Goal: Transaction & Acquisition: Purchase product/service

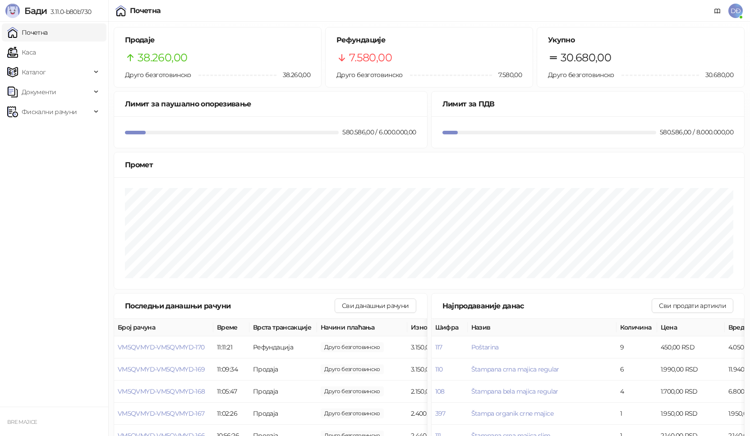
click at [736, 9] on span "DĐ" at bounding box center [736, 11] width 14 height 14
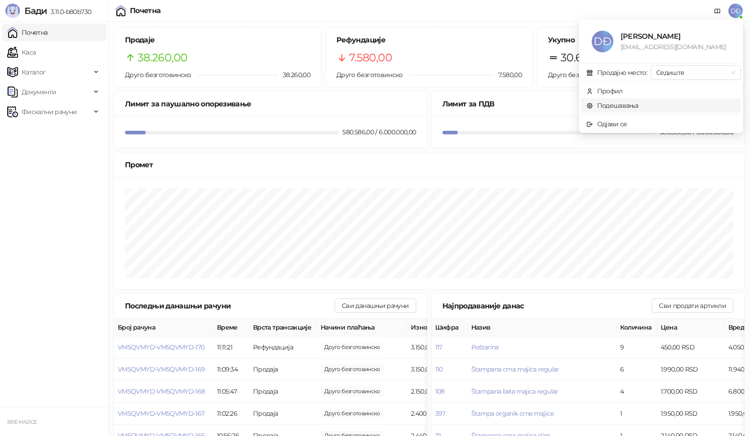
click at [629, 104] on link "Подешавања" at bounding box center [613, 106] width 52 height 8
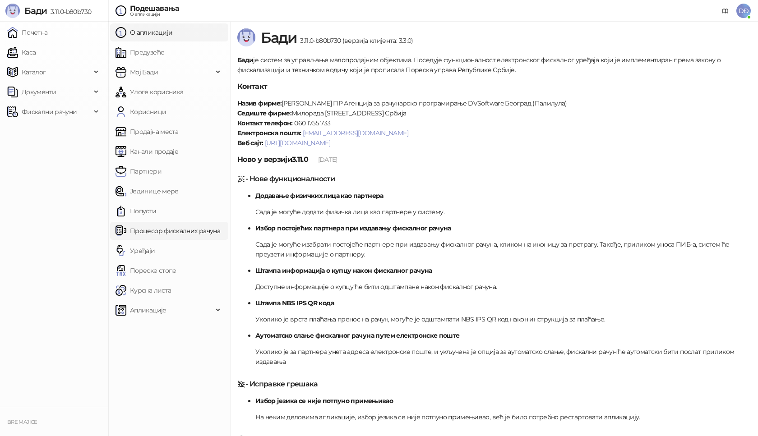
click at [181, 231] on link "Процесор фискалних рачуна" at bounding box center [168, 231] width 105 height 18
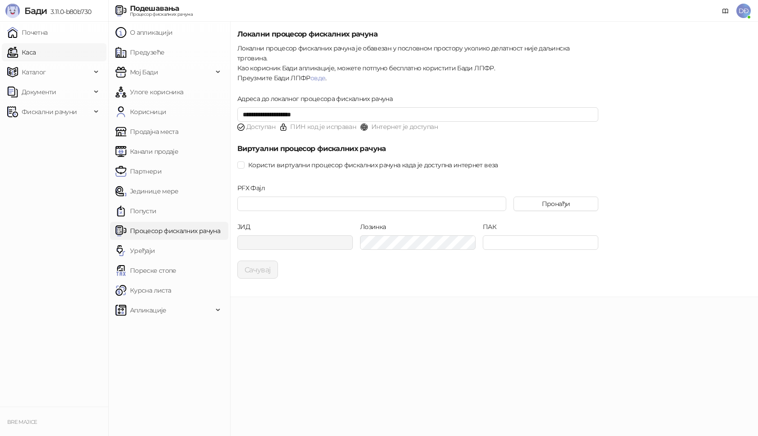
click at [26, 50] on link "Каса" at bounding box center [21, 52] width 28 height 18
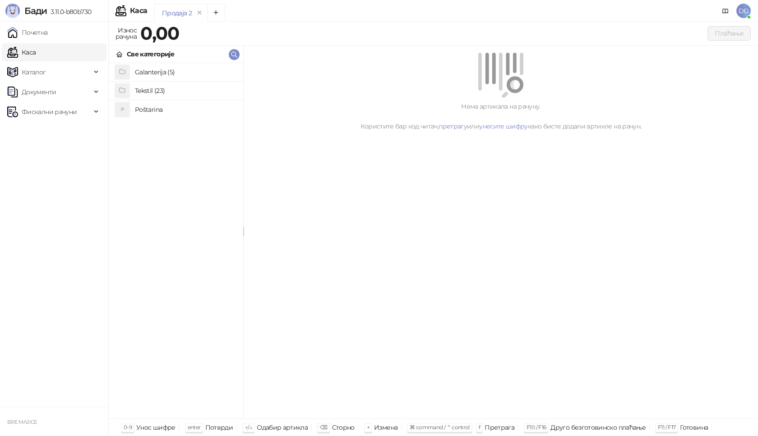
click at [153, 89] on h4 "Tekstil (23)" at bounding box center [185, 90] width 101 height 14
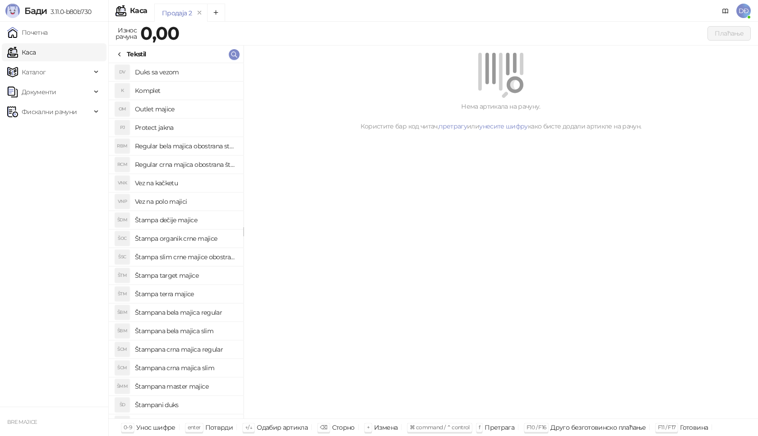
click at [159, 108] on h4 "Outlet majice" at bounding box center [185, 109] width 101 height 14
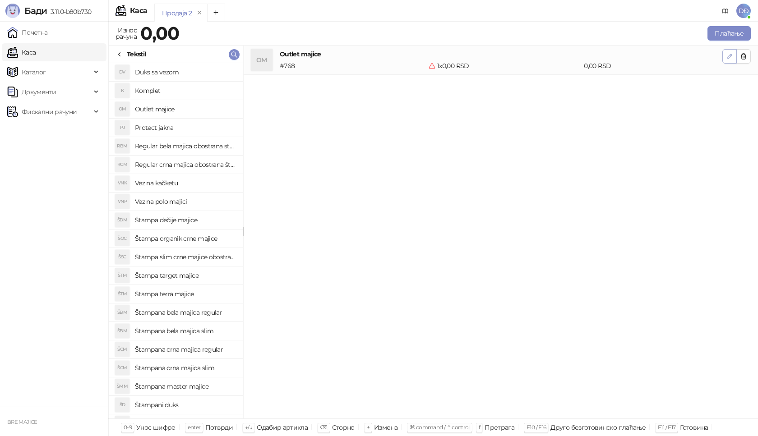
click at [729, 56] on icon "button" at bounding box center [729, 56] width 5 height 5
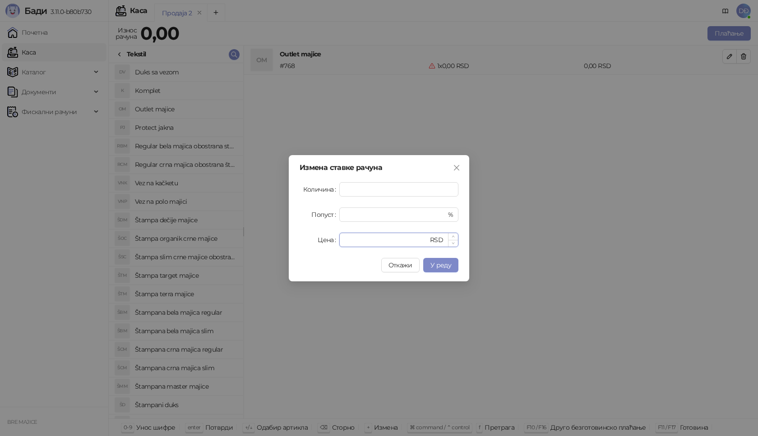
click at [379, 242] on input "*" at bounding box center [386, 240] width 83 height 14
drag, startPoint x: 379, startPoint y: 242, endPoint x: 329, endPoint y: 246, distance: 49.8
click at [329, 246] on div "Цена * RSD" at bounding box center [379, 240] width 159 height 14
click at [436, 263] on span "У реду" at bounding box center [440, 265] width 21 height 8
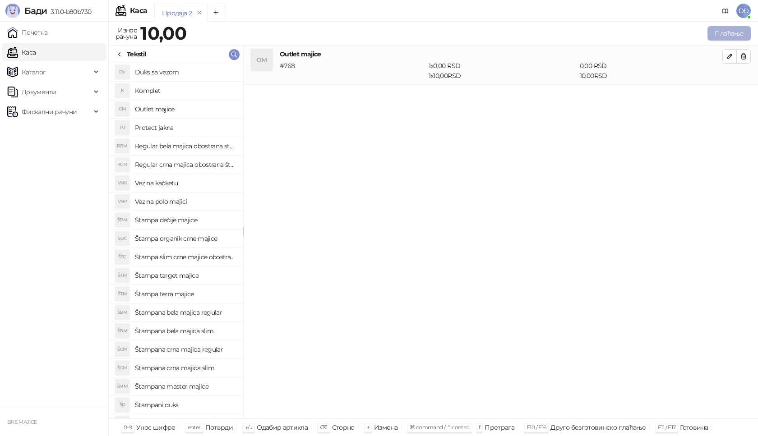
click at [741, 35] on button "Плаћање" at bounding box center [728, 33] width 43 height 14
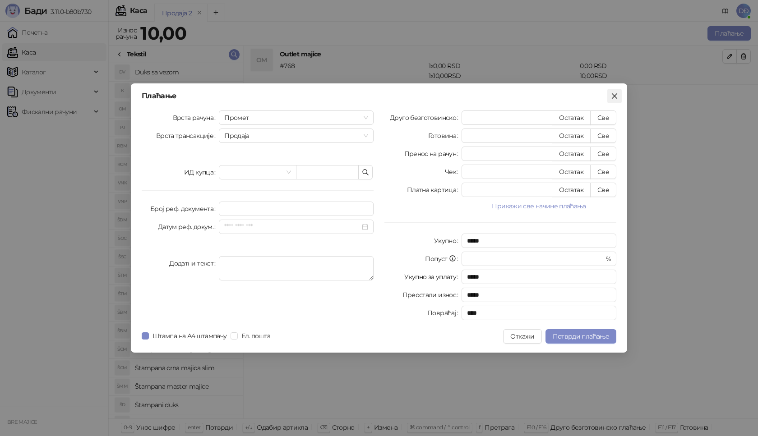
click at [615, 92] on button "Close" at bounding box center [614, 96] width 14 height 14
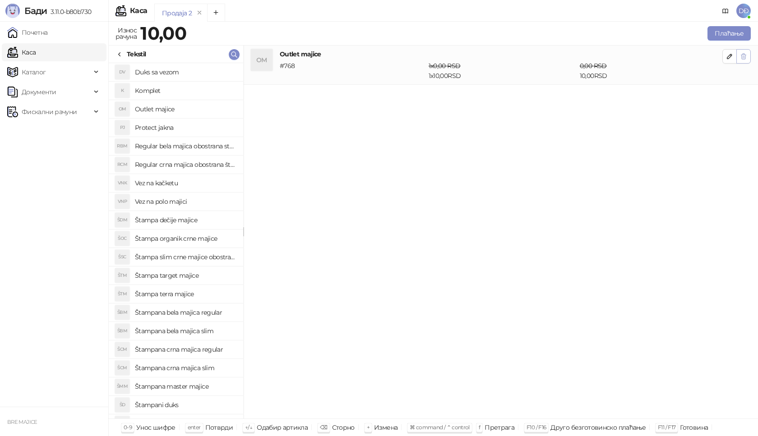
click at [746, 56] on icon "button" at bounding box center [743, 56] width 7 height 7
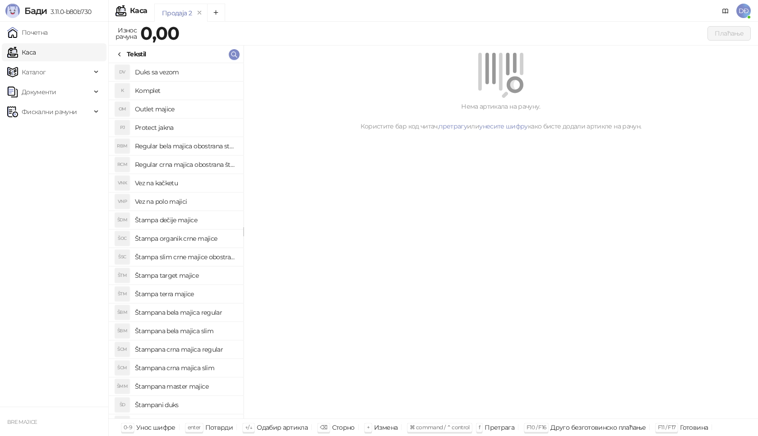
click at [448, 259] on div "Нема артикала на рачуну. Користите бар код читач, претрагу или унесите шифру ка…" at bounding box center [501, 233] width 514 height 374
click at [36, 54] on link "Каса" at bounding box center [21, 52] width 28 height 18
click at [36, 55] on link "Каса" at bounding box center [21, 52] width 28 height 18
click at [123, 55] on icon at bounding box center [119, 54] width 7 height 7
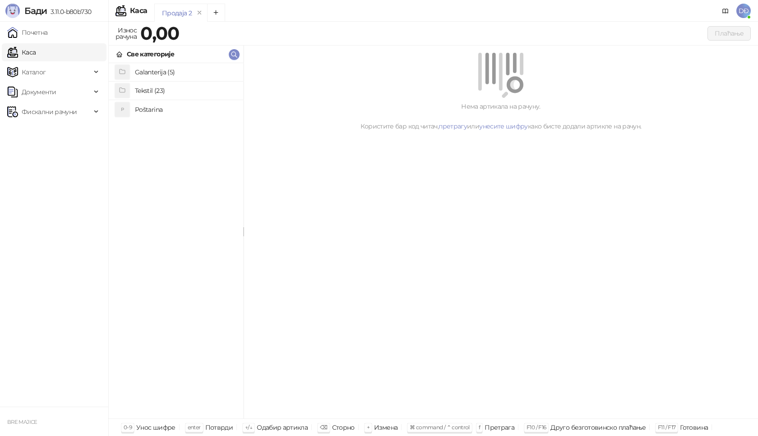
click at [153, 109] on h4 "Poštarina" at bounding box center [185, 109] width 101 height 14
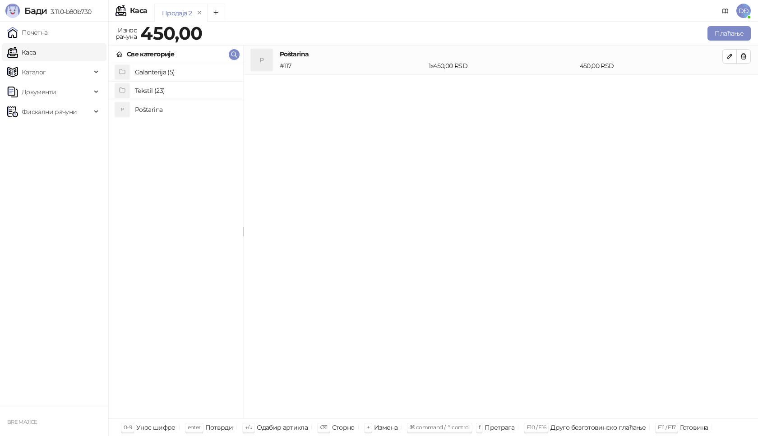
click at [153, 91] on h4 "Tekstil (23)" at bounding box center [185, 90] width 101 height 14
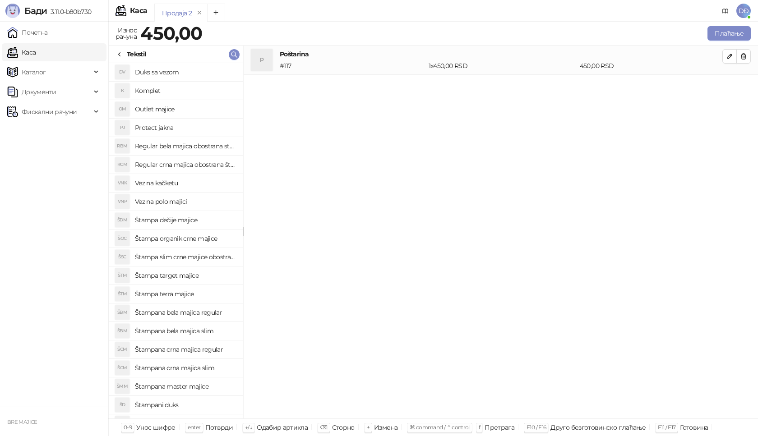
click at [180, 165] on h4 "Regular crna majica obostrana štampa" at bounding box center [185, 164] width 101 height 14
click at [730, 88] on icon "button" at bounding box center [729, 85] width 7 height 7
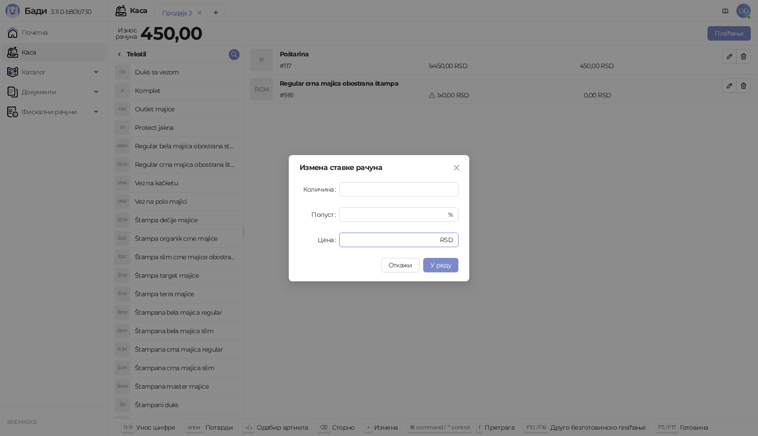
drag, startPoint x: 367, startPoint y: 238, endPoint x: 302, endPoint y: 240, distance: 65.5
click at [305, 240] on div "Цена * RSD" at bounding box center [379, 240] width 159 height 14
type input "****"
click at [450, 267] on span "У реду" at bounding box center [440, 265] width 21 height 8
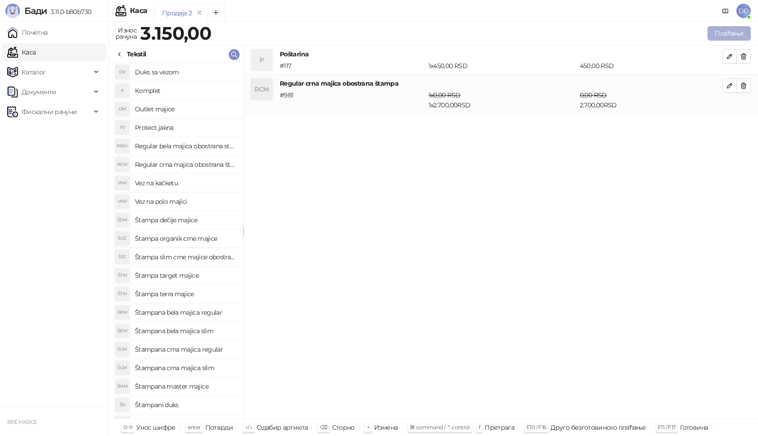
click at [732, 32] on button "Плаћање" at bounding box center [728, 33] width 43 height 14
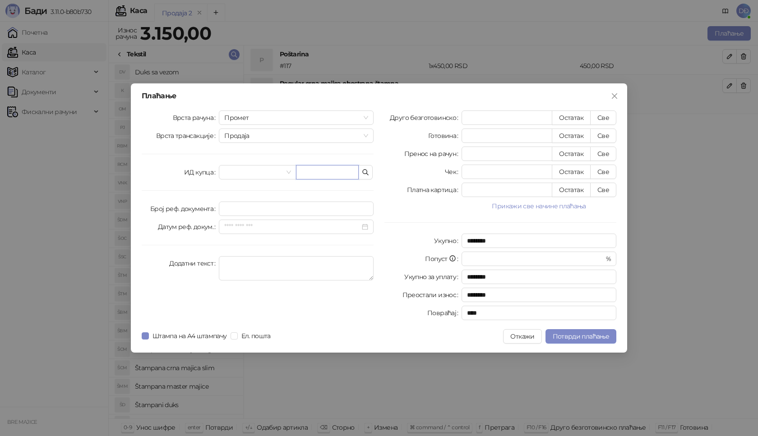
click at [323, 166] on input "text" at bounding box center [327, 172] width 63 height 14
paste input "**********"
type input "**********"
click at [606, 118] on button "Све" at bounding box center [603, 118] width 26 height 14
type input "****"
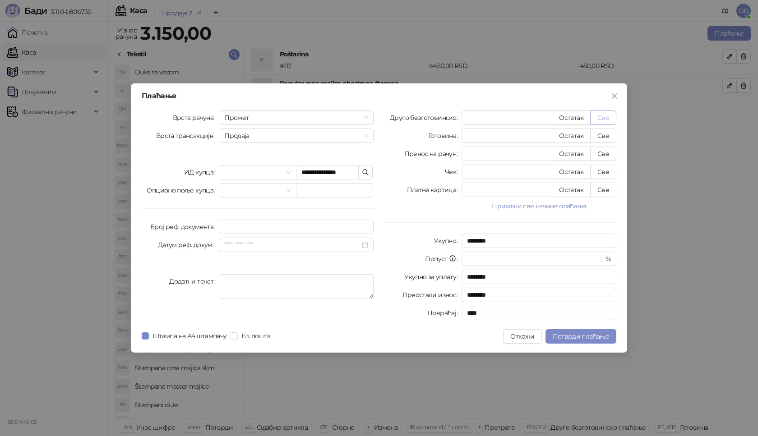
type input "****"
click at [586, 337] on span "Потврди плаћање" at bounding box center [581, 337] width 56 height 8
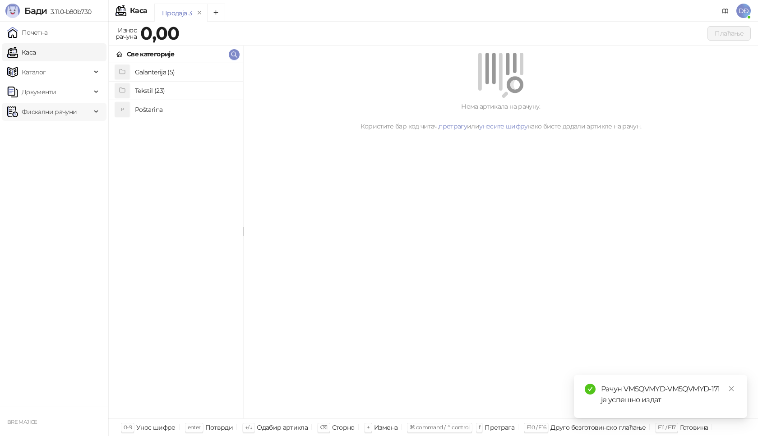
click at [61, 113] on span "Фискални рачуни" at bounding box center [49, 112] width 55 height 18
click at [62, 130] on link "Издати рачуни" at bounding box center [41, 132] width 60 height 18
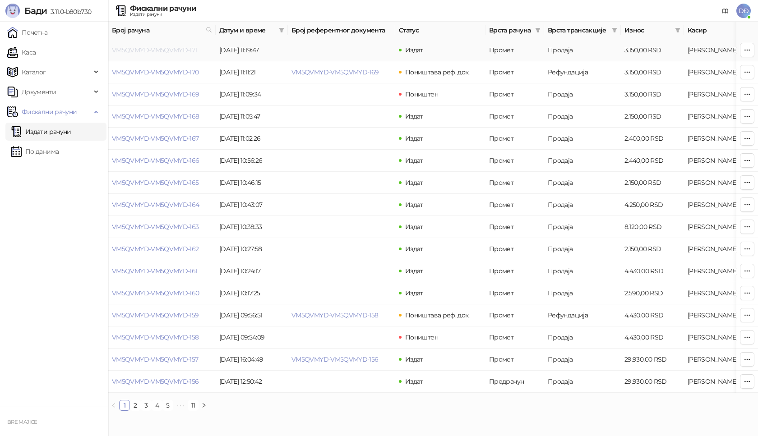
click at [170, 50] on link "VM5QVMYD-VM5QVMYD-171" at bounding box center [154, 50] width 85 height 8
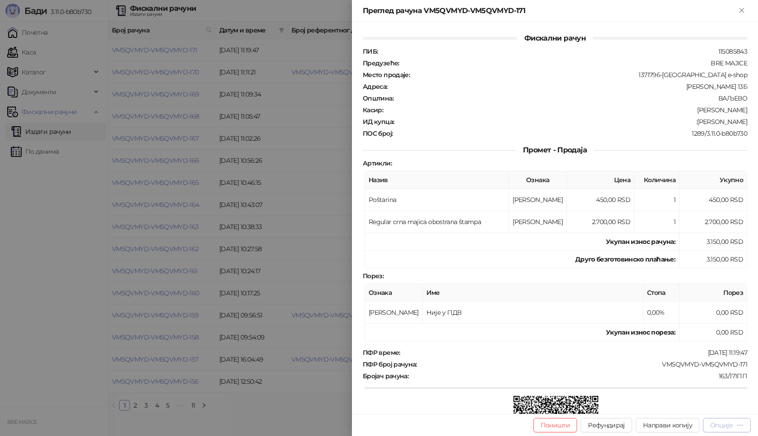
click at [726, 426] on div "Опције" at bounding box center [721, 425] width 23 height 8
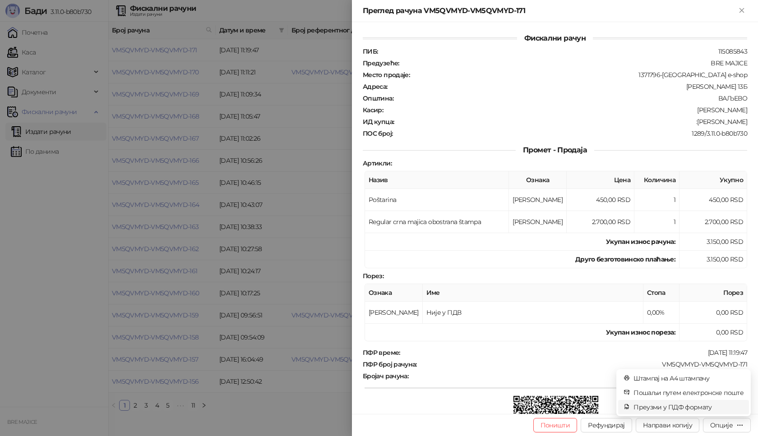
click at [700, 407] on span "Преузми у ПДФ формату" at bounding box center [688, 407] width 110 height 10
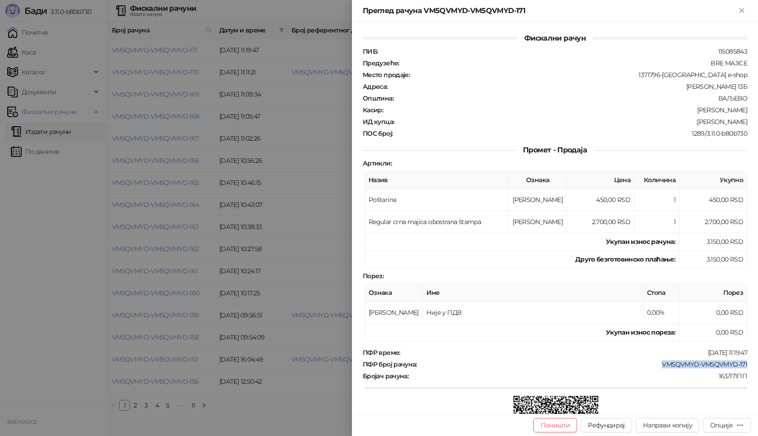
drag, startPoint x: 744, startPoint y: 360, endPoint x: 655, endPoint y: 367, distance: 88.7
click at [655, 367] on div "Фискални рачун ПИБ : 115085843 Предузеће : BRE MAJICE Место продаје : 1371796-B…" at bounding box center [555, 218] width 406 height 392
copy div "VM5QVMYD-VM5QVMYD-171"
drag, startPoint x: 742, startPoint y: 121, endPoint x: 698, endPoint y: 125, distance: 44.8
click at [698, 125] on div "Фискални рачун ПИБ : 115085843 Предузеће : BRE MAJICE Место продаје : 1371796-B…" at bounding box center [555, 218] width 406 height 392
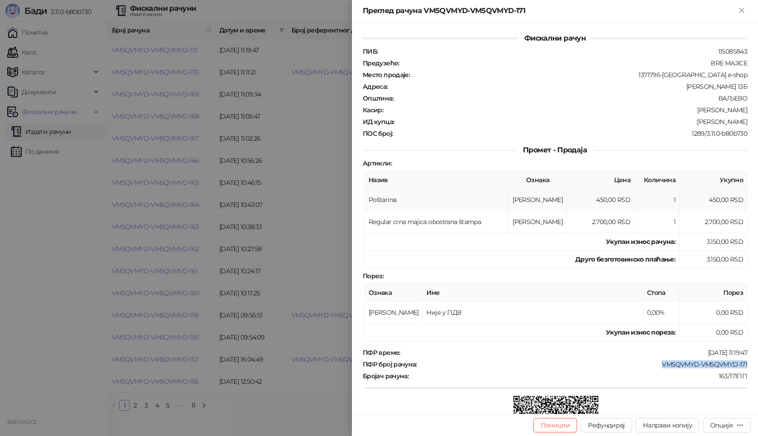
copy div "Mihajlo Nikolic"
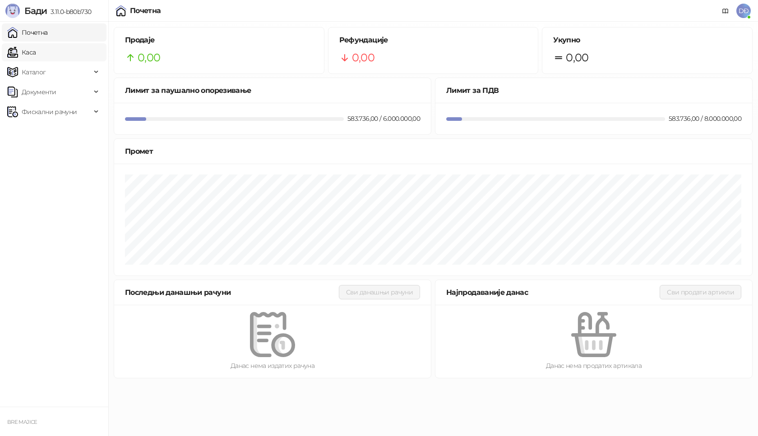
click at [36, 53] on link "Каса" at bounding box center [21, 52] width 28 height 18
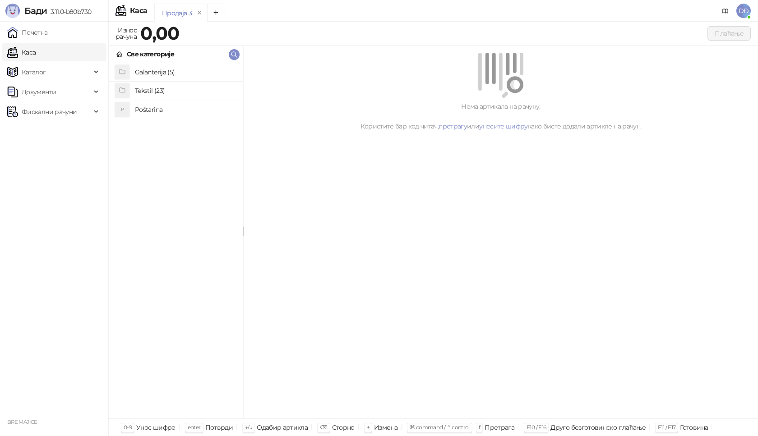
click at [144, 110] on h4 "Poštarina" at bounding box center [185, 109] width 101 height 14
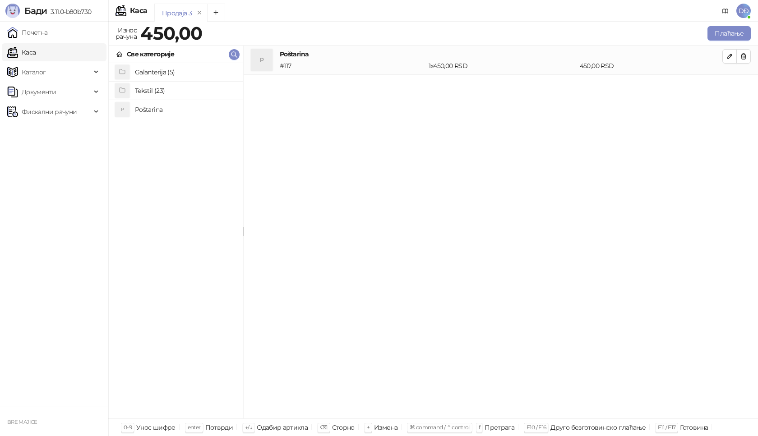
click at [190, 89] on h4 "Tekstil (23)" at bounding box center [185, 90] width 101 height 14
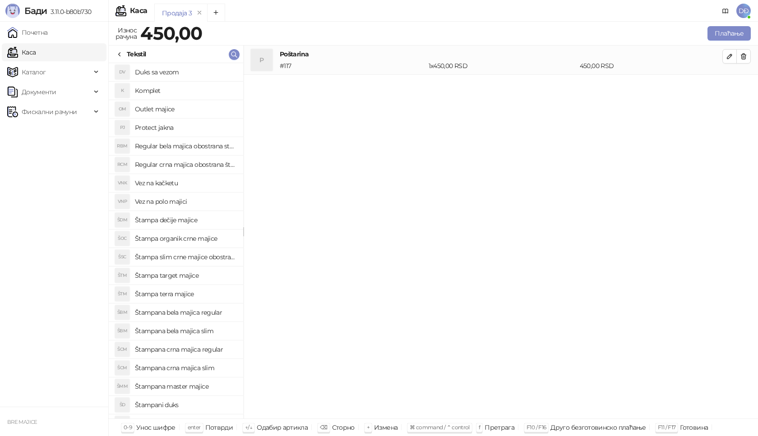
click at [215, 165] on h4 "Regular crna majica obostrana štampa" at bounding box center [185, 164] width 101 height 14
click at [726, 85] on icon "button" at bounding box center [729, 85] width 7 height 7
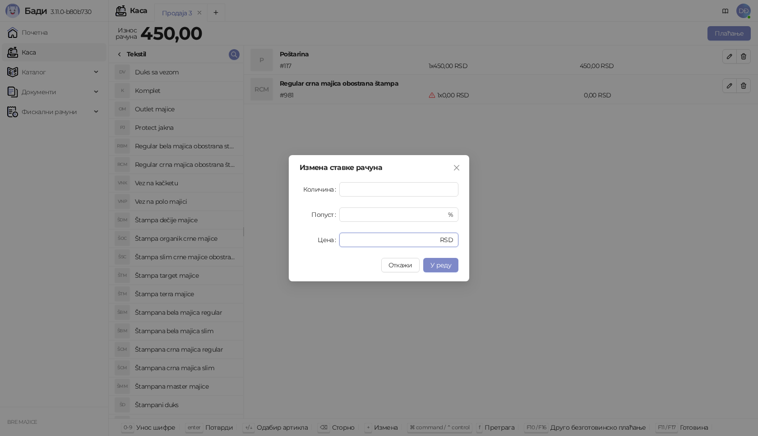
drag, startPoint x: 363, startPoint y: 237, endPoint x: 307, endPoint y: 237, distance: 56.0
click at [328, 238] on div "Цена * RSD" at bounding box center [379, 240] width 159 height 14
type input "****"
click at [437, 270] on button "У реду" at bounding box center [440, 265] width 35 height 14
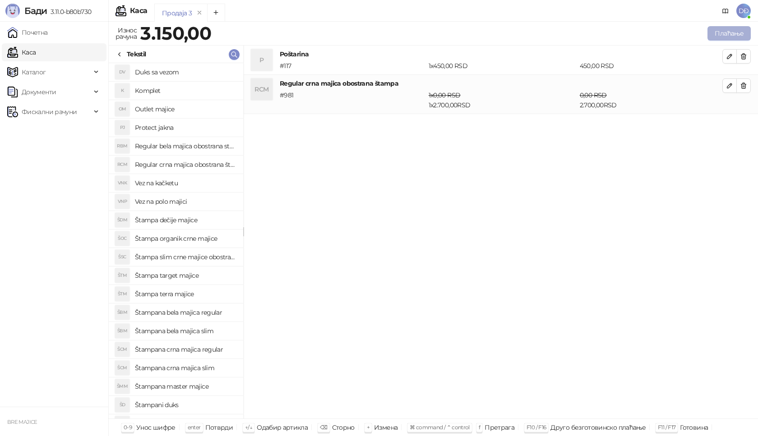
click at [716, 34] on button "Плаћање" at bounding box center [728, 33] width 43 height 14
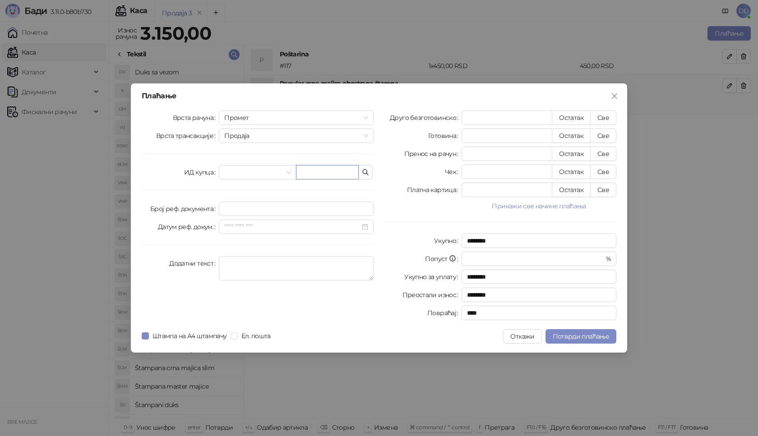
click at [328, 171] on input "text" at bounding box center [327, 172] width 63 height 14
paste input "**********"
type input "**********"
drag, startPoint x: 349, startPoint y: 170, endPoint x: 236, endPoint y: 176, distance: 113.5
click at [241, 176] on div "**********" at bounding box center [296, 172] width 155 height 14
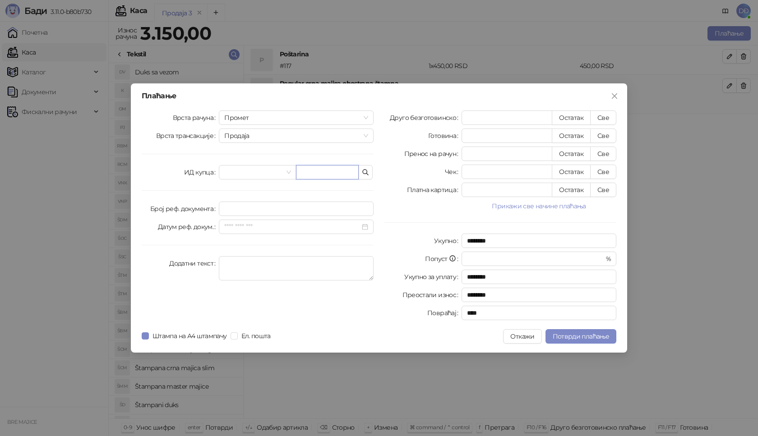
paste input "**********"
click at [322, 173] on input "**********" at bounding box center [327, 172] width 63 height 14
type input "**********"
click at [607, 116] on button "Све" at bounding box center [603, 118] width 26 height 14
type input "****"
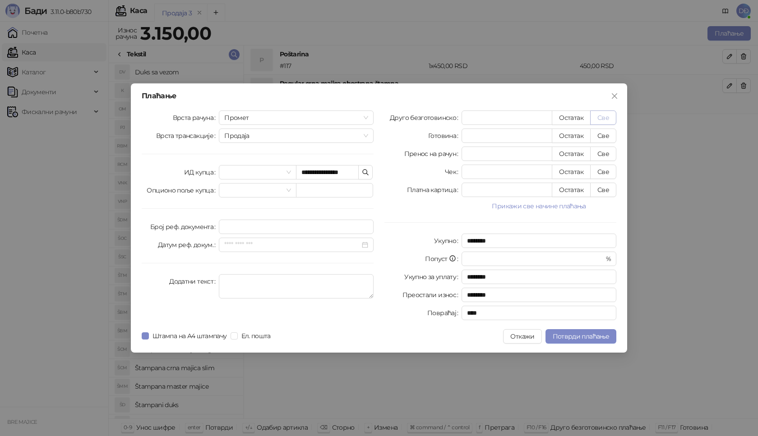
type input "****"
click at [595, 335] on span "Потврди плаћање" at bounding box center [581, 337] width 56 height 8
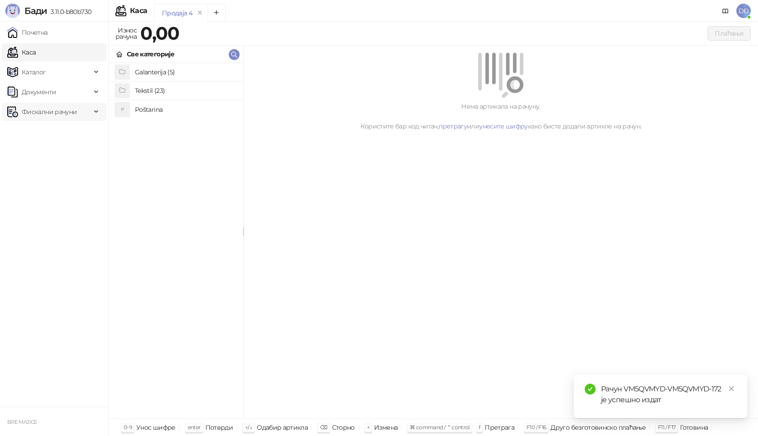
click at [65, 110] on span "Фискални рачуни" at bounding box center [49, 112] width 55 height 18
click at [65, 131] on link "Издати рачуни" at bounding box center [41, 132] width 60 height 18
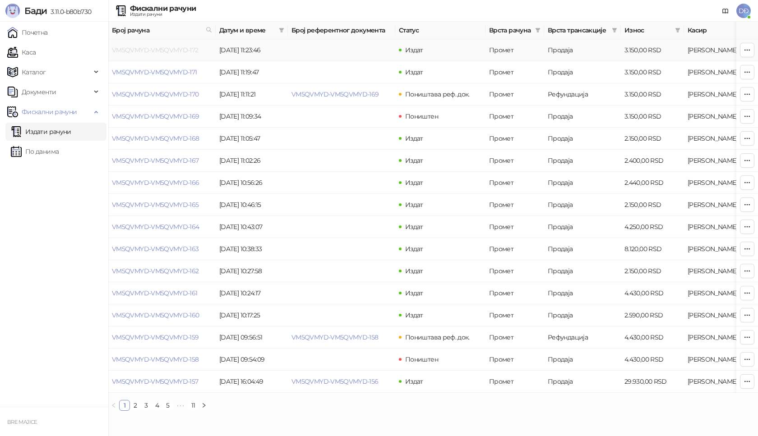
click at [154, 51] on link "VM5QVMYD-VM5QVMYD-172" at bounding box center [155, 50] width 87 height 8
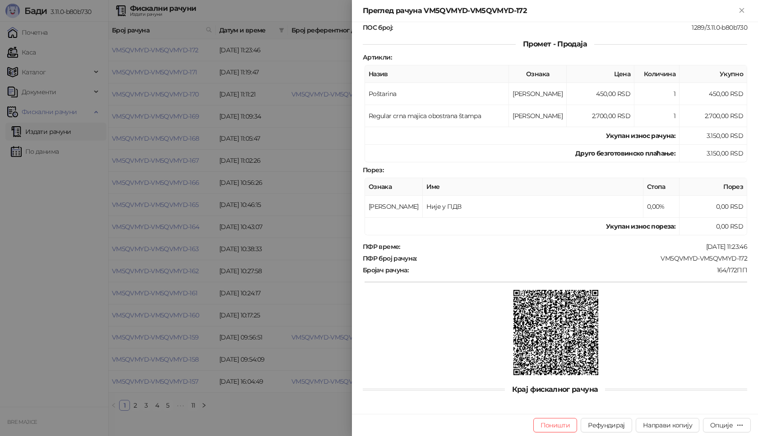
scroll to position [109, 0]
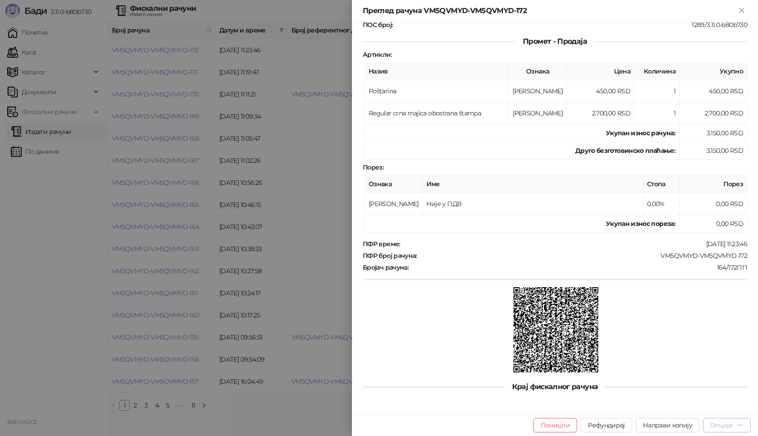
click at [728, 428] on div "Опције" at bounding box center [721, 425] width 23 height 8
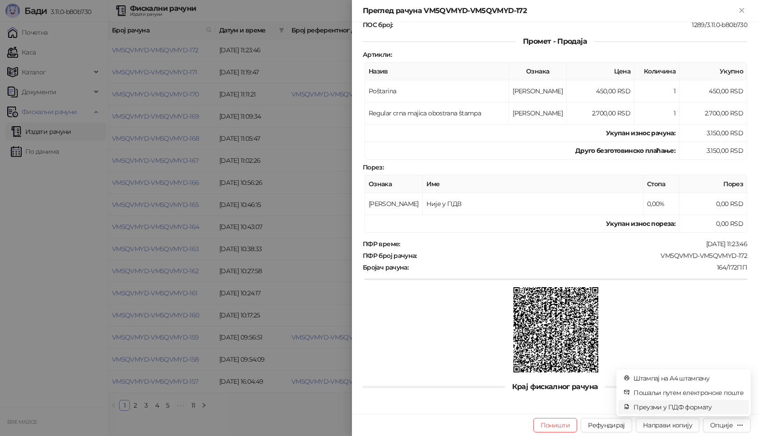
click at [698, 408] on span "Преузми у ПДФ формату" at bounding box center [688, 407] width 110 height 10
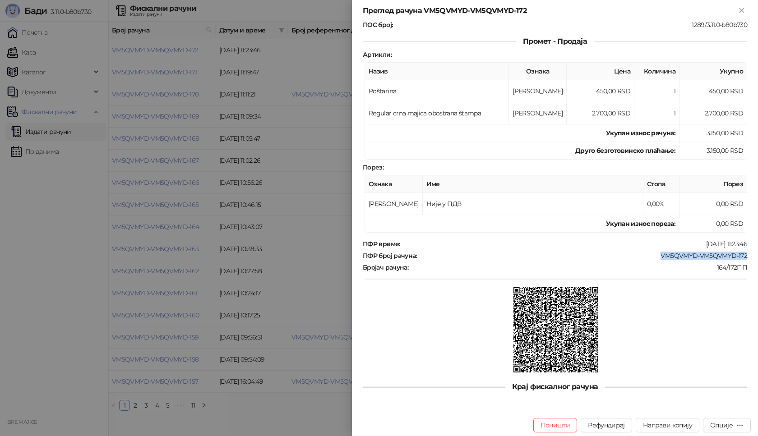
drag, startPoint x: 744, startPoint y: 254, endPoint x: 654, endPoint y: 259, distance: 90.4
click at [654, 259] on div "Фискални рачун ПИБ : 115085843 Предузеће : BRE MAJICE Место продаје : 1371796-B…" at bounding box center [555, 218] width 406 height 392
copy div "VM5QVMYD-VM5QVMYD-172"
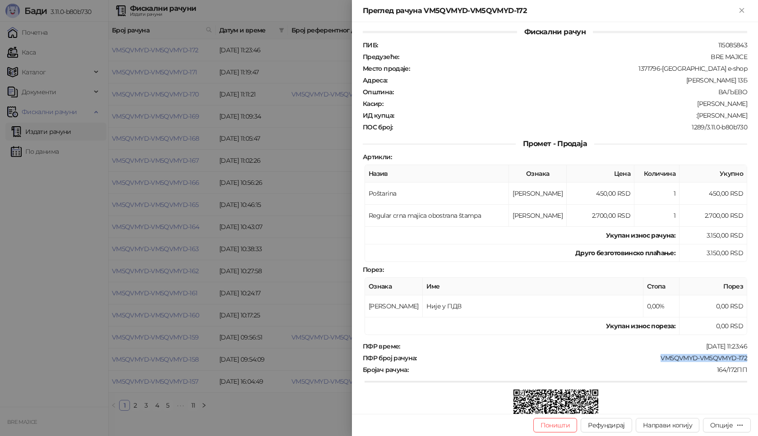
scroll to position [0, 0]
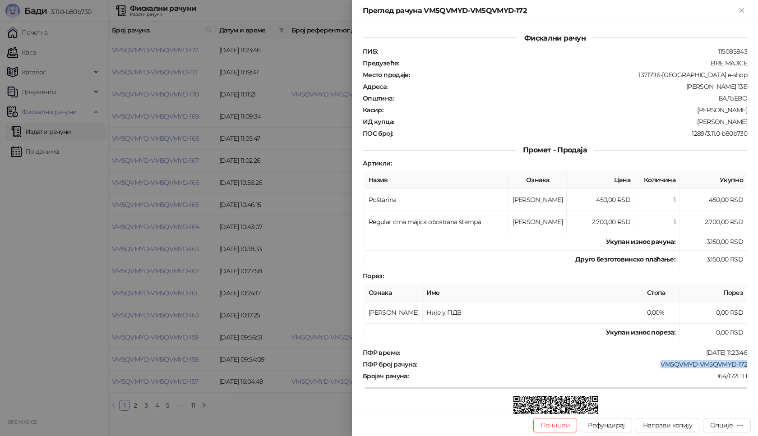
drag, startPoint x: 740, startPoint y: 119, endPoint x: 693, endPoint y: 124, distance: 47.1
click at [693, 124] on div ":[PERSON_NAME]" at bounding box center [571, 122] width 353 height 8
copy div "[PERSON_NAME]"
click at [741, 13] on icon "Close" at bounding box center [742, 10] width 8 height 8
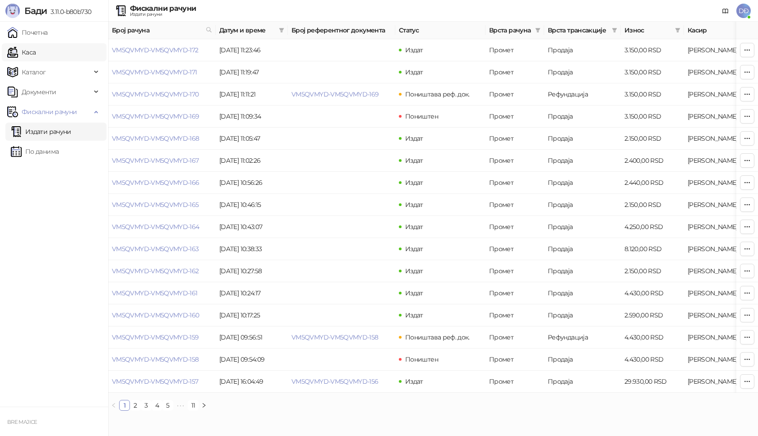
click at [36, 55] on link "Каса" at bounding box center [21, 52] width 28 height 18
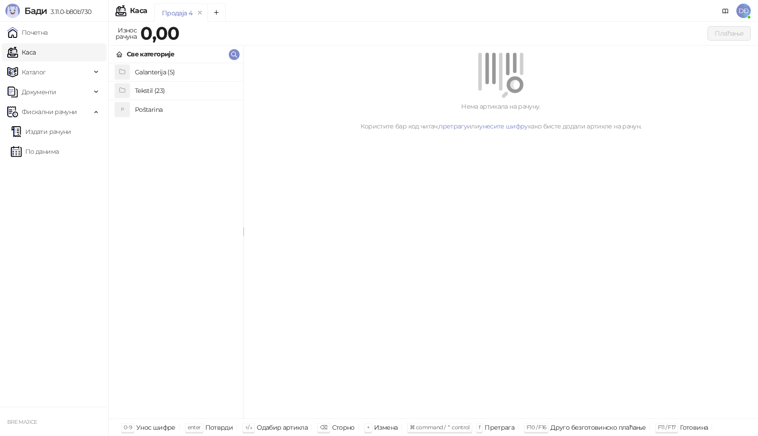
click at [150, 109] on h4 "Poštarina" at bounding box center [185, 109] width 101 height 14
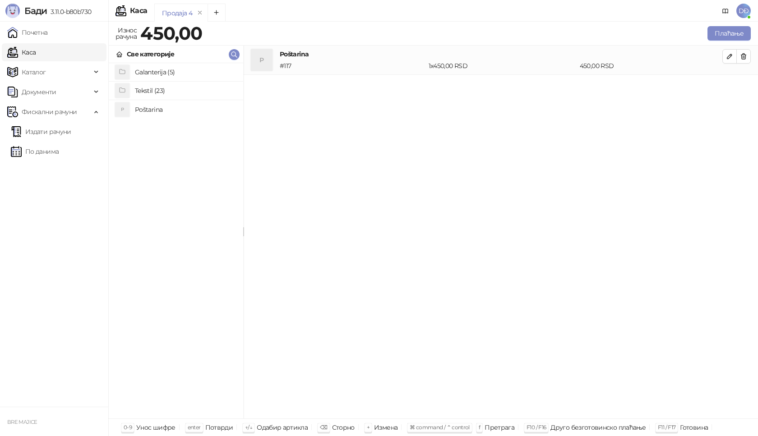
click at [150, 91] on h4 "Tekstil (23)" at bounding box center [185, 90] width 101 height 14
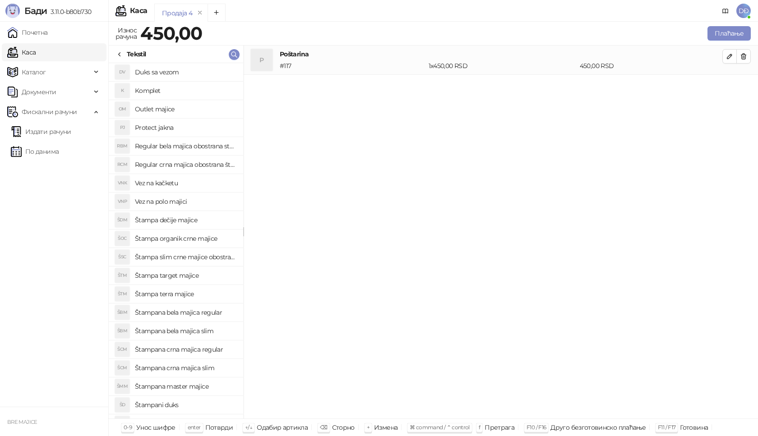
click at [199, 387] on h4 "Štampana master majice" at bounding box center [185, 386] width 101 height 14
click at [728, 84] on icon "button" at bounding box center [729, 85] width 7 height 7
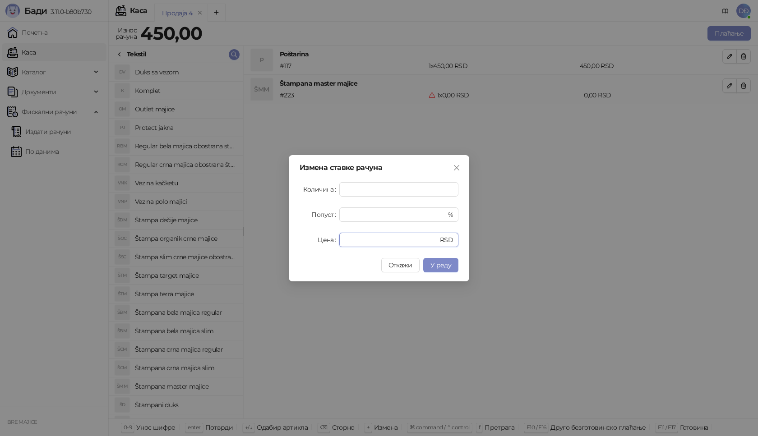
drag, startPoint x: 357, startPoint y: 239, endPoint x: 301, endPoint y: 245, distance: 57.3
click at [301, 245] on div "Цена * RSD" at bounding box center [379, 240] width 159 height 14
type input "****"
click at [446, 264] on span "У реду" at bounding box center [440, 265] width 21 height 8
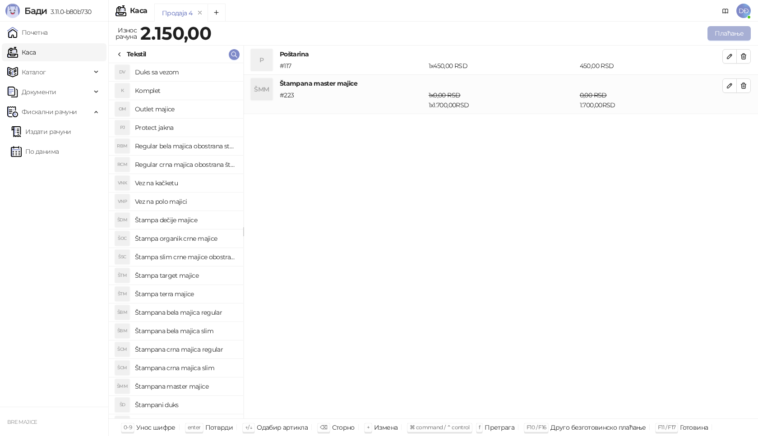
click at [728, 37] on button "Плаћање" at bounding box center [728, 33] width 43 height 14
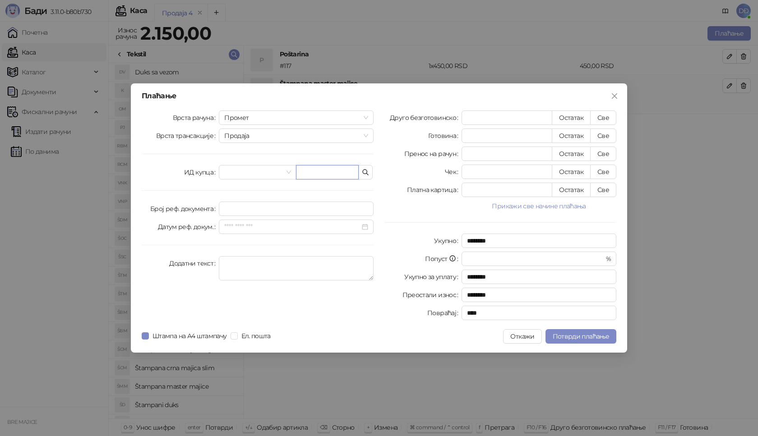
click at [330, 170] on input "text" at bounding box center [327, 172] width 63 height 14
paste input "**********"
type input "**********"
click at [604, 117] on button "Све" at bounding box center [603, 118] width 26 height 14
type input "****"
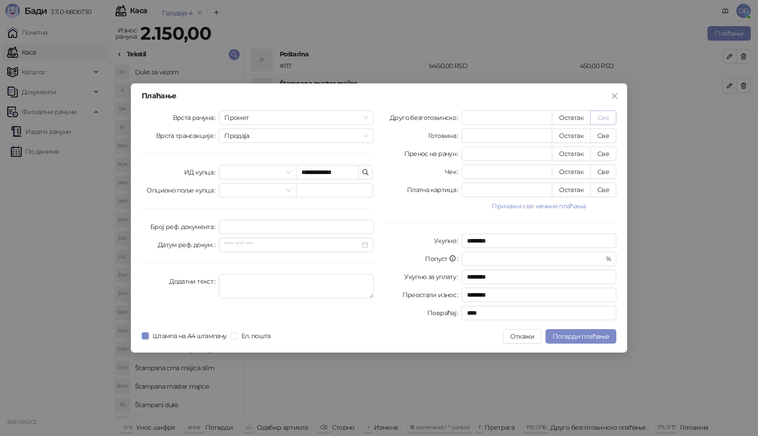
type input "****"
click at [564, 340] on span "Потврди плаћање" at bounding box center [581, 337] width 56 height 8
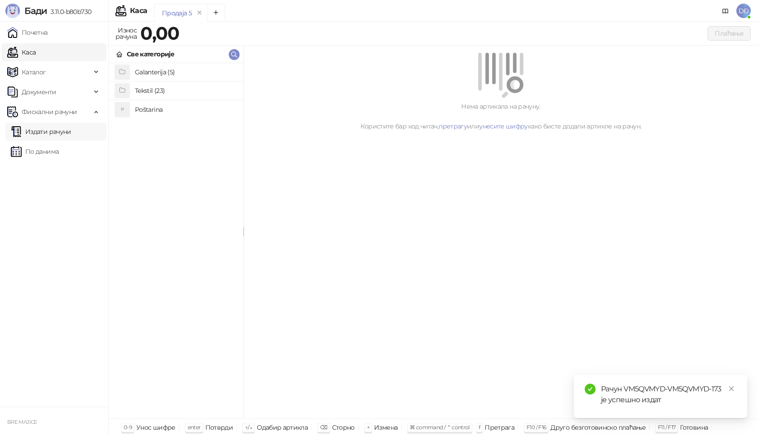
click at [47, 131] on link "Издати рачуни" at bounding box center [41, 132] width 60 height 18
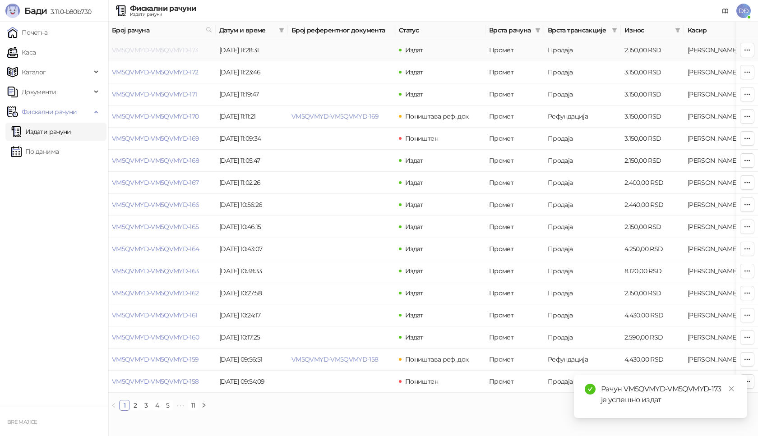
click at [144, 49] on link "VM5QVMYD-VM5QVMYD-173" at bounding box center [155, 50] width 87 height 8
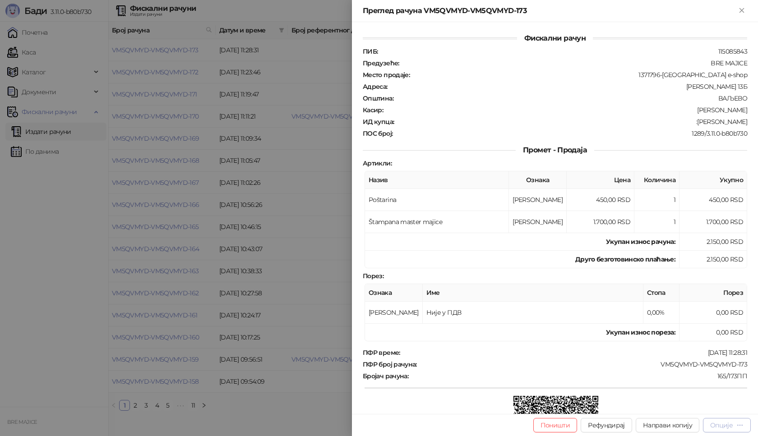
click at [724, 423] on div "Опције" at bounding box center [721, 425] width 23 height 8
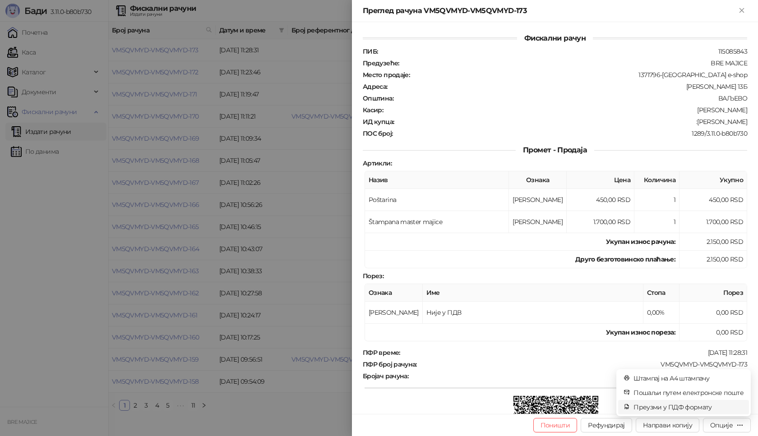
click at [696, 409] on span "Преузми у ПДФ формату" at bounding box center [688, 407] width 110 height 10
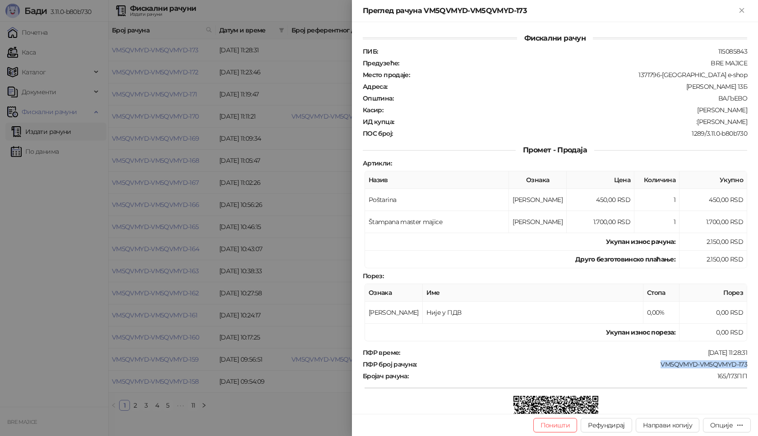
drag, startPoint x: 743, startPoint y: 366, endPoint x: 652, endPoint y: 367, distance: 91.1
click at [653, 367] on div "Фискални рачун ПИБ : 115085843 Предузеће : BRE MAJICE Место продаје : 1371796-B…" at bounding box center [555, 218] width 406 height 392
copy div "VM5QVMYD-VM5QVMYD-173"
drag, startPoint x: 744, startPoint y: 123, endPoint x: 703, endPoint y: 124, distance: 40.6
click at [703, 124] on div "Фискални рачун ПИБ : 115085843 Предузеће : BRE MAJICE Место продаје : 1371796-B…" at bounding box center [555, 218] width 406 height 392
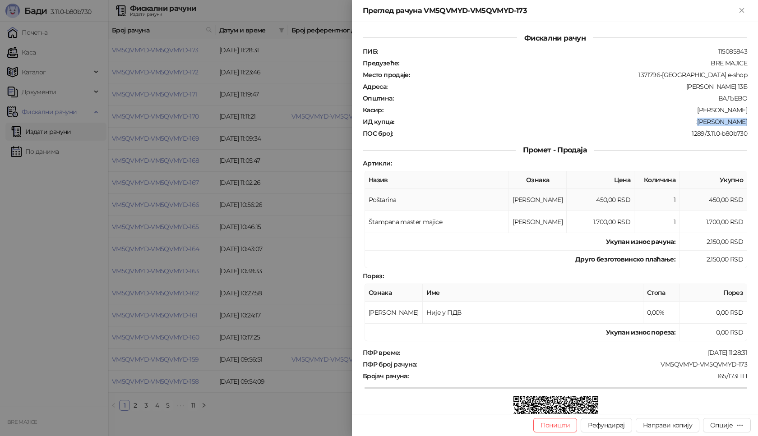
copy div "[PERSON_NAME]"
click at [758, 6] on div "Преглед рачуна VM5QVMYD-VM5QVMYD-173" at bounding box center [555, 11] width 406 height 22
click at [742, 7] on icon "Close" at bounding box center [742, 10] width 8 height 8
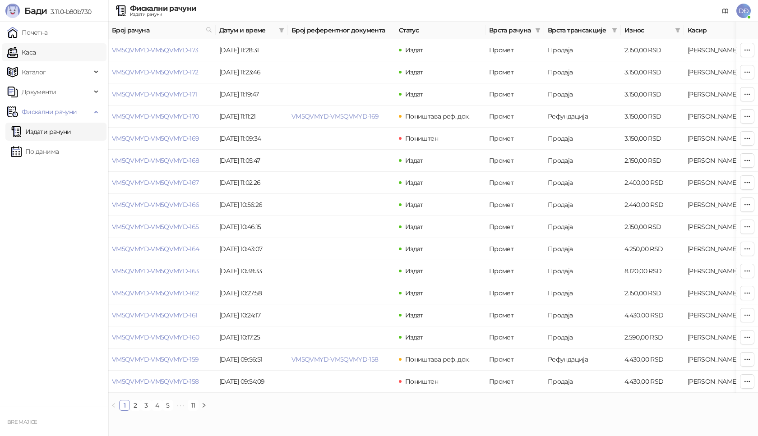
click at [33, 54] on link "Каса" at bounding box center [21, 52] width 28 height 18
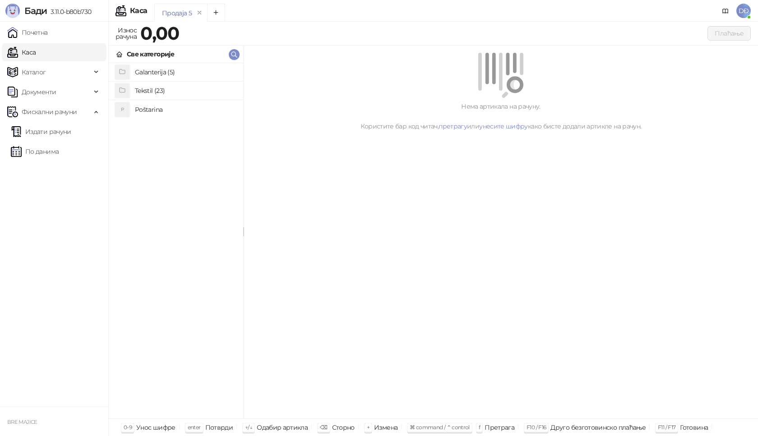
click at [148, 106] on h4 "Poštarina" at bounding box center [185, 109] width 101 height 14
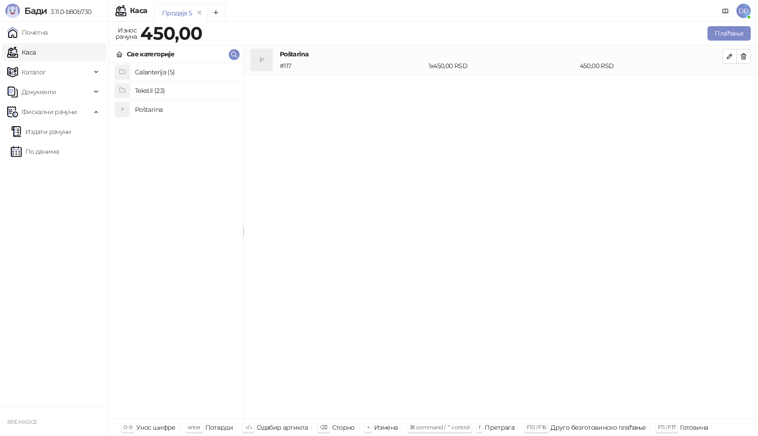
click at [160, 85] on h4 "Tekstil (23)" at bounding box center [185, 90] width 101 height 14
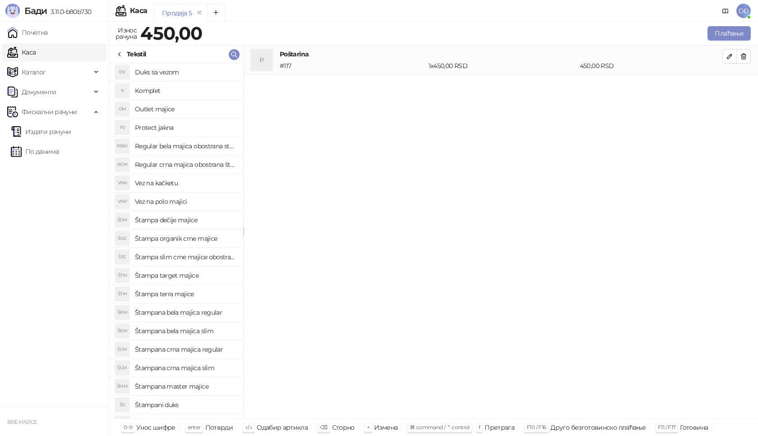
click at [203, 386] on h4 "Štampana master majice" at bounding box center [185, 386] width 101 height 14
click at [735, 85] on button "button" at bounding box center [729, 86] width 14 height 14
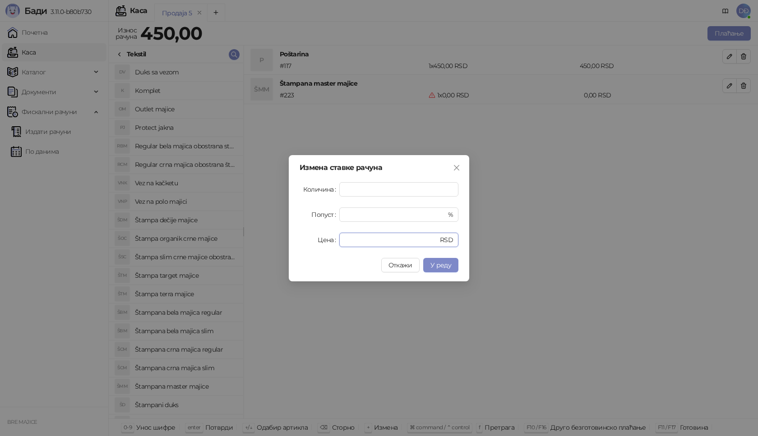
drag, startPoint x: 362, startPoint y: 240, endPoint x: 296, endPoint y: 247, distance: 66.2
click at [301, 246] on div "Цена * RSD" at bounding box center [379, 240] width 159 height 14
type input "****"
click at [437, 268] on span "У реду" at bounding box center [440, 265] width 21 height 8
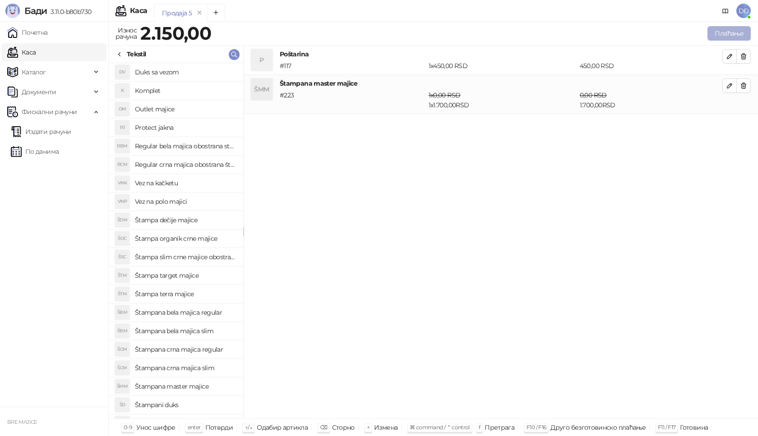
click at [719, 30] on button "Плаћање" at bounding box center [728, 33] width 43 height 14
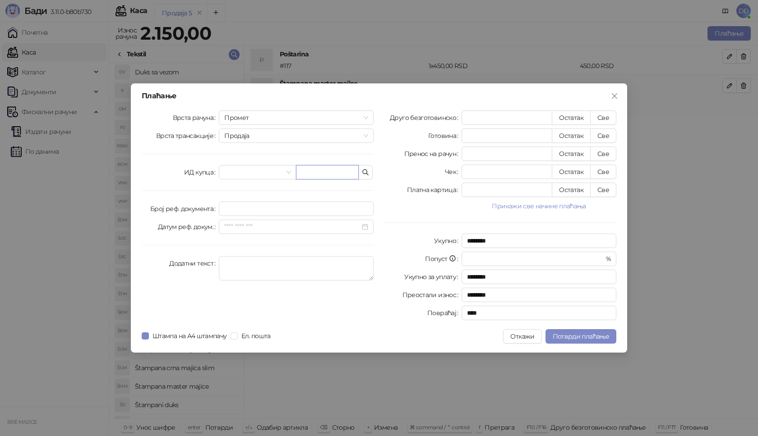
drag, startPoint x: 301, startPoint y: 168, endPoint x: 299, endPoint y: 174, distance: 6.3
click at [300, 172] on input "text" at bounding box center [327, 172] width 63 height 14
paste input "**********"
type input "**********"
click at [606, 117] on button "Све" at bounding box center [603, 118] width 26 height 14
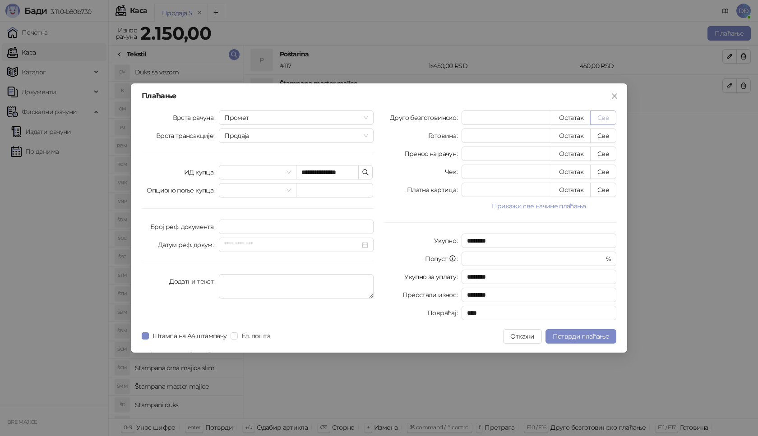
type input "****"
click at [574, 335] on span "Потврди плаћање" at bounding box center [581, 337] width 56 height 8
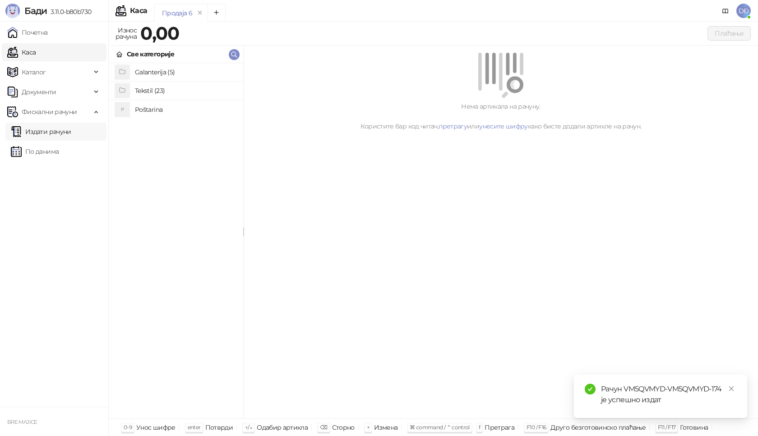
click at [41, 132] on link "Издати рачуни" at bounding box center [41, 132] width 60 height 18
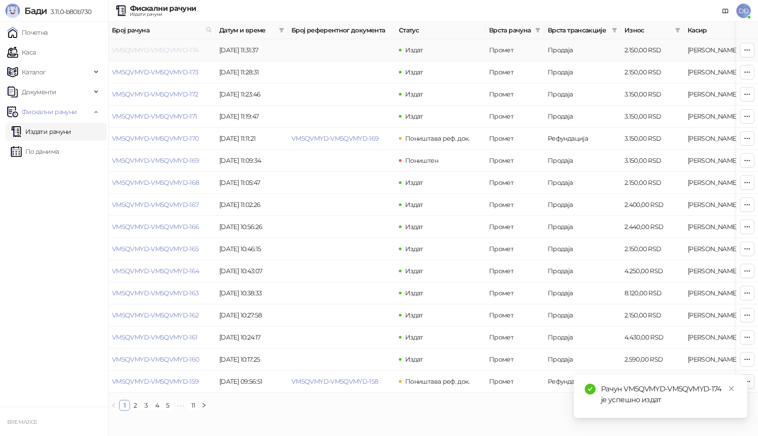
click at [153, 50] on link "VM5QVMYD-VM5QVMYD-174" at bounding box center [155, 50] width 87 height 8
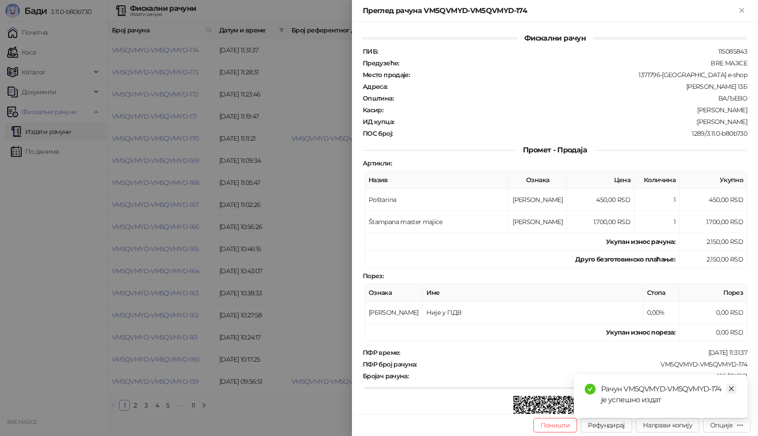
click at [731, 391] on icon "close" at bounding box center [731, 389] width 6 height 6
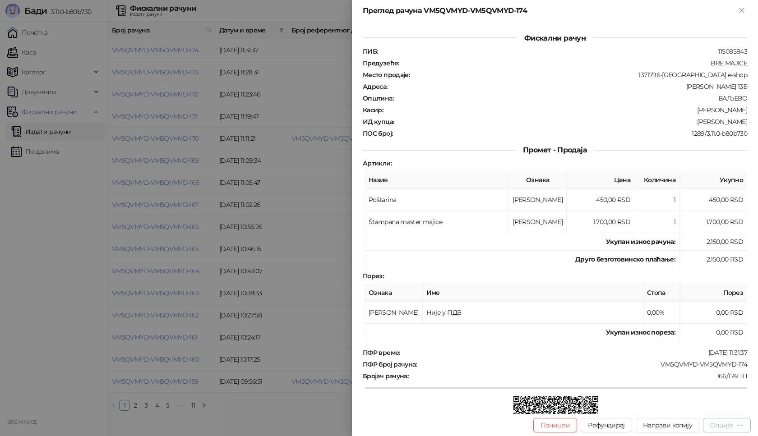
click at [725, 429] on div "Опције" at bounding box center [721, 425] width 23 height 8
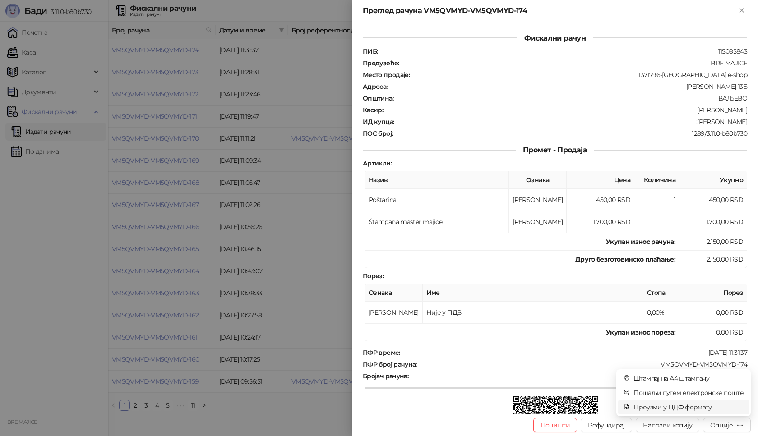
click at [689, 409] on span "Преузми у ПДФ формату" at bounding box center [688, 407] width 110 height 10
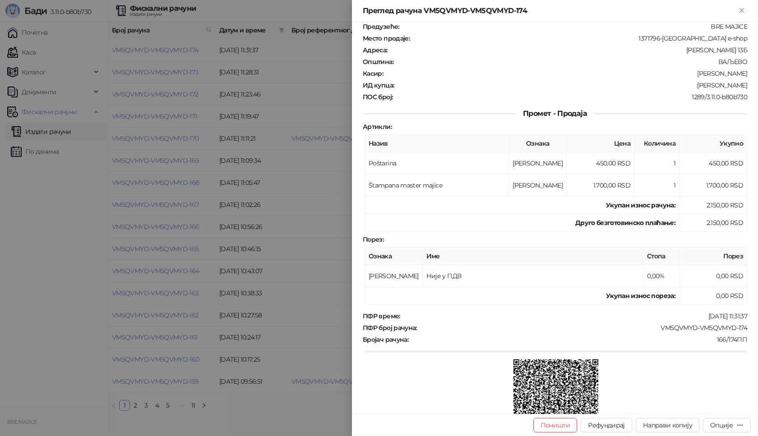
scroll to position [90, 0]
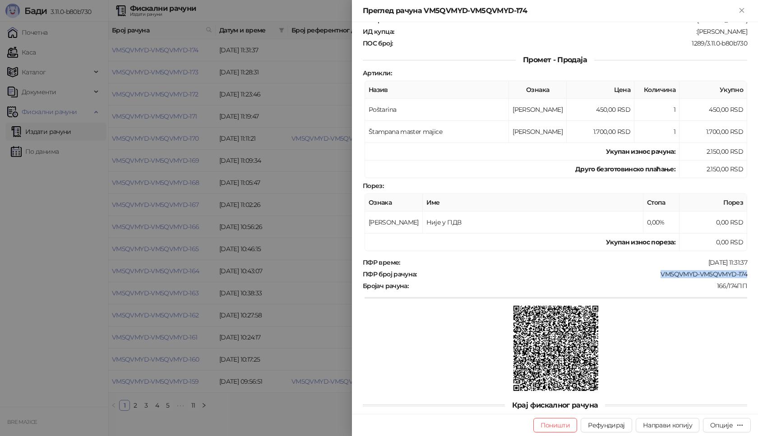
drag, startPoint x: 742, startPoint y: 273, endPoint x: 654, endPoint y: 273, distance: 87.5
click at [654, 273] on div "Фискални рачун ПИБ : 115085843 Предузеће : BRE MAJICE Место продаје : 1371796-[…" at bounding box center [555, 218] width 406 height 392
copy div "VM5QVMYD-VM5QVMYD-174"
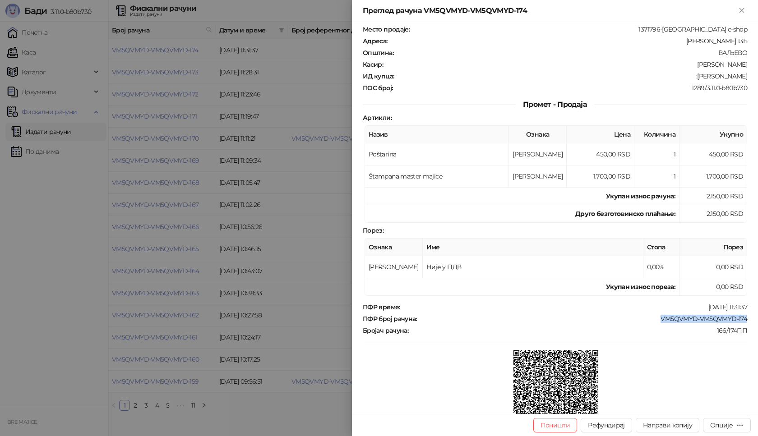
scroll to position [0, 0]
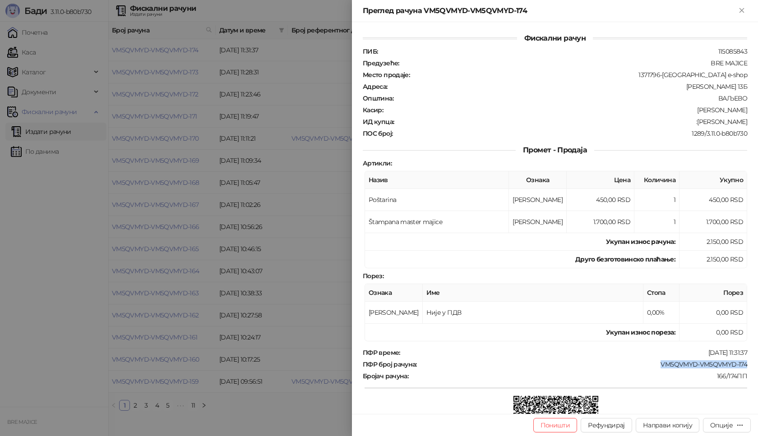
drag, startPoint x: 742, startPoint y: 120, endPoint x: 699, endPoint y: 123, distance: 43.4
click at [699, 123] on div "Фискални рачун ПИБ : 115085843 Предузеће : BRE MAJICE Место продаје : 1371796-[…" at bounding box center [555, 218] width 406 height 392
copy div "[PERSON_NAME]"
click at [741, 10] on icon "Close" at bounding box center [742, 10] width 8 height 8
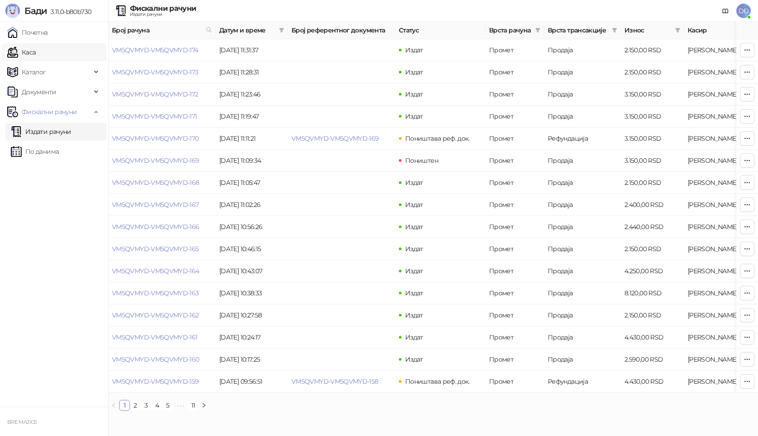
click at [36, 53] on link "Каса" at bounding box center [21, 52] width 28 height 18
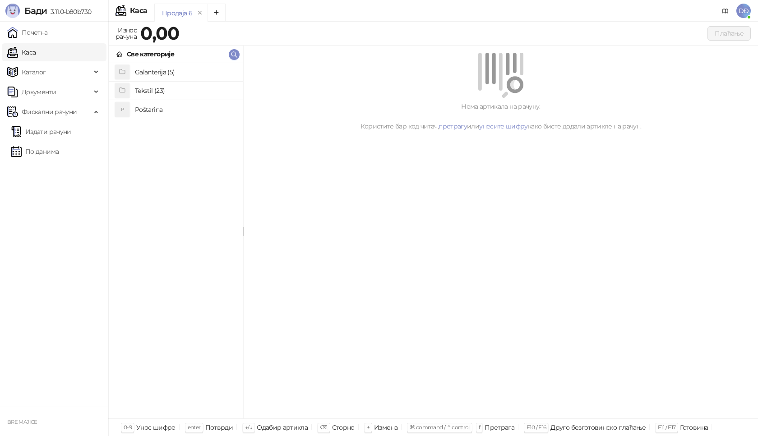
click at [161, 108] on h4 "Poštarina" at bounding box center [185, 109] width 101 height 14
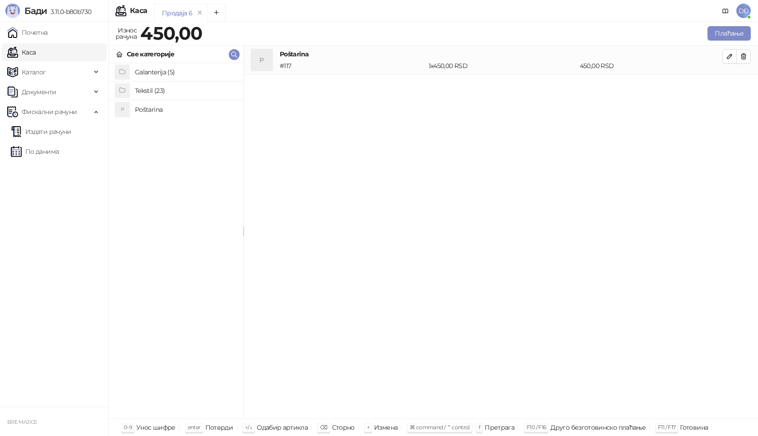
click at [157, 91] on h4 "Tekstil (23)" at bounding box center [185, 90] width 101 height 14
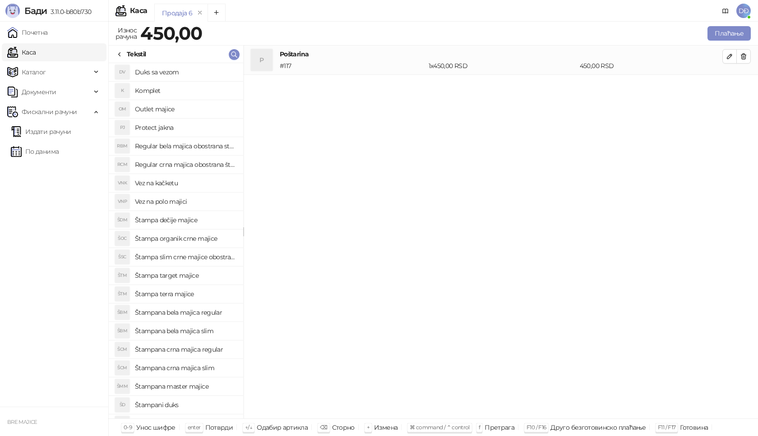
click at [190, 391] on h4 "Štampana master majice" at bounding box center [185, 386] width 101 height 14
click at [731, 84] on icon "button" at bounding box center [729, 85] width 7 height 7
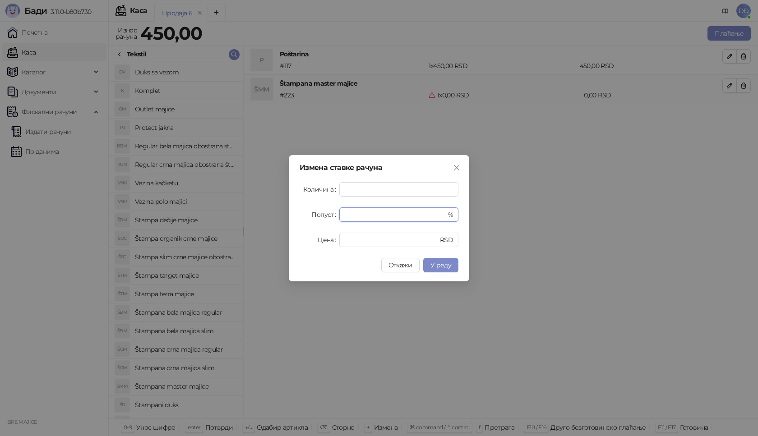
drag, startPoint x: 357, startPoint y: 214, endPoint x: 316, endPoint y: 219, distance: 41.0
click at [316, 219] on div "Попуст * %" at bounding box center [379, 215] width 159 height 14
click at [350, 235] on input "*" at bounding box center [386, 240] width 83 height 14
drag, startPoint x: 356, startPoint y: 238, endPoint x: 323, endPoint y: 245, distance: 33.1
click at [324, 245] on div "Цена * RSD" at bounding box center [379, 240] width 159 height 14
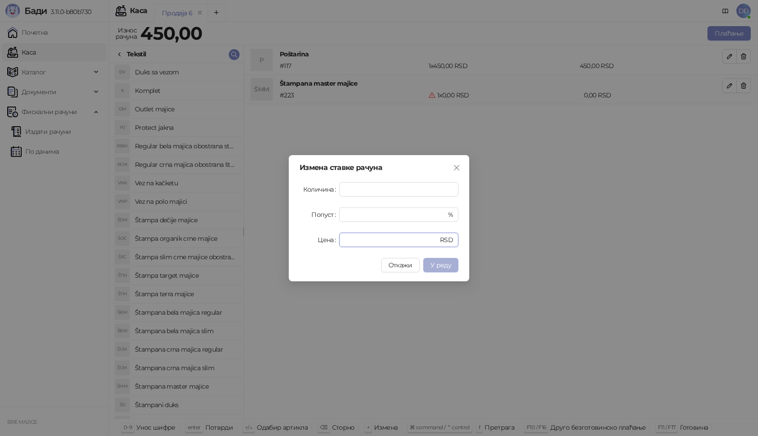
type input "****"
click at [439, 264] on span "У реду" at bounding box center [440, 265] width 21 height 8
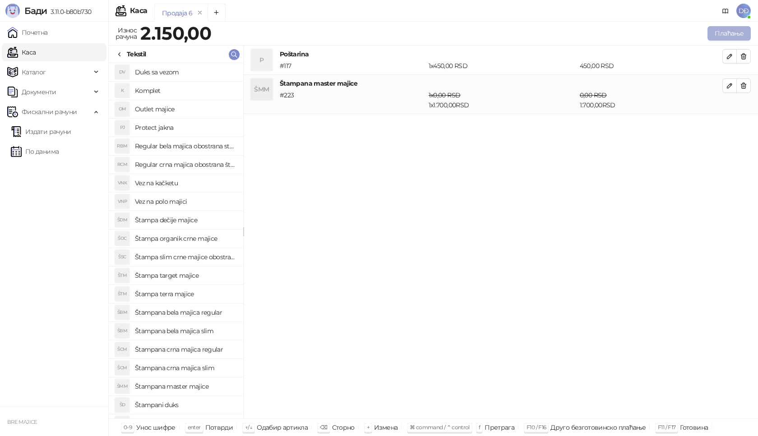
click at [735, 32] on button "Плаћање" at bounding box center [728, 33] width 43 height 14
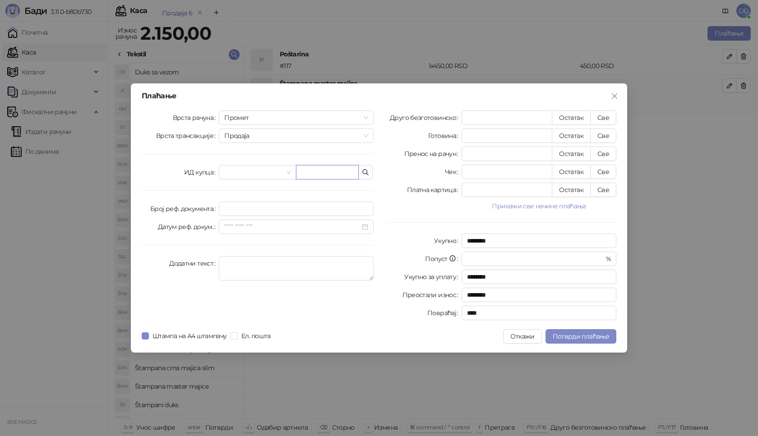
click at [321, 171] on input "text" at bounding box center [327, 172] width 63 height 14
paste input "**********"
type input "**********"
click at [607, 119] on button "Све" at bounding box center [603, 118] width 26 height 14
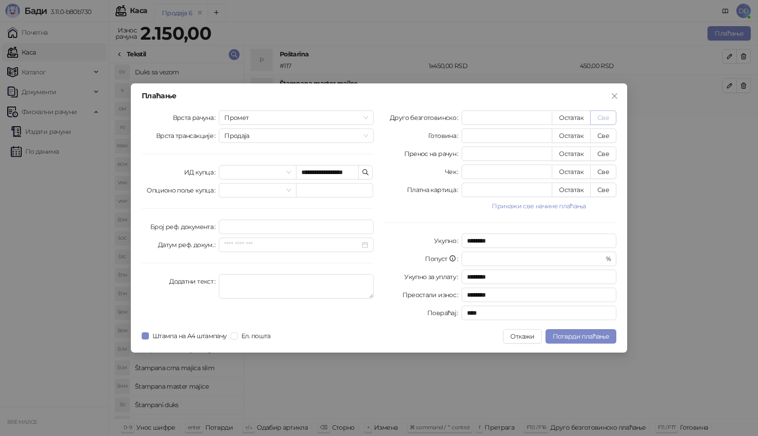
type input "****"
click at [582, 337] on span "Потврди плаћање" at bounding box center [581, 337] width 56 height 8
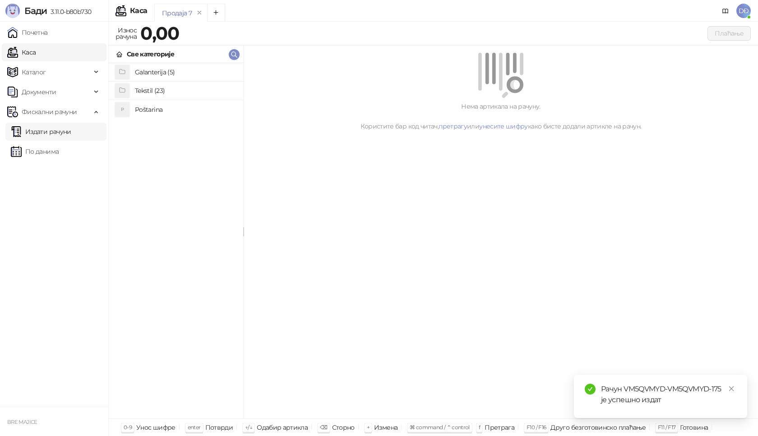
click at [71, 131] on link "Издати рачуни" at bounding box center [41, 132] width 60 height 18
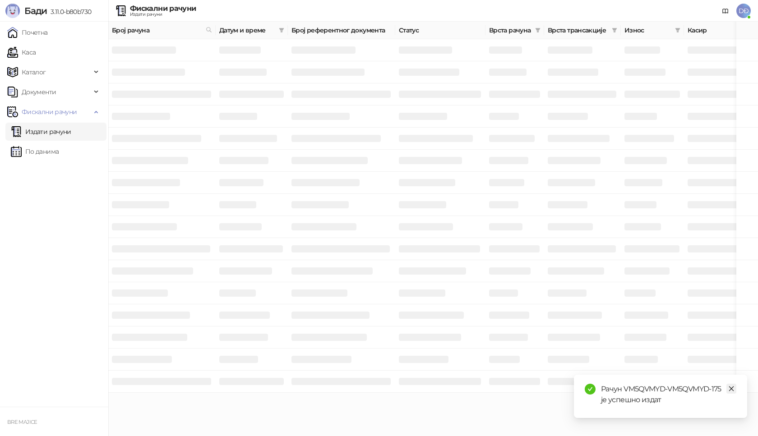
click at [733, 388] on icon "close" at bounding box center [731, 389] width 6 height 6
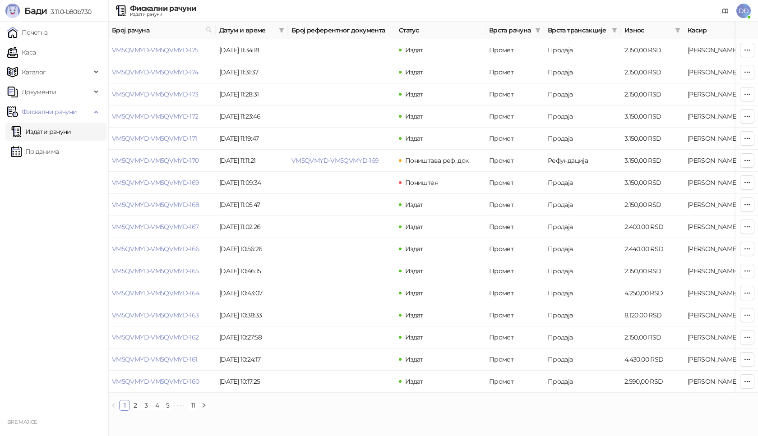
click at [46, 131] on link "Издати рачуни" at bounding box center [41, 132] width 60 height 18
click at [136, 51] on link "VM5QVMYD-VM5QVMYD-175" at bounding box center [155, 50] width 87 height 8
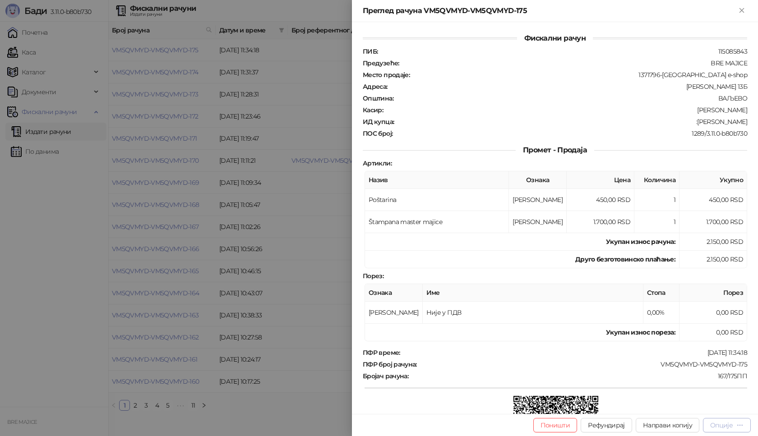
click at [727, 422] on div "Опције" at bounding box center [721, 425] width 23 height 8
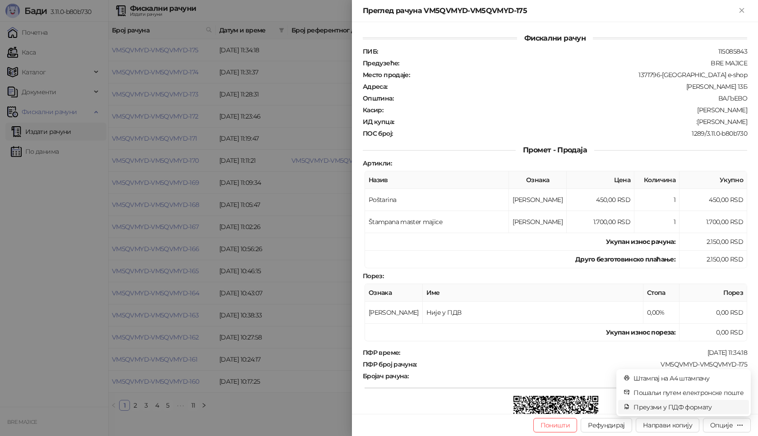
click at [709, 405] on span "Преузми у ПДФ формату" at bounding box center [688, 407] width 110 height 10
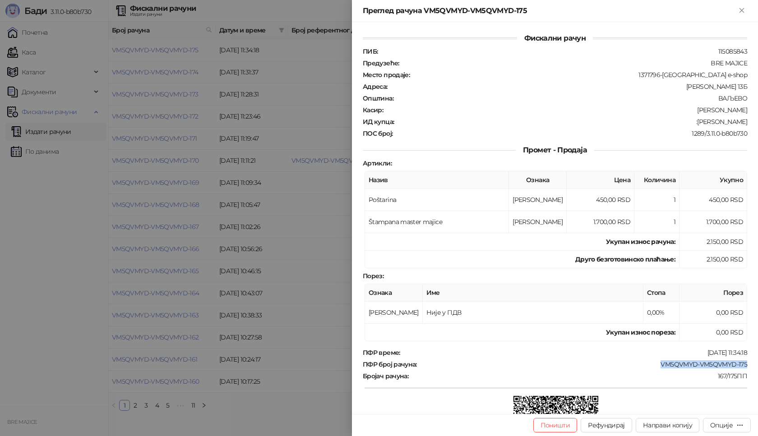
drag, startPoint x: 743, startPoint y: 364, endPoint x: 652, endPoint y: 363, distance: 91.2
click at [652, 363] on div "Фискални рачун ПИБ : 115085843 Предузеће : BRE MAJICE Место продаје : 1371796-[…" at bounding box center [555, 218] width 406 height 392
copy div "VM5QVMYD-VM5QVMYD-175"
drag, startPoint x: 741, startPoint y: 124, endPoint x: 685, endPoint y: 124, distance: 56.0
click at [685, 124] on div "ИД купца : :[PERSON_NAME]" at bounding box center [555, 122] width 388 height 8
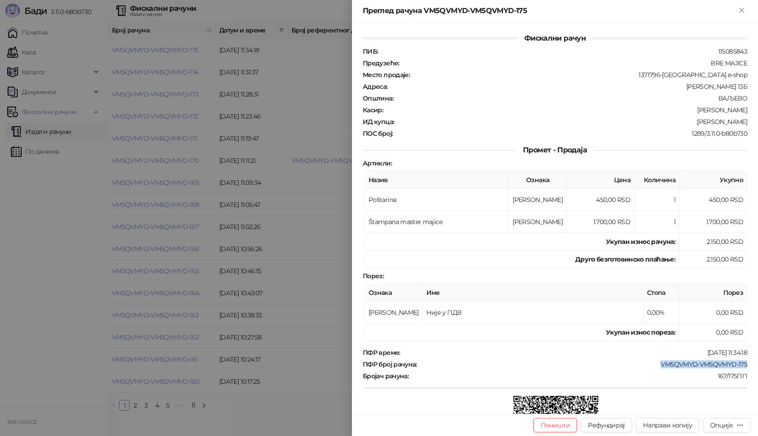
copy div "[PERSON_NAME]"
click at [741, 9] on icon "Close" at bounding box center [742, 10] width 8 height 8
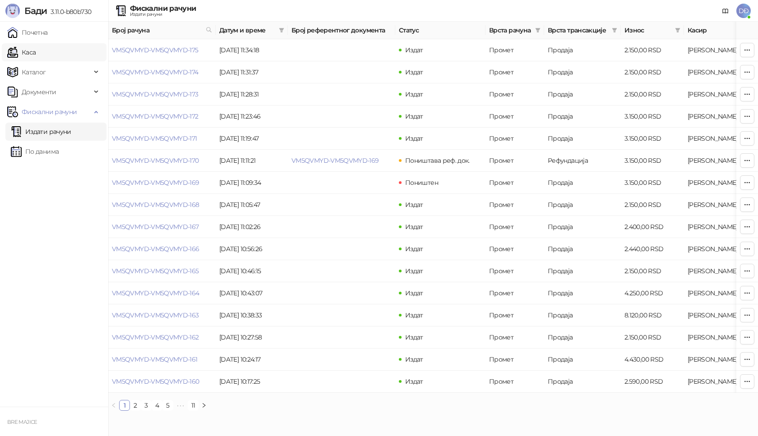
click at [36, 56] on link "Каса" at bounding box center [21, 52] width 28 height 18
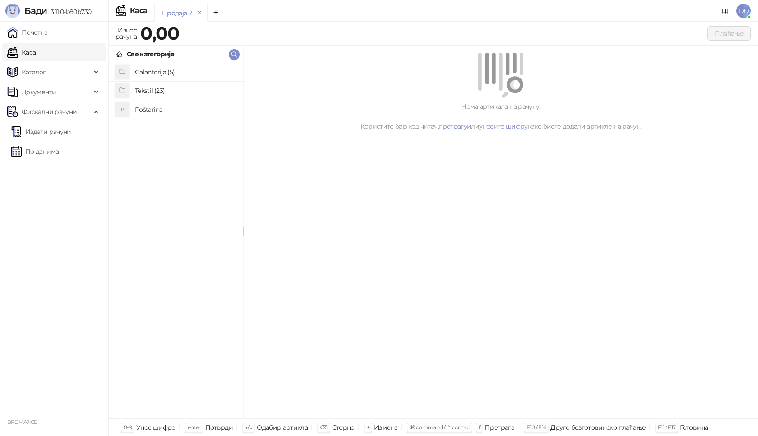
click at [164, 110] on h4 "Poštarina" at bounding box center [185, 109] width 101 height 14
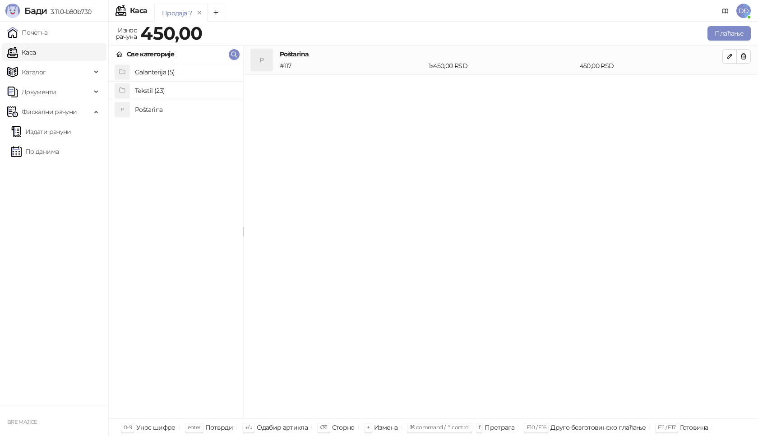
click at [166, 91] on h4 "Tekstil (23)" at bounding box center [185, 90] width 101 height 14
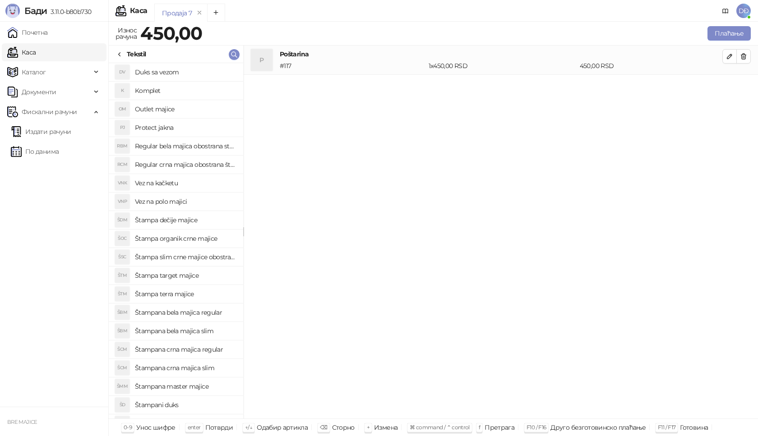
click at [210, 351] on h4 "Štampana crna majica regular" at bounding box center [185, 349] width 101 height 14
click at [728, 84] on icon "button" at bounding box center [729, 85] width 7 height 7
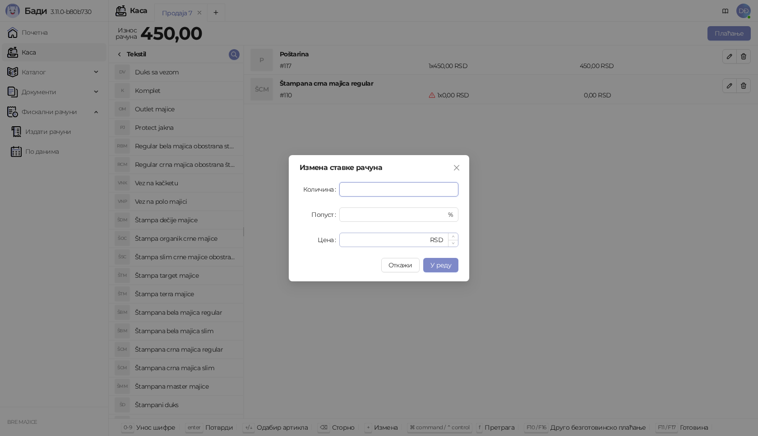
type input "*"
drag, startPoint x: 359, startPoint y: 242, endPoint x: 309, endPoint y: 237, distance: 50.8
click at [323, 243] on div "Цена * RSD" at bounding box center [379, 240] width 159 height 14
type input "****"
click at [439, 264] on span "У реду" at bounding box center [440, 265] width 21 height 8
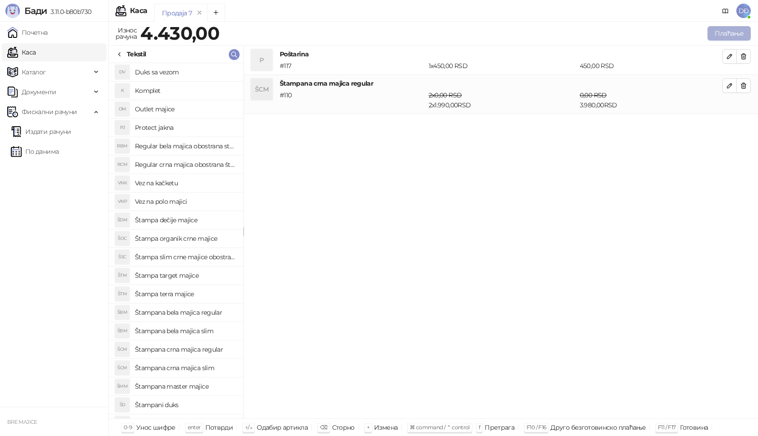
click at [726, 29] on button "Плаћање" at bounding box center [728, 33] width 43 height 14
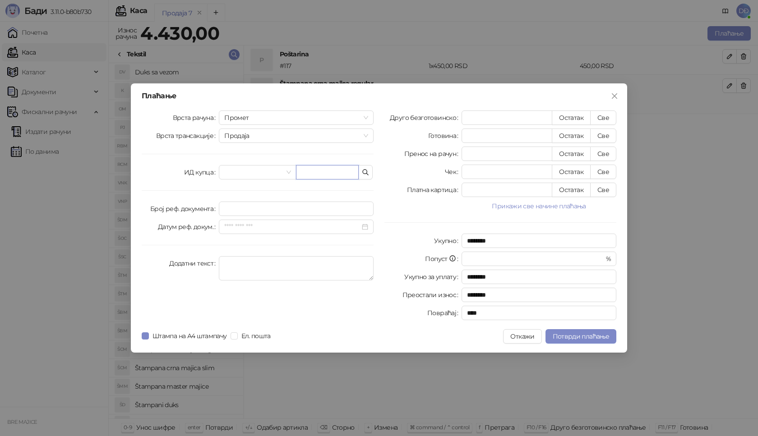
click at [321, 166] on input "text" at bounding box center [327, 172] width 63 height 14
paste input "**********"
type input "**********"
click at [604, 119] on button "Све" at bounding box center [603, 118] width 26 height 14
type input "****"
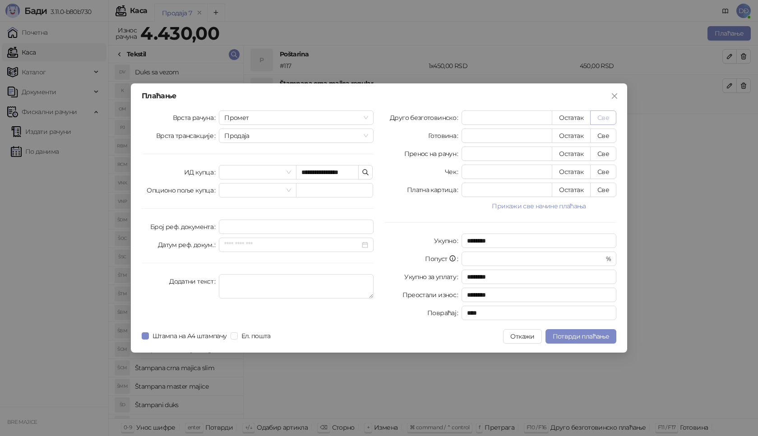
type input "****"
click at [579, 336] on span "Потврди плаћање" at bounding box center [581, 337] width 56 height 8
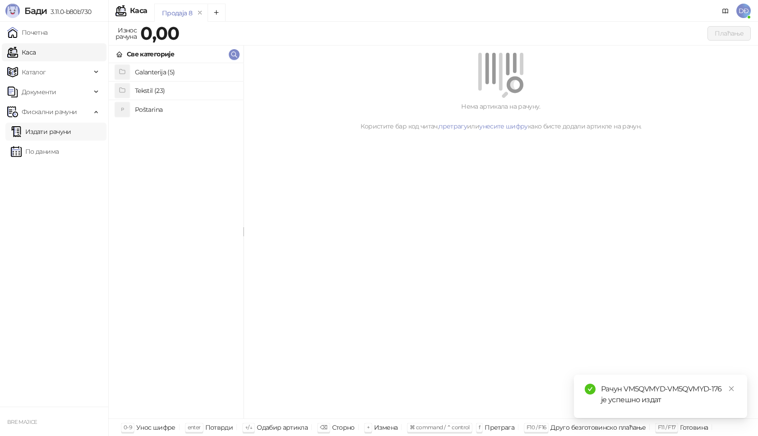
click at [58, 134] on link "Издати рачуни" at bounding box center [41, 132] width 60 height 18
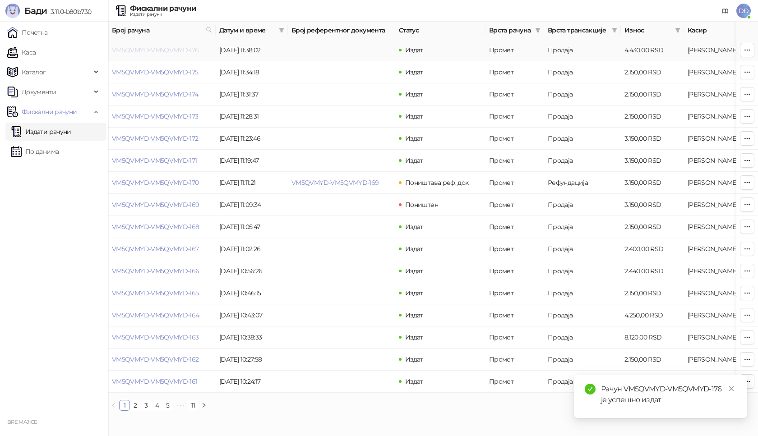
click at [147, 49] on link "VM5QVMYD-VM5QVMYD-176" at bounding box center [155, 50] width 87 height 8
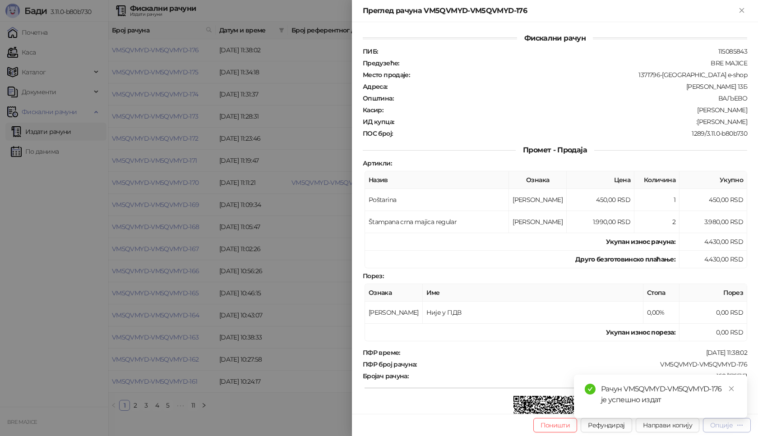
click at [725, 428] on div "Опције" at bounding box center [721, 425] width 23 height 8
click at [731, 390] on icon "close" at bounding box center [731, 389] width 6 height 6
click at [730, 425] on div "Опције" at bounding box center [721, 425] width 23 height 8
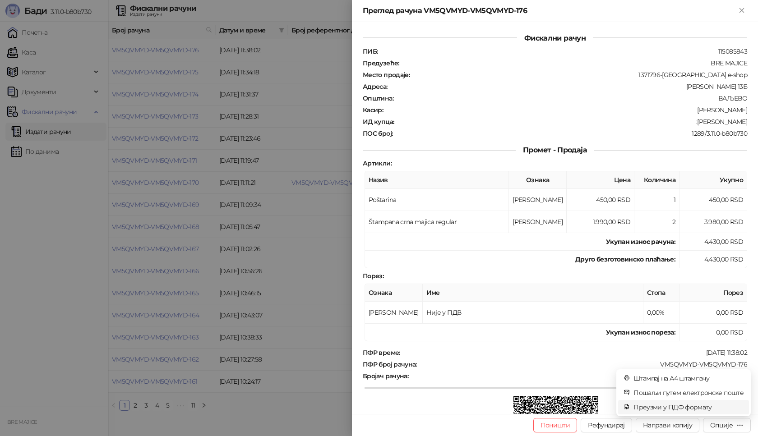
click at [694, 409] on span "Преузми у ПДФ формату" at bounding box center [688, 407] width 110 height 10
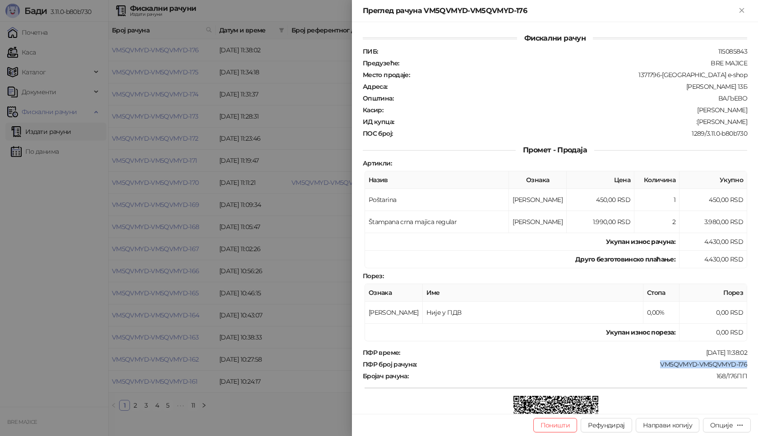
drag, startPoint x: 743, startPoint y: 365, endPoint x: 652, endPoint y: 366, distance: 91.1
click at [653, 366] on div "Фискални рачун ПИБ : 115085843 Предузеће : BRE MAJICE Место продаје : 1371796-B…" at bounding box center [555, 218] width 406 height 392
copy div "VM5QVMYD-VM5QVMYD-176"
drag, startPoint x: 739, startPoint y: 121, endPoint x: 695, endPoint y: 124, distance: 43.9
click at [695, 124] on div ":[PERSON_NAME]" at bounding box center [571, 122] width 353 height 8
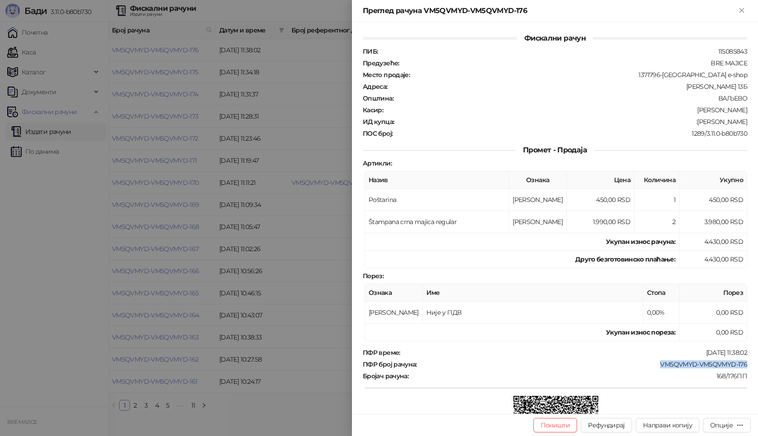
copy div "[PERSON_NAME]"
click at [739, 9] on icon "Close" at bounding box center [742, 10] width 8 height 8
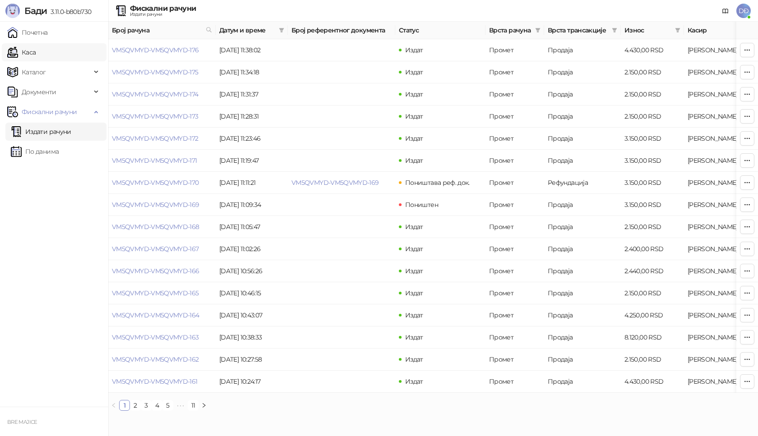
click at [36, 55] on link "Каса" at bounding box center [21, 52] width 28 height 18
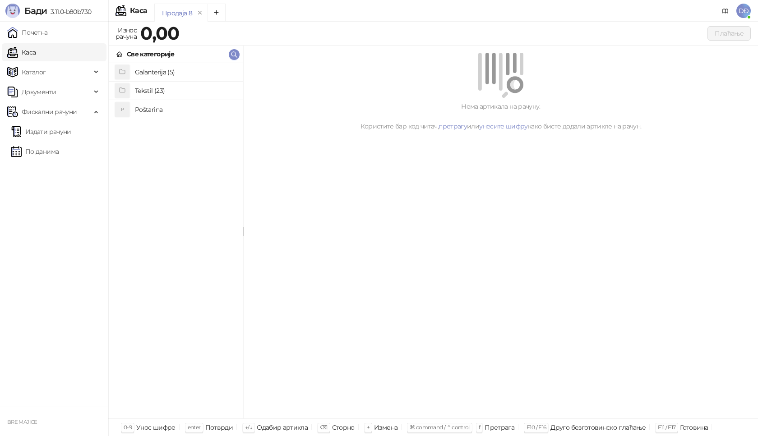
click at [143, 106] on h4 "Poštarina" at bounding box center [185, 109] width 101 height 14
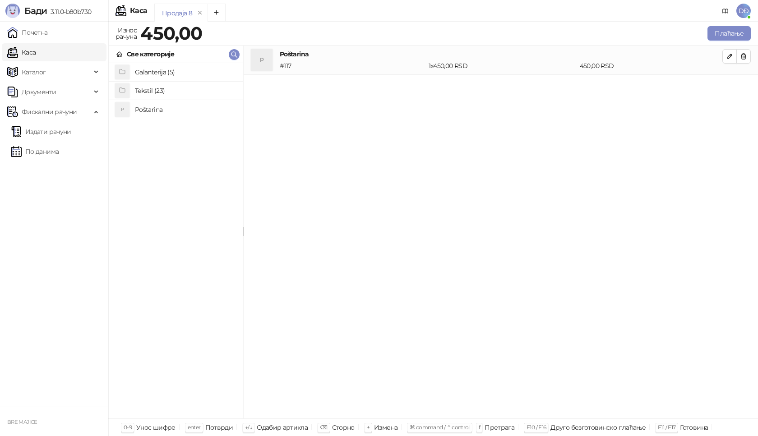
click at [149, 92] on h4 "Tekstil (23)" at bounding box center [185, 90] width 101 height 14
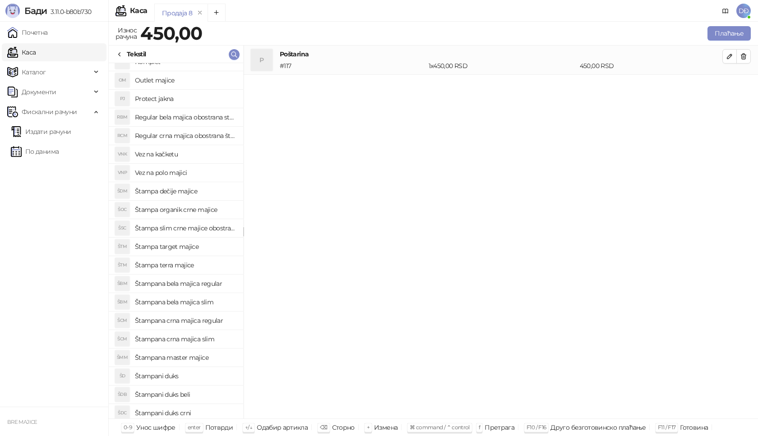
scroll to position [70, 0]
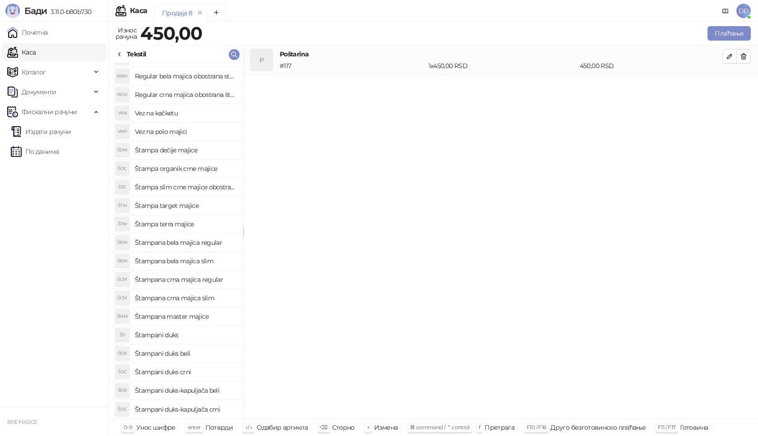
click at [189, 188] on h4 "Štampa slim crne majice obostrano" at bounding box center [185, 187] width 101 height 14
click at [731, 84] on icon "button" at bounding box center [729, 85] width 7 height 7
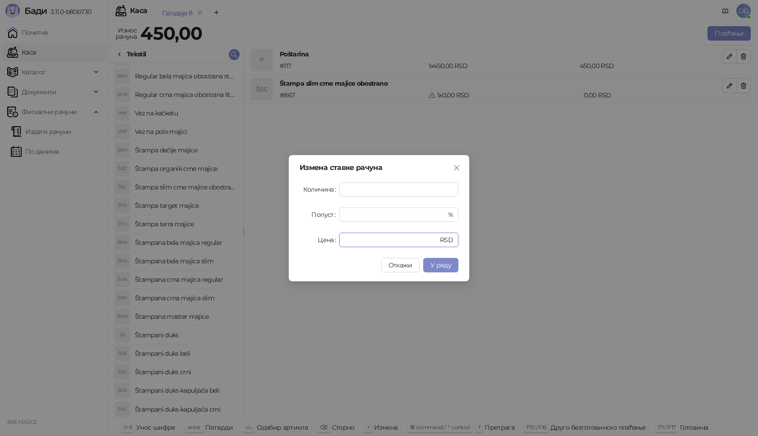
drag, startPoint x: 358, startPoint y: 243, endPoint x: 306, endPoint y: 217, distance: 57.7
click at [286, 232] on div "Измена ставке рачуна Количина * Попуст * % Цена * RSD Откажи У реду" at bounding box center [379, 218] width 758 height 436
type input "****"
click at [445, 265] on span "У реду" at bounding box center [440, 265] width 21 height 8
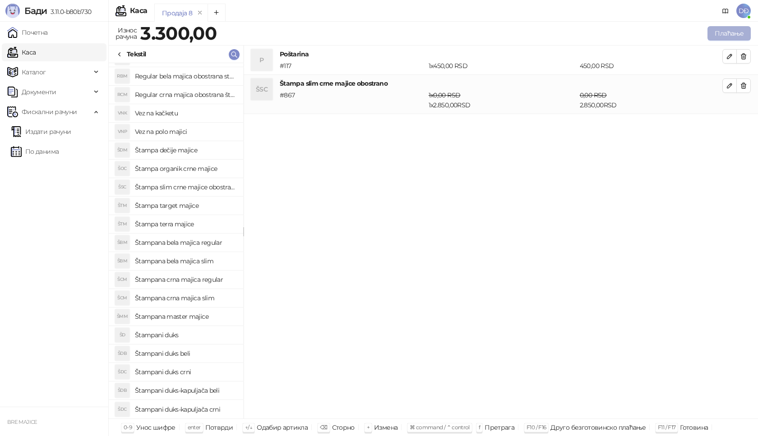
click at [729, 31] on button "Плаћање" at bounding box center [728, 33] width 43 height 14
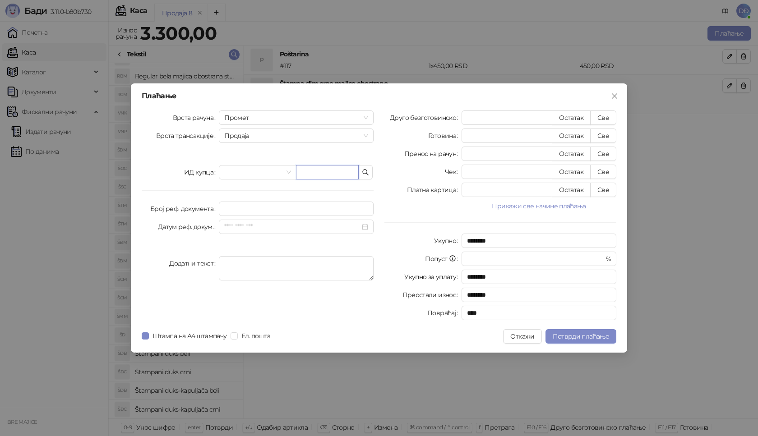
click at [310, 171] on input "text" at bounding box center [327, 172] width 63 height 14
paste input "**********"
type input "**********"
click at [605, 118] on button "Све" at bounding box center [603, 118] width 26 height 14
type input "****"
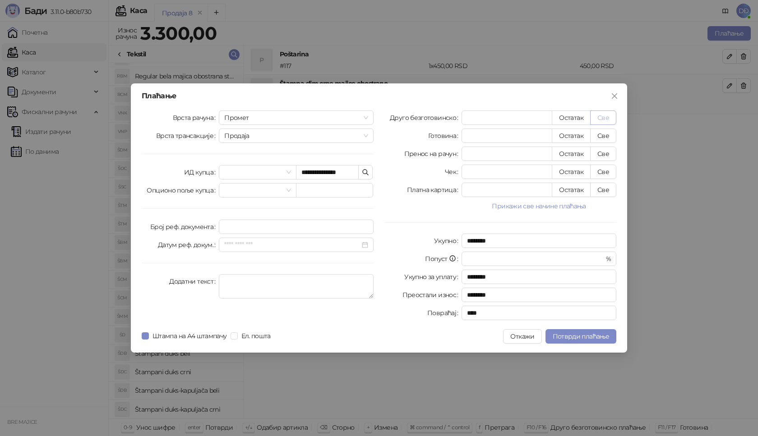
type input "****"
click at [573, 335] on span "Потврди плаћање" at bounding box center [581, 337] width 56 height 8
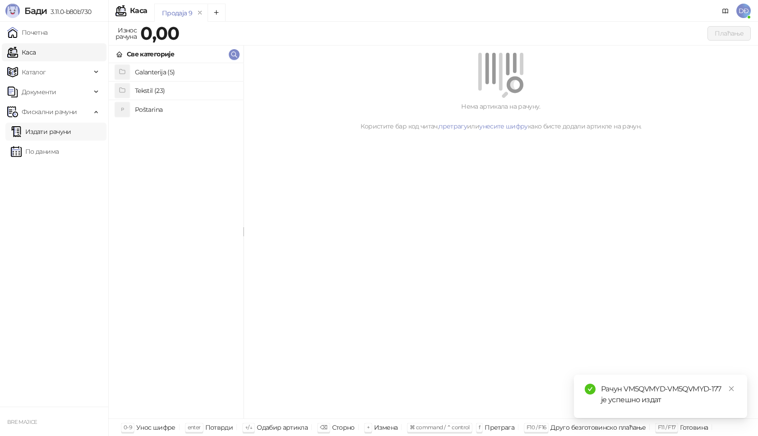
click at [69, 132] on link "Издати рачуни" at bounding box center [41, 132] width 60 height 18
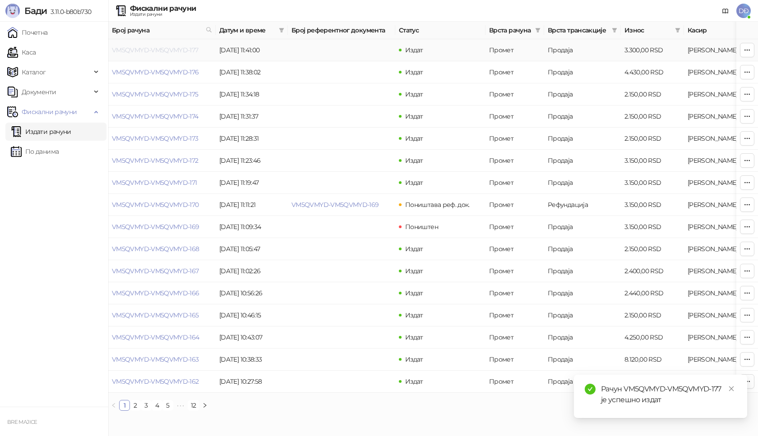
click at [156, 49] on link "VM5QVMYD-VM5QVMYD-177" at bounding box center [155, 50] width 87 height 8
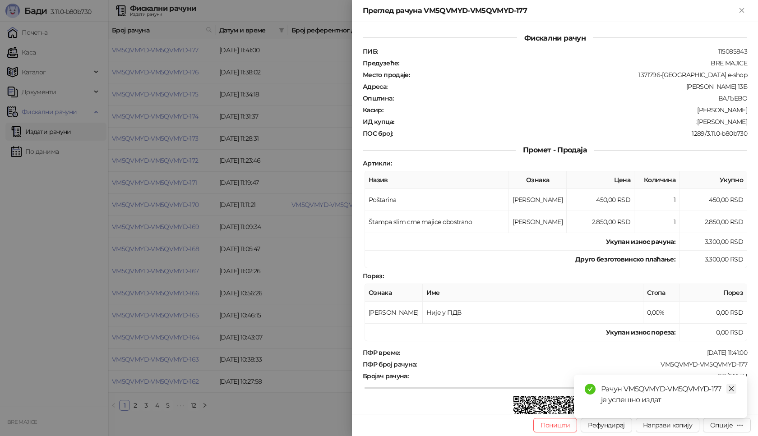
click at [730, 390] on icon "close" at bounding box center [731, 389] width 6 height 6
click at [727, 425] on div "Опције" at bounding box center [721, 425] width 23 height 8
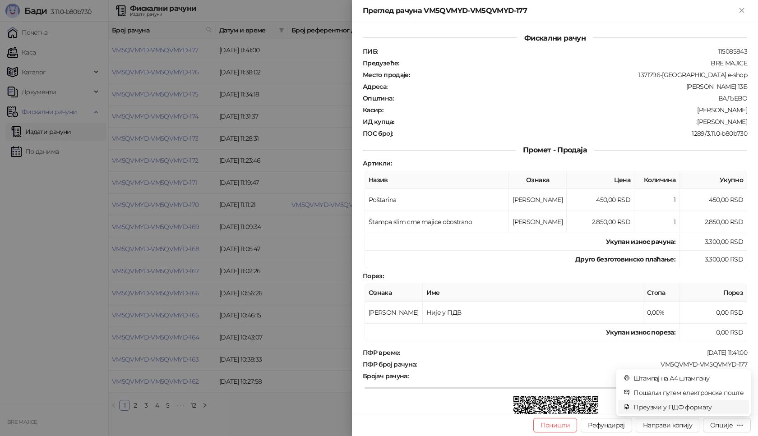
click at [707, 407] on span "Преузми у ПДФ формату" at bounding box center [688, 407] width 110 height 10
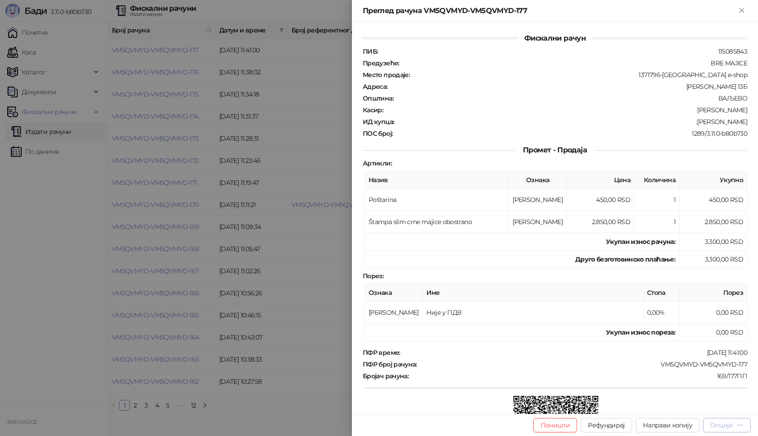
click at [724, 425] on div "Опције" at bounding box center [721, 425] width 23 height 8
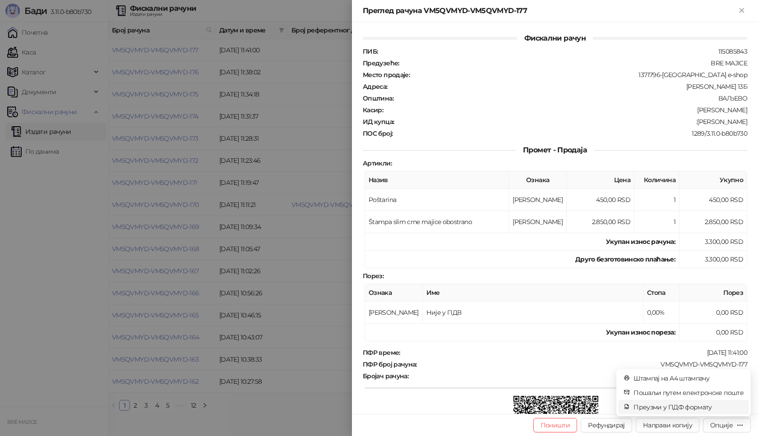
click at [694, 408] on span "Преузми у ПДФ формату" at bounding box center [688, 407] width 110 height 10
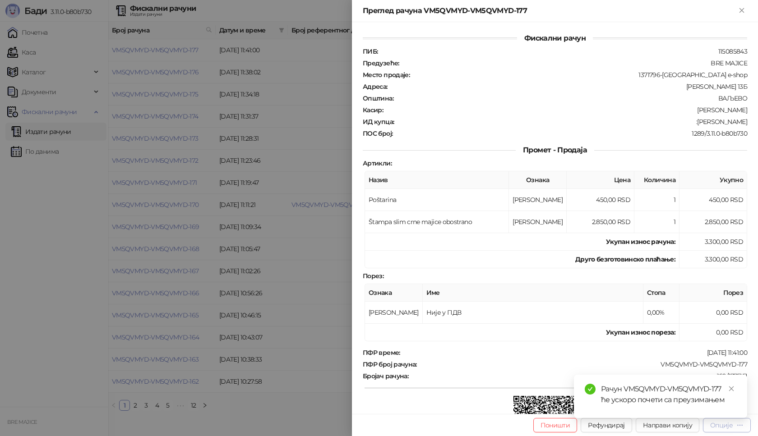
click at [720, 426] on div "Опције" at bounding box center [721, 425] width 23 height 8
click at [738, 423] on icon "button" at bounding box center [739, 425] width 7 height 7
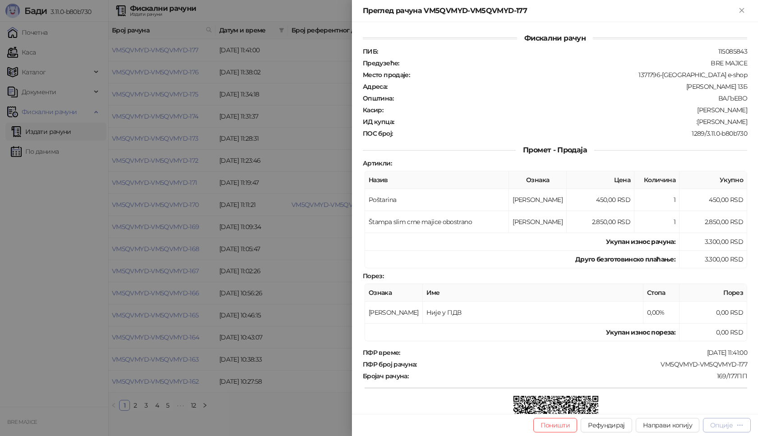
click at [737, 424] on icon "button" at bounding box center [739, 425] width 7 height 7
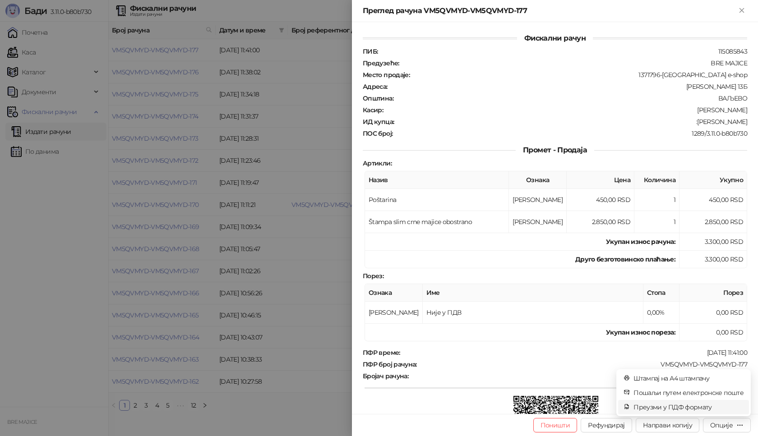
click at [713, 405] on span "Преузми у ПДФ формату" at bounding box center [688, 407] width 110 height 10
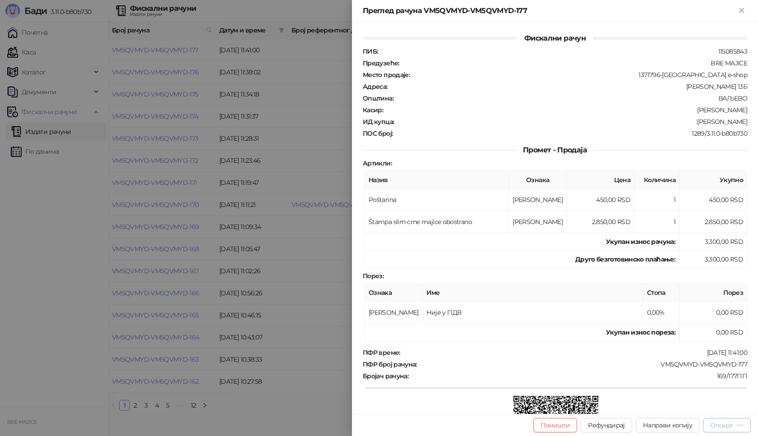
drag, startPoint x: 728, startPoint y: 430, endPoint x: 721, endPoint y: 426, distance: 8.5
click at [727, 430] on button "Опције" at bounding box center [727, 425] width 48 height 14
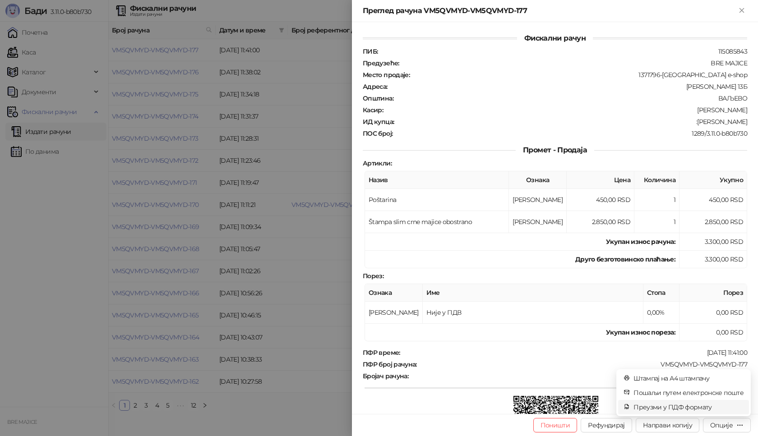
click at [694, 407] on span "Преузми у ПДФ формату" at bounding box center [688, 407] width 110 height 10
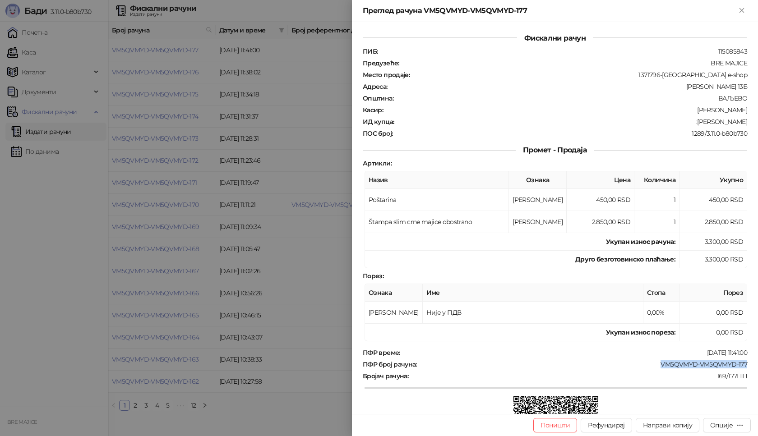
drag, startPoint x: 728, startPoint y: 363, endPoint x: 651, endPoint y: 370, distance: 77.5
click at [653, 369] on div "Фискални рачун ПИБ : 115085843 Предузеће : BRE MAJICE Место продаје : 1371796-B…" at bounding box center [555, 218] width 406 height 392
drag, startPoint x: 740, startPoint y: 120, endPoint x: 695, endPoint y: 123, distance: 44.8
click at [695, 123] on div ":[PERSON_NAME]" at bounding box center [571, 122] width 353 height 8
click at [742, 10] on icon "Close" at bounding box center [742, 10] width 4 height 4
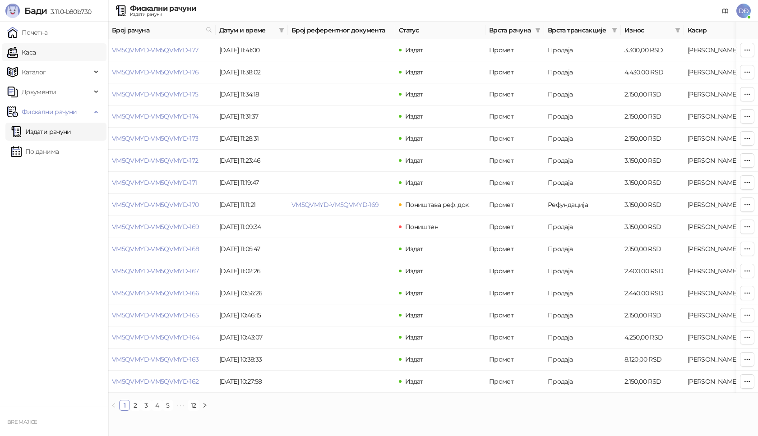
click at [36, 53] on link "Каса" at bounding box center [21, 52] width 28 height 18
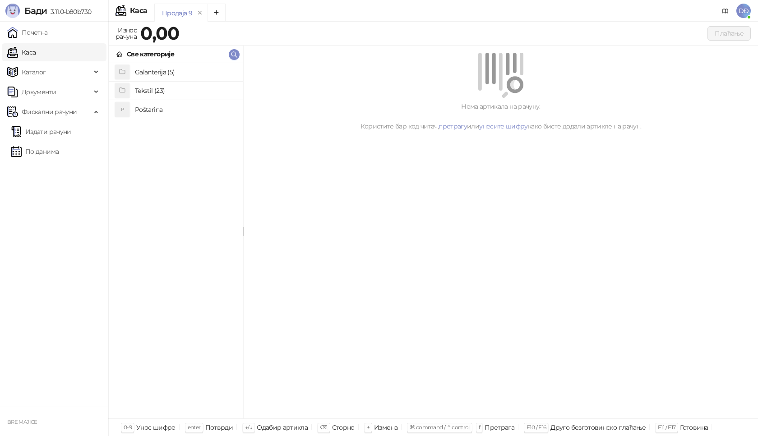
click at [143, 108] on h4 "Poštarina" at bounding box center [185, 109] width 101 height 14
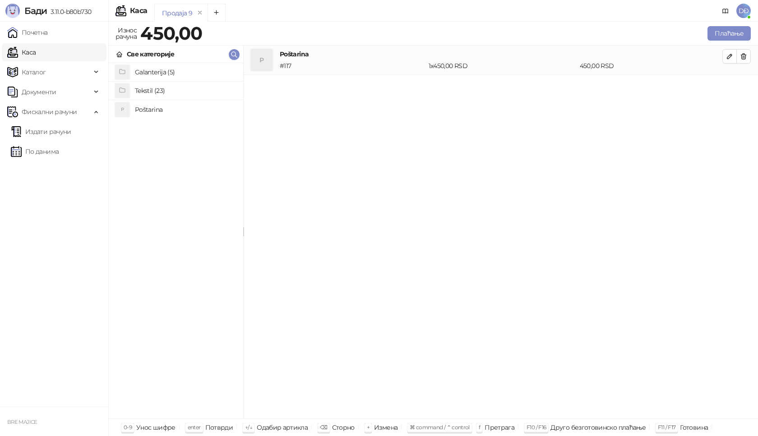
click at [151, 88] on h4 "Tekstil (23)" at bounding box center [185, 90] width 101 height 14
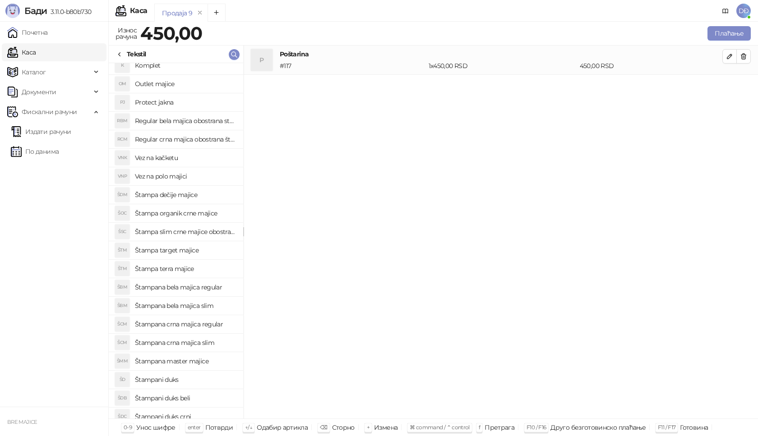
scroll to position [45, 0]
click at [199, 305] on h4 "Štampana crna majica regular" at bounding box center [185, 304] width 101 height 14
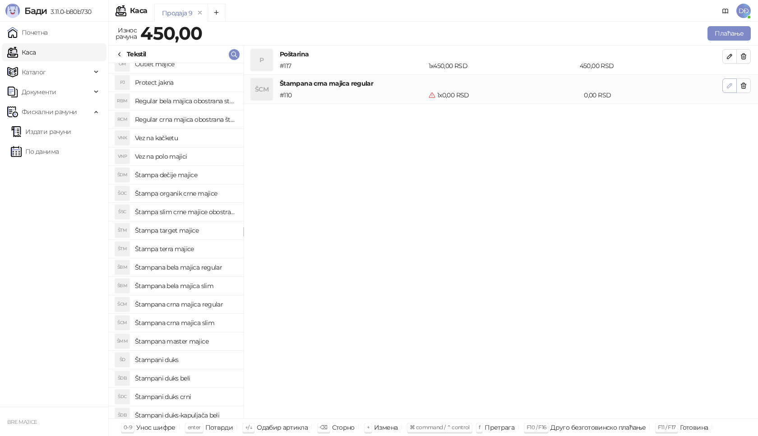
click at [732, 87] on icon "button" at bounding box center [729, 85] width 7 height 7
type input "*"
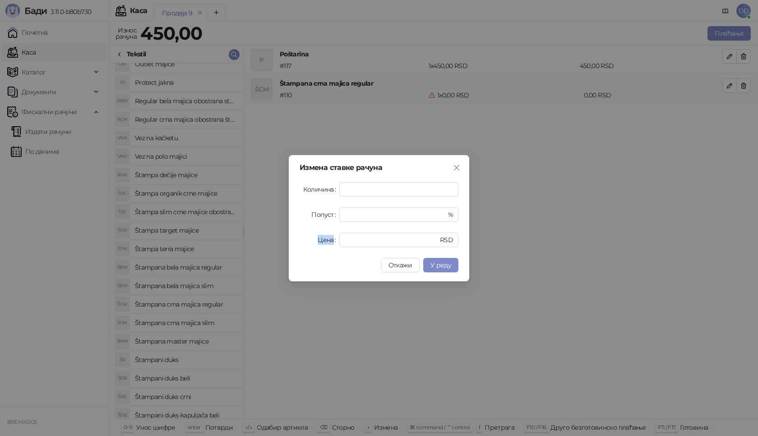
drag, startPoint x: 354, startPoint y: 235, endPoint x: 284, endPoint y: 240, distance: 69.7
click at [286, 240] on div "Измена ставке рачуна Количина * Попуст * % Цена * RSD Откажи У реду" at bounding box center [379, 218] width 758 height 436
click at [396, 245] on input "*" at bounding box center [386, 240] width 83 height 14
drag, startPoint x: 339, startPoint y: 244, endPoint x: 310, endPoint y: 248, distance: 29.6
click at [312, 248] on div "Измена ставке рачуна Количина * Попуст * % Цена * RSD Откажи У реду" at bounding box center [379, 218] width 180 height 126
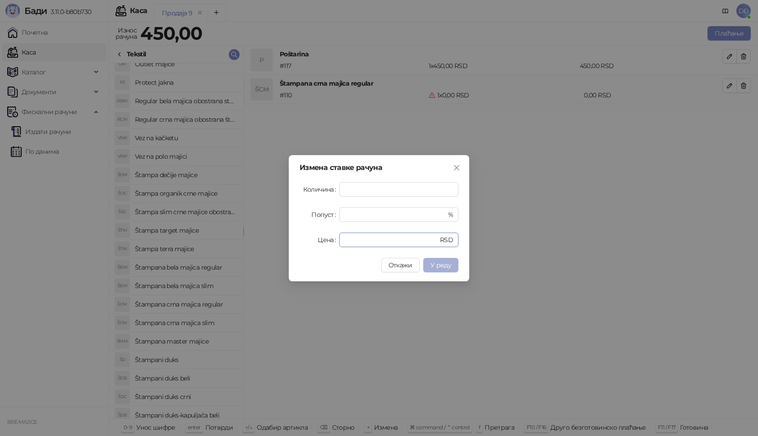
type input "****"
click at [440, 268] on span "У реду" at bounding box center [440, 265] width 21 height 8
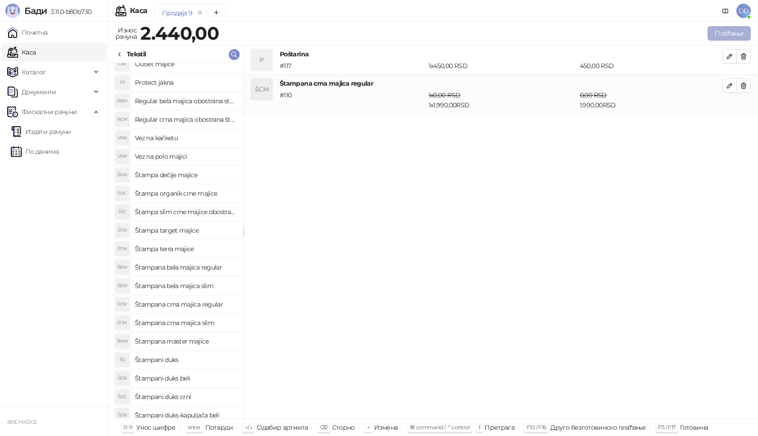
click at [734, 32] on button "Плаћање" at bounding box center [728, 33] width 43 height 14
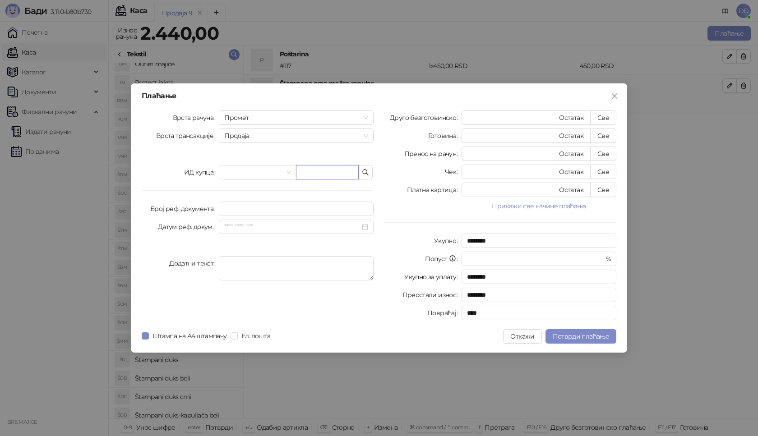
click at [310, 175] on input "text" at bounding box center [327, 172] width 63 height 14
paste input "**********"
type input "**********"
click at [604, 117] on button "Све" at bounding box center [603, 118] width 26 height 14
type input "****"
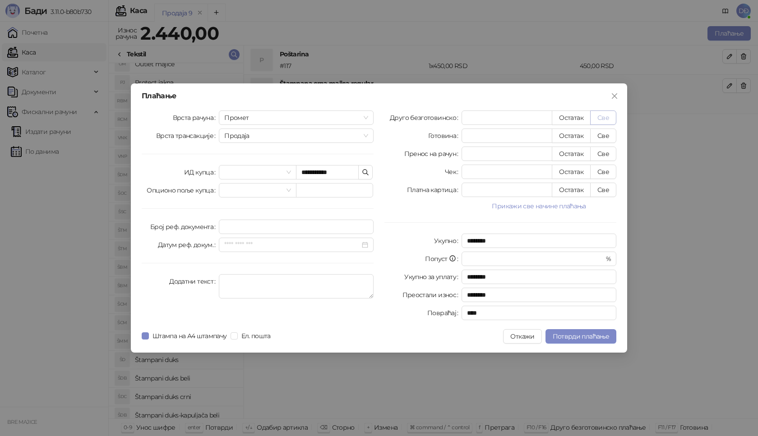
type input "****"
click at [569, 338] on span "Потврди плаћање" at bounding box center [581, 337] width 56 height 8
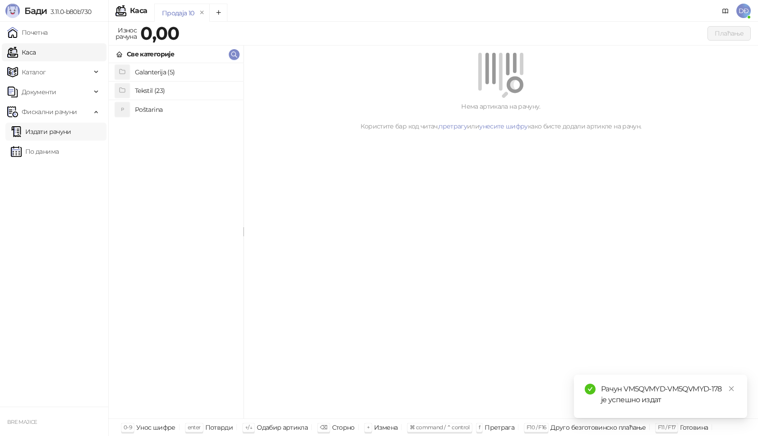
click at [69, 132] on link "Издати рачуни" at bounding box center [41, 132] width 60 height 18
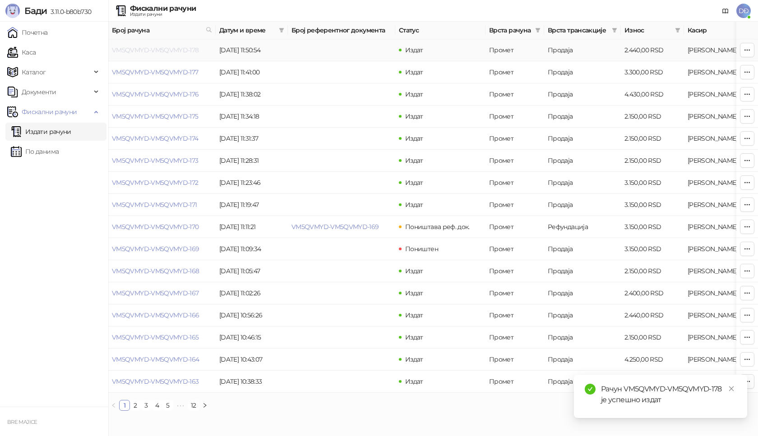
click at [132, 51] on link "VM5QVMYD-VM5QVMYD-178" at bounding box center [155, 50] width 87 height 8
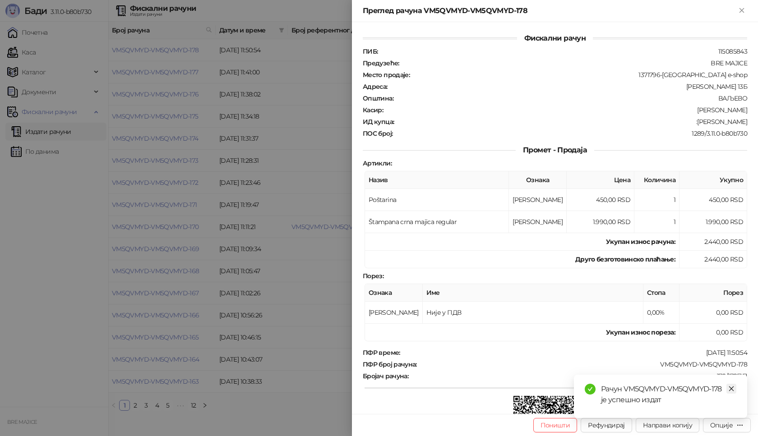
click at [736, 387] on link "Close" at bounding box center [731, 389] width 10 height 10
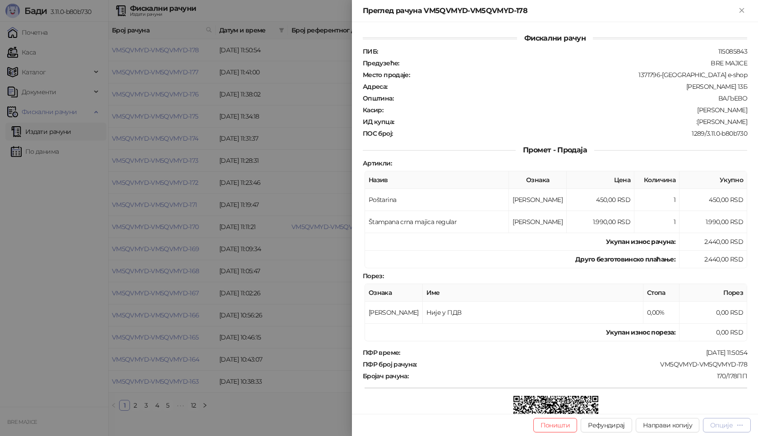
click at [728, 428] on div "Опције" at bounding box center [721, 425] width 23 height 8
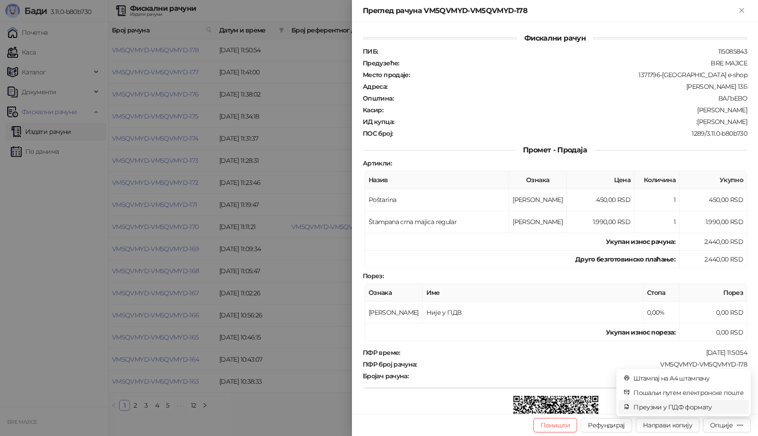
click at [704, 408] on span "Преузми у ПДФ формату" at bounding box center [688, 407] width 110 height 10
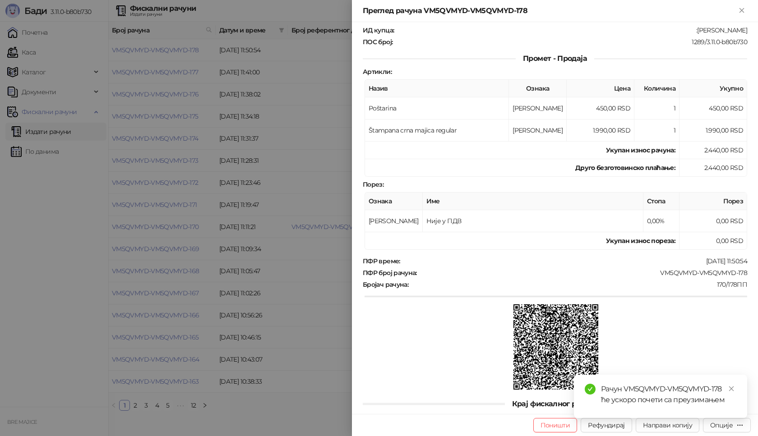
scroll to position [109, 0]
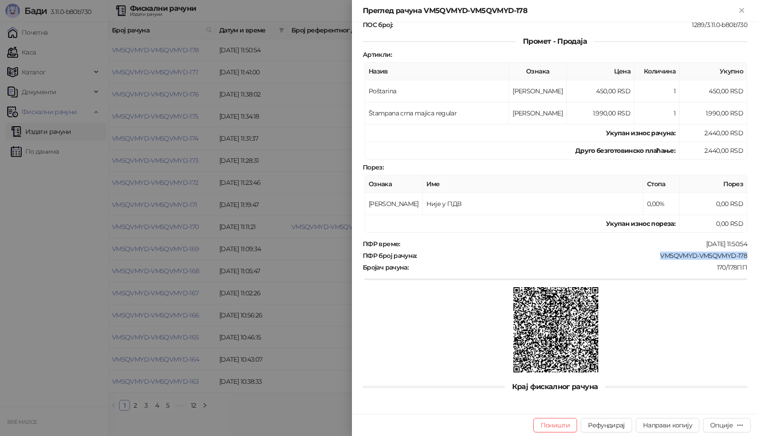
drag, startPoint x: 740, startPoint y: 254, endPoint x: 643, endPoint y: 260, distance: 97.2
click at [643, 260] on div "ПФР време : [DATE] 11:50:54 ПФР број рачуна : VM5QVMYD-VM5QVMYD-178 Бројач рачу…" at bounding box center [555, 307] width 388 height 134
click at [742, 13] on icon "Close" at bounding box center [742, 10] width 8 height 8
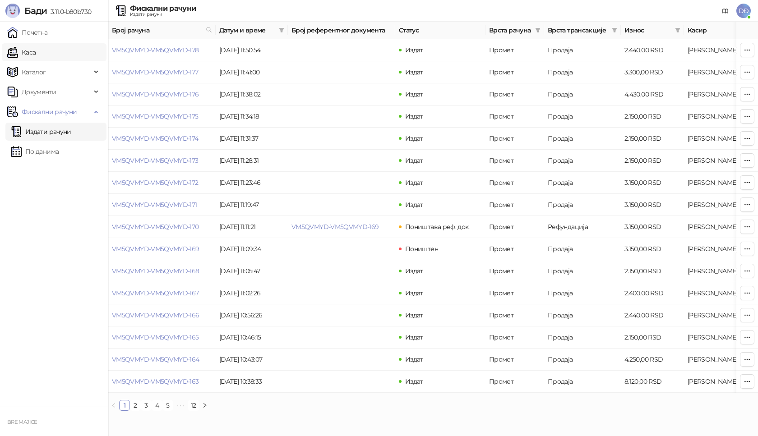
click at [32, 55] on link "Каса" at bounding box center [21, 52] width 28 height 18
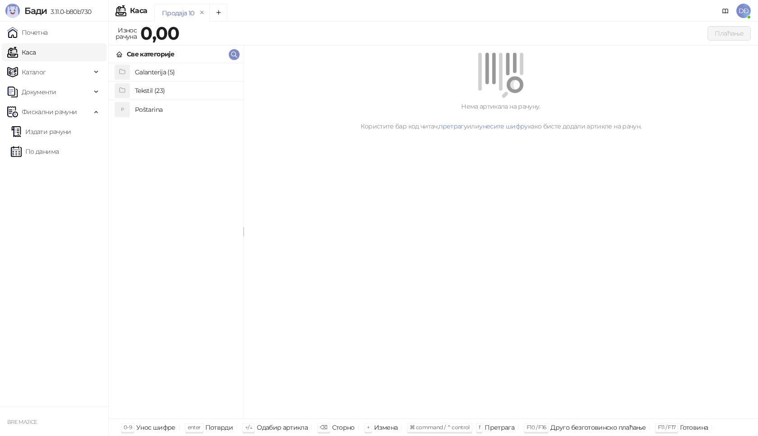
click at [161, 110] on h4 "Poštarina" at bounding box center [185, 109] width 101 height 14
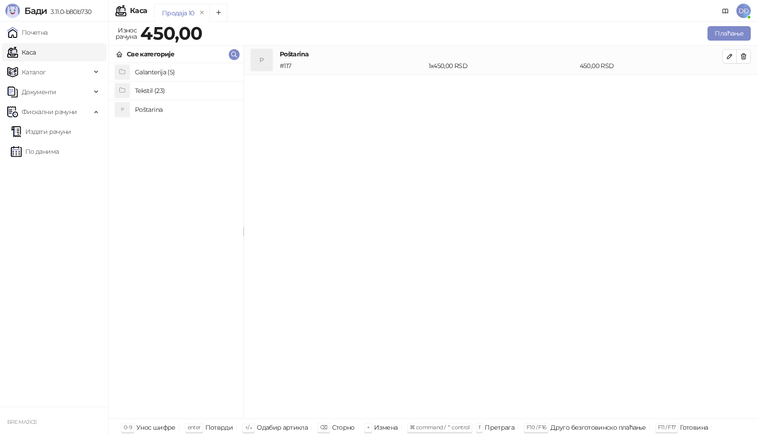
click at [162, 92] on h4 "Tekstil (23)" at bounding box center [185, 90] width 101 height 14
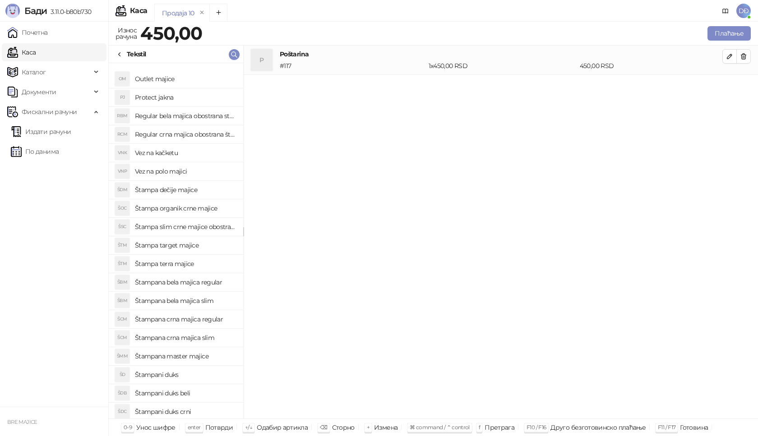
scroll to position [70, 0]
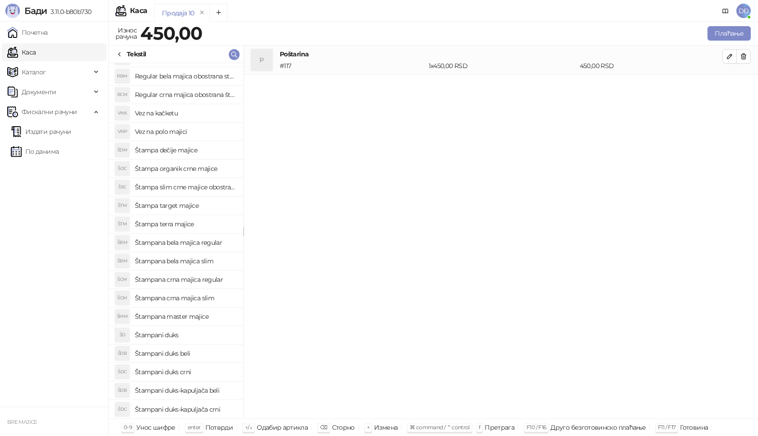
click at [200, 410] on h4 "Štampani duks-kapuljača crni" at bounding box center [185, 409] width 101 height 14
click at [727, 88] on icon "button" at bounding box center [729, 85] width 5 height 5
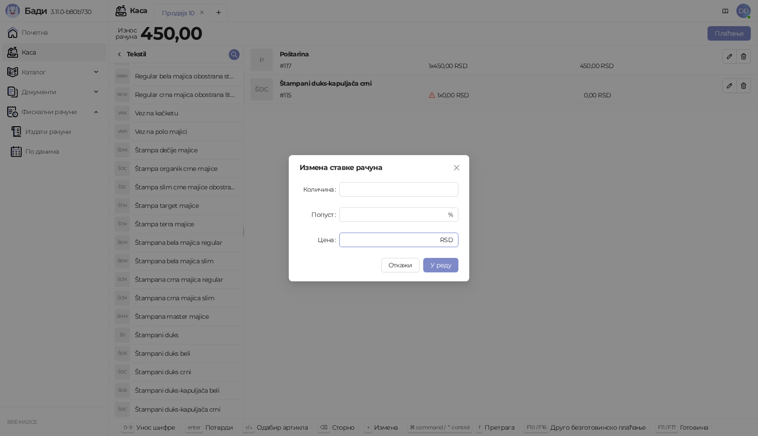
drag, startPoint x: 357, startPoint y: 240, endPoint x: 323, endPoint y: 251, distance: 36.4
click at [323, 251] on div "Измена ставке рачуна Количина * Попуст * % Цена * RSD Откажи У реду" at bounding box center [379, 218] width 180 height 126
type input "****"
click at [438, 262] on span "У реду" at bounding box center [440, 265] width 21 height 8
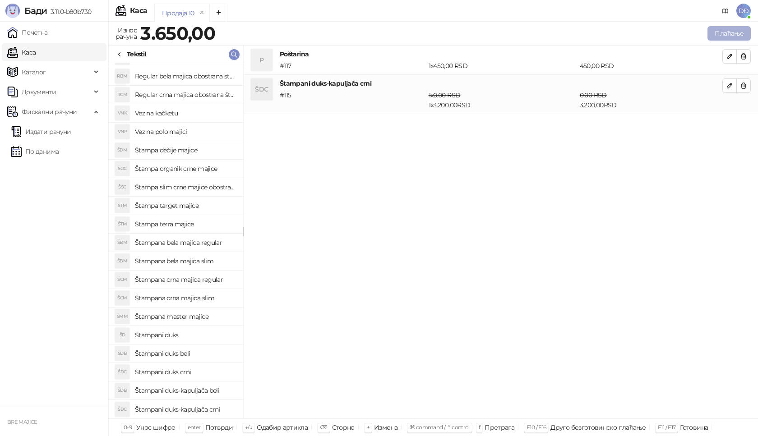
click at [730, 32] on button "Плаћање" at bounding box center [728, 33] width 43 height 14
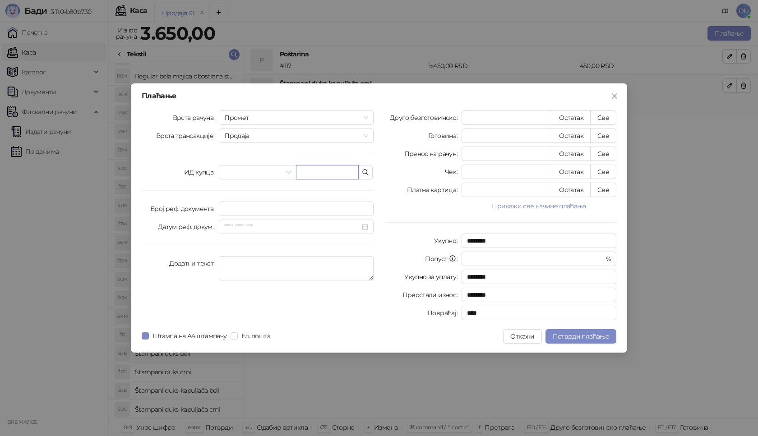
click at [315, 171] on input "text" at bounding box center [327, 172] width 63 height 14
paste input "**********"
type input "**********"
click at [605, 118] on button "Све" at bounding box center [603, 118] width 26 height 14
type input "****"
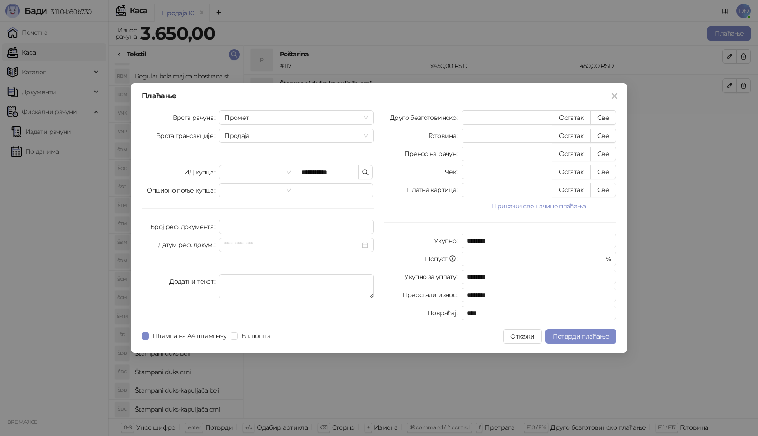
type input "****"
click at [567, 333] on span "Потврди плаћање" at bounding box center [581, 337] width 56 height 8
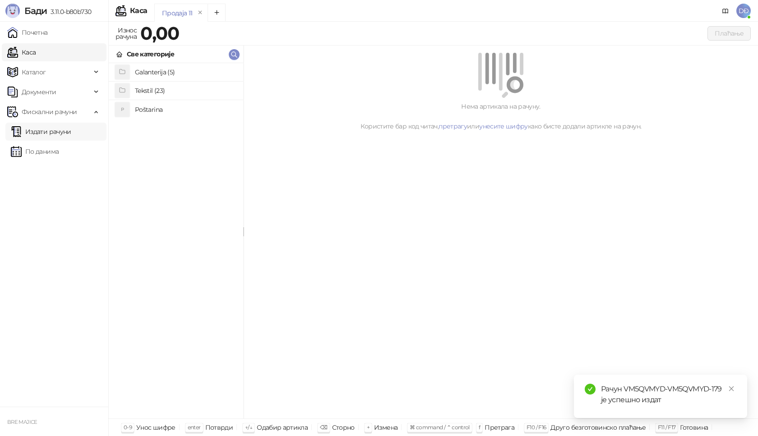
click at [65, 131] on link "Издати рачуни" at bounding box center [41, 132] width 60 height 18
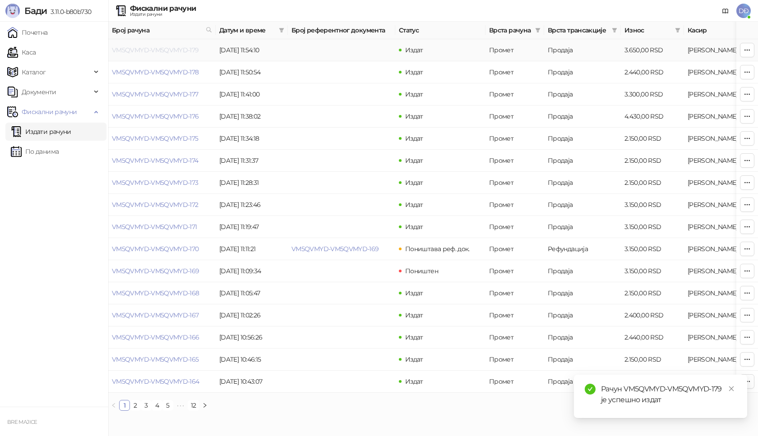
click at [165, 51] on link "VM5QVMYD-VM5QVMYD-179" at bounding box center [155, 50] width 87 height 8
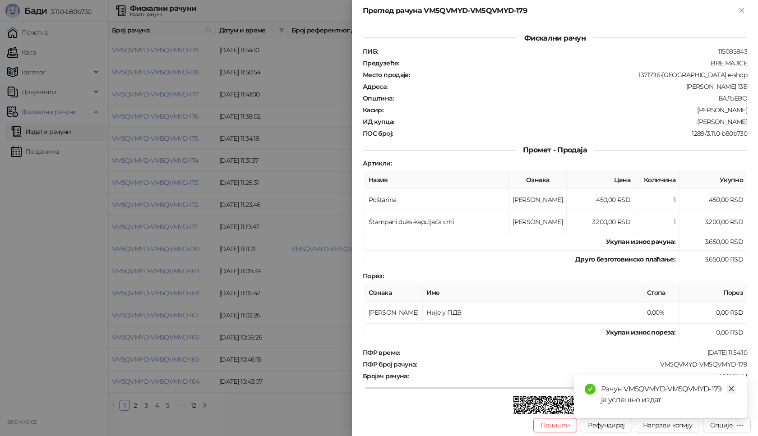
click at [732, 388] on icon "close" at bounding box center [731, 389] width 5 height 5
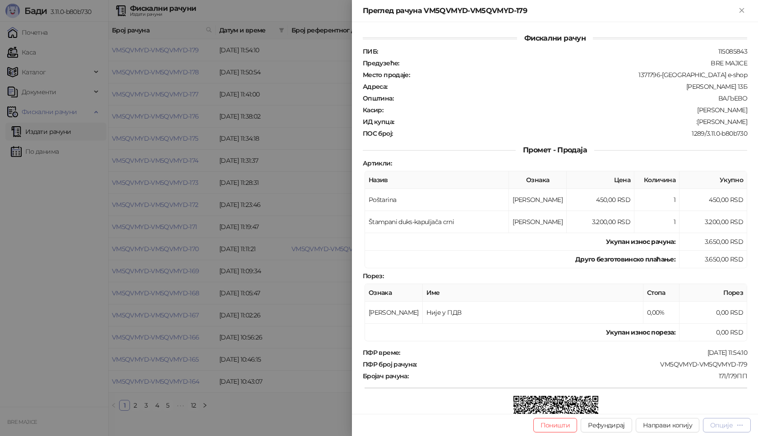
click at [733, 425] on div "Опције" at bounding box center [721, 425] width 23 height 8
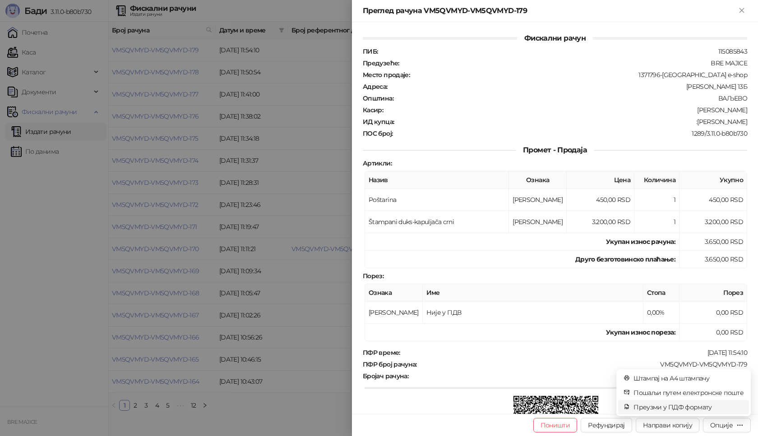
click at [684, 411] on span "Преузми у ПДФ формату" at bounding box center [688, 407] width 110 height 10
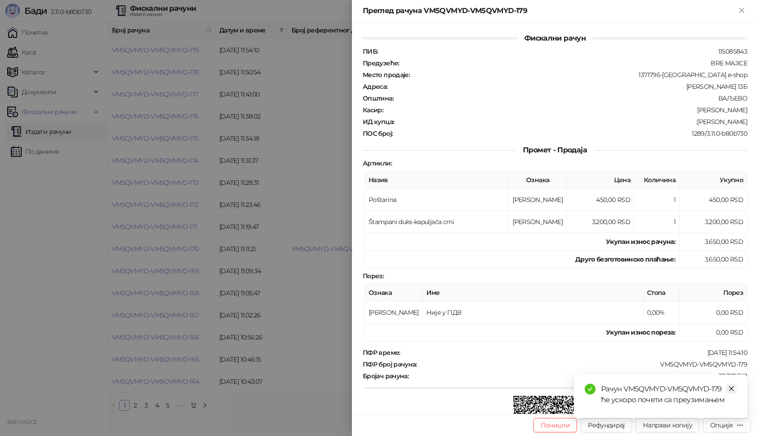
click at [735, 391] on link "Close" at bounding box center [731, 389] width 10 height 10
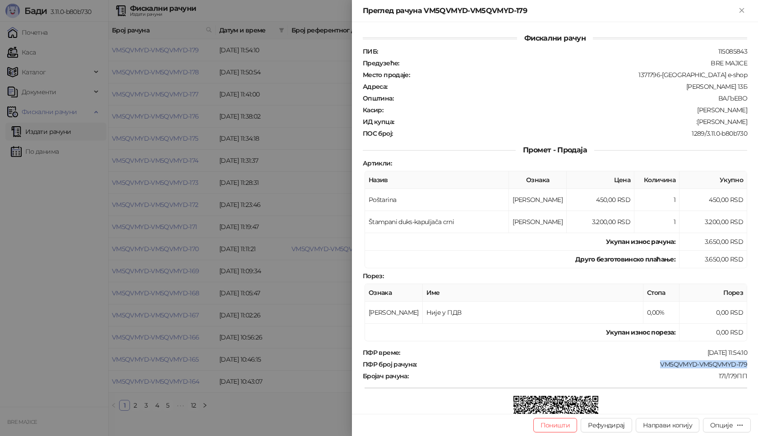
drag, startPoint x: 744, startPoint y: 366, endPoint x: 655, endPoint y: 363, distance: 89.4
click at [655, 363] on div "Фискални рачун ПИБ : 115085843 Предузеће : BRE MAJICE Место продаје : 1371796-[…" at bounding box center [555, 218] width 406 height 392
drag, startPoint x: 739, startPoint y: 122, endPoint x: 702, endPoint y: 123, distance: 37.5
click at [702, 123] on div "Фискални рачун ПИБ : 115085843 Предузеће : BRE MAJICE Место продаје : 1371796-[…" at bounding box center [555, 218] width 406 height 392
click at [744, 8] on icon "Close" at bounding box center [742, 10] width 8 height 8
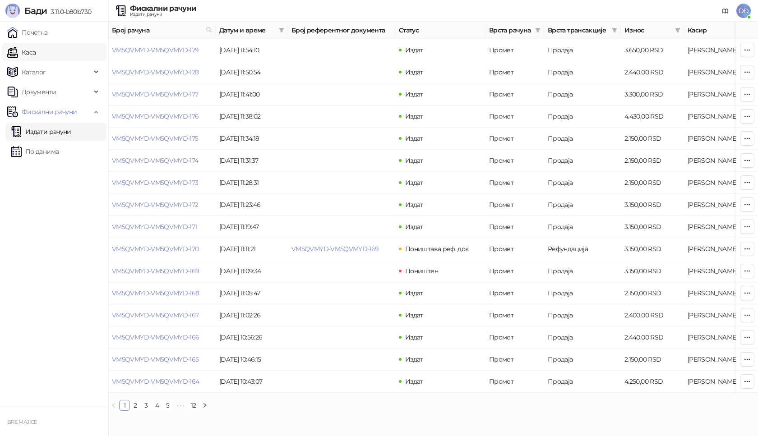
click at [36, 56] on link "Каса" at bounding box center [21, 52] width 28 height 18
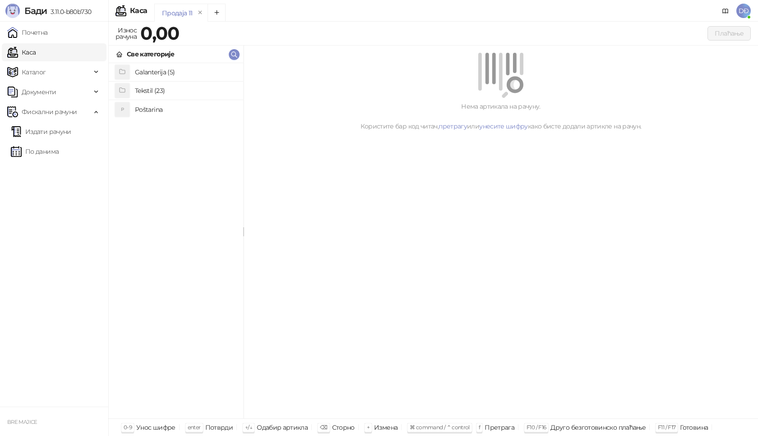
click at [157, 109] on h4 "Poštarina" at bounding box center [185, 109] width 101 height 14
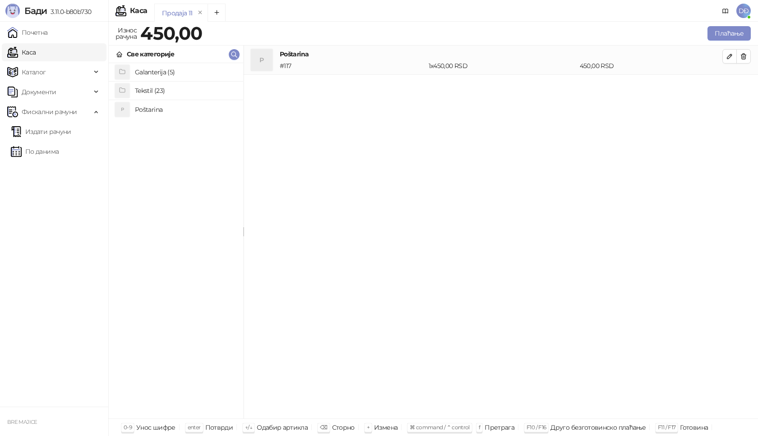
click at [157, 90] on h4 "Tekstil (23)" at bounding box center [185, 90] width 101 height 14
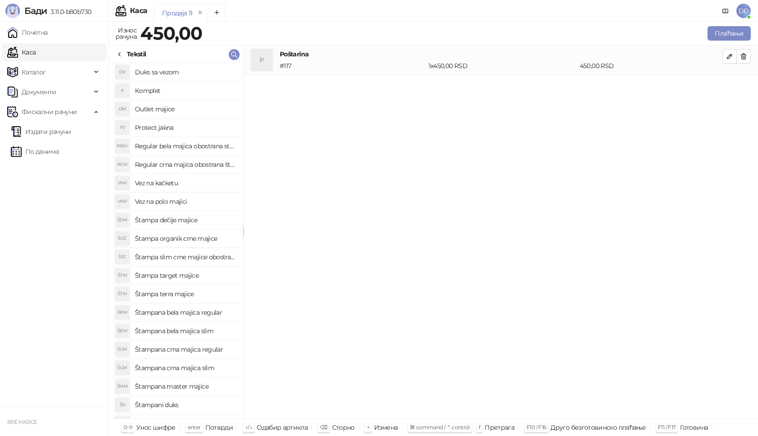
click at [190, 166] on h4 "Regular crna majica obostrana štampa" at bounding box center [185, 164] width 101 height 14
click at [727, 88] on icon "button" at bounding box center [729, 85] width 5 height 5
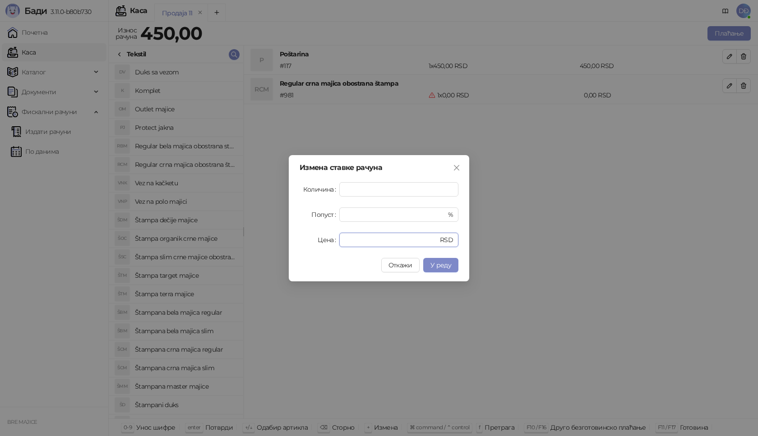
drag, startPoint x: 358, startPoint y: 240, endPoint x: 310, endPoint y: 239, distance: 47.4
click at [310, 239] on div "Цена * RSD" at bounding box center [379, 240] width 159 height 14
type input "****"
click at [440, 264] on span "У реду" at bounding box center [440, 265] width 21 height 8
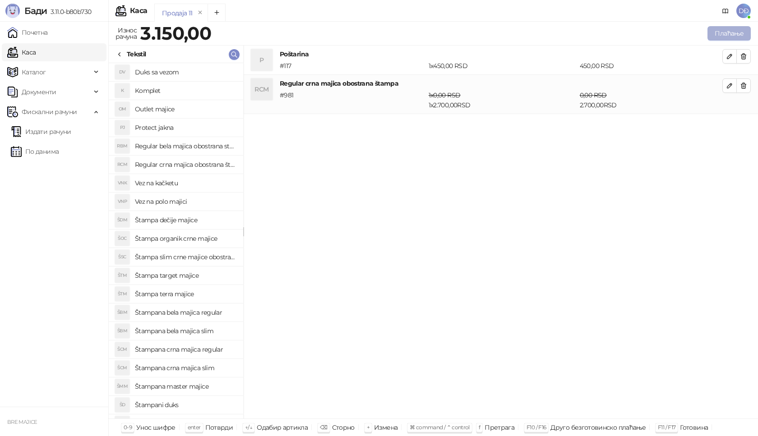
click at [728, 37] on button "Плаћање" at bounding box center [728, 33] width 43 height 14
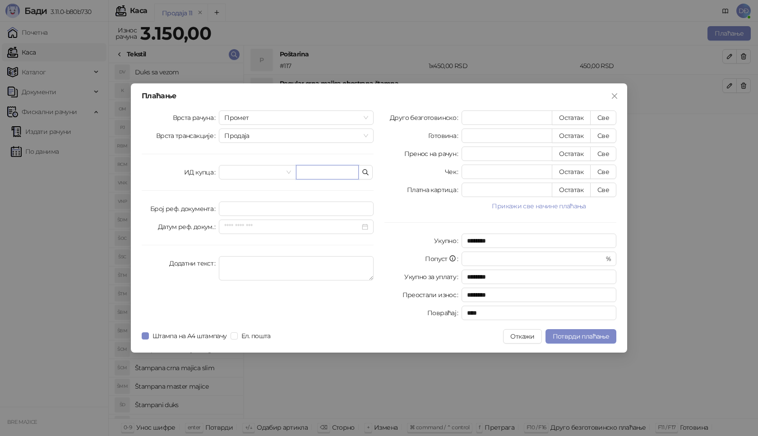
click at [310, 177] on input "text" at bounding box center [327, 172] width 63 height 14
paste input "**********"
type input "**********"
click at [601, 119] on button "Све" at bounding box center [603, 118] width 26 height 14
type input "****"
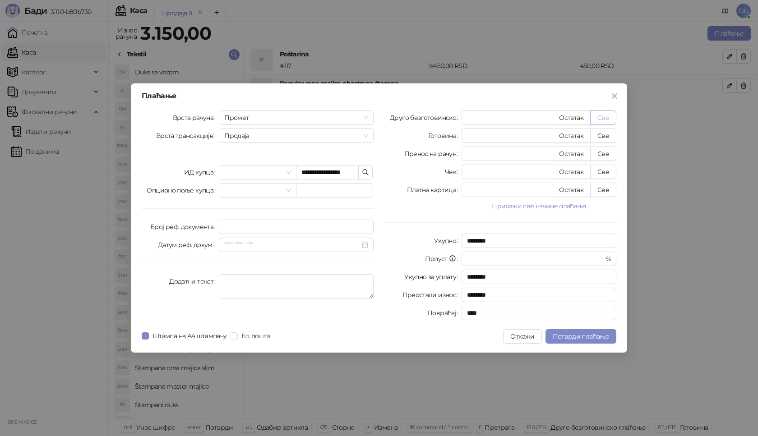
type input "****"
click at [586, 337] on span "Потврди плаћање" at bounding box center [581, 337] width 56 height 8
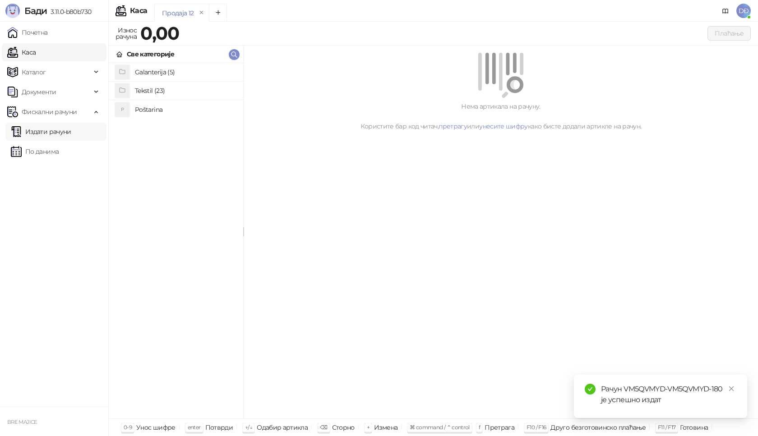
click at [55, 132] on link "Издати рачуни" at bounding box center [41, 132] width 60 height 18
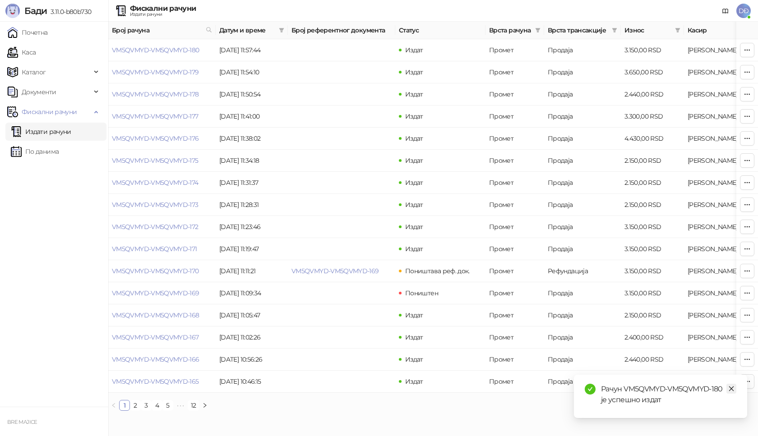
click at [735, 389] on link "Close" at bounding box center [731, 389] width 10 height 10
click at [170, 49] on link "VM5QVMYD-VM5QVMYD-180" at bounding box center [156, 50] width 88 height 8
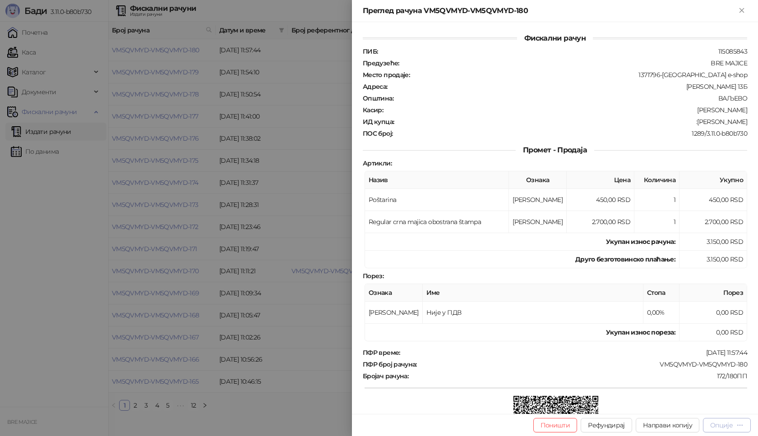
click at [733, 425] on div "Опције" at bounding box center [726, 425] width 33 height 9
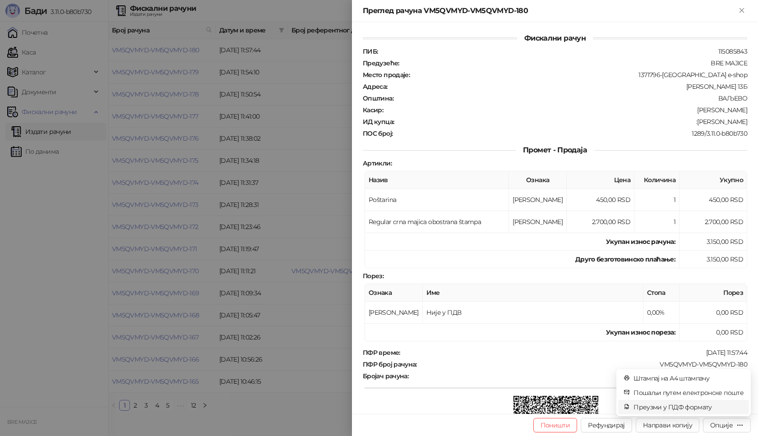
click at [708, 407] on span "Преузми у ПДФ формату" at bounding box center [688, 407] width 110 height 10
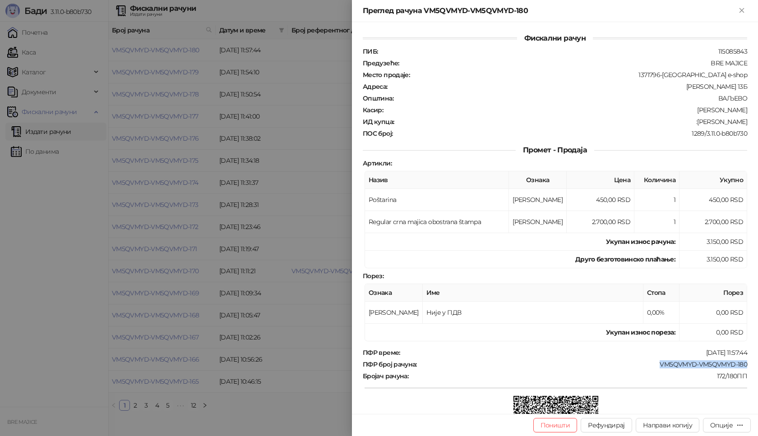
drag, startPoint x: 744, startPoint y: 361, endPoint x: 652, endPoint y: 368, distance: 92.3
click at [653, 368] on div "Фискални рачун ПИБ : 115085843 Предузеће : BRE MAJICE Место продаје : 1371796-B…" at bounding box center [555, 218] width 406 height 392
drag, startPoint x: 740, startPoint y: 123, endPoint x: 692, endPoint y: 125, distance: 47.9
click at [692, 125] on div ":[PERSON_NAME]" at bounding box center [571, 122] width 353 height 8
click at [736, 5] on div "Преглед рачуна VM5QVMYD-VM5QVMYD-180" at bounding box center [550, 10] width 374 height 11
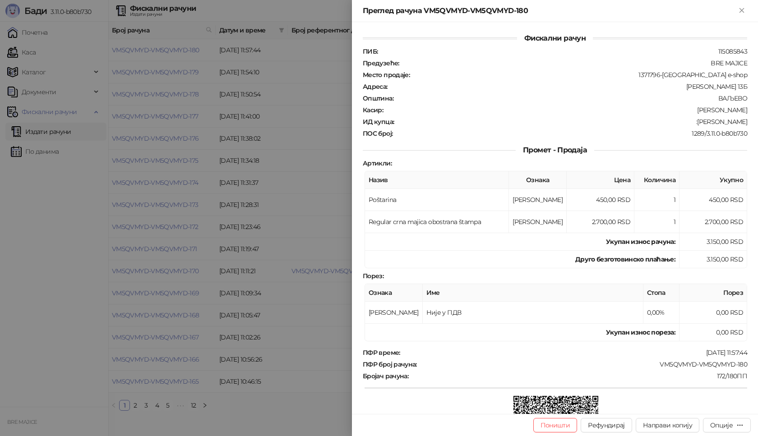
drag, startPoint x: 747, startPoint y: 10, endPoint x: 573, endPoint y: 56, distance: 180.0
click at [746, 10] on button "Close" at bounding box center [741, 10] width 11 height 11
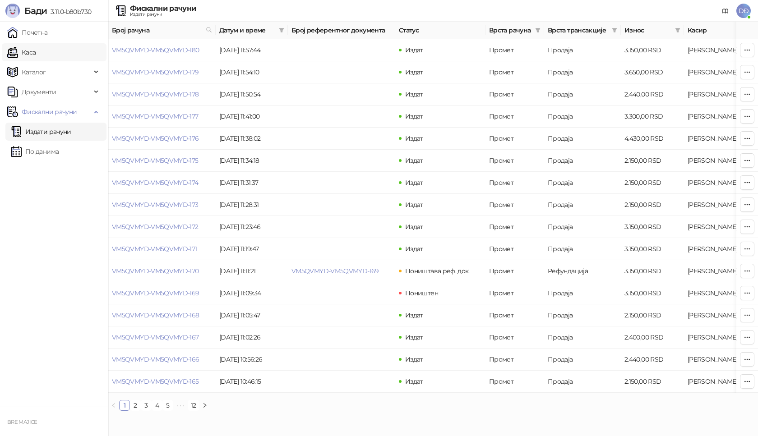
click at [30, 54] on link "Каса" at bounding box center [21, 52] width 28 height 18
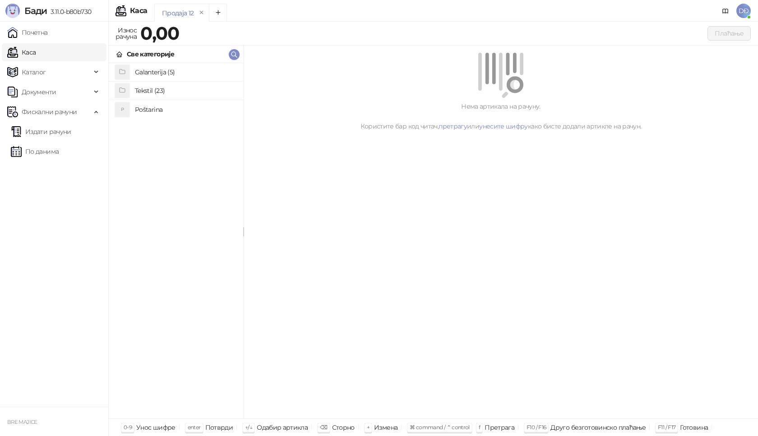
click at [165, 108] on h4 "Poštarina" at bounding box center [185, 109] width 101 height 14
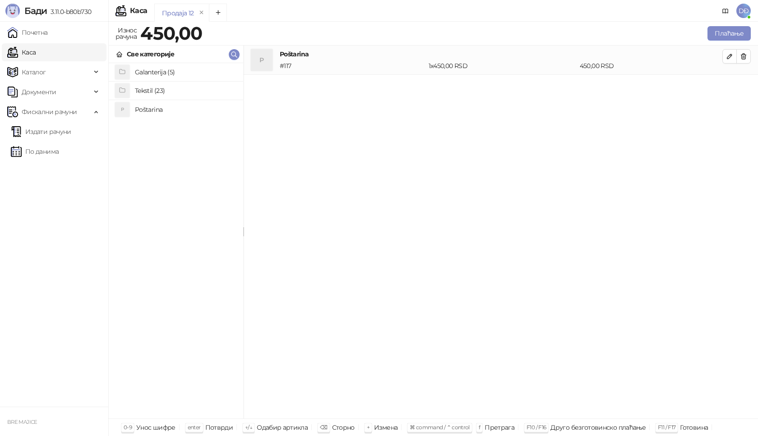
click at [170, 88] on h4 "Tekstil (23)" at bounding box center [185, 90] width 101 height 14
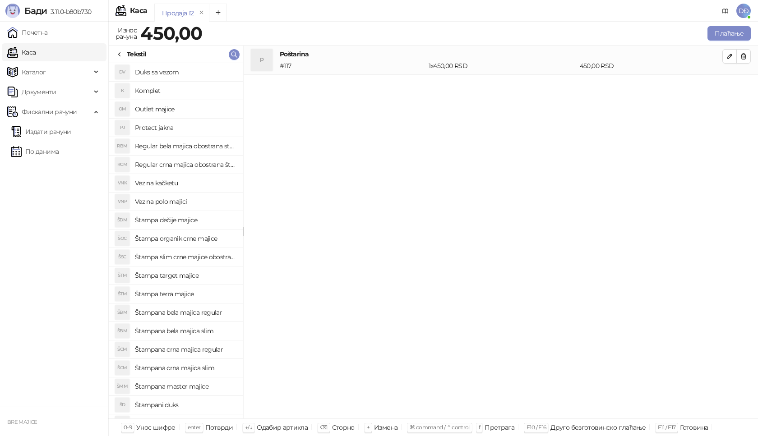
click at [200, 328] on h4 "Štampana bela majica slim" at bounding box center [185, 331] width 101 height 14
click at [728, 84] on icon "button" at bounding box center [729, 85] width 7 height 7
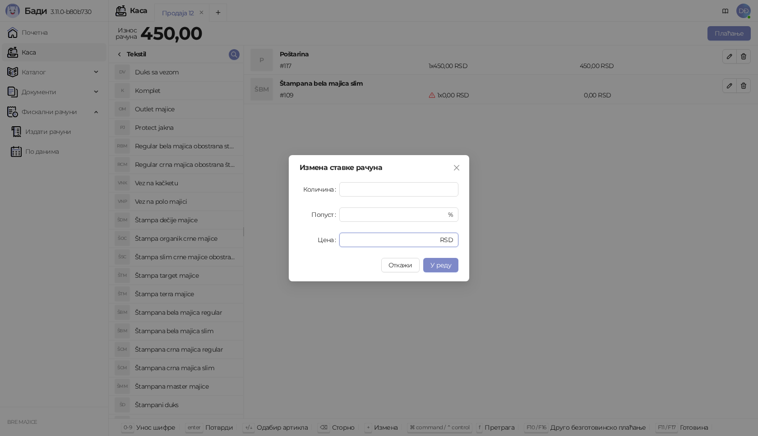
drag, startPoint x: 353, startPoint y: 237, endPoint x: 312, endPoint y: 241, distance: 41.3
click at [312, 241] on div "Цена * RSD" at bounding box center [379, 240] width 159 height 14
type input "****"
click at [434, 261] on span "У реду" at bounding box center [440, 265] width 21 height 8
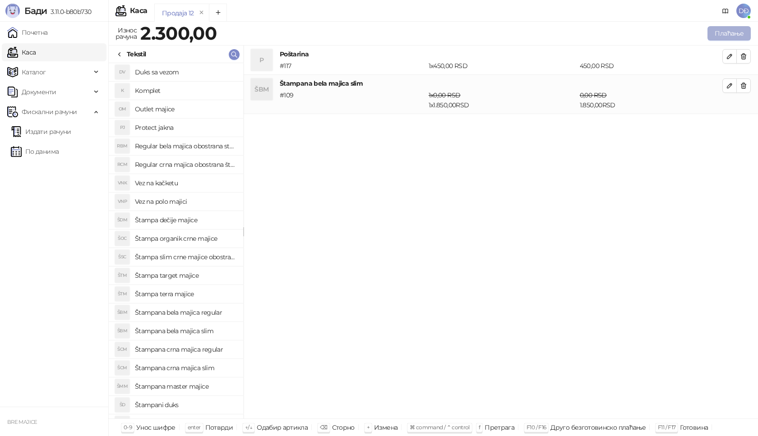
click at [719, 38] on button "Плаћање" at bounding box center [728, 33] width 43 height 14
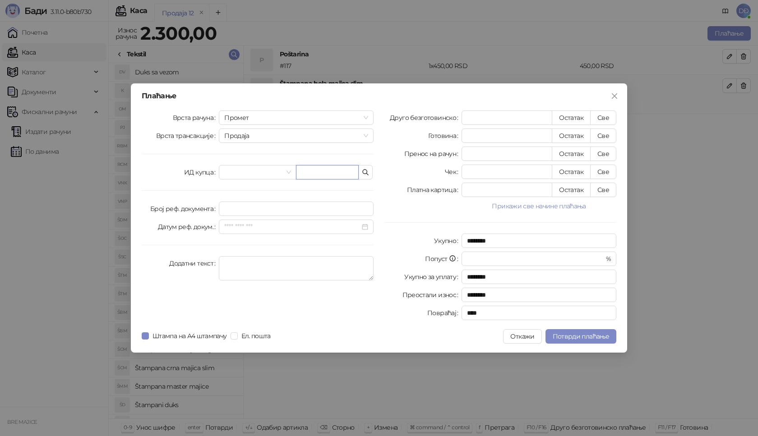
click at [320, 167] on input "text" at bounding box center [327, 172] width 63 height 14
paste input "**********"
type input "**********"
click at [605, 113] on button "Све" at bounding box center [603, 118] width 26 height 14
type input "****"
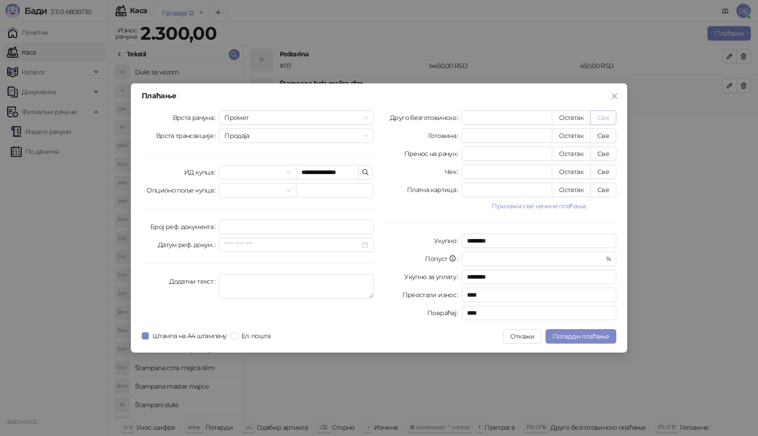
type input "****"
click at [570, 337] on span "Потврди плаћање" at bounding box center [581, 337] width 56 height 8
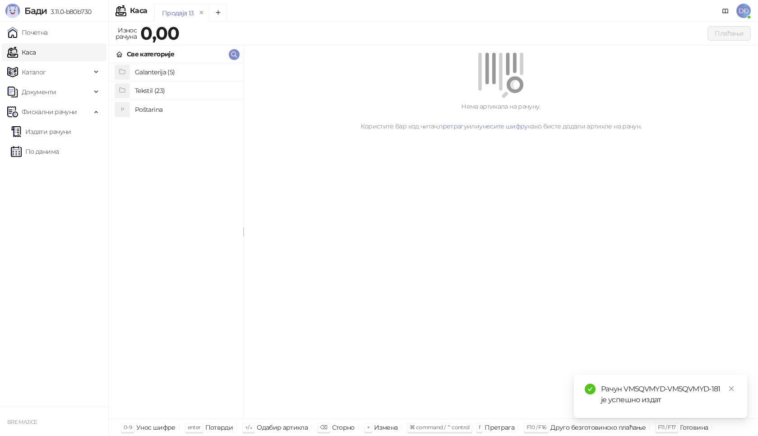
drag, startPoint x: 731, startPoint y: 389, endPoint x: 693, endPoint y: 378, distance: 39.4
click at [731, 388] on icon "close" at bounding box center [731, 389] width 6 height 6
click at [71, 135] on link "Издати рачуни" at bounding box center [41, 132] width 60 height 18
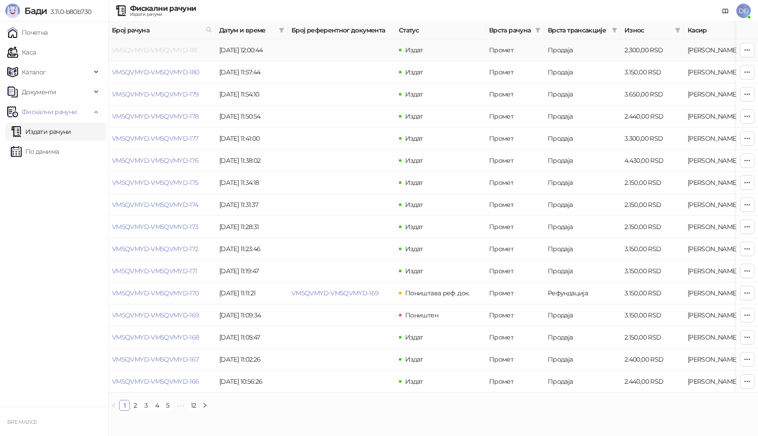
click at [157, 51] on link "VM5QVMYD-VM5QVMYD-181" at bounding box center [155, 50] width 86 height 8
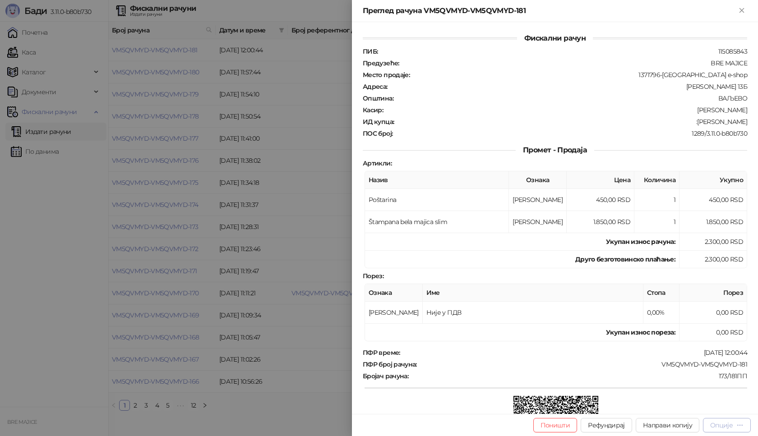
click at [726, 420] on button "Опције" at bounding box center [727, 425] width 48 height 14
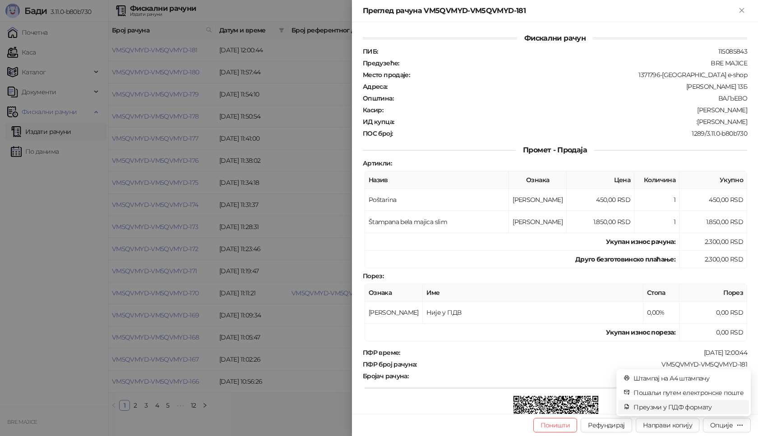
click at [709, 407] on span "Преузми у ПДФ формату" at bounding box center [688, 407] width 110 height 10
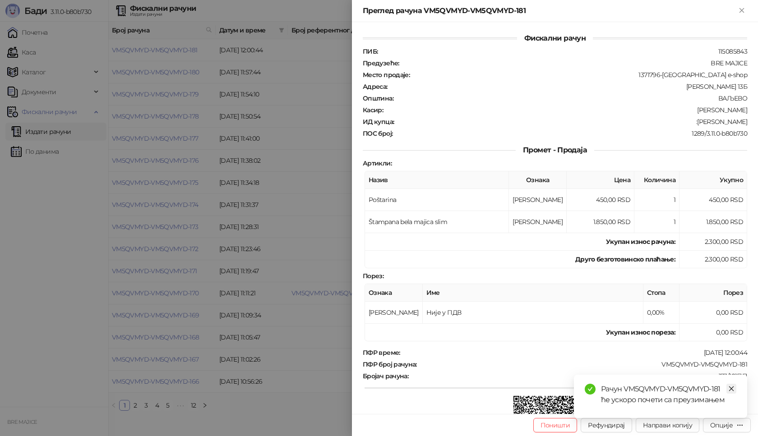
click at [731, 391] on icon "close" at bounding box center [731, 389] width 6 height 6
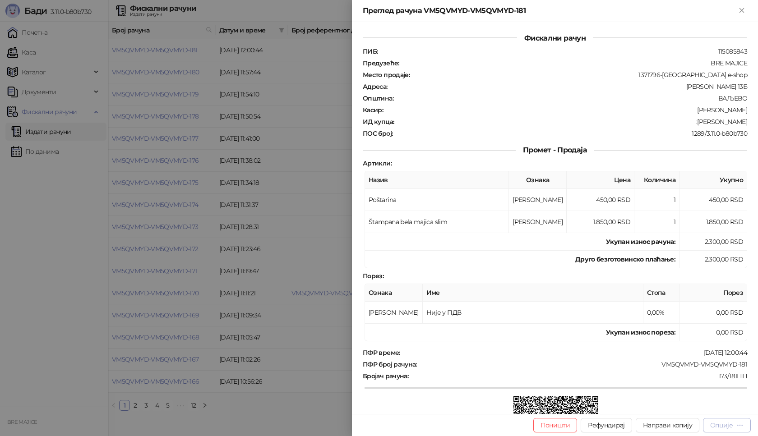
click at [724, 425] on div "Опције" at bounding box center [721, 425] width 23 height 8
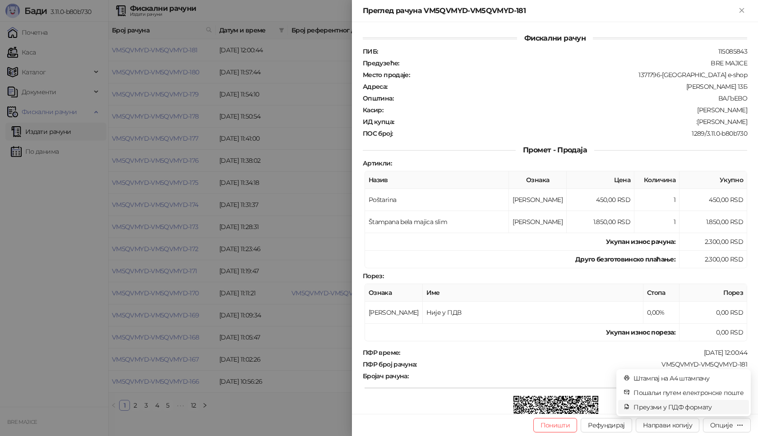
click at [708, 406] on span "Преузми у ПДФ формату" at bounding box center [688, 407] width 110 height 10
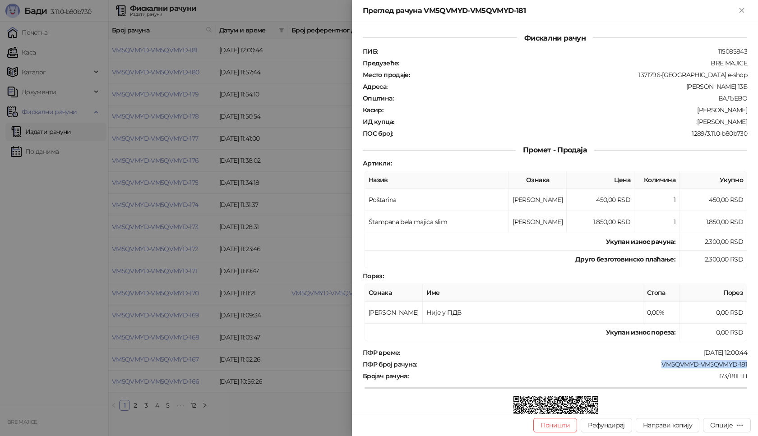
drag, startPoint x: 740, startPoint y: 364, endPoint x: 654, endPoint y: 362, distance: 85.7
click at [654, 362] on div "VM5QVMYD-VM5QVMYD-181" at bounding box center [583, 365] width 330 height 8
drag, startPoint x: 740, startPoint y: 122, endPoint x: 696, endPoint y: 125, distance: 44.3
click at [696, 124] on div ":[PERSON_NAME]" at bounding box center [571, 122] width 353 height 8
click at [744, 11] on icon "Close" at bounding box center [742, 10] width 8 height 8
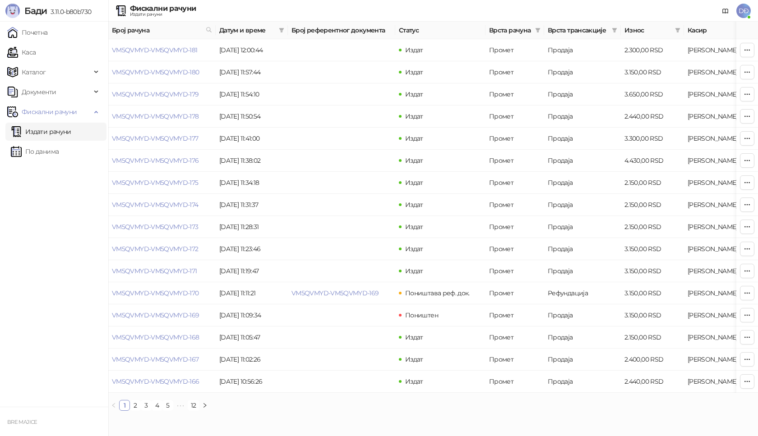
click at [740, 8] on span "DĐ" at bounding box center [743, 11] width 14 height 14
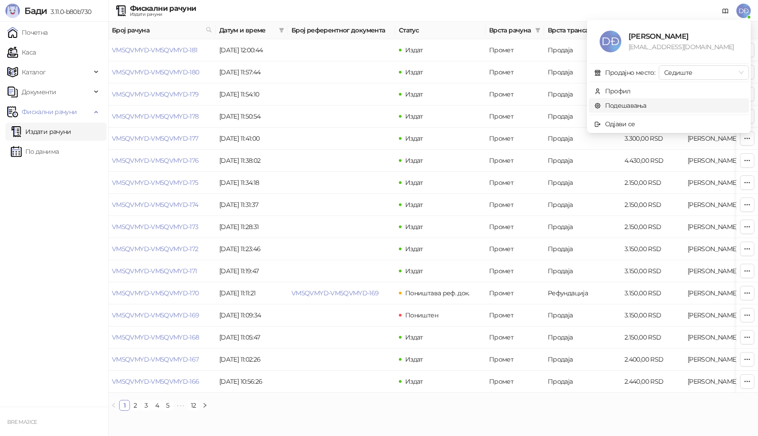
click at [621, 104] on link "Подешавања" at bounding box center [620, 106] width 52 height 8
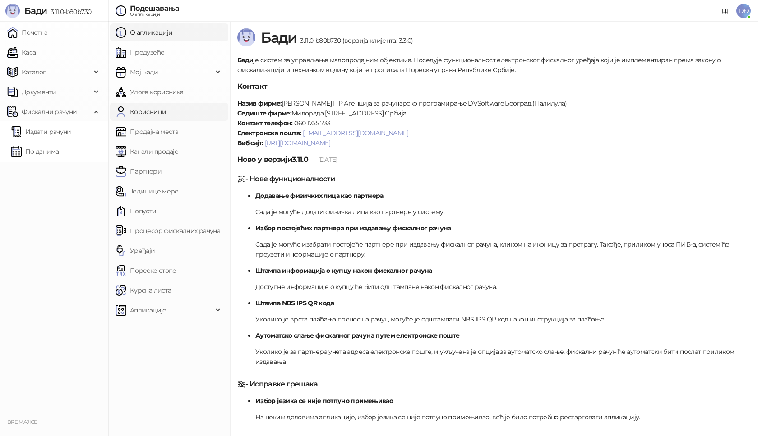
click at [149, 111] on link "Корисници" at bounding box center [141, 112] width 51 height 18
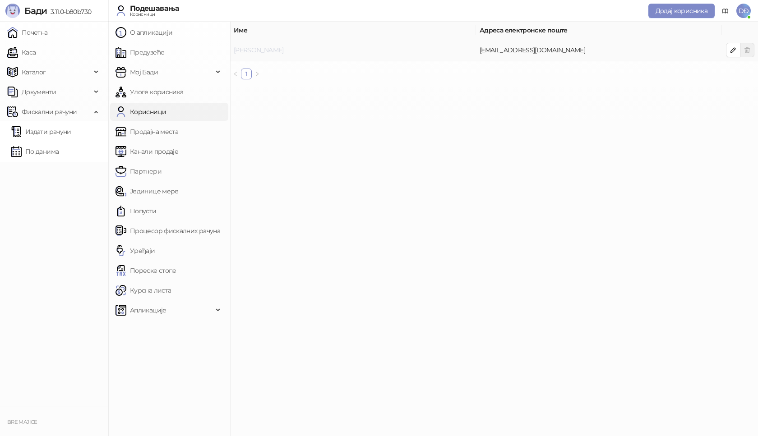
click at [242, 51] on link "[PERSON_NAME]" at bounding box center [259, 50] width 50 height 8
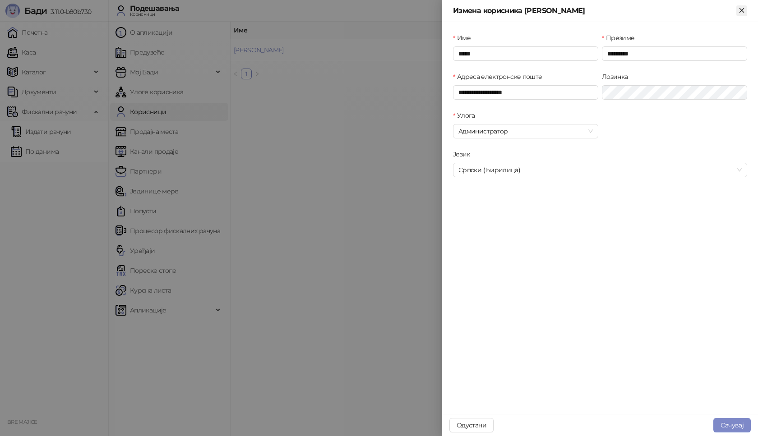
click at [741, 9] on icon "Close" at bounding box center [742, 10] width 8 height 8
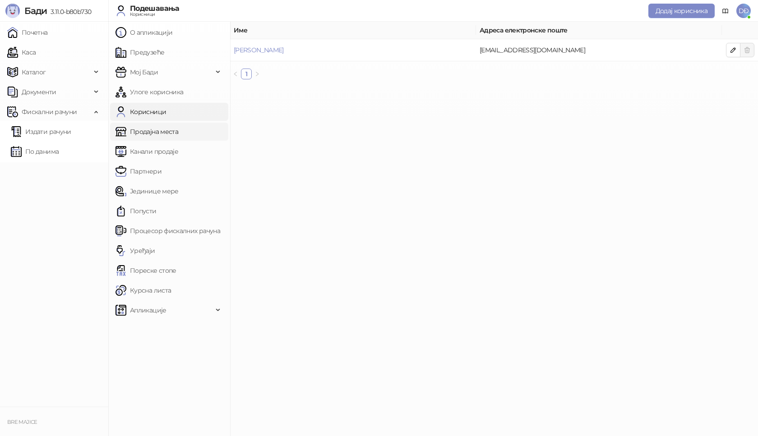
click at [150, 129] on link "Продајна места" at bounding box center [147, 132] width 63 height 18
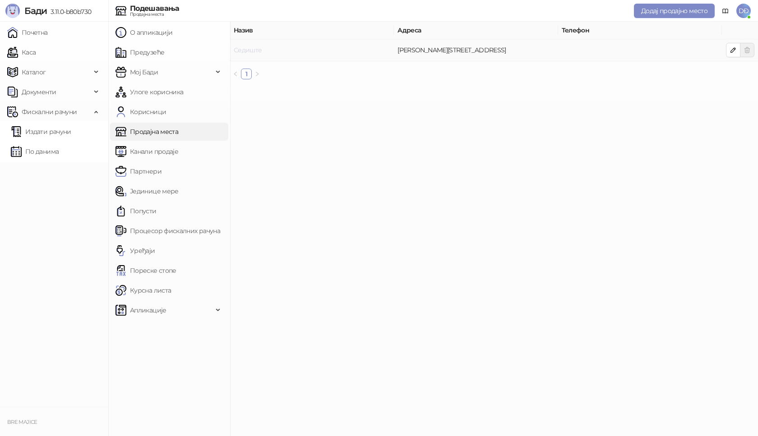
click at [241, 52] on link "Седиште" at bounding box center [248, 50] width 28 height 8
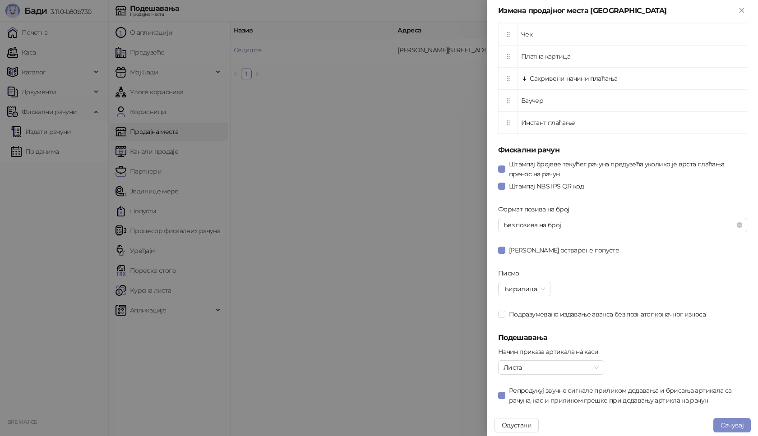
scroll to position [414, 0]
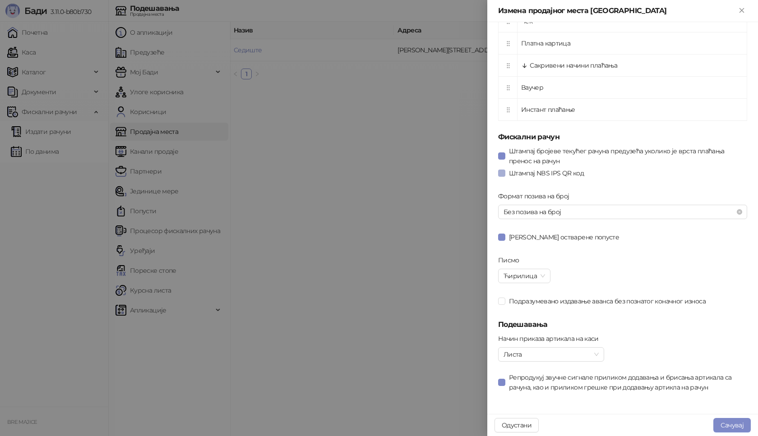
click at [503, 176] on span at bounding box center [501, 173] width 7 height 7
click at [730, 423] on button "Сачувај" at bounding box center [731, 425] width 37 height 14
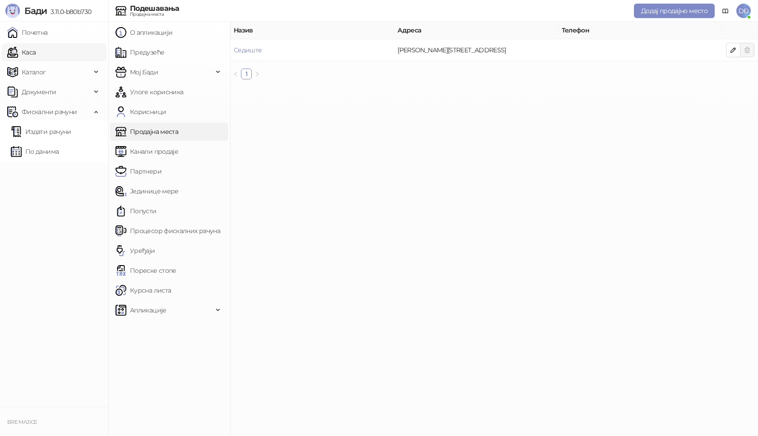
click at [36, 53] on link "Каса" at bounding box center [21, 52] width 28 height 18
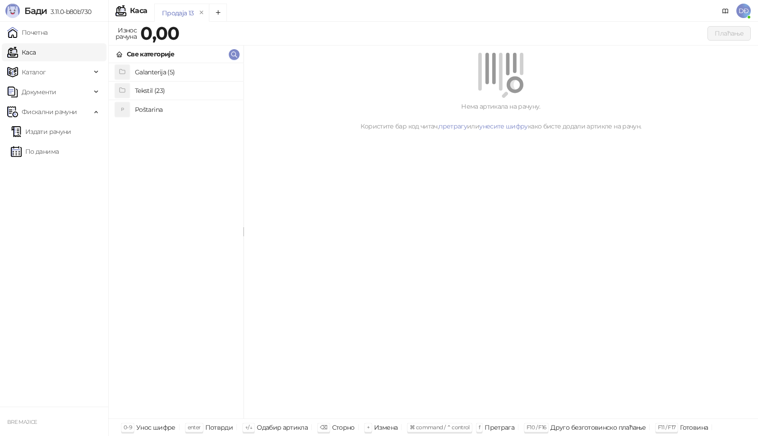
click at [162, 110] on h4 "Poštarina" at bounding box center [185, 109] width 101 height 14
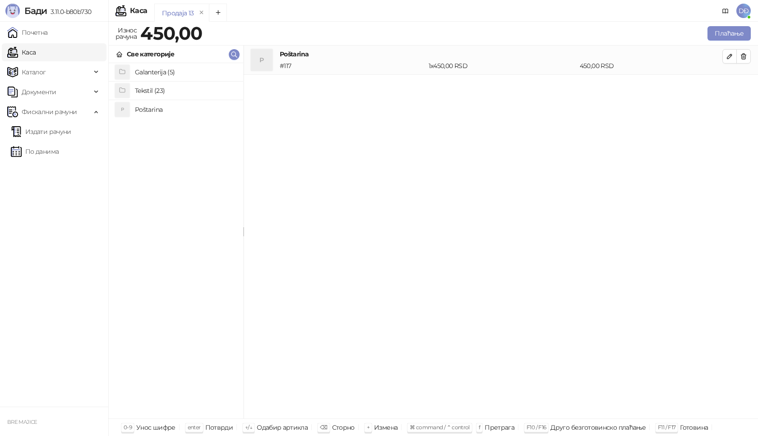
click at [165, 88] on h4 "Tekstil (23)" at bounding box center [185, 90] width 101 height 14
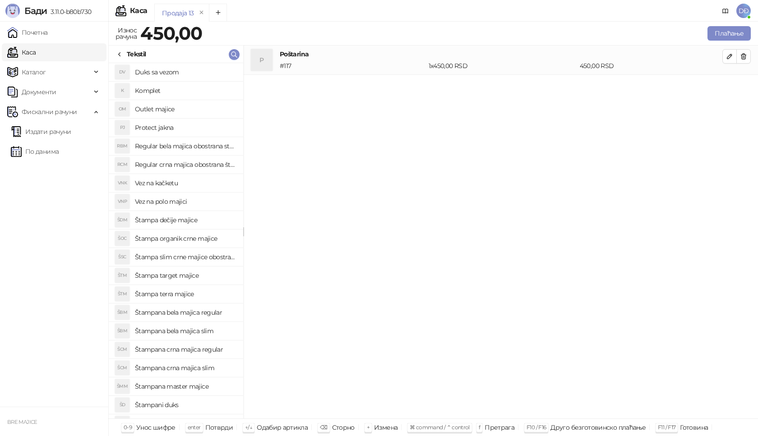
click at [198, 352] on h4 "Štampana crna majica regular" at bounding box center [185, 349] width 101 height 14
click at [730, 88] on icon "button" at bounding box center [729, 85] width 7 height 7
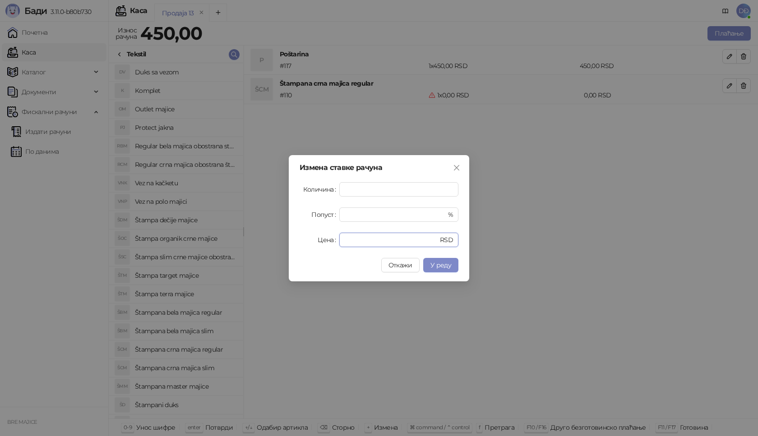
drag, startPoint x: 351, startPoint y: 242, endPoint x: 314, endPoint y: 245, distance: 37.1
click at [314, 245] on div "Цена * RSD" at bounding box center [379, 240] width 159 height 14
type input "****"
click at [433, 266] on span "У реду" at bounding box center [440, 265] width 21 height 8
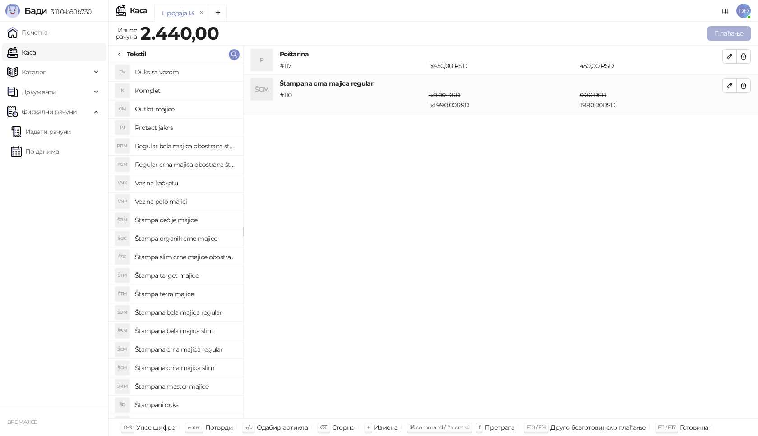
click at [728, 29] on button "Плаћање" at bounding box center [728, 33] width 43 height 14
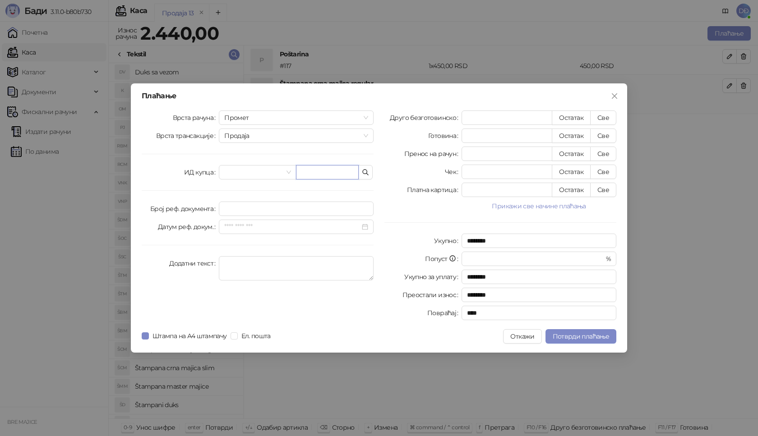
click at [336, 172] on input "text" at bounding box center [327, 172] width 63 height 14
paste input "**********"
type input "**********"
click at [604, 116] on button "Све" at bounding box center [603, 118] width 26 height 14
type input "****"
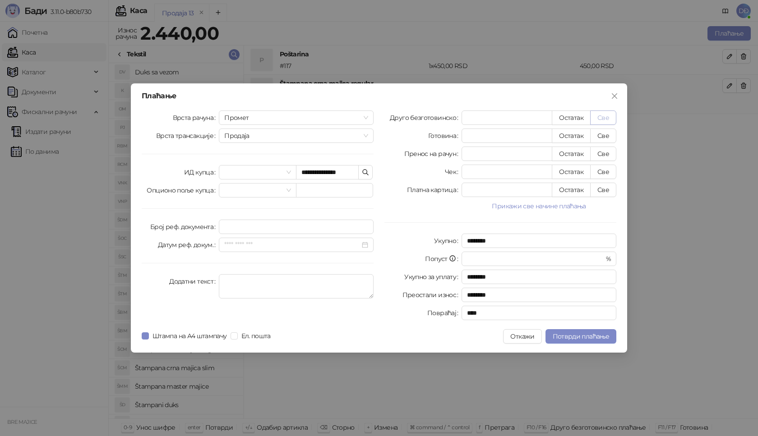
type input "****"
click at [574, 339] on span "Потврди плаћање" at bounding box center [581, 337] width 56 height 8
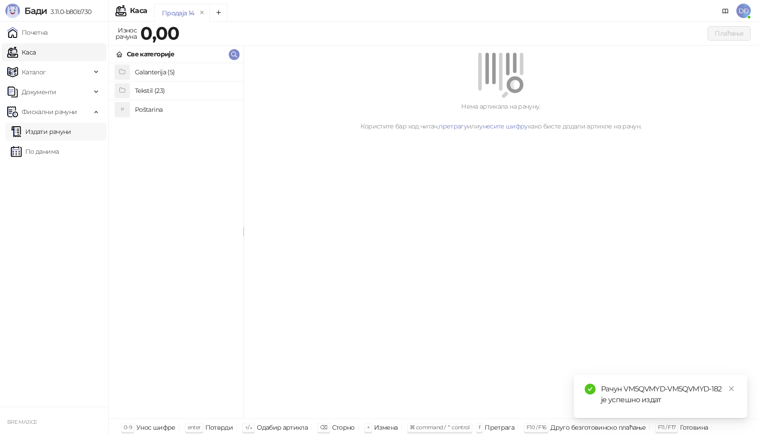
click at [59, 132] on link "Издати рачуни" at bounding box center [41, 132] width 60 height 18
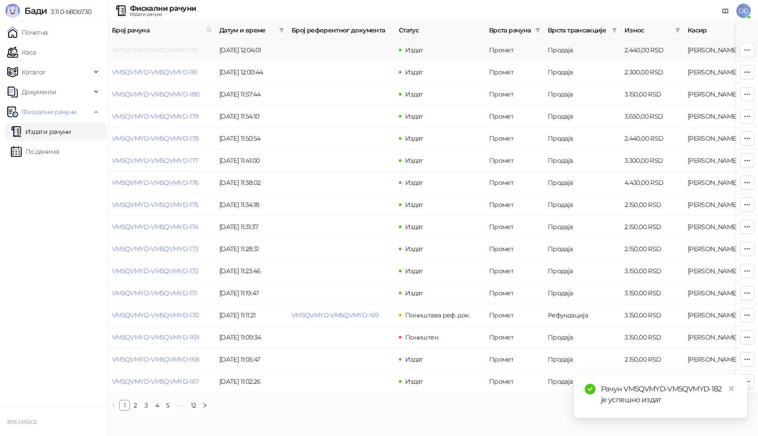
click at [168, 48] on link "VM5QVMYD-VM5QVMYD-182" at bounding box center [155, 50] width 87 height 8
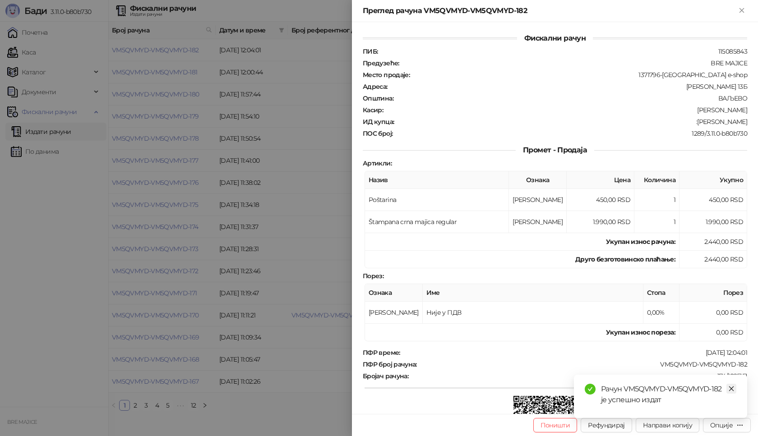
click at [731, 387] on icon "close" at bounding box center [731, 389] width 6 height 6
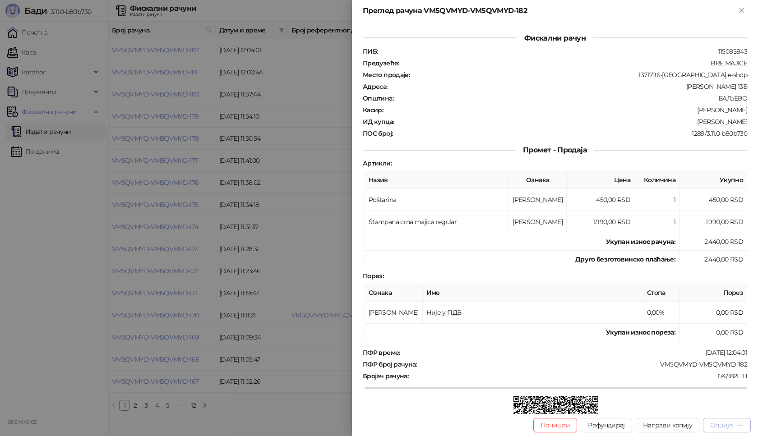
click at [729, 428] on div "Опције" at bounding box center [721, 425] width 23 height 8
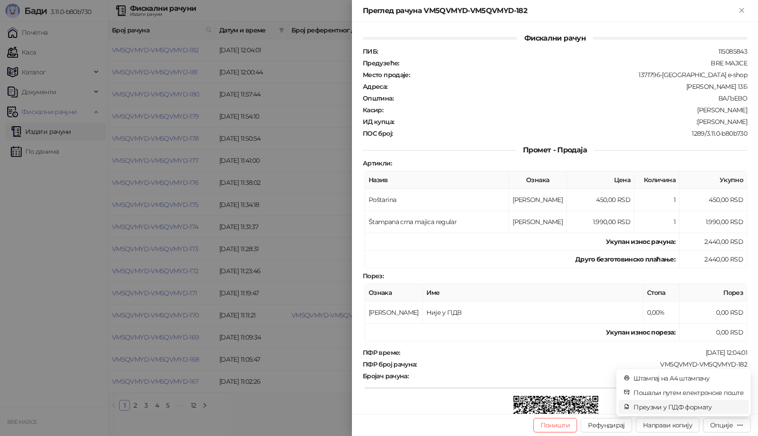
click at [699, 409] on span "Преузми у ПДФ формату" at bounding box center [688, 407] width 110 height 10
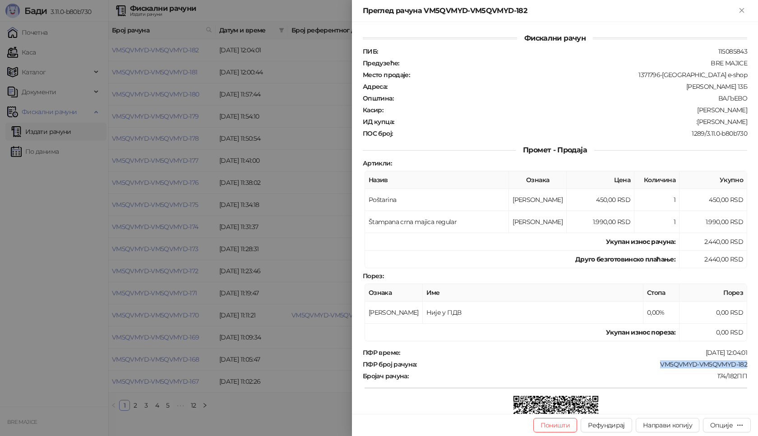
drag, startPoint x: 743, startPoint y: 365, endPoint x: 645, endPoint y: 364, distance: 97.5
click at [648, 363] on div "Фискални рачун ПИБ : 115085843 Предузеће : BRE MAJICE Место продаје : 1371796-[…" at bounding box center [555, 218] width 406 height 392
drag, startPoint x: 740, startPoint y: 121, endPoint x: 692, endPoint y: 126, distance: 48.5
click at [692, 126] on div "ПИБ : 115085843 Предузеће : BRE MAJICE Место продаје : 1371796-Bremajice e-shop…" at bounding box center [555, 92] width 388 height 90
click at [740, 11] on icon "Close" at bounding box center [742, 10] width 4 height 4
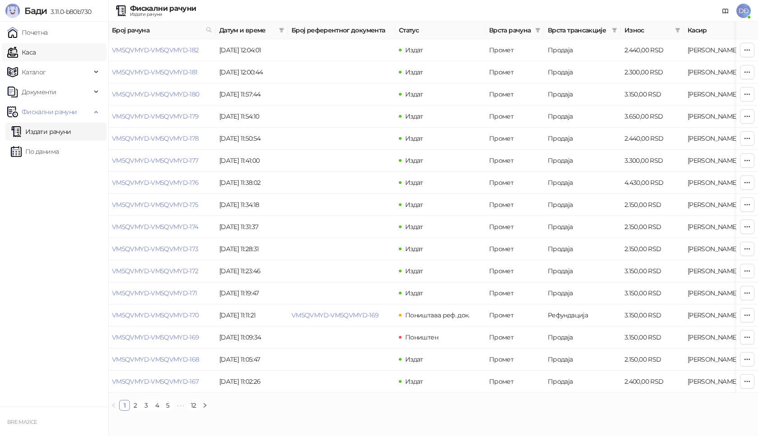
click at [36, 55] on link "Каса" at bounding box center [21, 52] width 28 height 18
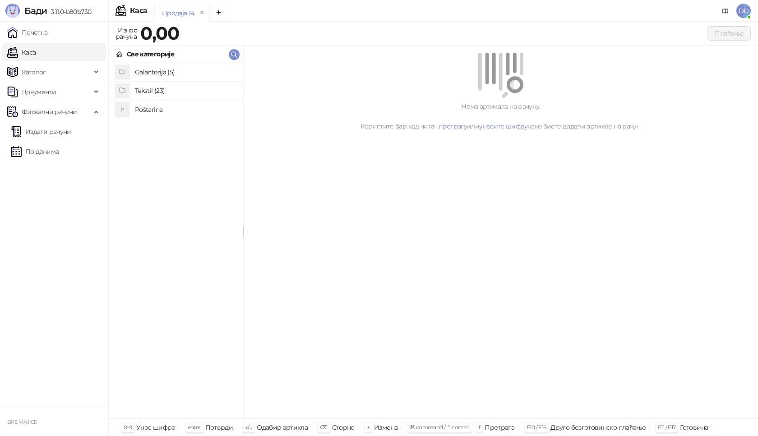
click at [144, 110] on h4 "Poštarina" at bounding box center [185, 109] width 101 height 14
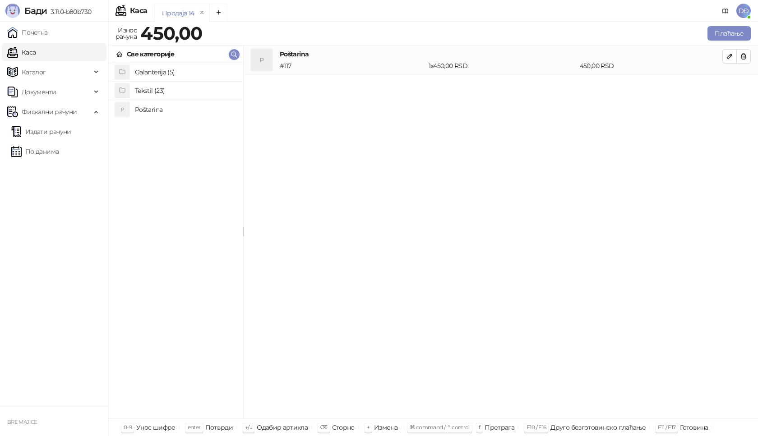
click at [154, 90] on h4 "Tekstil (23)" at bounding box center [185, 90] width 101 height 14
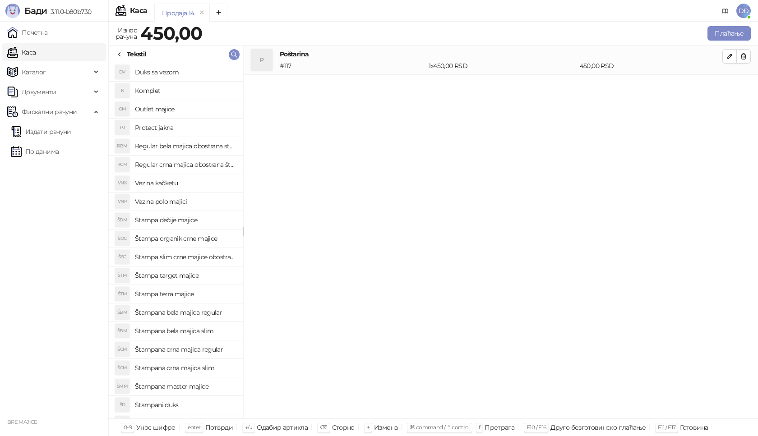
click at [207, 333] on h4 "Štampana bela majica slim" at bounding box center [185, 331] width 101 height 14
click at [729, 88] on icon "button" at bounding box center [729, 85] width 7 height 7
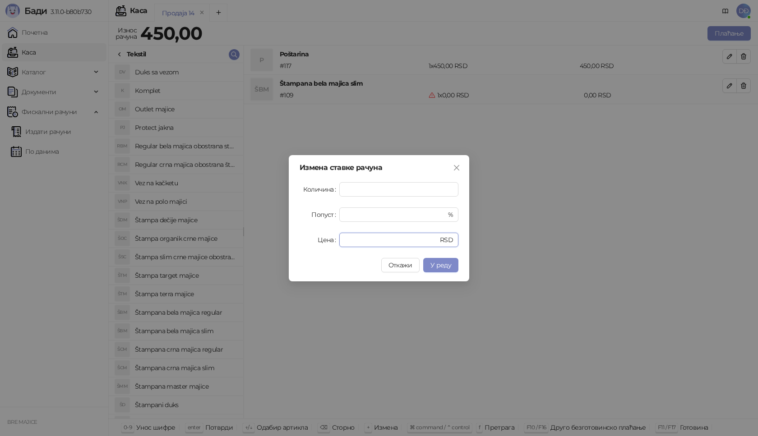
drag, startPoint x: 374, startPoint y: 243, endPoint x: 272, endPoint y: 242, distance: 102.4
click at [286, 244] on div "Измена ставке рачуна Количина * Попуст * % Цена * RSD Откажи У реду" at bounding box center [379, 218] width 758 height 436
type input "****"
click at [440, 262] on span "У реду" at bounding box center [440, 265] width 21 height 8
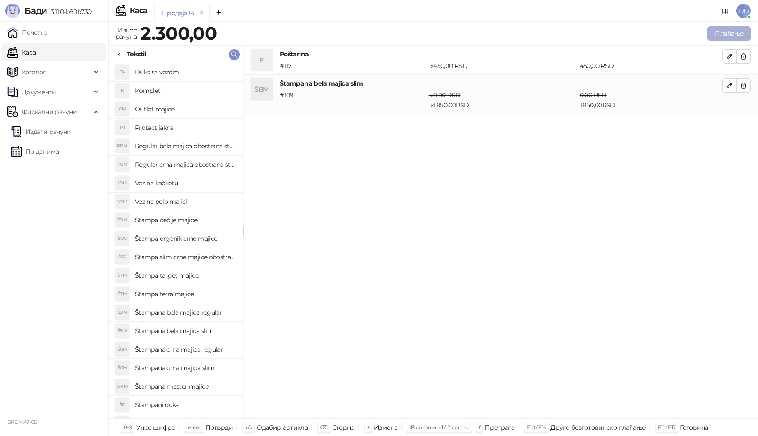
click at [726, 33] on button "Плаћање" at bounding box center [728, 33] width 43 height 14
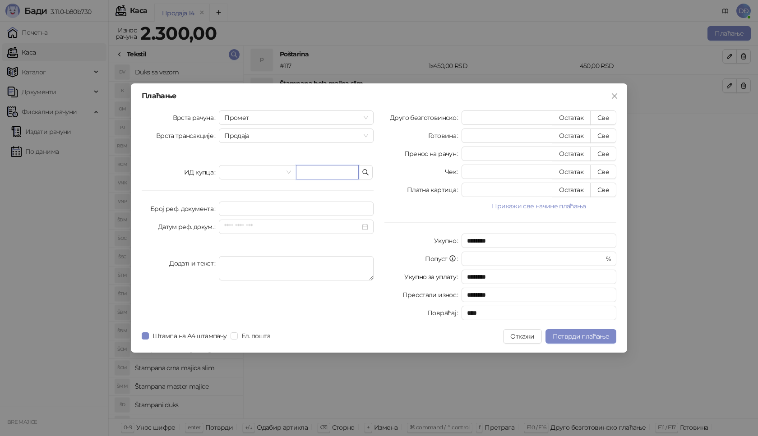
click at [328, 172] on input "text" at bounding box center [327, 172] width 63 height 14
paste input "**********"
type input "**********"
click at [602, 115] on button "Све" at bounding box center [603, 118] width 26 height 14
type input "****"
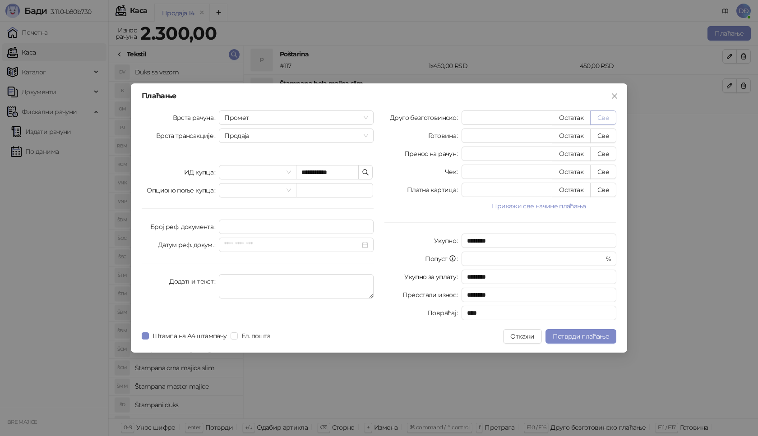
type input "****"
click at [590, 338] on span "Потврди плаћање" at bounding box center [581, 337] width 56 height 8
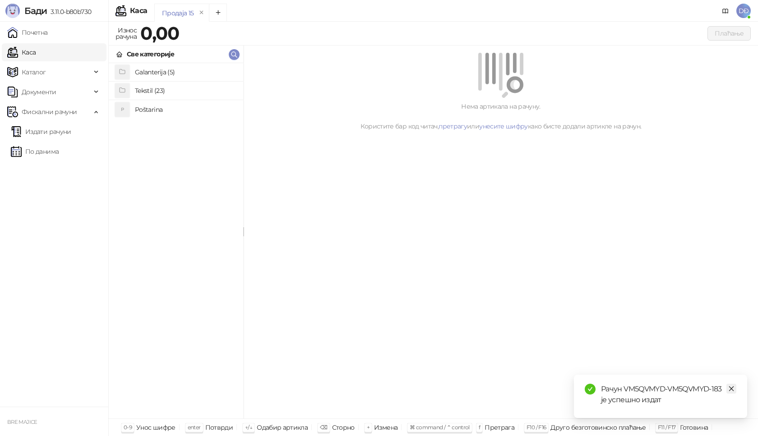
click at [736, 388] on link "Close" at bounding box center [731, 389] width 10 height 10
click at [67, 134] on link "Издати рачуни" at bounding box center [41, 132] width 60 height 18
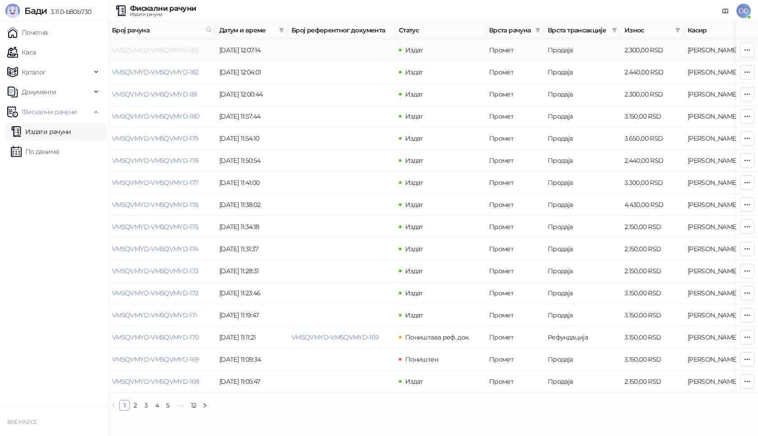
click at [171, 50] on link "VM5QVMYD-VM5QVMYD-183" at bounding box center [155, 50] width 87 height 8
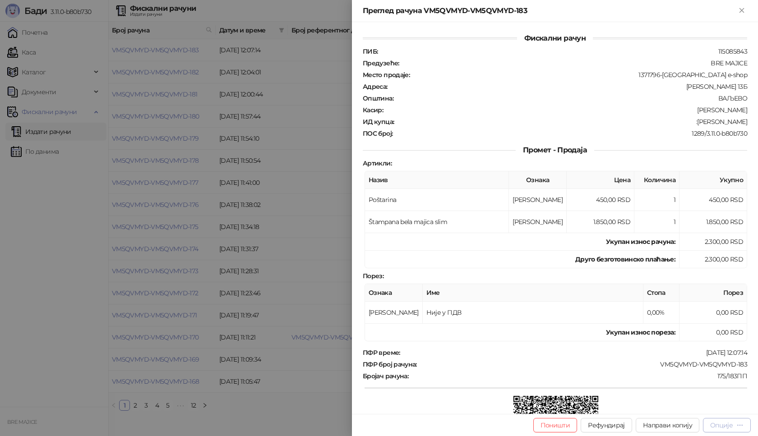
click at [725, 428] on div "Опције" at bounding box center [721, 425] width 23 height 8
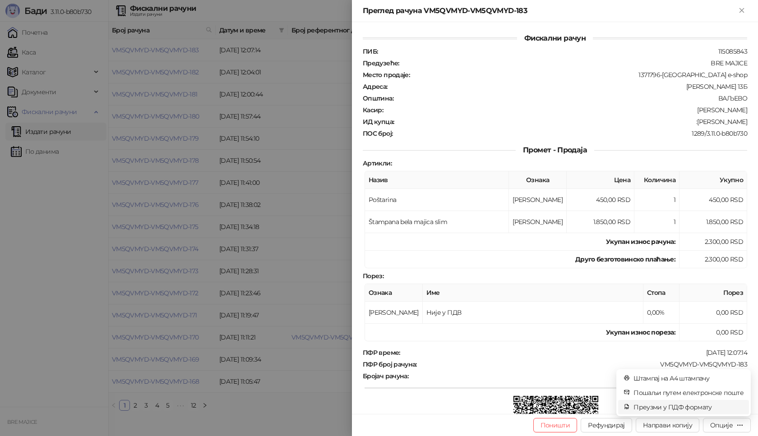
click at [688, 409] on span "Преузми у ПДФ формату" at bounding box center [688, 407] width 110 height 10
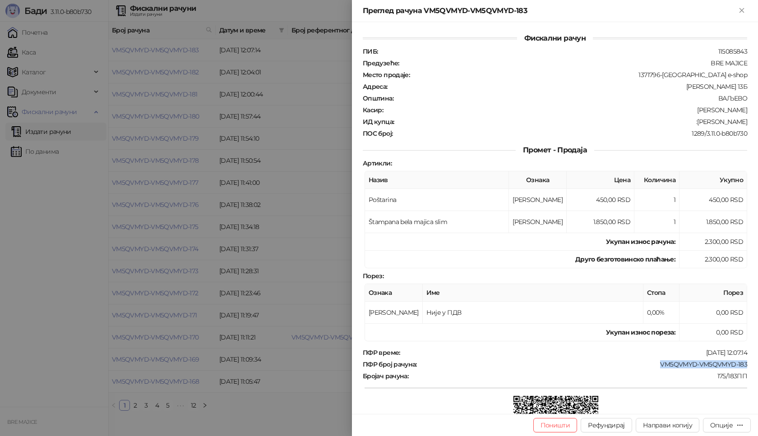
drag, startPoint x: 742, startPoint y: 361, endPoint x: 654, endPoint y: 368, distance: 88.2
click at [654, 368] on div "Фискални рачун ПИБ : 115085843 Предузеће : BRE MAJICE Место продаје : 1371796-[…" at bounding box center [555, 218] width 406 height 392
drag, startPoint x: 741, startPoint y: 122, endPoint x: 708, endPoint y: 124, distance: 32.5
click at [708, 124] on div "ИД купца : :[PERSON_NAME]" at bounding box center [555, 122] width 388 height 8
click at [712, 123] on div ":[PERSON_NAME]" at bounding box center [571, 122] width 353 height 8
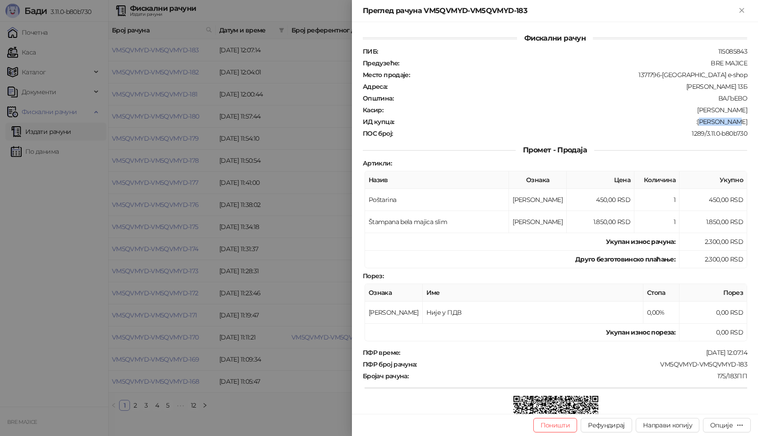
drag, startPoint x: 744, startPoint y: 120, endPoint x: 710, endPoint y: 123, distance: 33.9
click at [710, 123] on div "Фискални рачун ПИБ : 115085843 Предузеће : BRE MAJICE Место продаје : 1371796-[…" at bounding box center [555, 218] width 406 height 392
drag, startPoint x: 685, startPoint y: 120, endPoint x: 725, endPoint y: 123, distance: 39.8
click at [686, 121] on div ":[PERSON_NAME]" at bounding box center [571, 122] width 353 height 8
drag, startPoint x: 709, startPoint y: 121, endPoint x: 746, endPoint y: 120, distance: 37.0
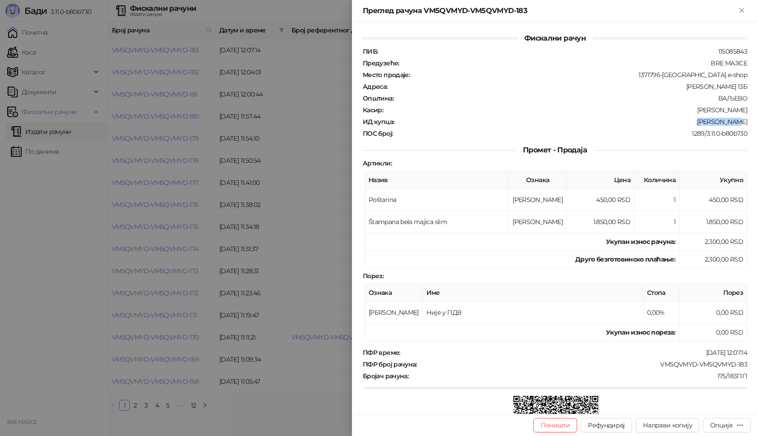
click at [746, 120] on div "Фискални рачун ПИБ : 115085843 Предузеће : BRE MAJICE Место продаје : 1371796-[…" at bounding box center [555, 218] width 406 height 392
click at [741, 5] on div "Преглед рачуна VM5QVMYD-VM5QVMYD-183" at bounding box center [555, 11] width 406 height 22
click at [739, 11] on icon "Close" at bounding box center [742, 10] width 8 height 8
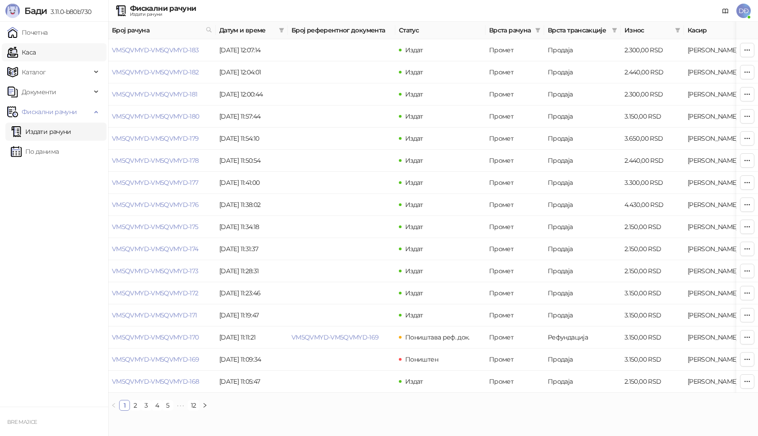
click at [36, 55] on link "Каса" at bounding box center [21, 52] width 28 height 18
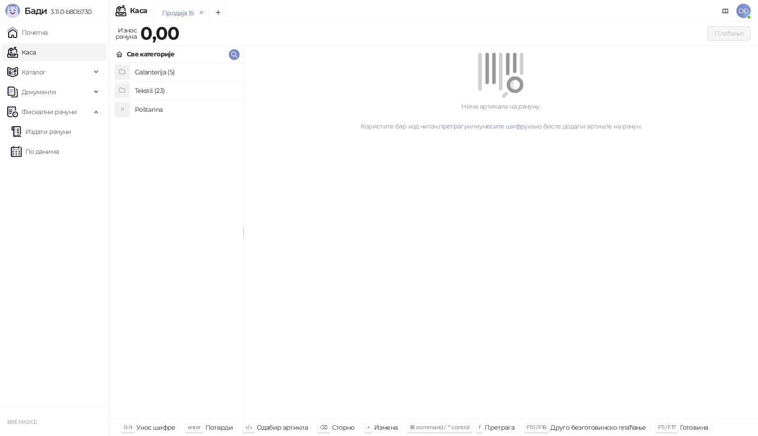
click at [154, 108] on h4 "Poštarina" at bounding box center [185, 109] width 101 height 14
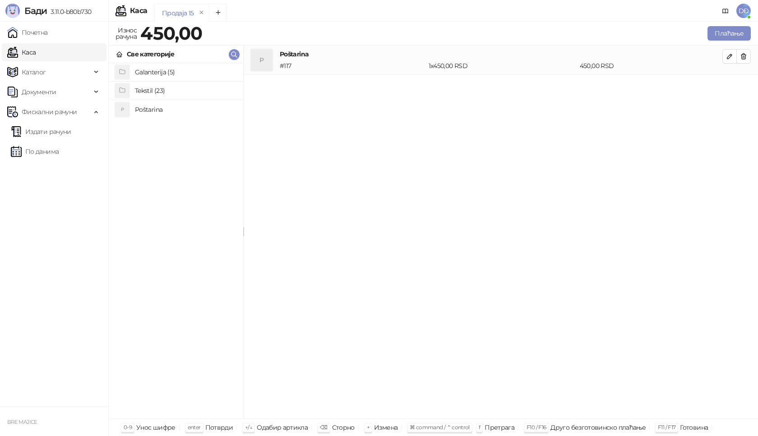
click at [155, 88] on h4 "Tekstil (23)" at bounding box center [185, 90] width 101 height 14
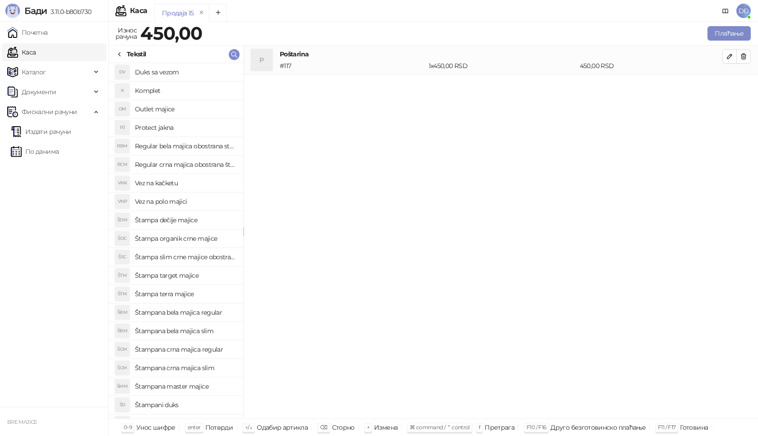
click at [198, 310] on h4 "Štampana bela majica regular" at bounding box center [185, 312] width 101 height 14
click at [740, 86] on icon "button" at bounding box center [743, 85] width 7 height 7
click at [191, 347] on h4 "Štampana crna majica regular" at bounding box center [185, 349] width 101 height 14
click at [726, 85] on icon "button" at bounding box center [729, 85] width 7 height 7
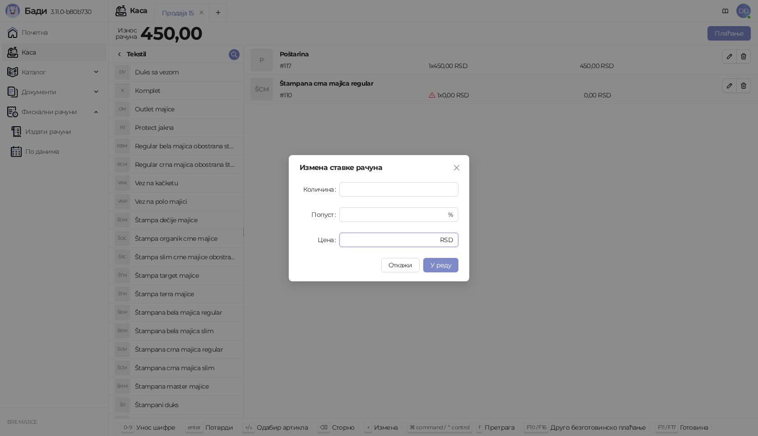
drag, startPoint x: 359, startPoint y: 243, endPoint x: 290, endPoint y: 215, distance: 74.9
click at [306, 238] on div "Цена * RSD" at bounding box center [379, 240] width 159 height 14
type input "****"
click at [434, 264] on span "У реду" at bounding box center [440, 265] width 21 height 8
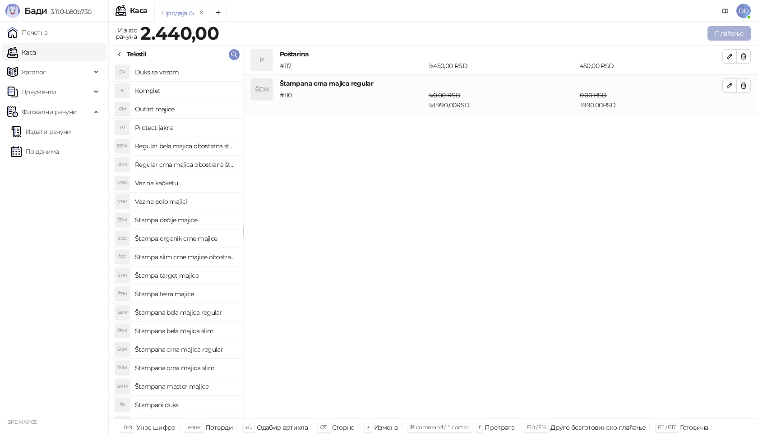
click at [722, 32] on button "Плаћање" at bounding box center [728, 33] width 43 height 14
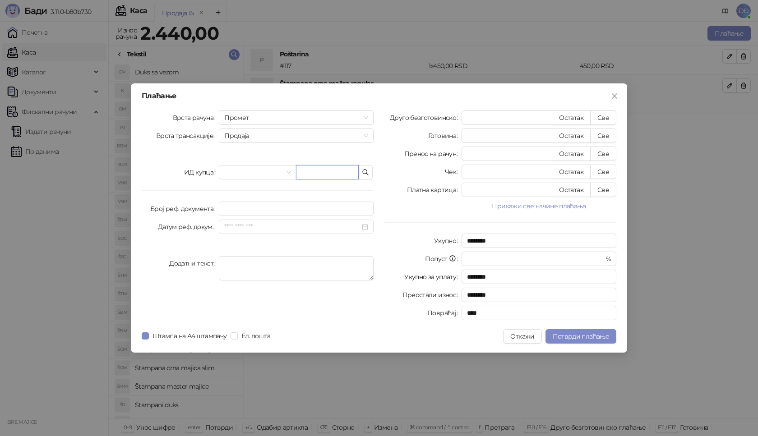
click at [320, 174] on input "text" at bounding box center [327, 172] width 63 height 14
paste input "**********"
type input "**********"
click at [606, 120] on button "Све" at bounding box center [603, 118] width 26 height 14
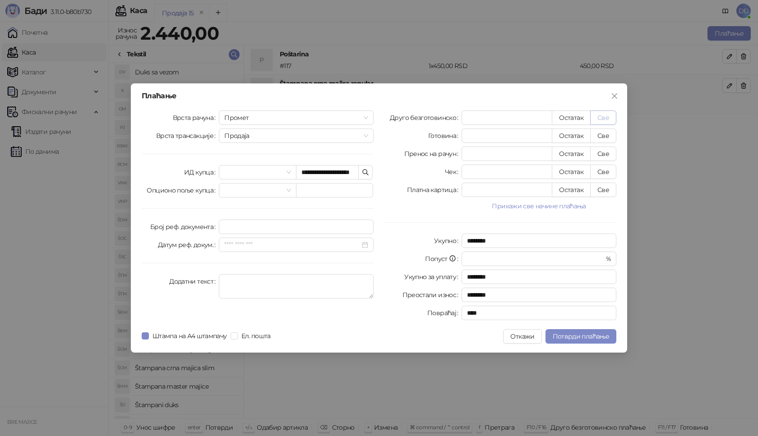
type input "****"
click at [576, 336] on span "Потврди плаћање" at bounding box center [581, 337] width 56 height 8
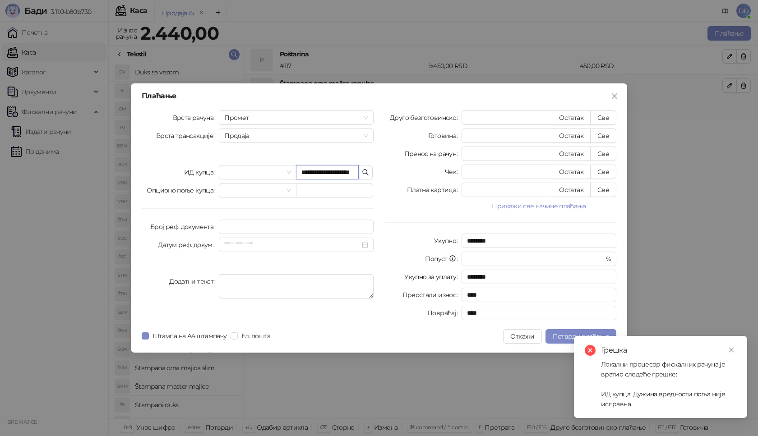
click at [324, 173] on input "**********" at bounding box center [327, 172] width 63 height 14
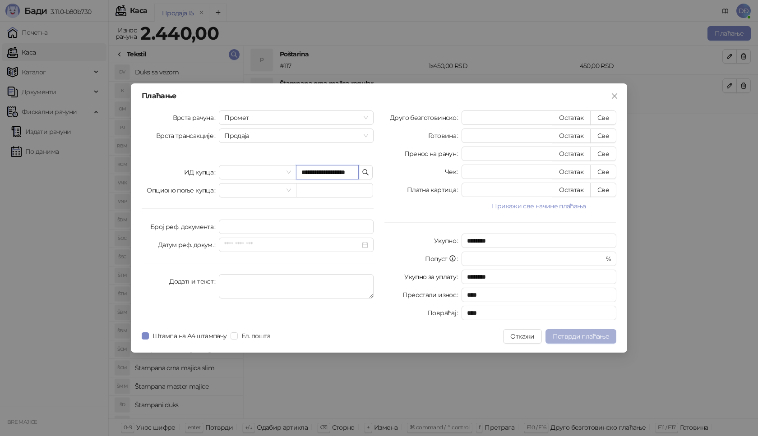
type input "**********"
click at [558, 338] on span "Потврди плаћање" at bounding box center [581, 337] width 56 height 8
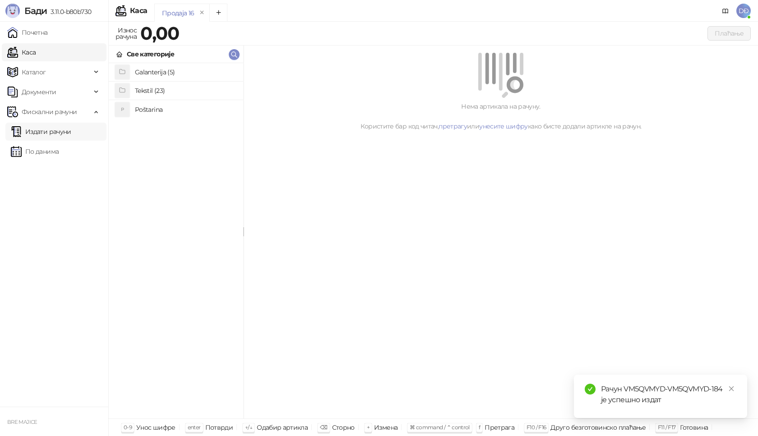
click at [44, 134] on link "Издати рачуни" at bounding box center [41, 132] width 60 height 18
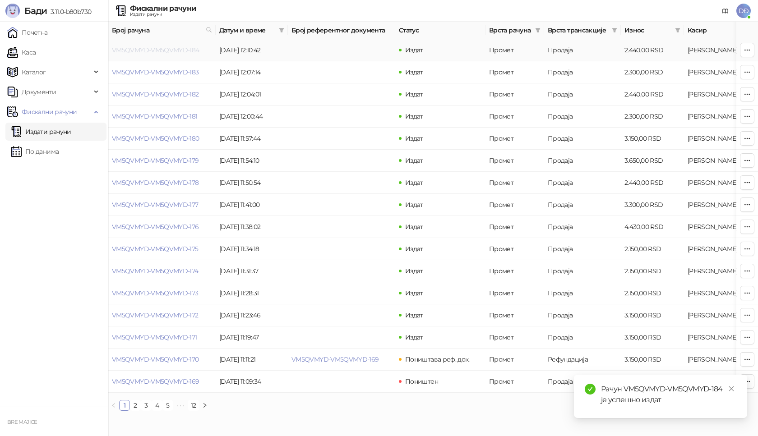
click at [147, 50] on link "VM5QVMYD-VM5QVMYD-184" at bounding box center [156, 50] width 88 height 8
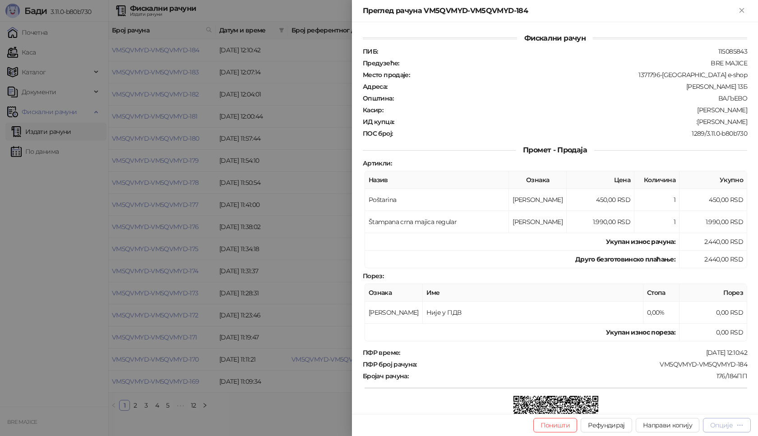
click at [731, 430] on button "Опције" at bounding box center [727, 425] width 48 height 14
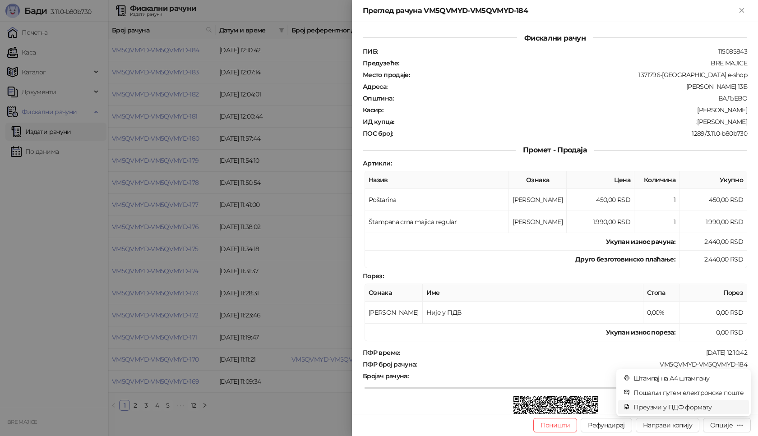
click at [700, 407] on span "Преузми у ПДФ формату" at bounding box center [688, 407] width 110 height 10
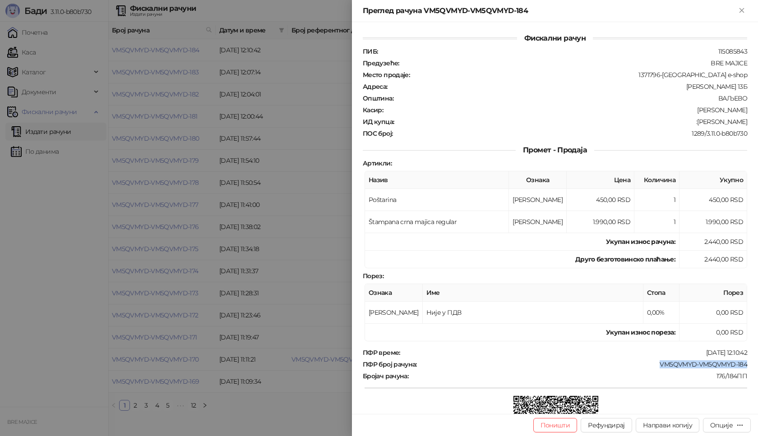
drag, startPoint x: 741, startPoint y: 363, endPoint x: 650, endPoint y: 365, distance: 90.7
click at [650, 365] on div "ПФР број рачуна : VM5QVMYD-VM5QVMYD-184" at bounding box center [555, 365] width 388 height 8
drag, startPoint x: 745, startPoint y: 119, endPoint x: 682, endPoint y: 120, distance: 63.2
click at [682, 120] on div "Фискални рачун ПИБ : 115085843 Предузеће : BRE MAJICE Место продаје : 1371796-B…" at bounding box center [555, 218] width 406 height 392
click at [743, 9] on icon "Close" at bounding box center [742, 10] width 4 height 4
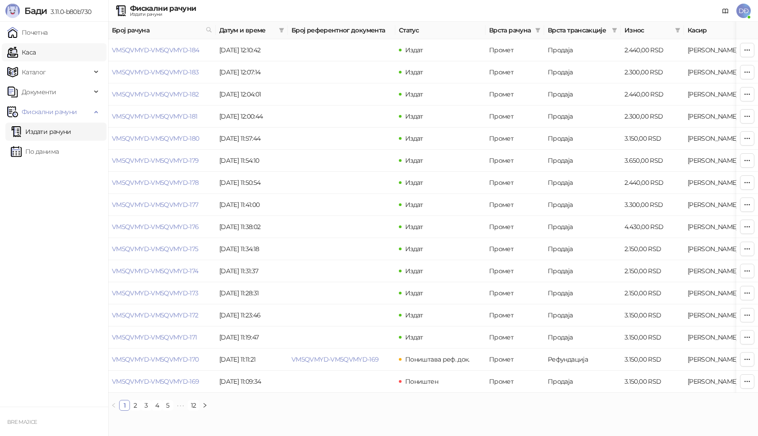
click at [36, 54] on link "Каса" at bounding box center [21, 52] width 28 height 18
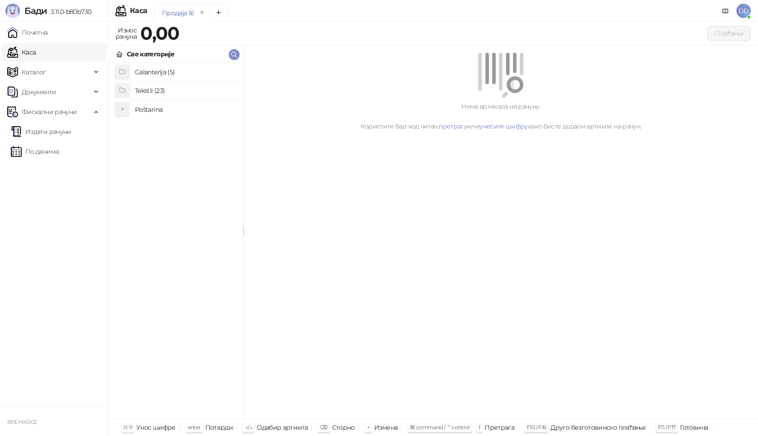
click at [158, 110] on h4 "Poštarina" at bounding box center [185, 109] width 101 height 14
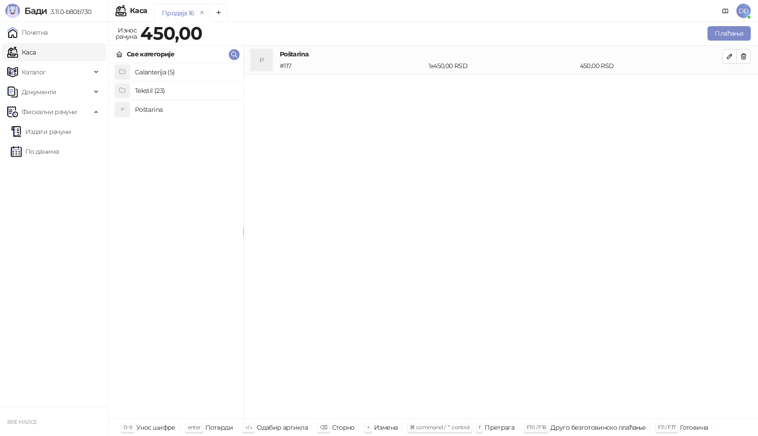
click at [165, 88] on h4 "Tekstil (23)" at bounding box center [185, 90] width 101 height 14
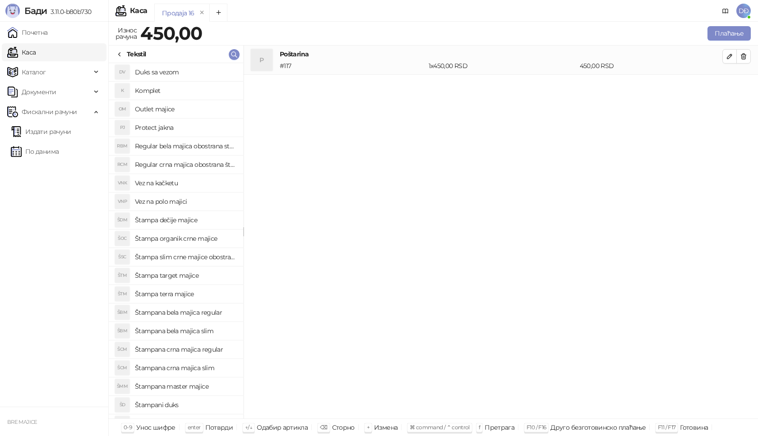
click at [209, 350] on h4 "Štampana crna majica regular" at bounding box center [185, 349] width 101 height 14
click at [733, 88] on icon "button" at bounding box center [729, 85] width 7 height 7
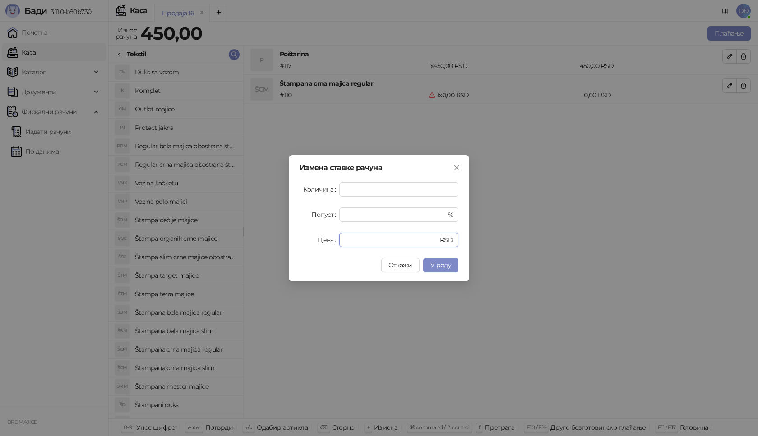
drag, startPoint x: 339, startPoint y: 243, endPoint x: 296, endPoint y: 246, distance: 43.4
click at [310, 246] on div "Цена * RSD" at bounding box center [379, 240] width 159 height 14
type input "****"
click at [436, 267] on span "У реду" at bounding box center [440, 265] width 21 height 8
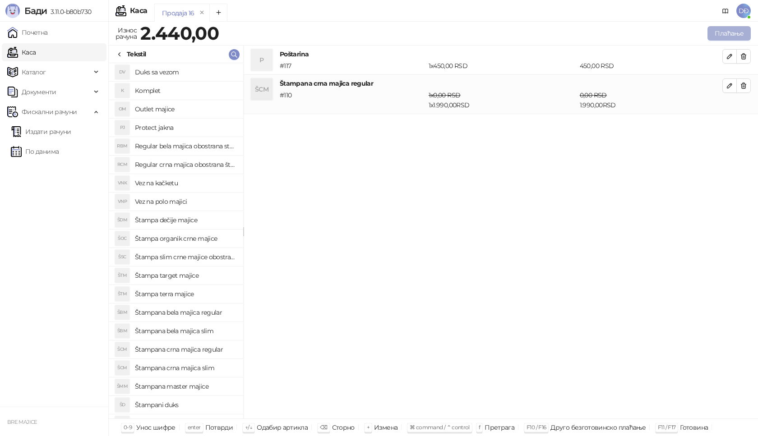
click at [717, 33] on button "Плаћање" at bounding box center [728, 33] width 43 height 14
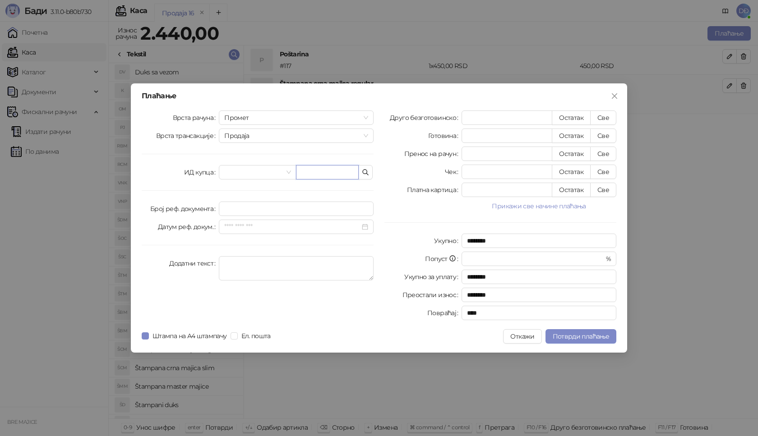
click at [333, 171] on input "text" at bounding box center [327, 172] width 63 height 14
paste input "**********"
type input "**********"
click at [604, 117] on button "Све" at bounding box center [603, 118] width 26 height 14
type input "****"
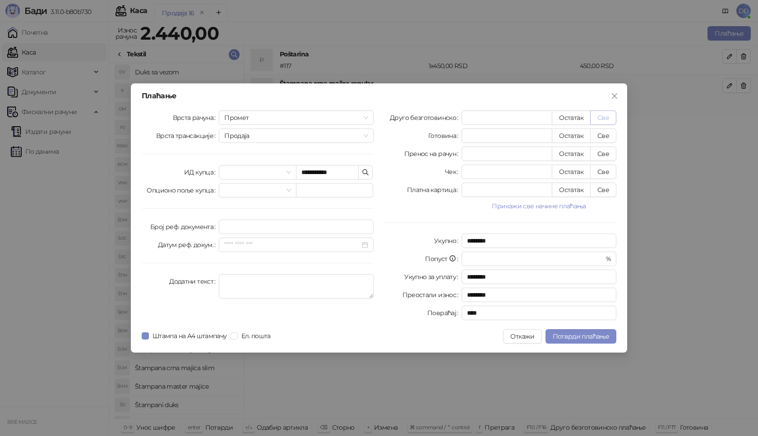
type input "****"
click at [577, 338] on span "Потврди плаћање" at bounding box center [581, 337] width 56 height 8
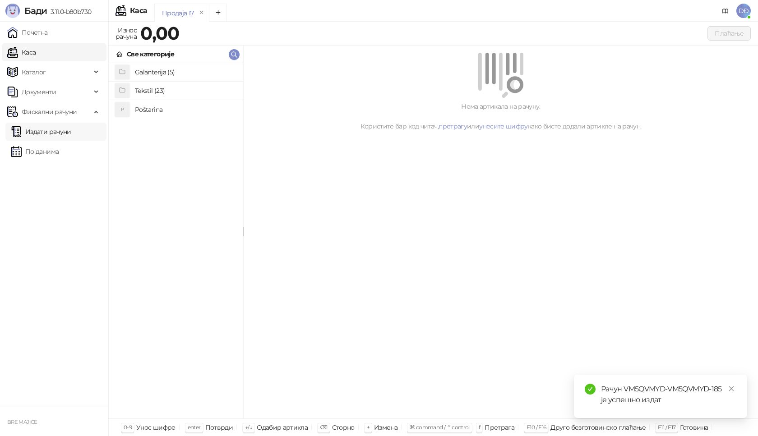
click at [34, 131] on link "Издати рачуни" at bounding box center [41, 132] width 60 height 18
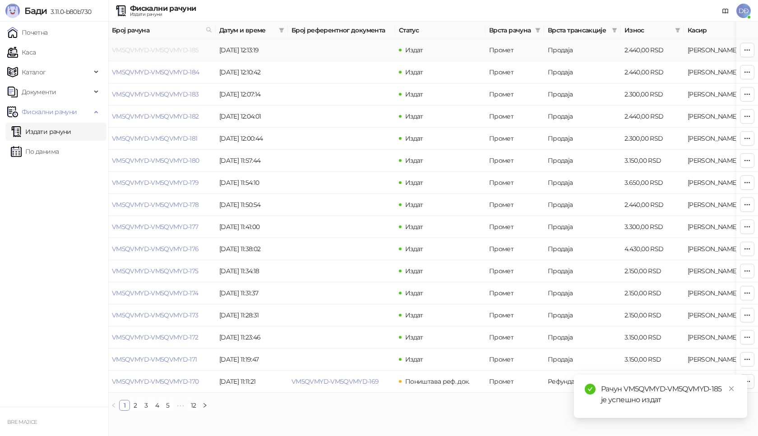
click at [162, 50] on link "VM5QVMYD-VM5QVMYD-185" at bounding box center [155, 50] width 87 height 8
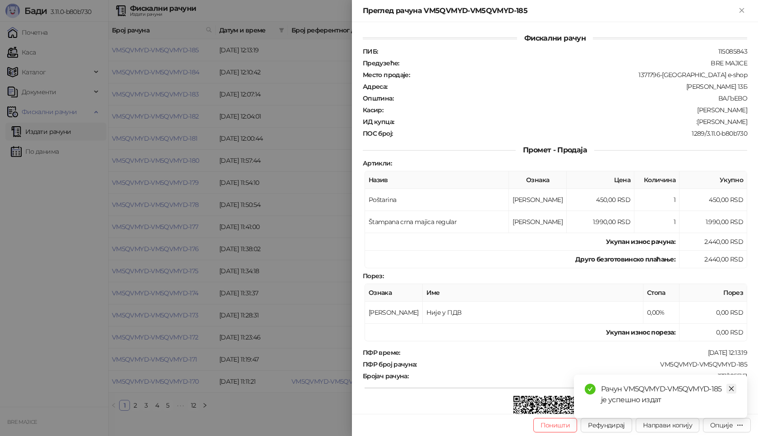
click at [732, 387] on icon "close" at bounding box center [731, 389] width 6 height 6
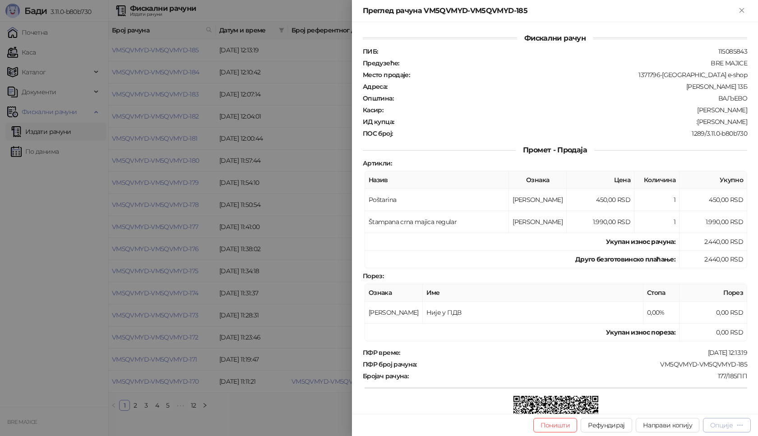
click at [733, 425] on div "Опције" at bounding box center [726, 425] width 33 height 9
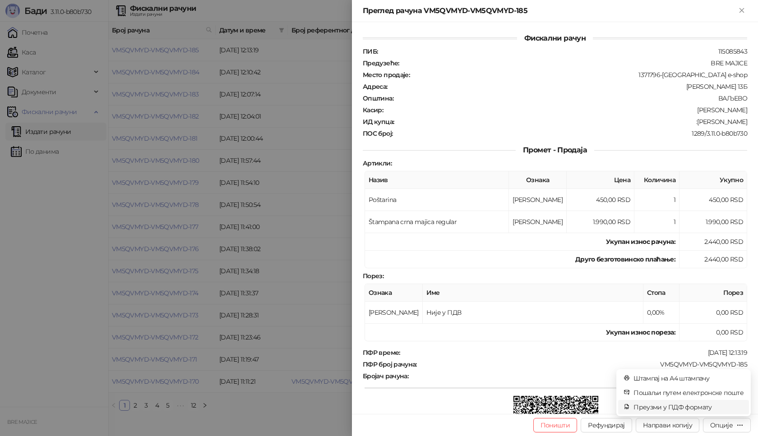
click at [714, 409] on span "Преузми у ПДФ формату" at bounding box center [688, 407] width 110 height 10
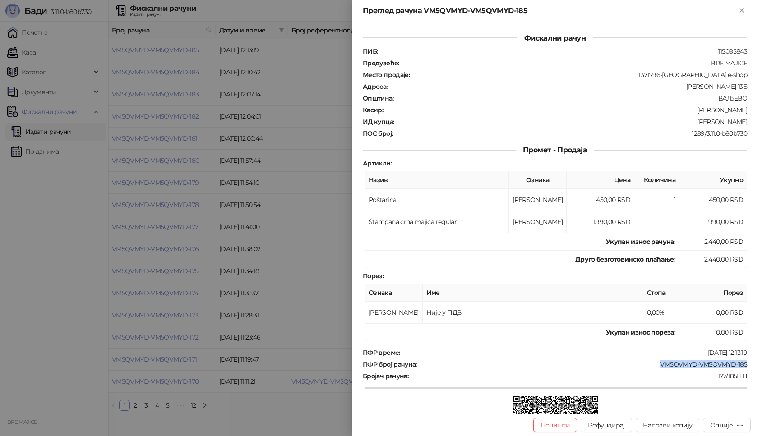
drag, startPoint x: 739, startPoint y: 362, endPoint x: 656, endPoint y: 368, distance: 83.7
click at [656, 368] on div "VM5QVMYD-VM5QVMYD-185" at bounding box center [583, 365] width 330 height 8
drag, startPoint x: 742, startPoint y: 122, endPoint x: 701, endPoint y: 122, distance: 41.1
click at [701, 122] on div "Фискални рачун ПИБ : 115085843 Предузеће : BRE MAJICE Место продаје : 1371796-[…" at bounding box center [555, 218] width 406 height 392
click at [739, 9] on icon "Close" at bounding box center [742, 10] width 8 height 8
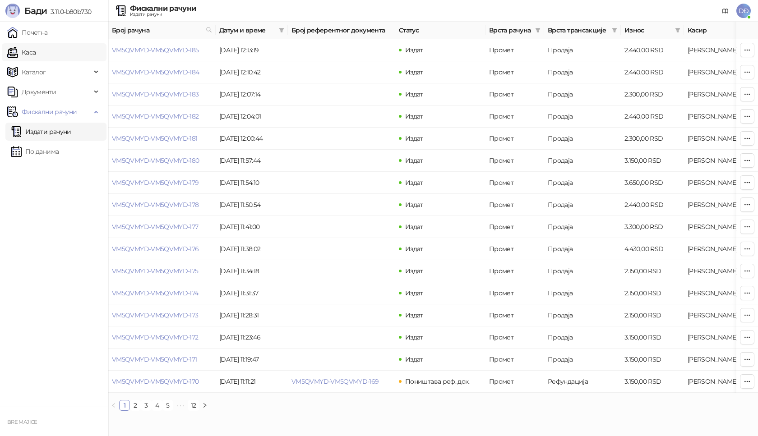
click at [36, 54] on link "Каса" at bounding box center [21, 52] width 28 height 18
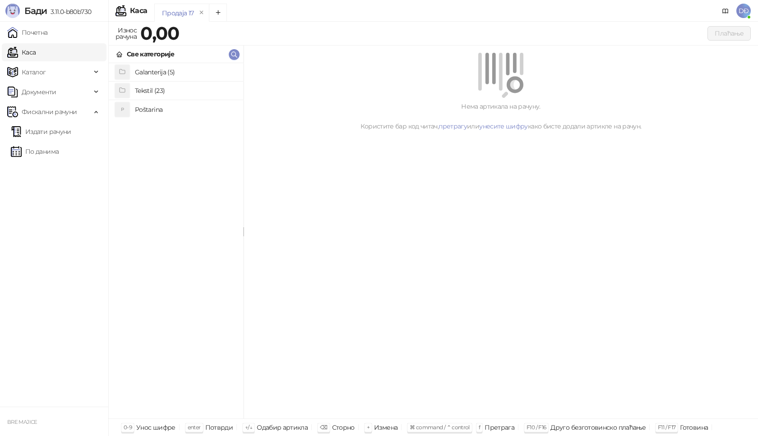
click at [147, 106] on h4 "Poštarina" at bounding box center [185, 109] width 101 height 14
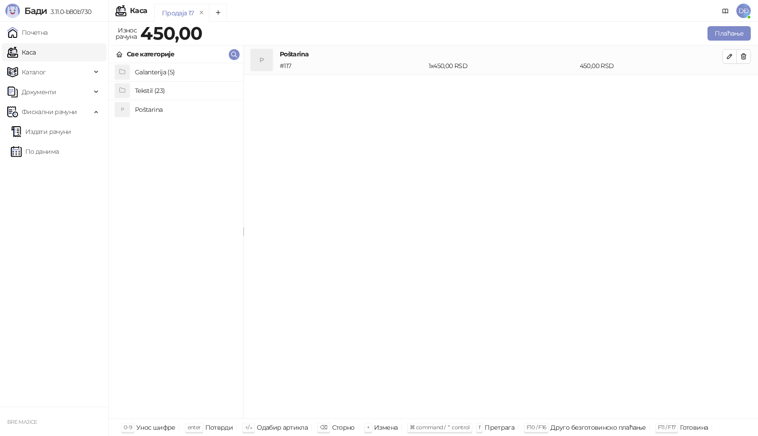
click at [153, 89] on h4 "Tekstil (23)" at bounding box center [185, 90] width 101 height 14
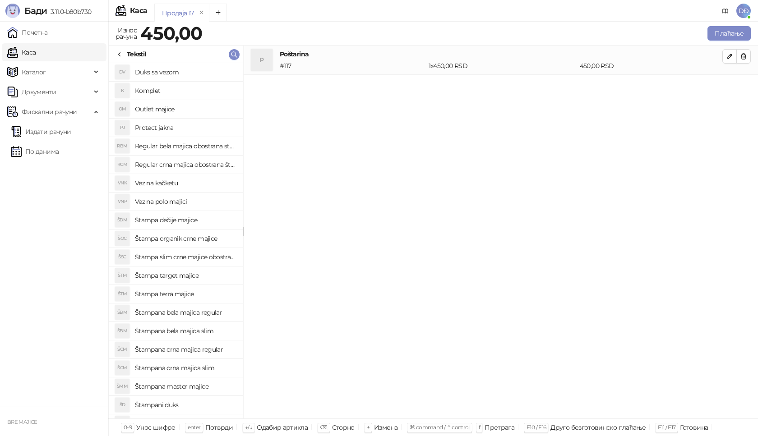
click at [203, 351] on h4 "Štampana crna majica regular" at bounding box center [185, 349] width 101 height 14
click at [731, 85] on icon "button" at bounding box center [729, 85] width 5 height 5
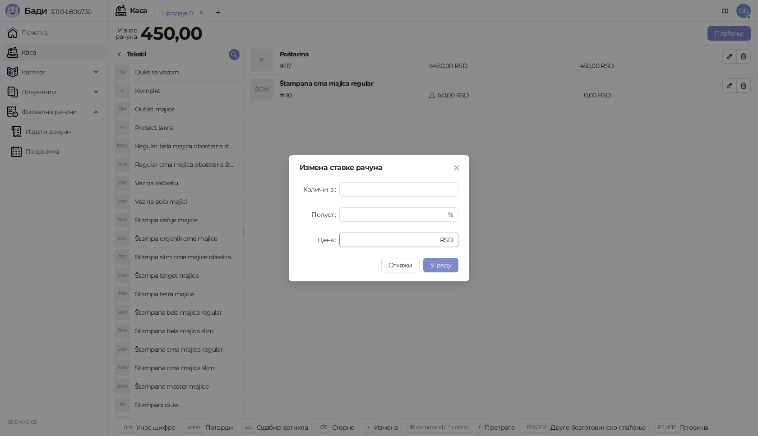
drag, startPoint x: 319, startPoint y: 242, endPoint x: 293, endPoint y: 245, distance: 26.8
click at [311, 244] on div "Цена * RSD" at bounding box center [379, 240] width 159 height 14
type input "****"
click at [440, 263] on span "У реду" at bounding box center [440, 265] width 21 height 8
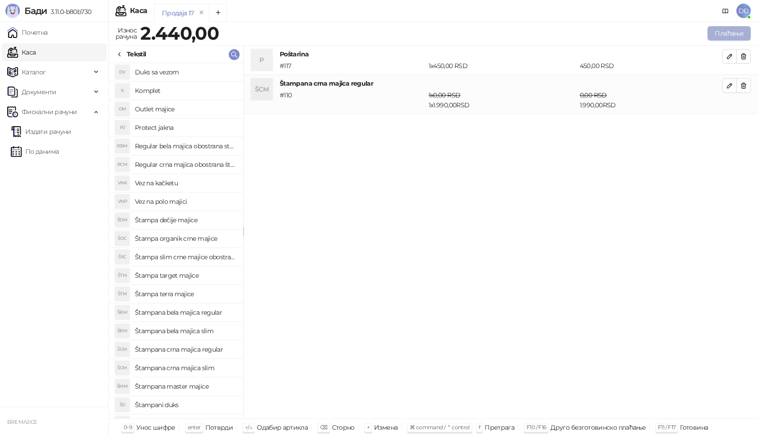
click at [735, 31] on button "Плаћање" at bounding box center [728, 33] width 43 height 14
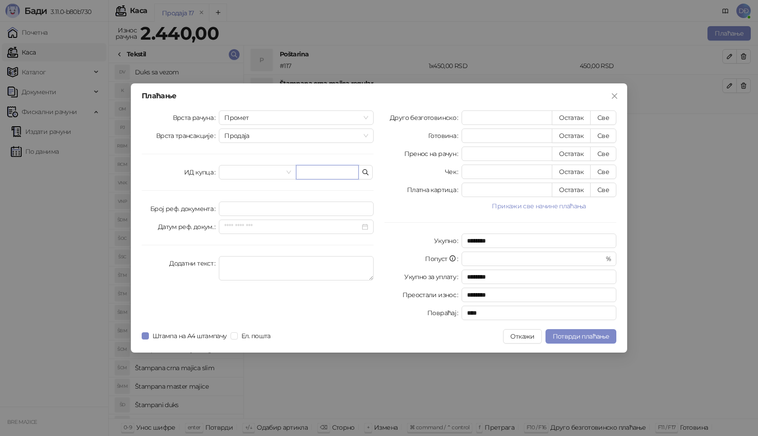
click at [306, 173] on input "text" at bounding box center [327, 172] width 63 height 14
paste input "**********"
type input "**********"
click at [609, 116] on button "Све" at bounding box center [603, 118] width 26 height 14
type input "****"
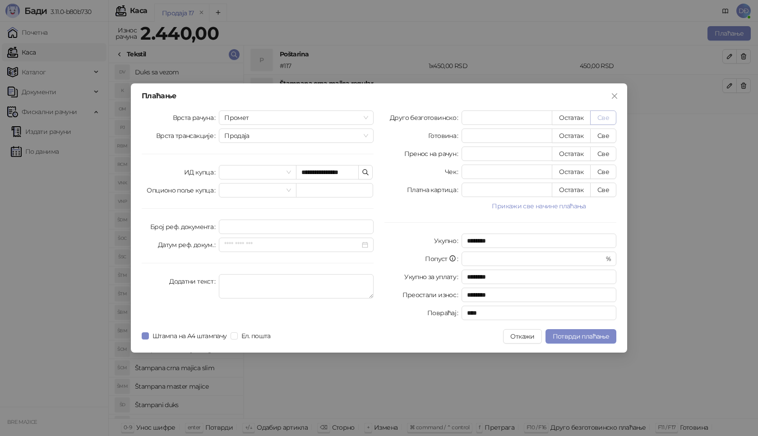
type input "****"
click at [571, 335] on span "Потврди плаћање" at bounding box center [581, 337] width 56 height 8
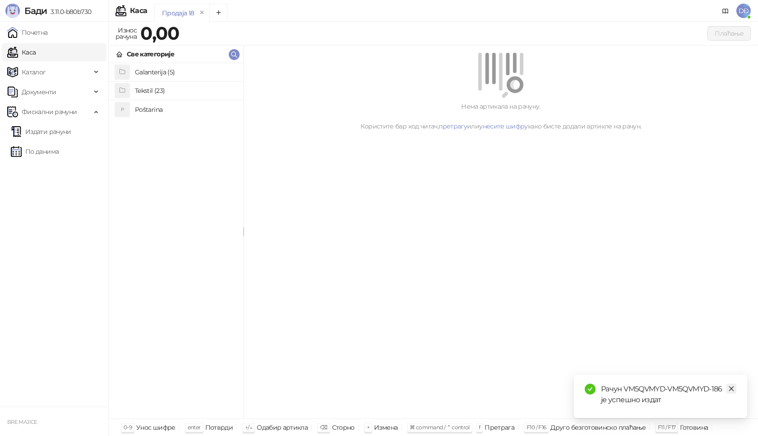
click at [727, 388] on link "Close" at bounding box center [731, 389] width 10 height 10
click at [67, 129] on link "Издати рачуни" at bounding box center [41, 132] width 60 height 18
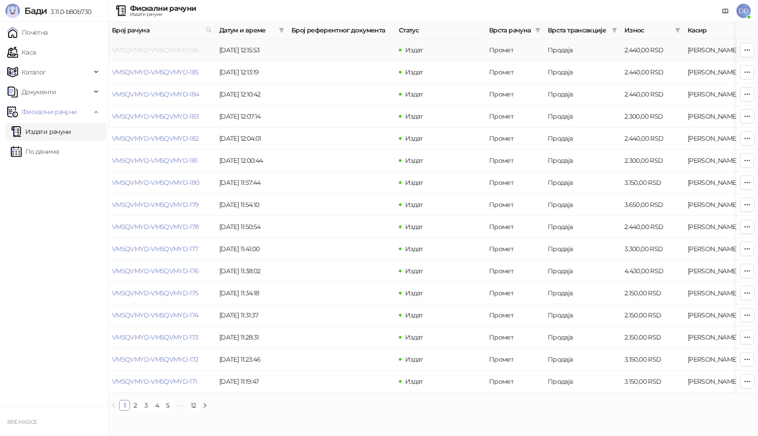
click at [168, 49] on link "VM5QVMYD-VM5QVMYD-186" at bounding box center [156, 50] width 88 height 8
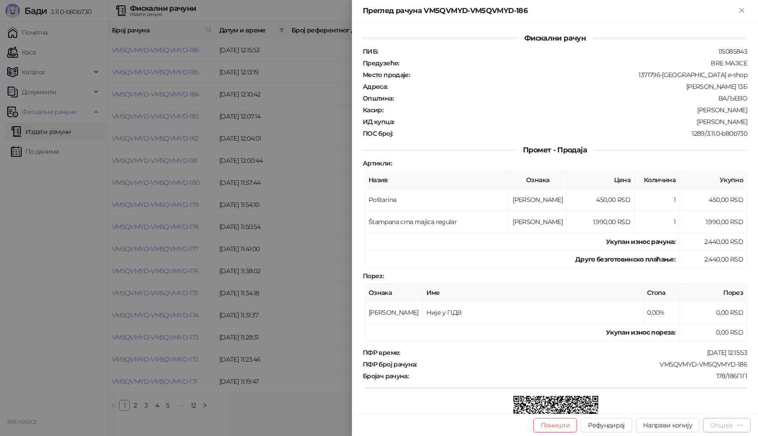
click at [721, 427] on div "Опције" at bounding box center [721, 425] width 23 height 8
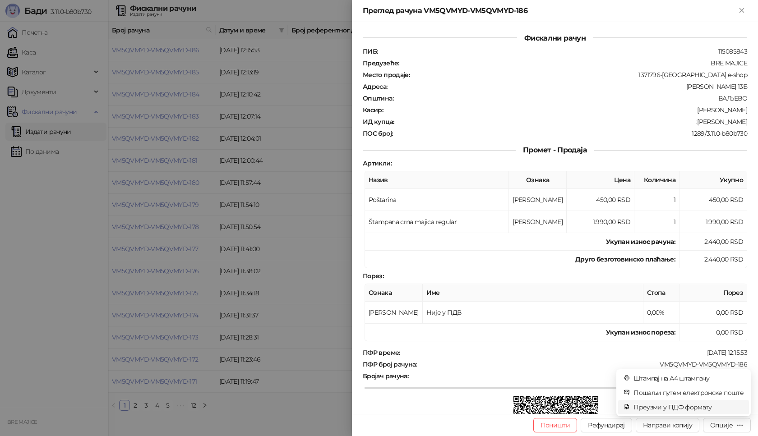
click at [697, 406] on span "Преузми у ПДФ формату" at bounding box center [688, 407] width 110 height 10
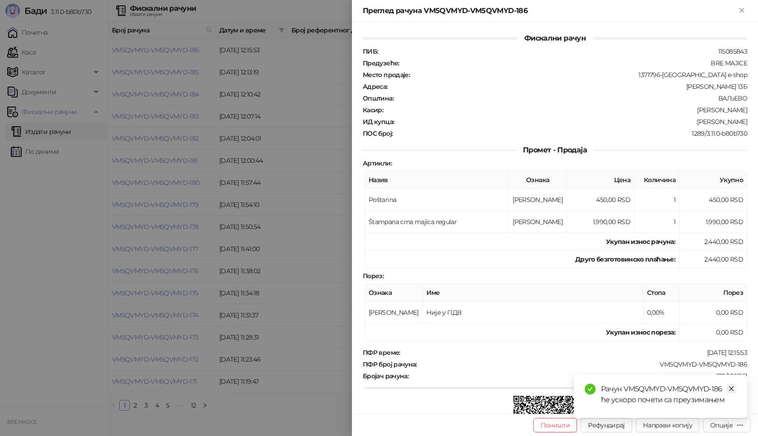
click at [732, 387] on icon "close" at bounding box center [731, 389] width 6 height 6
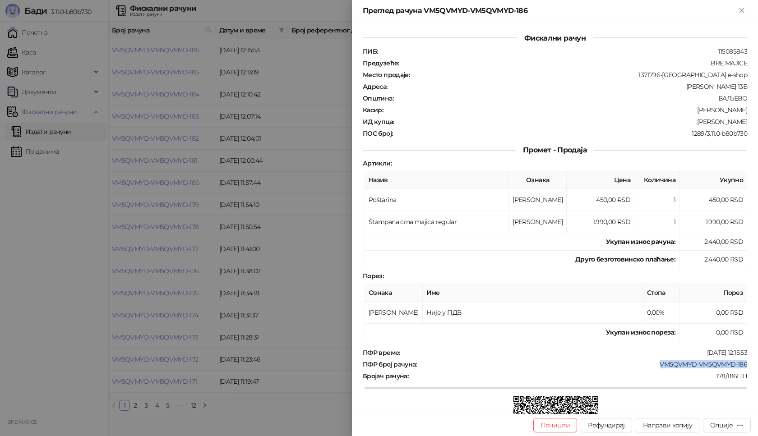
drag, startPoint x: 746, startPoint y: 365, endPoint x: 653, endPoint y: 365, distance: 93.0
click at [654, 365] on div "Фискални рачун ПИБ : 115085843 Предузеће : BRE MAJICE Место продаје : 1371796-[…" at bounding box center [555, 218] width 406 height 392
drag, startPoint x: 744, startPoint y: 120, endPoint x: 701, endPoint y: 125, distance: 42.7
click at [701, 125] on div "Фискални рачун ПИБ : 115085843 Предузеће : BRE MAJICE Место продаје : 1371796-[…" at bounding box center [555, 218] width 406 height 392
click at [740, 10] on icon "Close" at bounding box center [742, 10] width 8 height 8
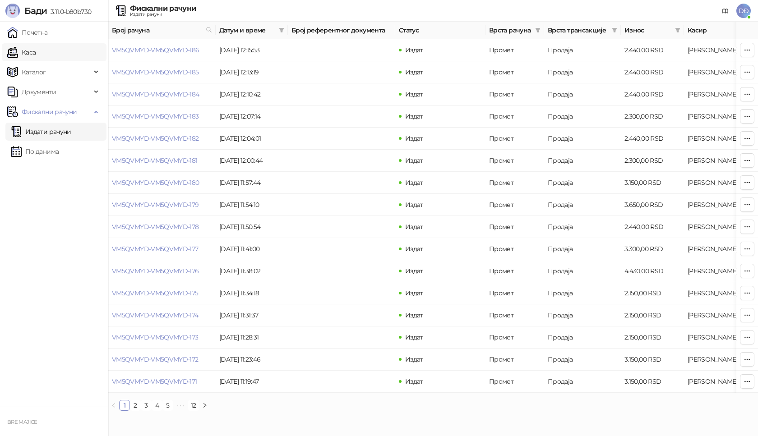
click at [27, 53] on link "Каса" at bounding box center [21, 52] width 28 height 18
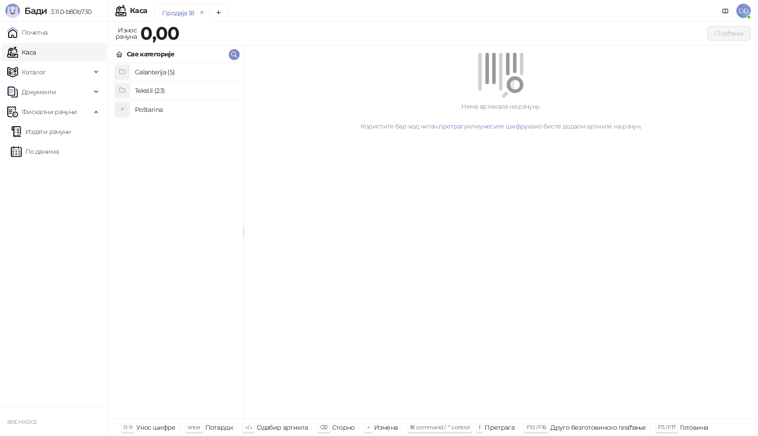
click at [168, 111] on h4 "Poštarina" at bounding box center [185, 109] width 101 height 14
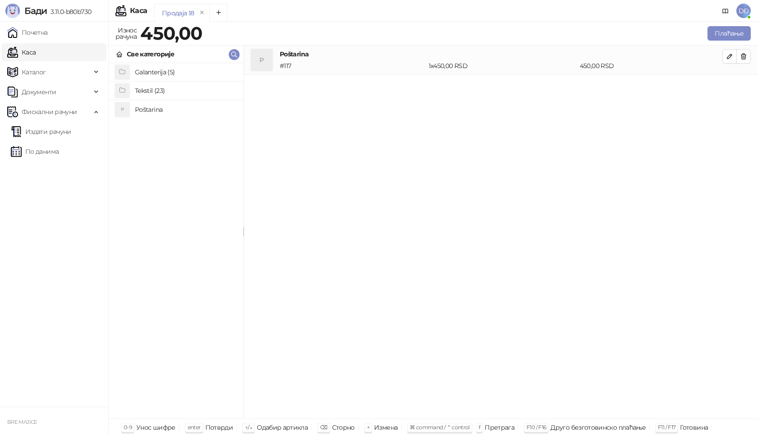
click at [168, 95] on h4 "Tekstil (23)" at bounding box center [185, 90] width 101 height 14
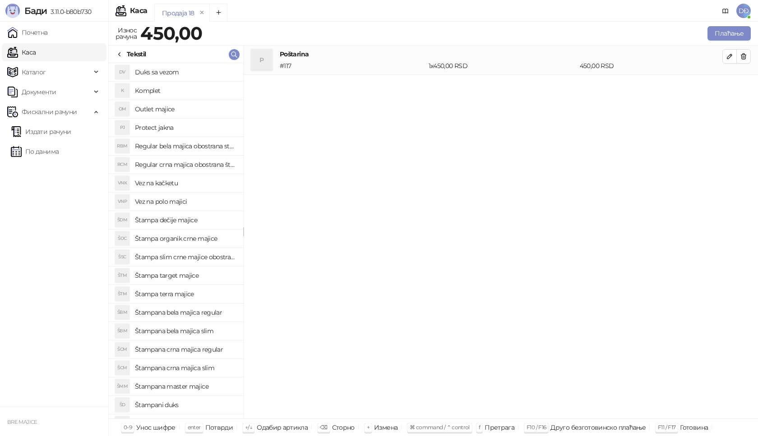
click at [204, 352] on h4 "Štampana crna majica regular" at bounding box center [185, 349] width 101 height 14
click at [726, 85] on icon "button" at bounding box center [729, 85] width 7 height 7
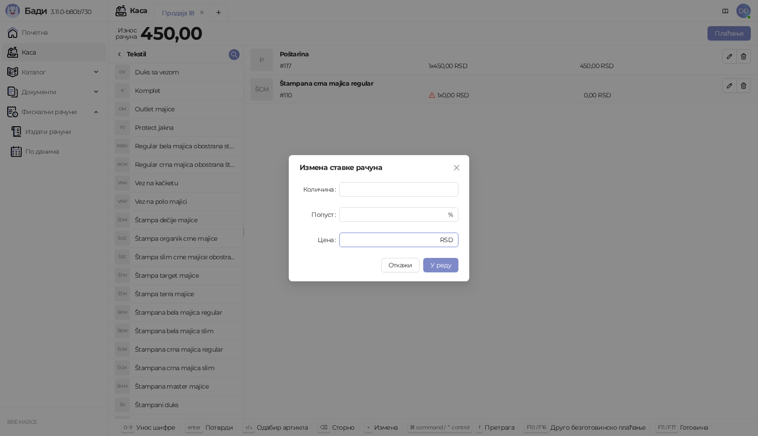
drag, startPoint x: 330, startPoint y: 244, endPoint x: 310, endPoint y: 246, distance: 20.0
click at [312, 246] on div "Цена * RSD" at bounding box center [379, 240] width 159 height 14
type input "****"
click at [446, 265] on span "У реду" at bounding box center [440, 265] width 21 height 8
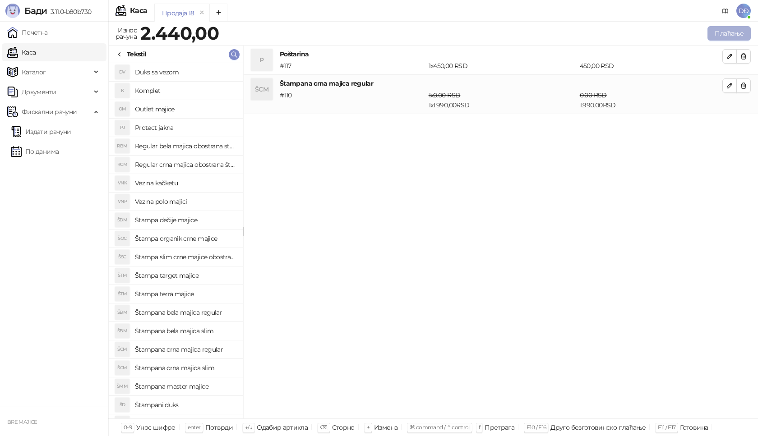
click at [727, 32] on button "Плаћање" at bounding box center [728, 33] width 43 height 14
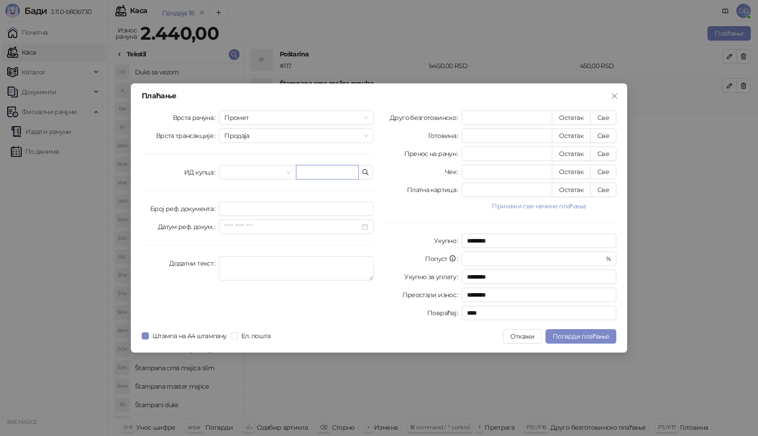
click at [312, 175] on input "text" at bounding box center [327, 172] width 63 height 14
paste input "**********"
type input "**********"
click at [601, 119] on button "Све" at bounding box center [603, 118] width 26 height 14
type input "****"
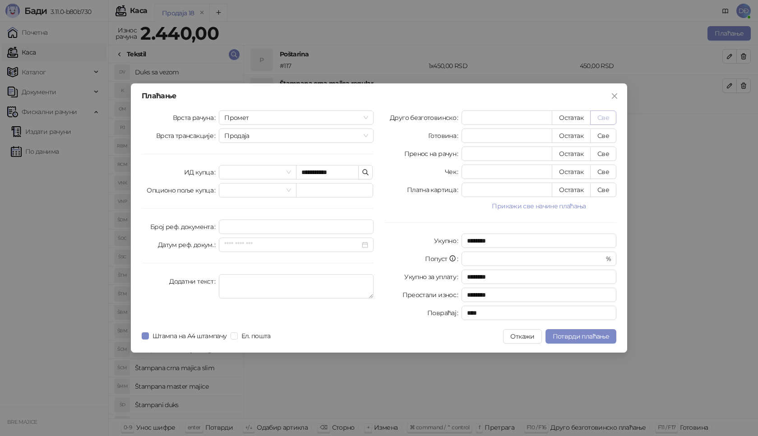
type input "****"
click at [562, 338] on span "Потврди плаћање" at bounding box center [581, 337] width 56 height 8
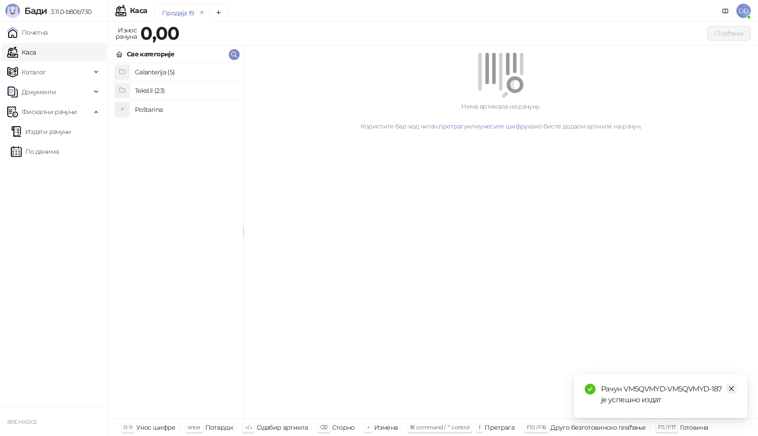
click at [733, 388] on icon "close" at bounding box center [731, 389] width 6 height 6
click at [56, 134] on link "Издати рачуни" at bounding box center [41, 132] width 60 height 18
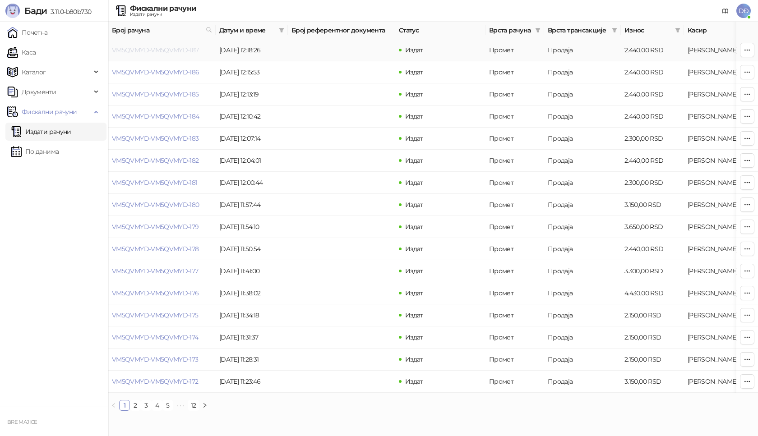
click at [171, 48] on link "VM5QVMYD-VM5QVMYD-187" at bounding box center [155, 50] width 87 height 8
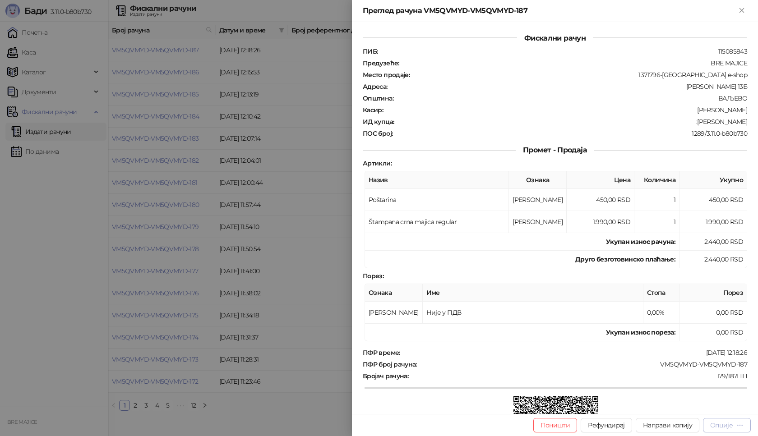
click at [727, 424] on div "Опције" at bounding box center [721, 425] width 23 height 8
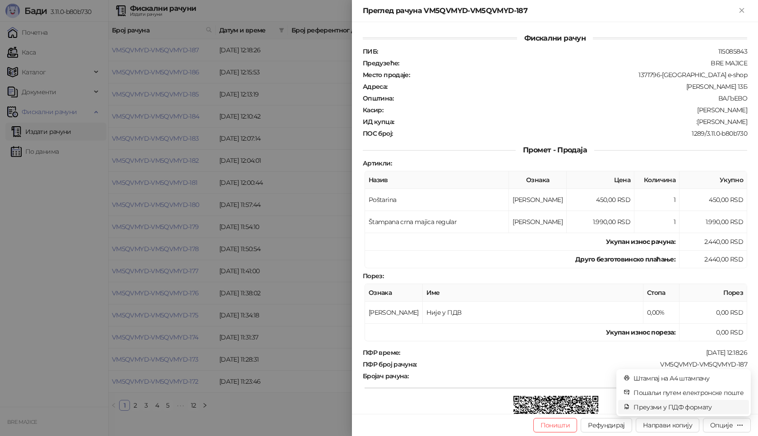
click at [707, 410] on span "Преузми у ПДФ формату" at bounding box center [688, 407] width 110 height 10
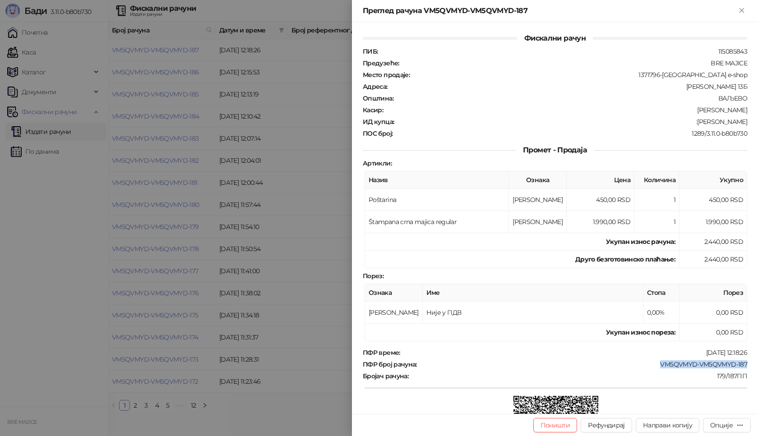
drag, startPoint x: 744, startPoint y: 365, endPoint x: 652, endPoint y: 366, distance: 91.6
click at [652, 366] on div "Фискални рачун ПИБ : 115085843 Предузеће : BRE MAJICE Место продаје : 1371796-[…" at bounding box center [555, 218] width 406 height 392
drag, startPoint x: 745, startPoint y: 120, endPoint x: 709, endPoint y: 125, distance: 36.9
click at [709, 125] on div "Фискални рачун ПИБ : 115085843 Предузеће : BRE MAJICE Место продаје : 1371796-[…" at bounding box center [555, 218] width 406 height 392
click at [742, 11] on icon "Close" at bounding box center [742, 10] width 4 height 4
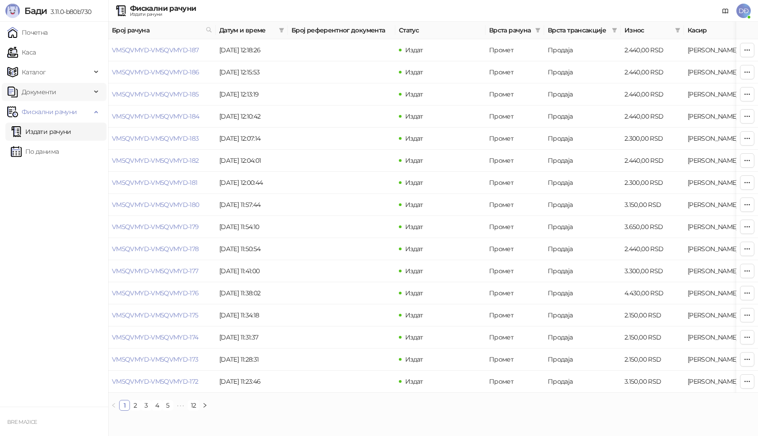
drag, startPoint x: 45, startPoint y: 50, endPoint x: 92, endPoint y: 87, distance: 60.7
click at [36, 50] on link "Каса" at bounding box center [21, 52] width 28 height 18
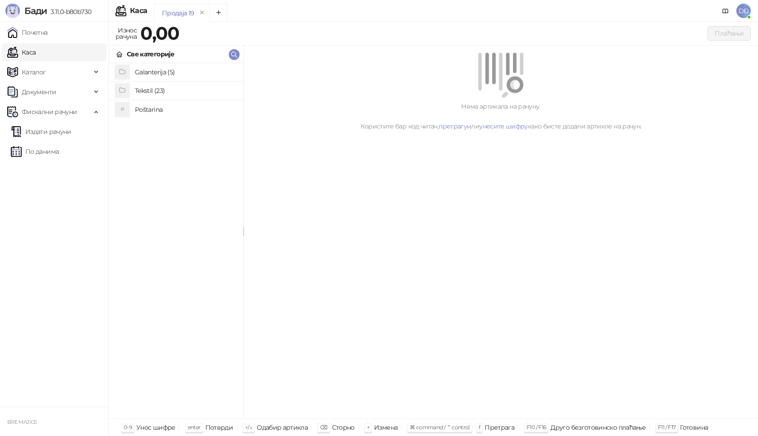
click at [150, 106] on h4 "Poštarina" at bounding box center [185, 109] width 101 height 14
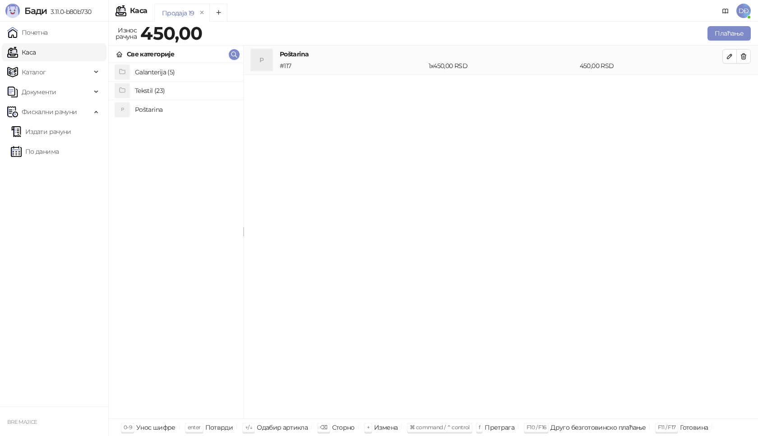
click at [157, 88] on h4 "Tekstil (23)" at bounding box center [185, 90] width 101 height 14
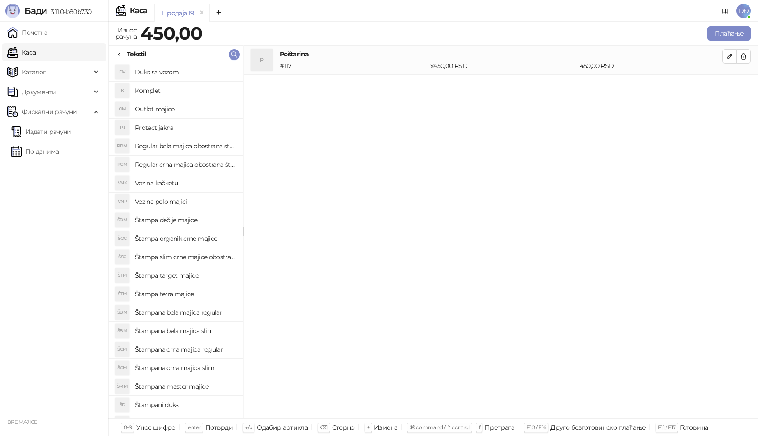
click at [211, 349] on h4 "Štampana crna majica regular" at bounding box center [185, 349] width 101 height 14
click at [732, 87] on icon "button" at bounding box center [729, 85] width 7 height 7
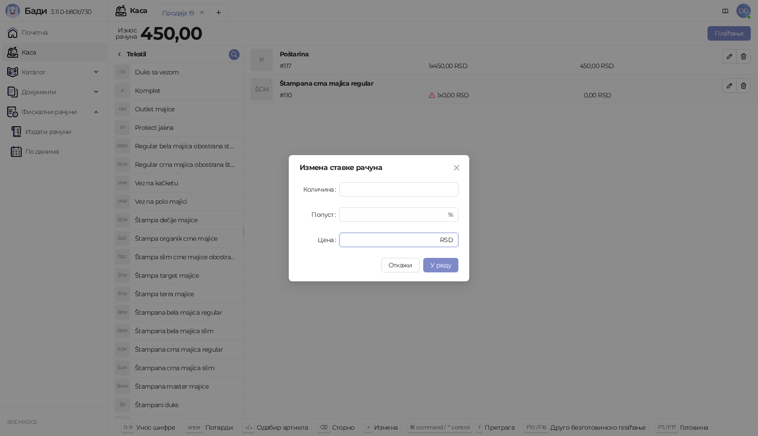
drag, startPoint x: 375, startPoint y: 241, endPoint x: 267, endPoint y: 238, distance: 107.4
click at [285, 243] on div "Измена ставке рачуна Количина * Попуст * % Цена * RSD Откажи У реду" at bounding box center [379, 218] width 758 height 436
type input "****"
click at [436, 263] on span "У реду" at bounding box center [440, 265] width 21 height 8
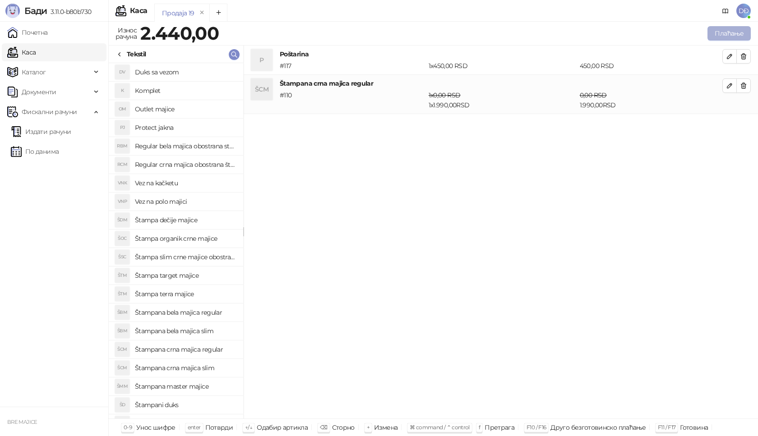
click at [722, 35] on button "Плаћање" at bounding box center [728, 33] width 43 height 14
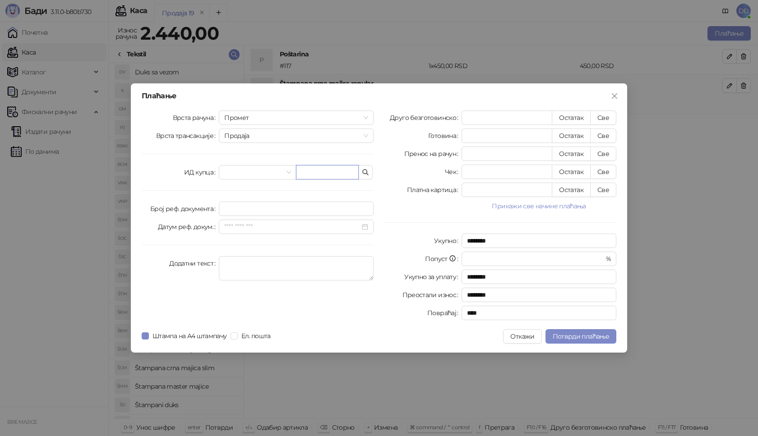
click at [303, 172] on input "text" at bounding box center [327, 172] width 63 height 14
paste input "**********"
type input "**********"
click at [608, 118] on button "Све" at bounding box center [603, 118] width 26 height 14
type input "****"
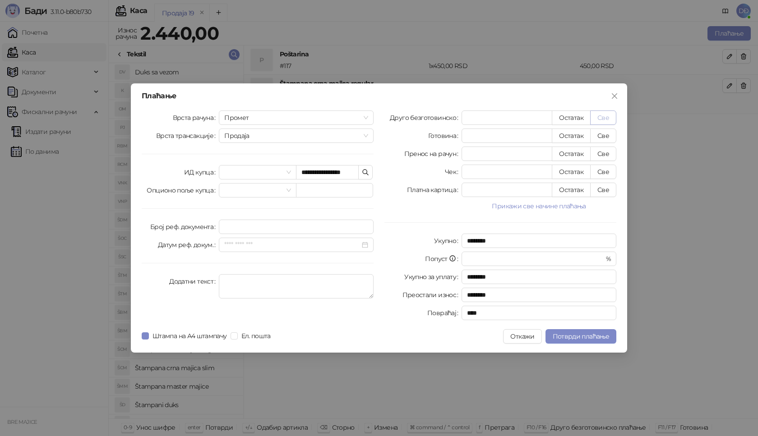
type input "****"
click at [566, 335] on span "Потврди плаћање" at bounding box center [581, 337] width 56 height 8
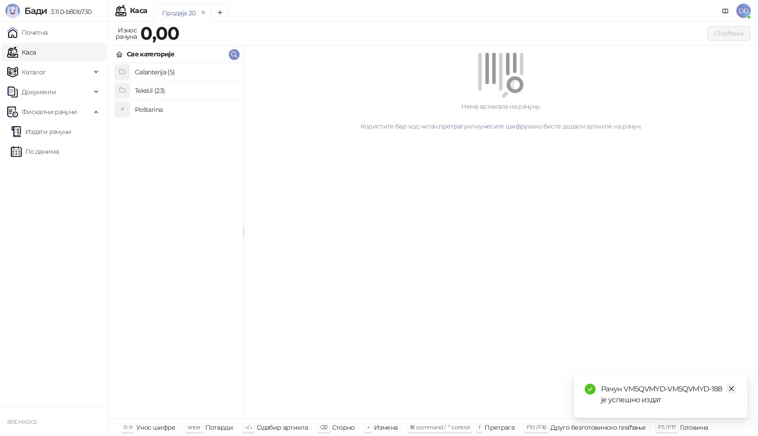
click at [732, 388] on icon "close" at bounding box center [731, 389] width 5 height 5
click at [42, 130] on link "Издати рачуни" at bounding box center [41, 132] width 60 height 18
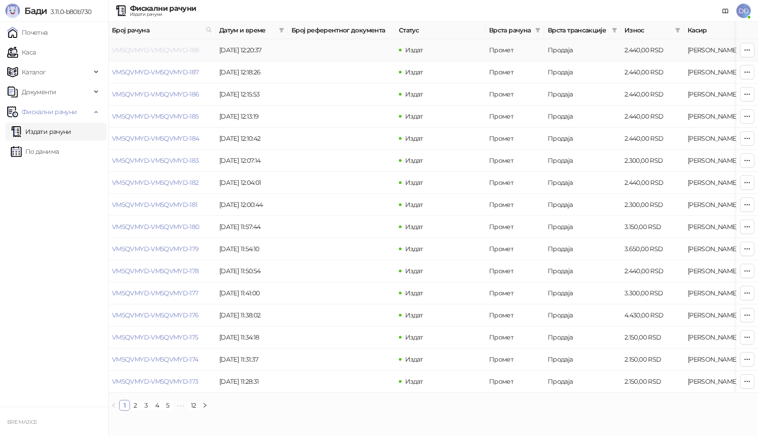
click at [152, 50] on link "VM5QVMYD-VM5QVMYD-188" at bounding box center [156, 50] width 88 height 8
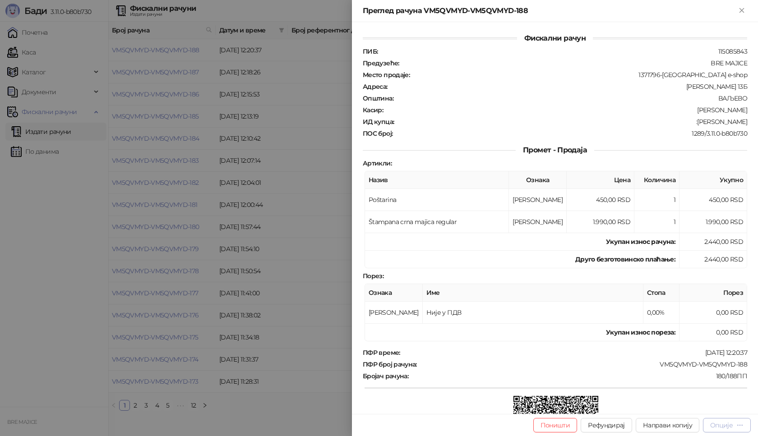
click at [726, 424] on div "Опције" at bounding box center [721, 425] width 23 height 8
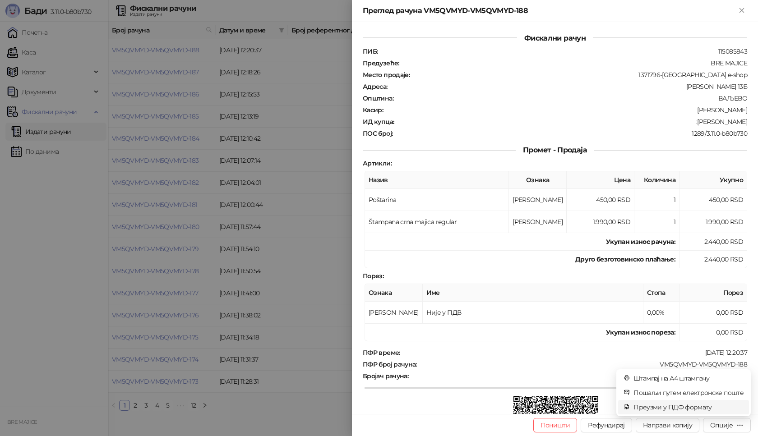
click at [692, 412] on span "Преузми у ПДФ формату" at bounding box center [688, 407] width 110 height 10
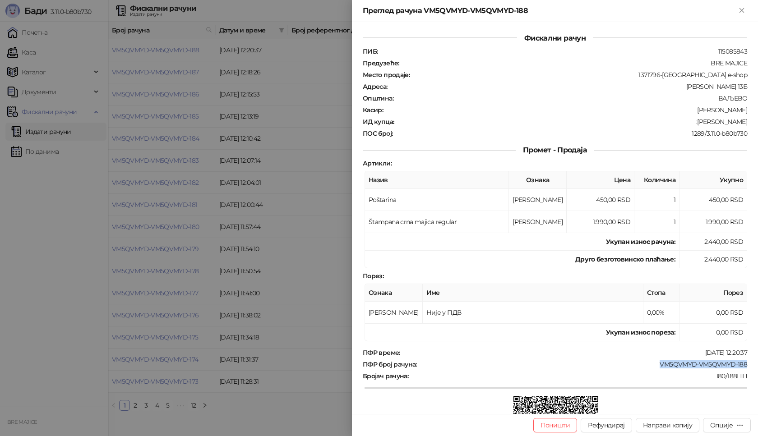
drag, startPoint x: 743, startPoint y: 365, endPoint x: 649, endPoint y: 368, distance: 93.9
click at [649, 368] on div "Фискални рачун ПИБ : 115085843 Предузеће : BRE MAJICE Место продаје : 1371796-[…" at bounding box center [555, 218] width 406 height 392
drag, startPoint x: 743, startPoint y: 118, endPoint x: 689, endPoint y: 122, distance: 54.3
click at [689, 122] on div "Фискални рачун ПИБ : 115085843 Предузеће : BRE MAJICE Место продаје : 1371796-[…" at bounding box center [555, 218] width 406 height 392
click at [741, 10] on icon "Close" at bounding box center [742, 10] width 4 height 4
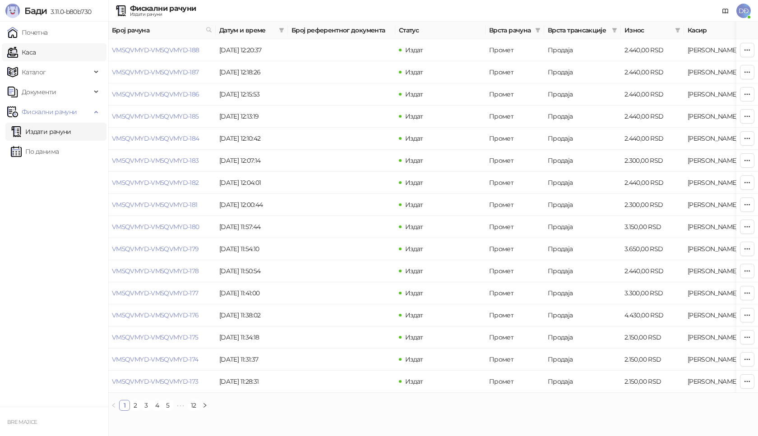
click at [36, 52] on link "Каса" at bounding box center [21, 52] width 28 height 18
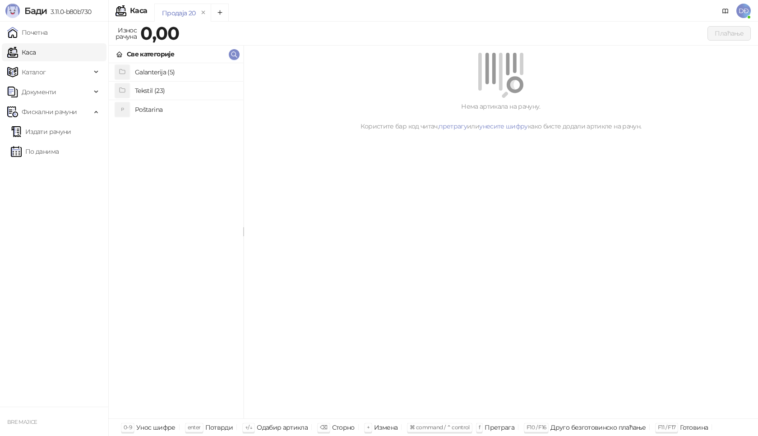
click at [166, 110] on h4 "Poštarina" at bounding box center [185, 109] width 101 height 14
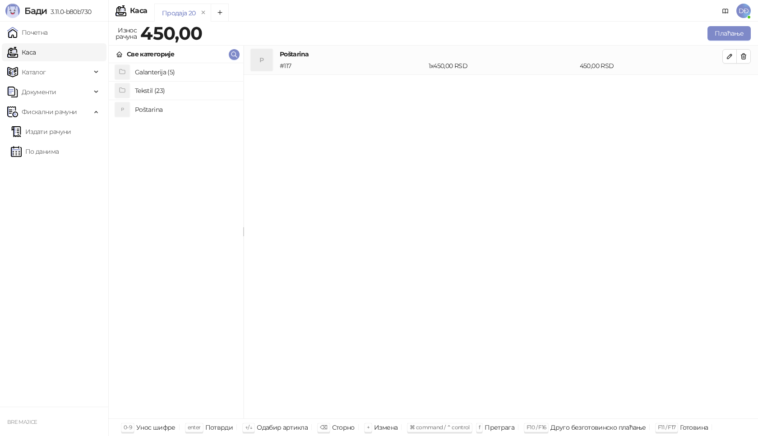
click at [167, 92] on h4 "Tekstil (23)" at bounding box center [185, 90] width 101 height 14
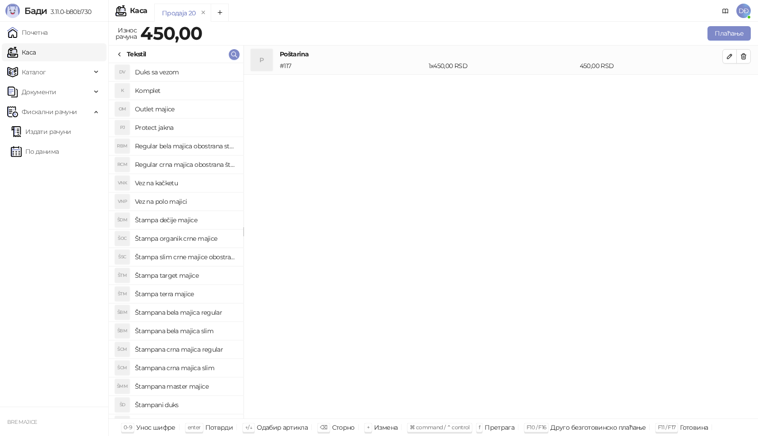
click at [200, 351] on h4 "Štampana crna majica regular" at bounding box center [185, 349] width 101 height 14
click at [731, 85] on icon "button" at bounding box center [729, 85] width 5 height 5
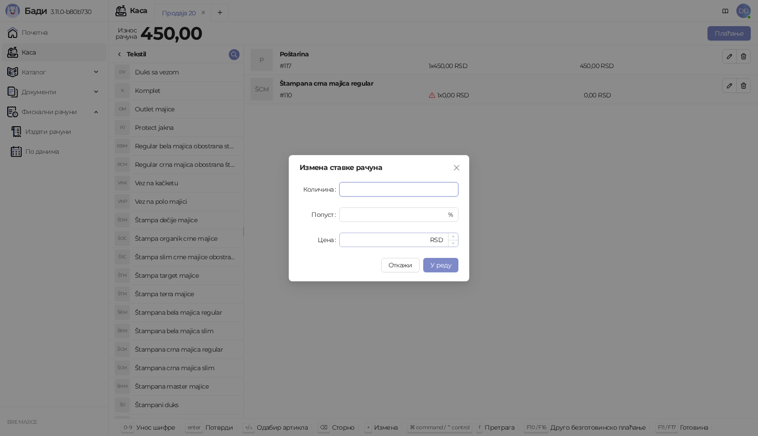
type input "*"
drag, startPoint x: 349, startPoint y: 240, endPoint x: 314, endPoint y: 236, distance: 35.4
click at [319, 241] on div "Цена * RSD" at bounding box center [379, 240] width 159 height 14
type input "****"
click at [442, 267] on span "У реду" at bounding box center [440, 265] width 21 height 8
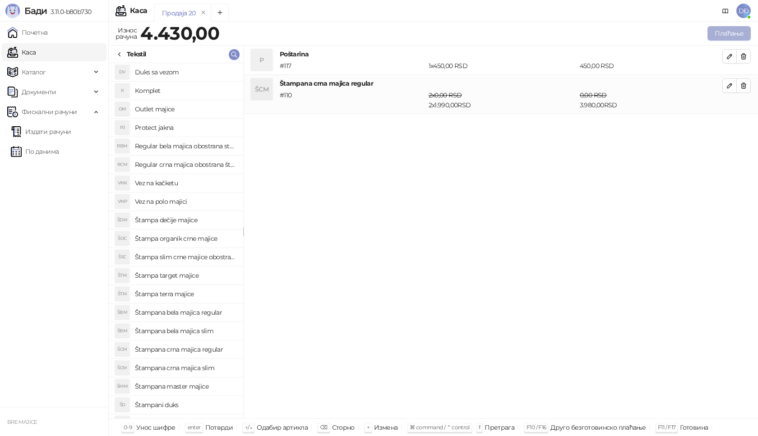
click at [715, 31] on button "Плаћање" at bounding box center [728, 33] width 43 height 14
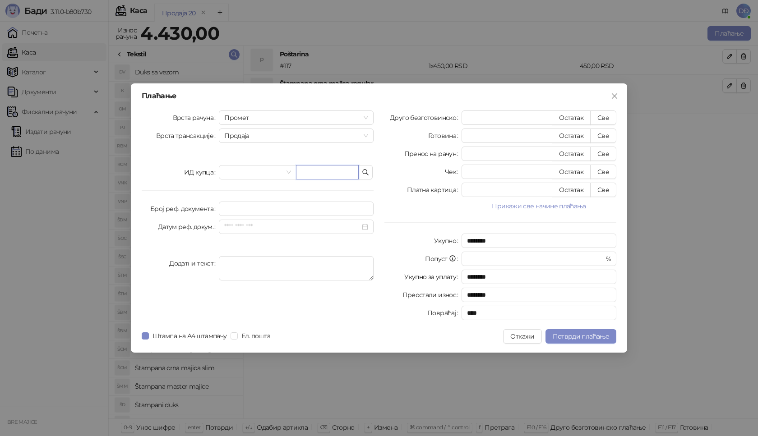
click at [321, 175] on input "text" at bounding box center [327, 172] width 63 height 14
paste input "**********"
type input "**********"
click at [601, 116] on button "Све" at bounding box center [603, 118] width 26 height 14
type input "****"
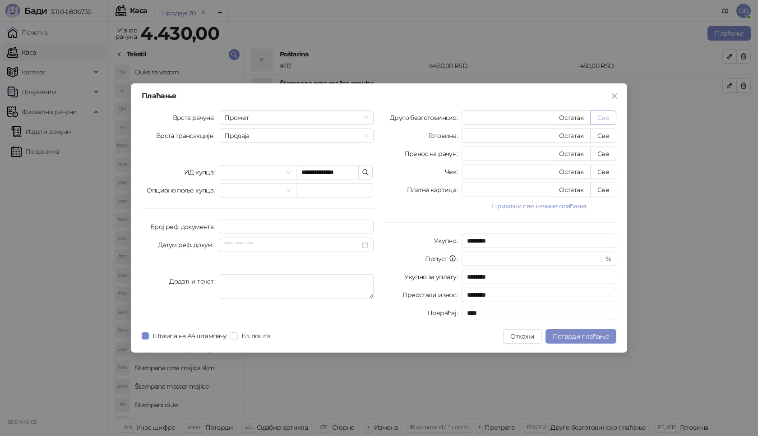
type input "****"
click at [569, 339] on span "Потврди плаћање" at bounding box center [581, 337] width 56 height 8
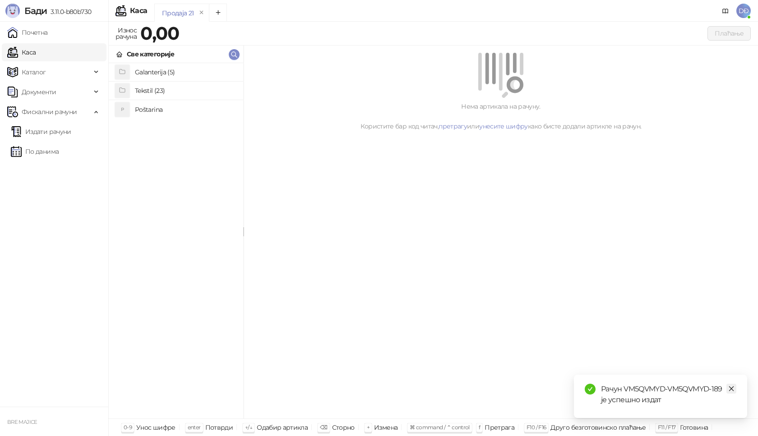
click at [735, 389] on link "Close" at bounding box center [731, 389] width 10 height 10
click at [65, 134] on link "Издати рачуни" at bounding box center [41, 132] width 60 height 18
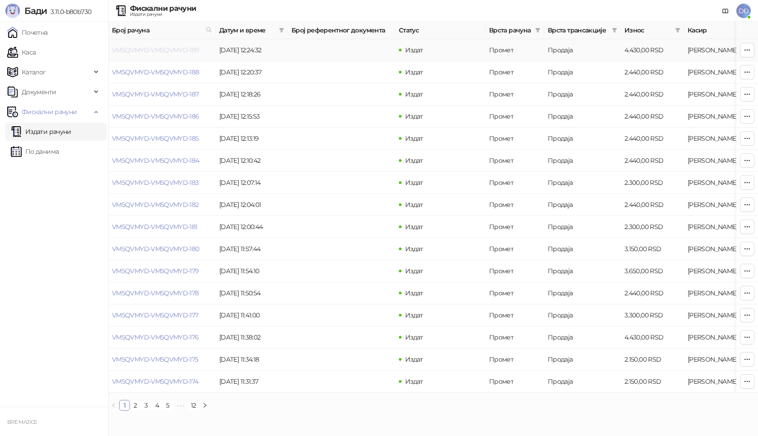
click at [150, 48] on link "VM5QVMYD-VM5QVMYD-189" at bounding box center [156, 50] width 88 height 8
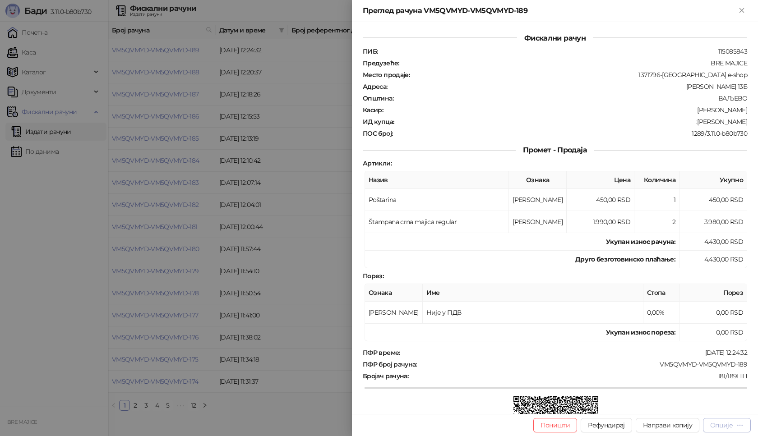
click at [729, 425] on div "Опције" at bounding box center [721, 425] width 23 height 8
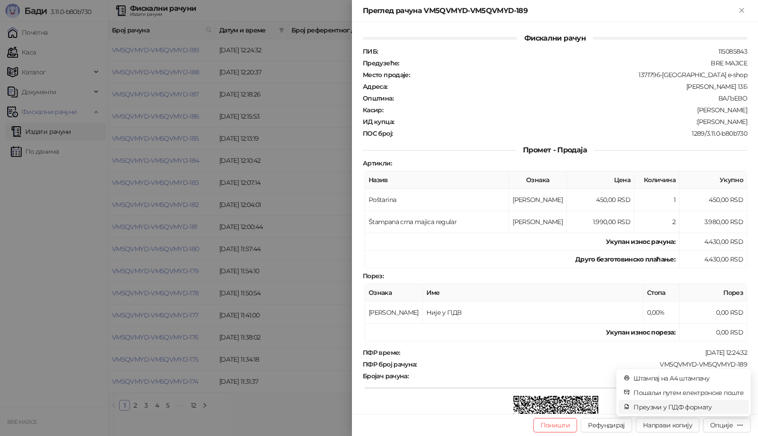
click at [711, 410] on span "Преузми у ПДФ формату" at bounding box center [688, 407] width 110 height 10
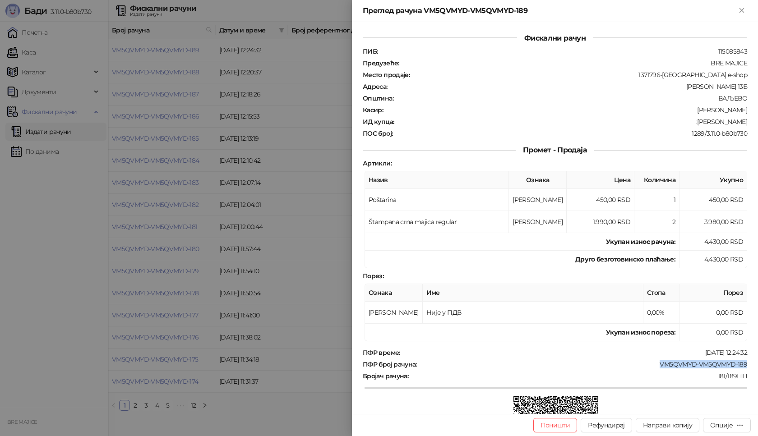
drag, startPoint x: 743, startPoint y: 364, endPoint x: 588, endPoint y: 356, distance: 155.4
click at [651, 361] on div "Фискални рачун ПИБ : 115085843 Предузеће : BRE MAJICE Место продаје : 1371796-[…" at bounding box center [555, 218] width 406 height 392
drag, startPoint x: 741, startPoint y: 119, endPoint x: 702, endPoint y: 124, distance: 39.6
click at [702, 124] on div "ИД купца : :[PERSON_NAME]" at bounding box center [555, 122] width 388 height 8
click at [741, 9] on icon "Close" at bounding box center [742, 10] width 4 height 4
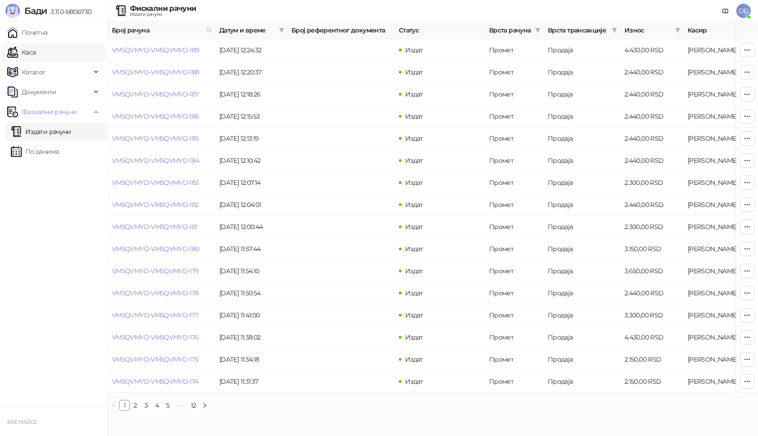
click at [30, 50] on link "Каса" at bounding box center [21, 52] width 28 height 18
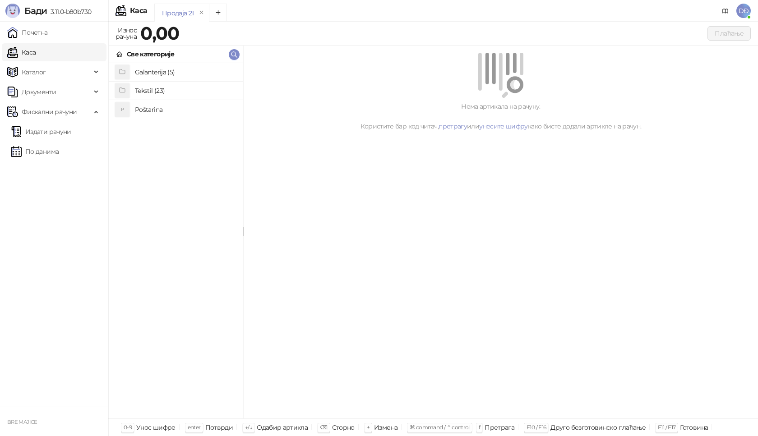
click at [156, 107] on h4 "Poštarina" at bounding box center [185, 109] width 101 height 14
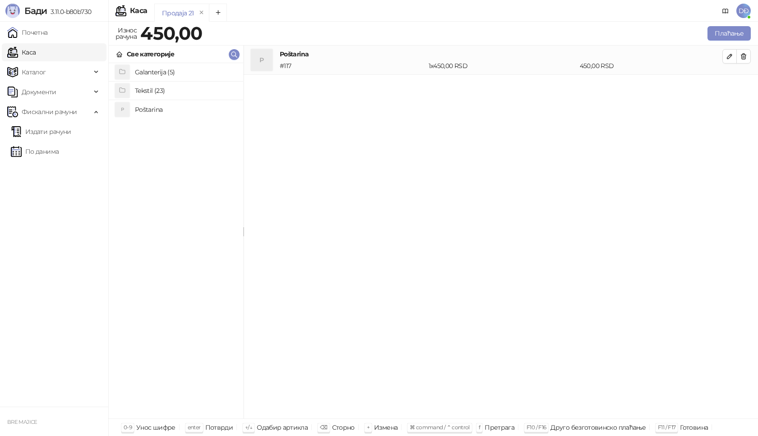
click at [155, 88] on h4 "Tekstil (23)" at bounding box center [185, 90] width 101 height 14
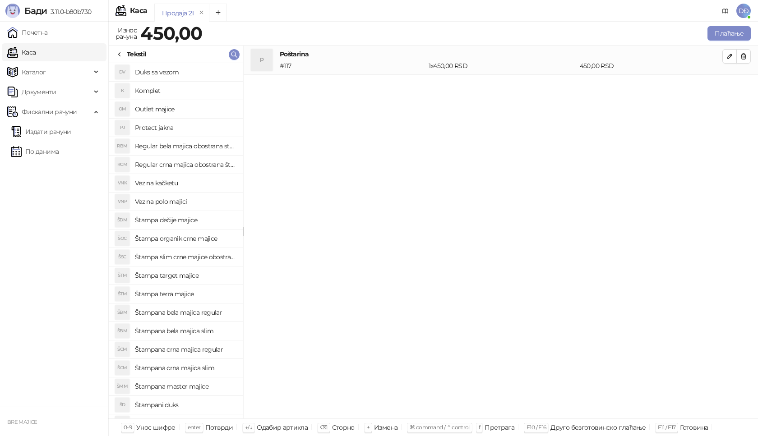
click at [122, 55] on icon at bounding box center [119, 54] width 7 height 7
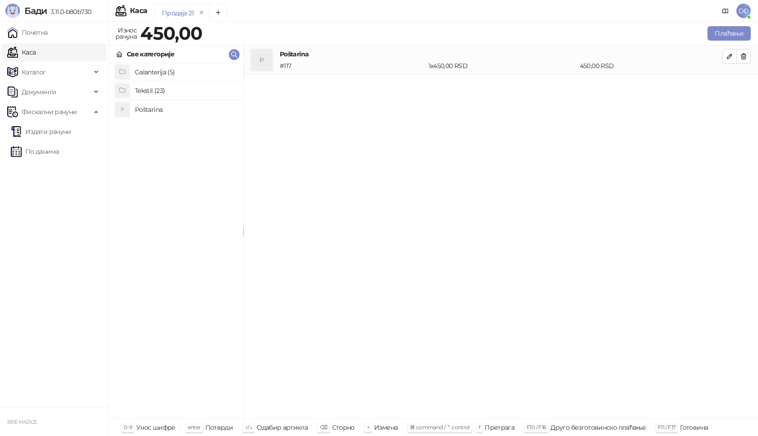
click at [143, 71] on h4 "Galanterija (5)" at bounding box center [185, 72] width 101 height 14
click at [162, 95] on h4 "Gravirani metalni Army upaljač" at bounding box center [185, 90] width 101 height 14
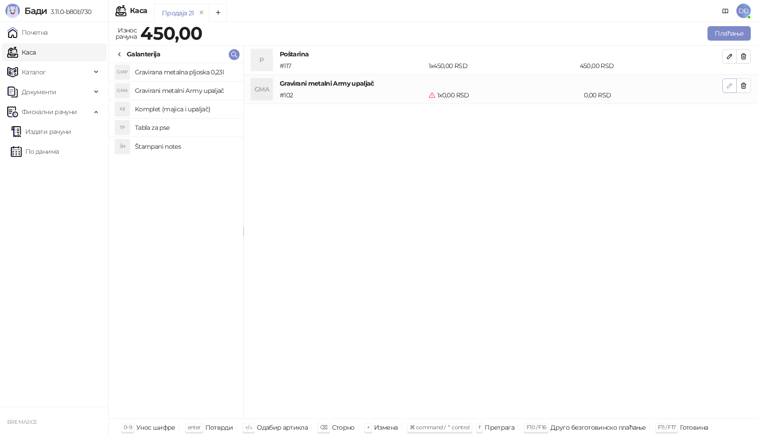
click at [729, 84] on icon "button" at bounding box center [729, 85] width 7 height 7
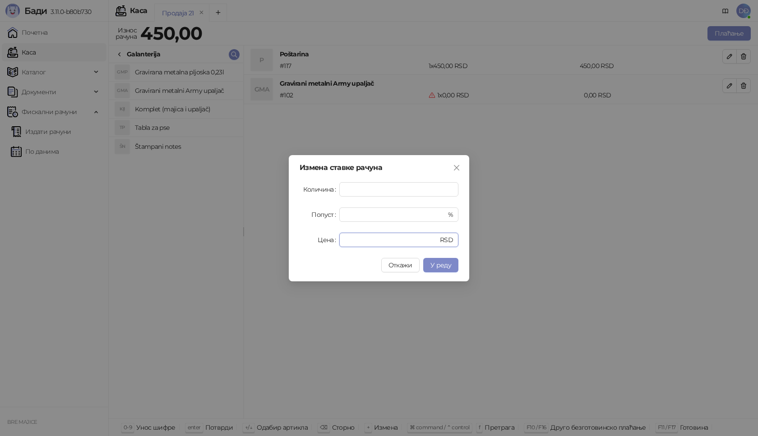
drag, startPoint x: 351, startPoint y: 241, endPoint x: 323, endPoint y: 245, distance: 28.7
click at [323, 245] on div "Цена * RSD" at bounding box center [379, 240] width 159 height 14
type input "****"
click at [438, 268] on span "У реду" at bounding box center [440, 265] width 21 height 8
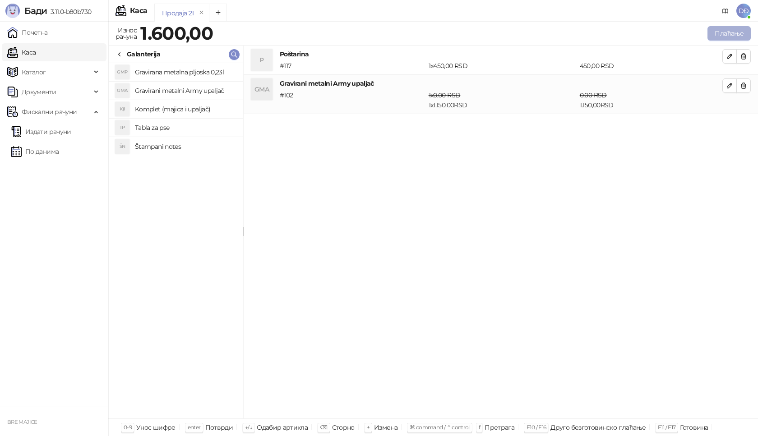
click at [736, 34] on button "Плаћање" at bounding box center [728, 33] width 43 height 14
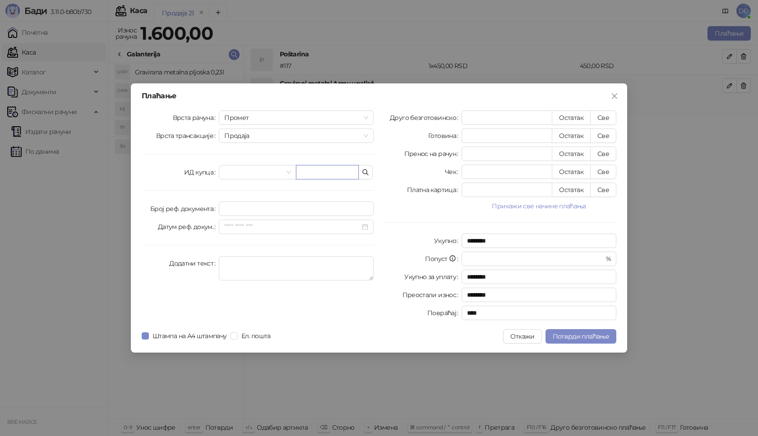
click at [308, 172] on input "text" at bounding box center [327, 172] width 63 height 14
paste input "**********"
type input "**********"
click at [605, 117] on button "Све" at bounding box center [603, 118] width 26 height 14
type input "****"
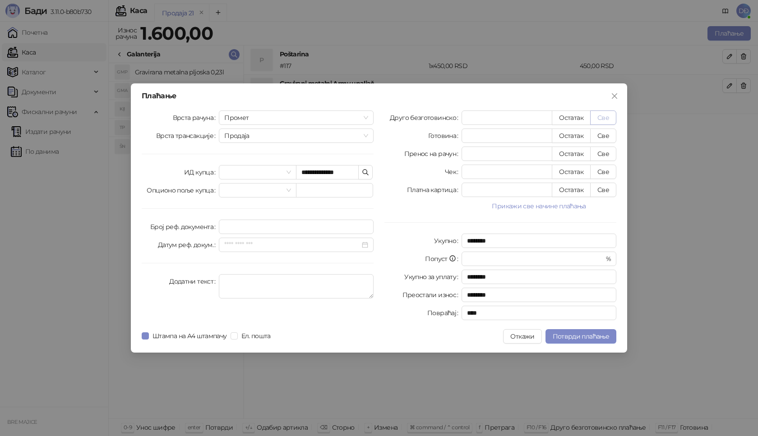
type input "****"
click at [567, 338] on span "Потврди плаћање" at bounding box center [581, 337] width 56 height 8
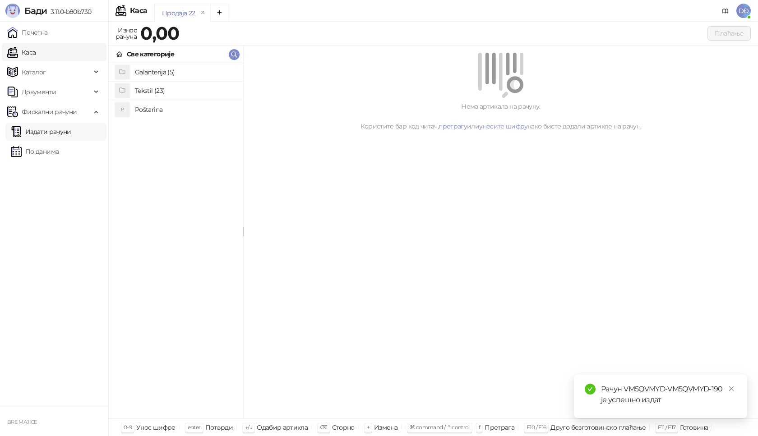
click at [70, 133] on link "Издати рачуни" at bounding box center [41, 132] width 60 height 18
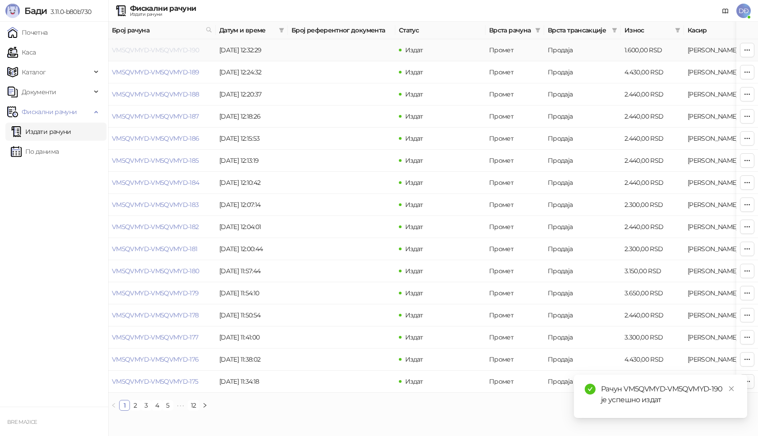
click at [153, 52] on link "VM5QVMYD-VM5QVMYD-190" at bounding box center [156, 50] width 88 height 8
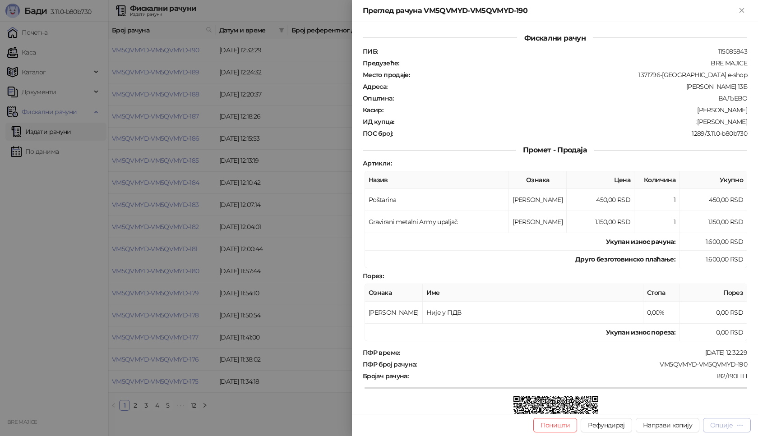
click at [732, 425] on div "Опције" at bounding box center [721, 425] width 23 height 8
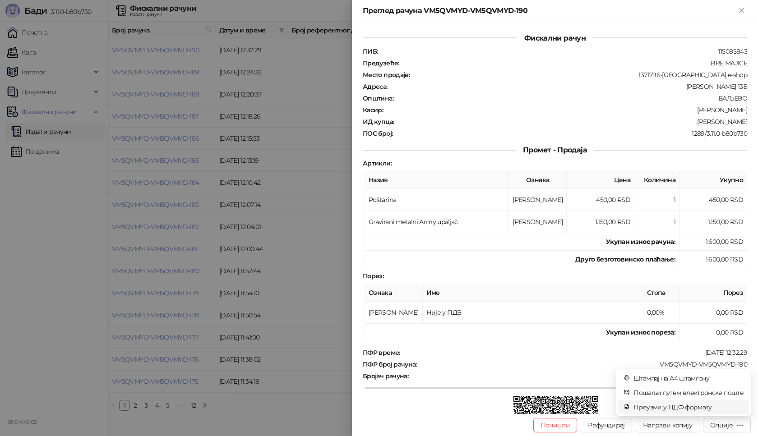
click at [702, 408] on span "Преузми у ПДФ формату" at bounding box center [688, 407] width 110 height 10
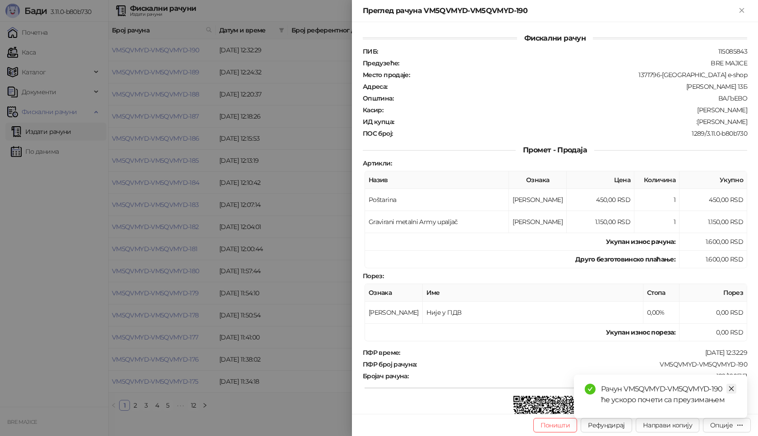
click at [732, 388] on icon "close" at bounding box center [731, 389] width 5 height 5
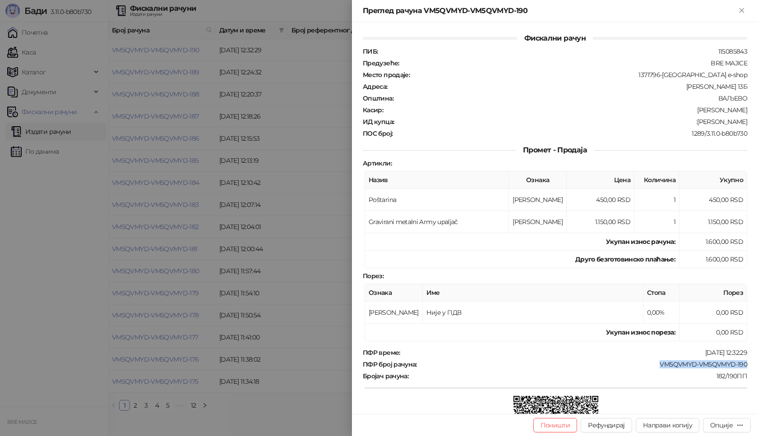
drag, startPoint x: 743, startPoint y: 365, endPoint x: 652, endPoint y: 365, distance: 90.2
click at [652, 365] on div "Фискални рачун ПИБ : 115085843 Предузеће : BRE MAJICE Место продаје : 1371796-[…" at bounding box center [555, 218] width 406 height 392
drag, startPoint x: 739, startPoint y: 120, endPoint x: 707, endPoint y: 123, distance: 32.6
click at [707, 123] on div "Фискални рачун ПИБ : 115085843 Предузеће : BRE MAJICE Место продаје : 1371796-[…" at bounding box center [555, 218] width 406 height 392
drag, startPoint x: 743, startPoint y: 9, endPoint x: 735, endPoint y: 12, distance: 7.6
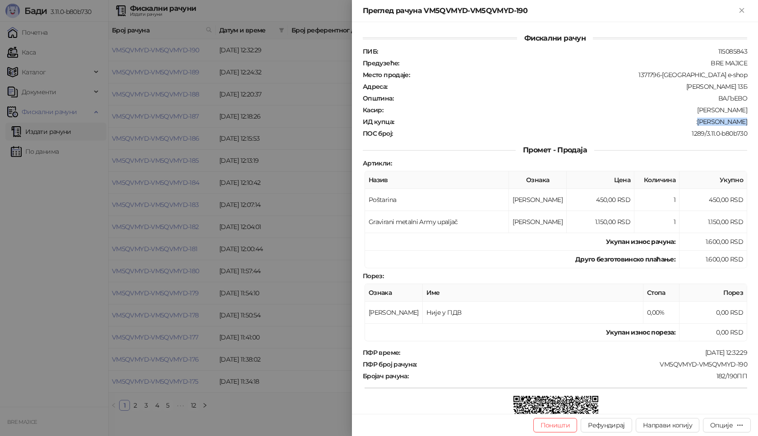
click at [743, 9] on icon "Close" at bounding box center [742, 10] width 4 height 4
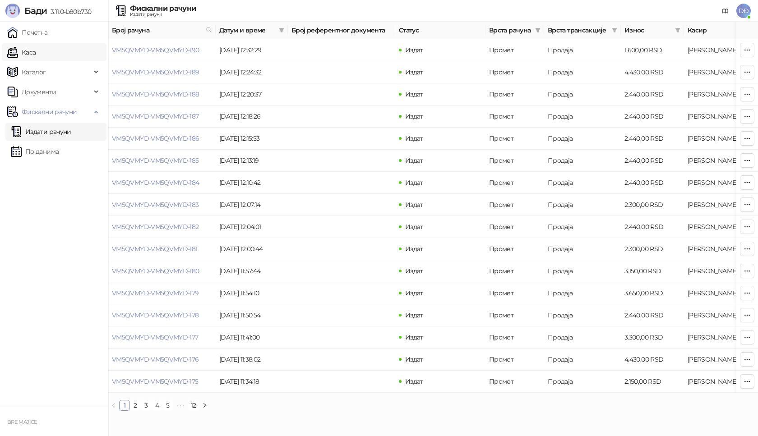
click at [32, 53] on link "Каса" at bounding box center [21, 52] width 28 height 18
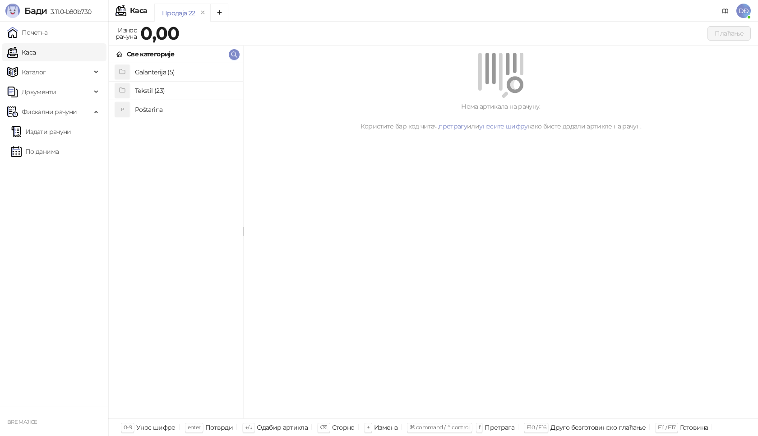
click at [153, 111] on h4 "Poštarina" at bounding box center [185, 109] width 101 height 14
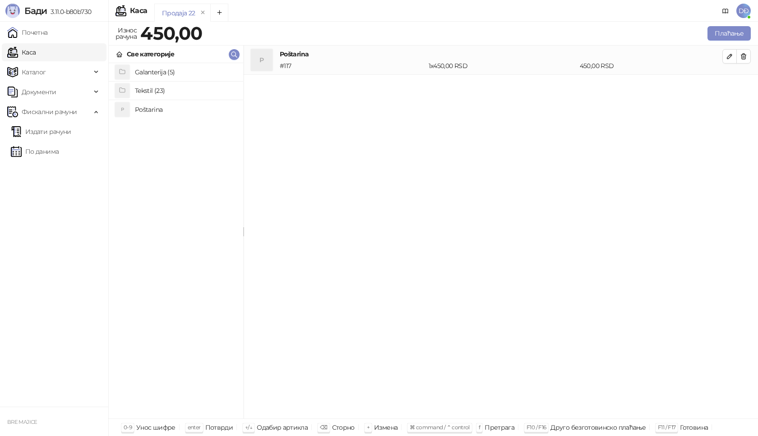
click at [153, 88] on h4 "Tekstil (23)" at bounding box center [185, 90] width 101 height 14
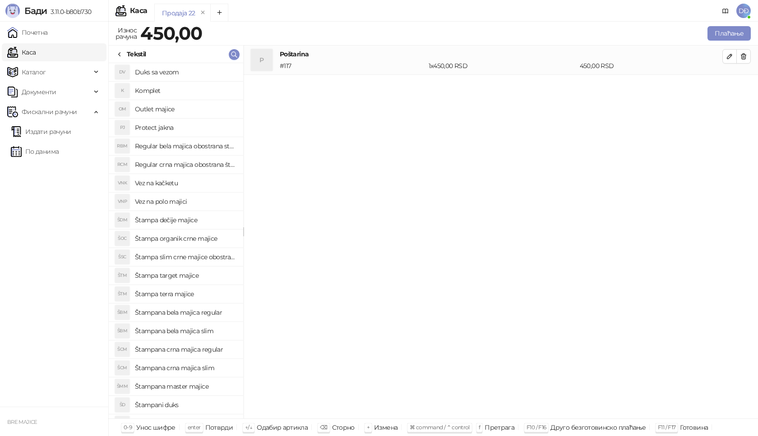
click at [190, 146] on h4 "Regular bela majica obostrana stampa" at bounding box center [185, 146] width 101 height 14
click at [726, 87] on icon "button" at bounding box center [729, 85] width 7 height 7
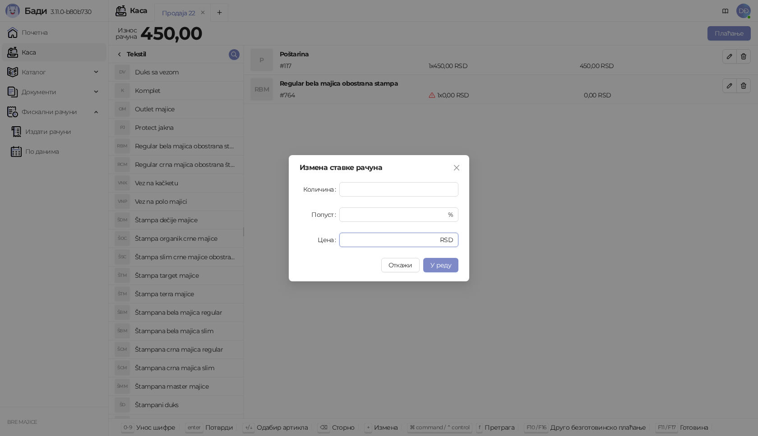
drag, startPoint x: 359, startPoint y: 241, endPoint x: 294, endPoint y: 235, distance: 65.3
click at [311, 238] on div "Цена * RSD" at bounding box center [379, 240] width 159 height 14
type input "****"
click at [435, 267] on span "У реду" at bounding box center [440, 265] width 21 height 8
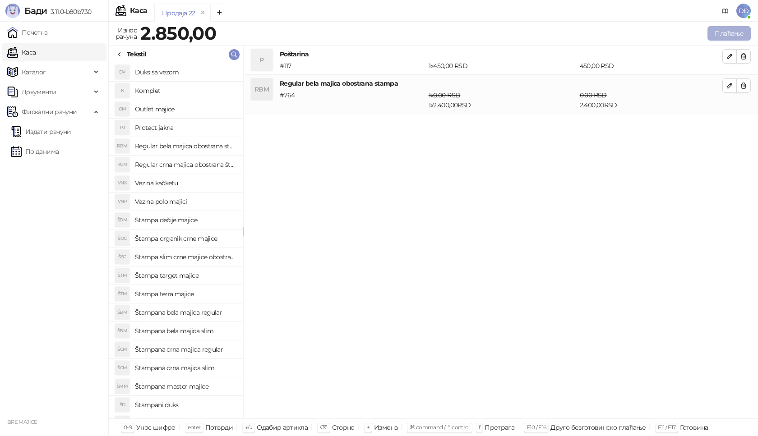
click at [716, 32] on button "Плаћање" at bounding box center [728, 33] width 43 height 14
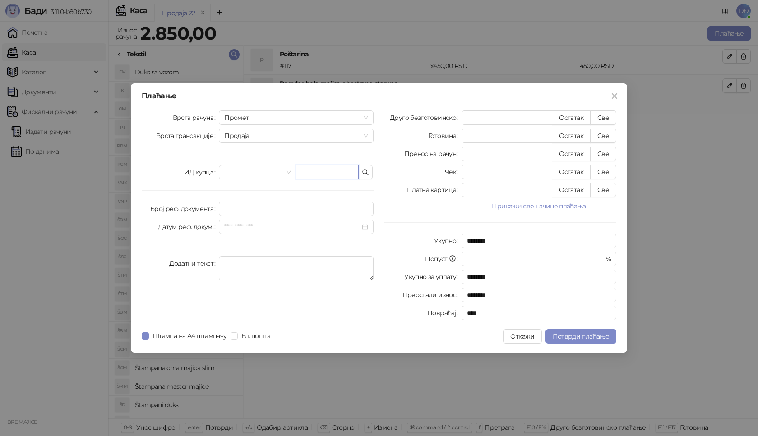
click at [313, 167] on input "text" at bounding box center [327, 172] width 63 height 14
paste input "**********"
type input "**********"
click at [599, 116] on button "Све" at bounding box center [603, 118] width 26 height 14
type input "****"
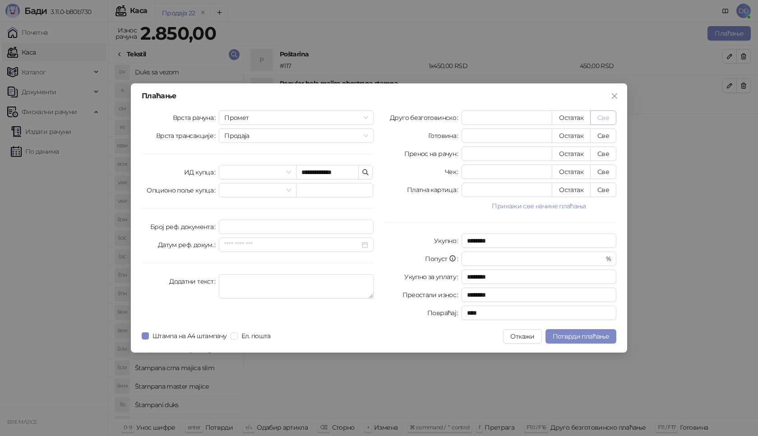
type input "****"
click at [576, 340] on span "Потврди плаћање" at bounding box center [581, 337] width 56 height 8
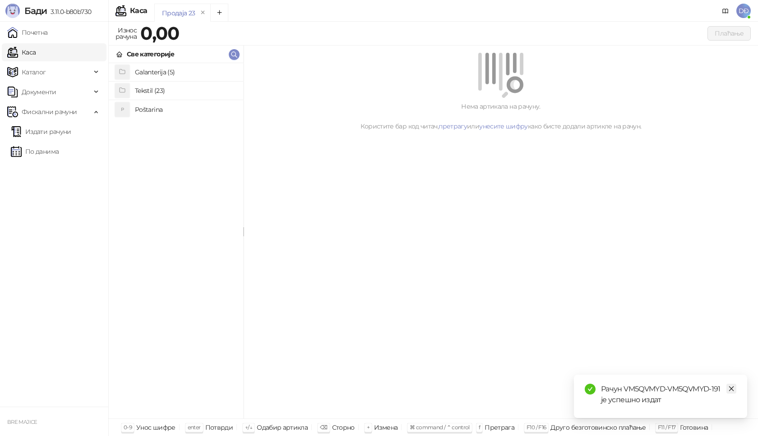
click at [735, 388] on link "Close" at bounding box center [731, 389] width 10 height 10
click at [62, 129] on link "Издати рачуни" at bounding box center [41, 132] width 60 height 18
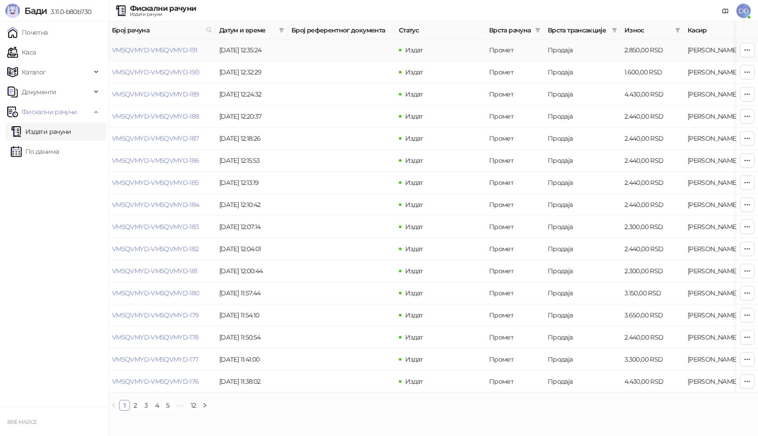
click at [155, 51] on link "VM5QVMYD-VM5QVMYD-191" at bounding box center [155, 50] width 86 height 8
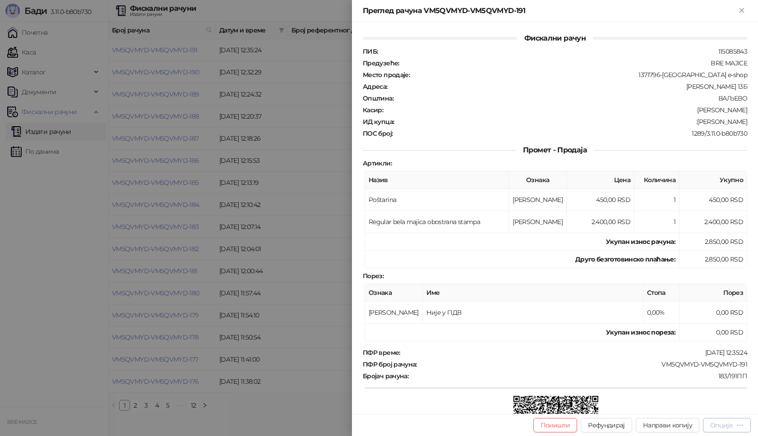
click at [721, 423] on div "Опције" at bounding box center [721, 425] width 23 height 8
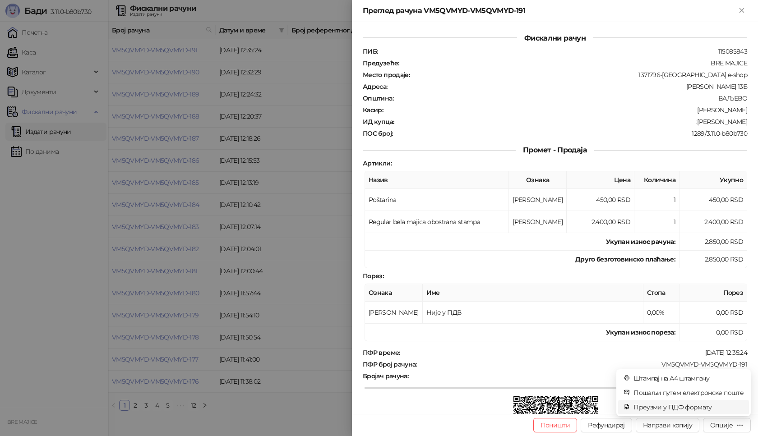
click at [716, 405] on span "Преузми у ПДФ формату" at bounding box center [688, 407] width 110 height 10
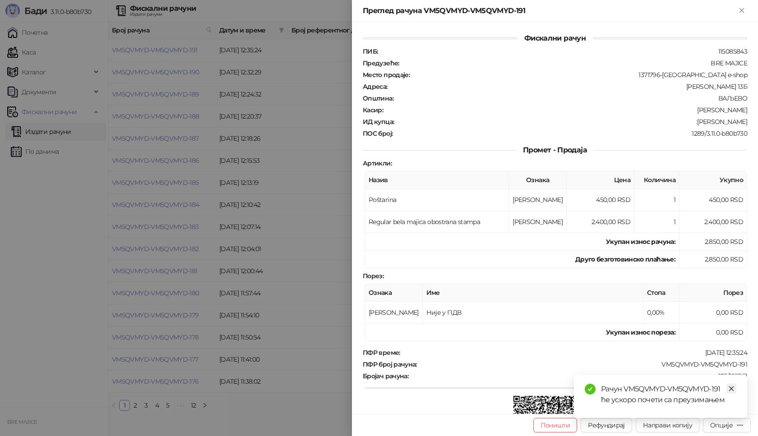
click at [732, 390] on icon "close" at bounding box center [731, 389] width 6 height 6
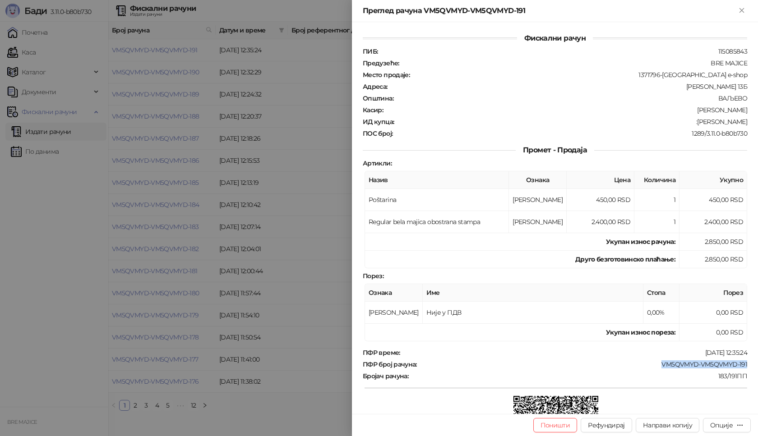
drag, startPoint x: 741, startPoint y: 363, endPoint x: 653, endPoint y: 363, distance: 88.4
click at [653, 363] on div "Фискални рачун ПИБ : 115085843 Предузеће : BRE MAJICE Место продаје : 1371796-[…" at bounding box center [555, 218] width 406 height 392
drag, startPoint x: 742, startPoint y: 120, endPoint x: 704, endPoint y: 125, distance: 38.7
click at [704, 125] on div "Фискални рачун ПИБ : 115085843 Предузеће : BRE MAJICE Место продаје : 1371796-[…" at bounding box center [555, 218] width 406 height 392
click at [732, 11] on div "Преглед рачуна VM5QVMYD-VM5QVMYD-191" at bounding box center [550, 10] width 374 height 11
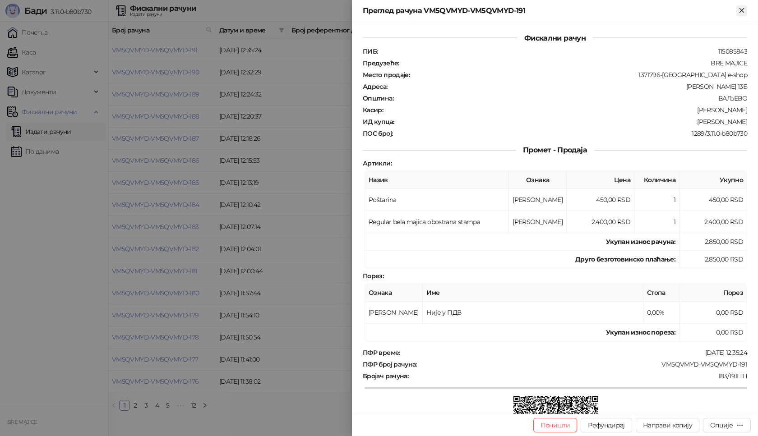
click at [739, 9] on icon "Close" at bounding box center [742, 10] width 8 height 8
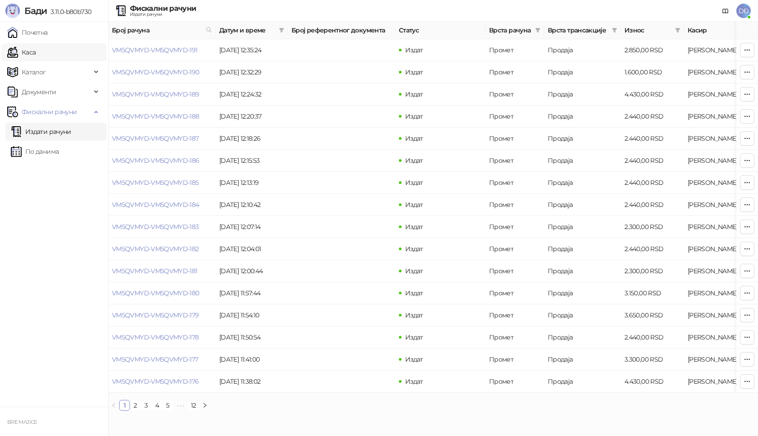
click at [36, 52] on link "Каса" at bounding box center [21, 52] width 28 height 18
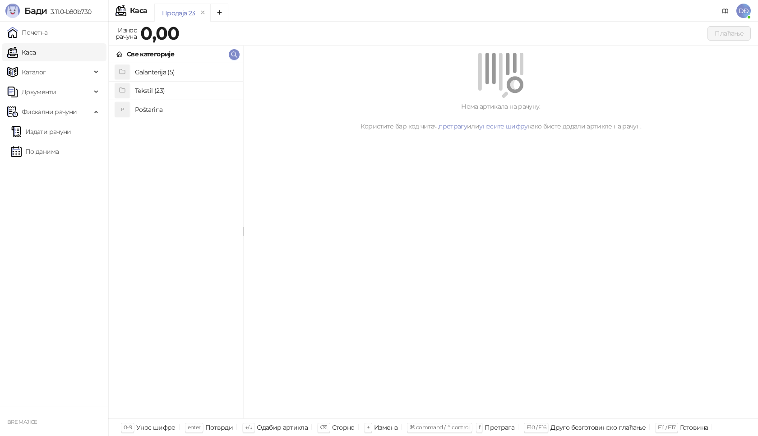
click at [151, 110] on h4 "Poštarina" at bounding box center [185, 109] width 101 height 14
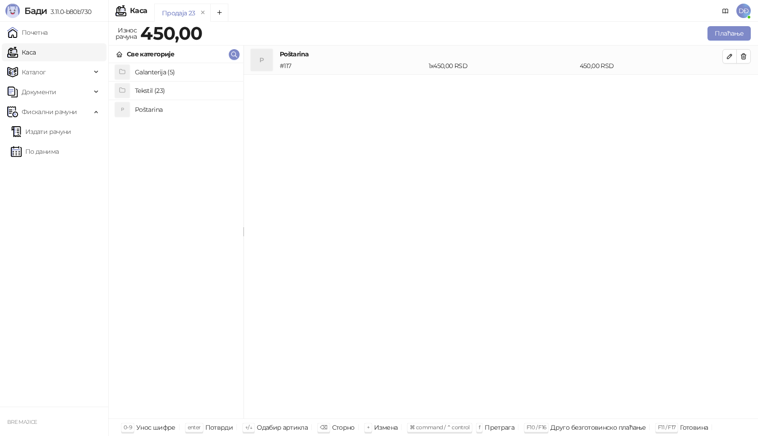
click at [156, 90] on h4 "Tekstil (23)" at bounding box center [185, 90] width 101 height 14
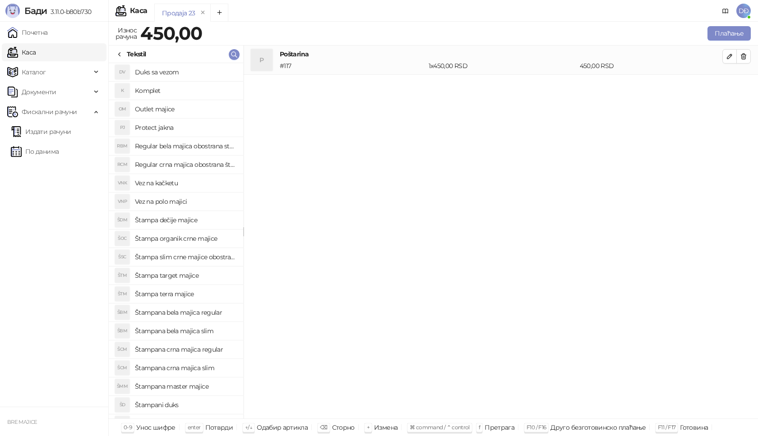
click at [197, 369] on h4 "Štampana crna majica slim" at bounding box center [185, 368] width 101 height 14
click at [729, 88] on icon "button" at bounding box center [729, 85] width 5 height 5
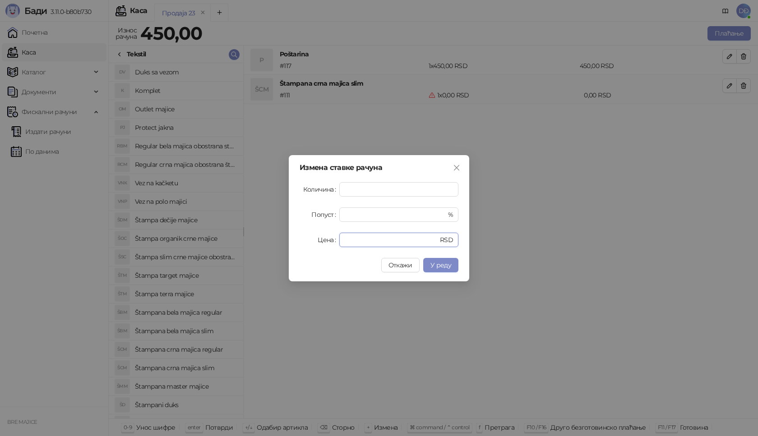
drag, startPoint x: 356, startPoint y: 243, endPoint x: 309, endPoint y: 235, distance: 47.1
click at [312, 243] on div "Цена * RSD" at bounding box center [379, 240] width 159 height 14
type input "****"
click at [446, 263] on span "У реду" at bounding box center [440, 265] width 21 height 8
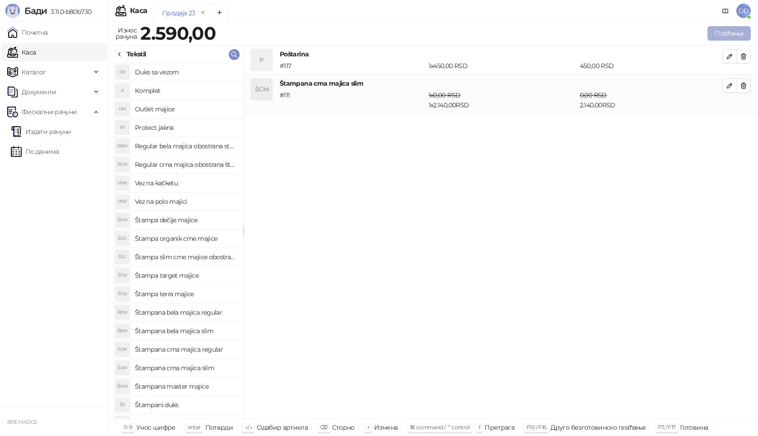
click at [715, 37] on button "Плаћање" at bounding box center [728, 33] width 43 height 14
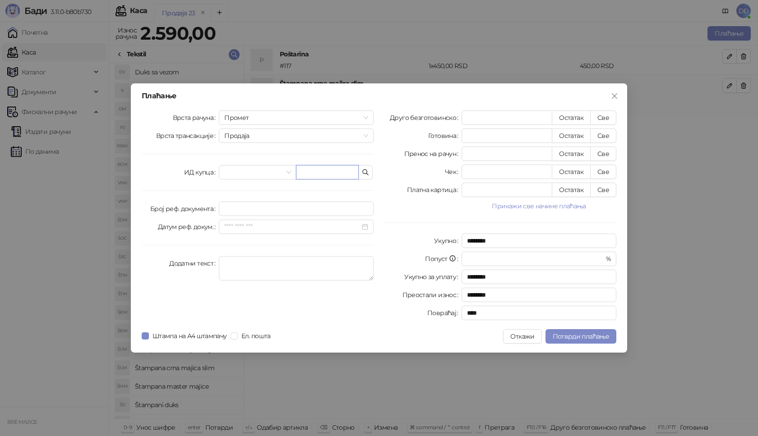
click at [305, 173] on input "text" at bounding box center [327, 172] width 63 height 14
paste input "**********"
type input "**********"
click at [606, 116] on button "Све" at bounding box center [603, 118] width 26 height 14
type input "****"
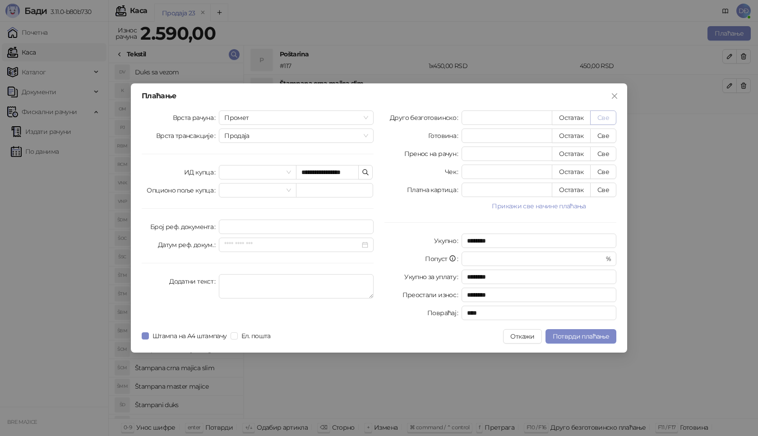
type input "****"
click at [573, 333] on span "Потврди плаћање" at bounding box center [581, 337] width 56 height 8
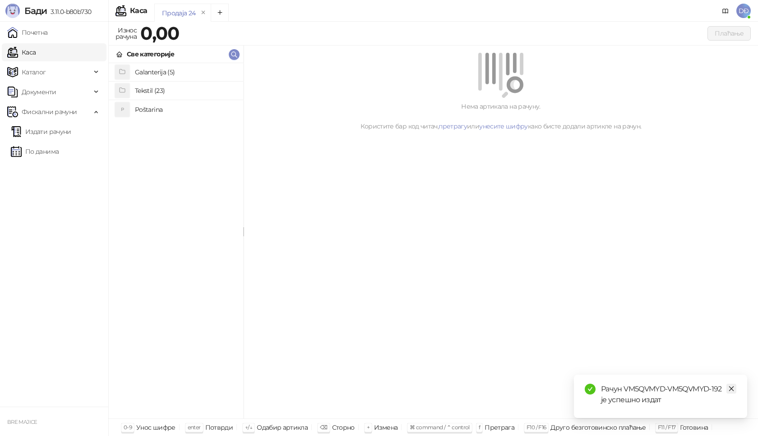
click at [730, 388] on icon "close" at bounding box center [731, 389] width 6 height 6
click at [46, 133] on link "Издати рачуни" at bounding box center [41, 132] width 60 height 18
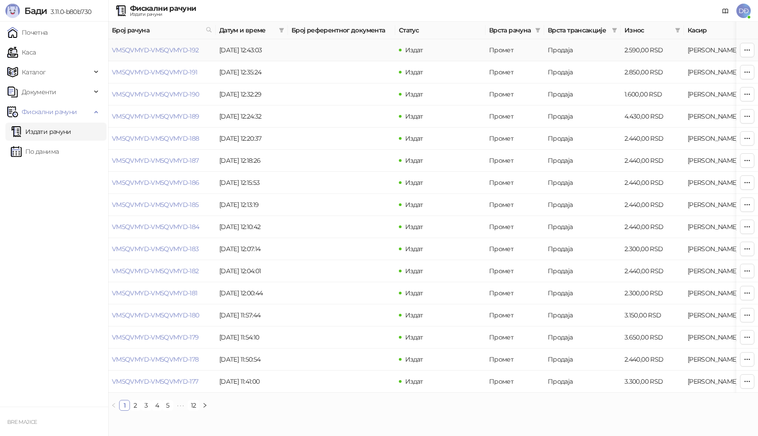
click at [161, 50] on link "VM5QVMYD-VM5QVMYD-192" at bounding box center [155, 50] width 87 height 8
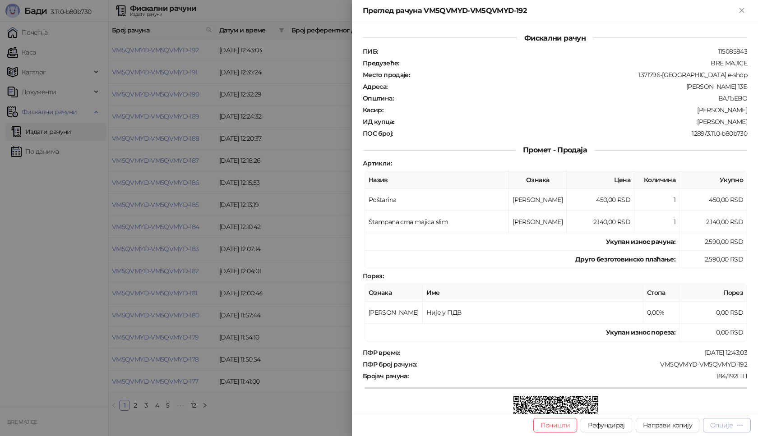
click at [731, 429] on div "Опције" at bounding box center [721, 425] width 23 height 8
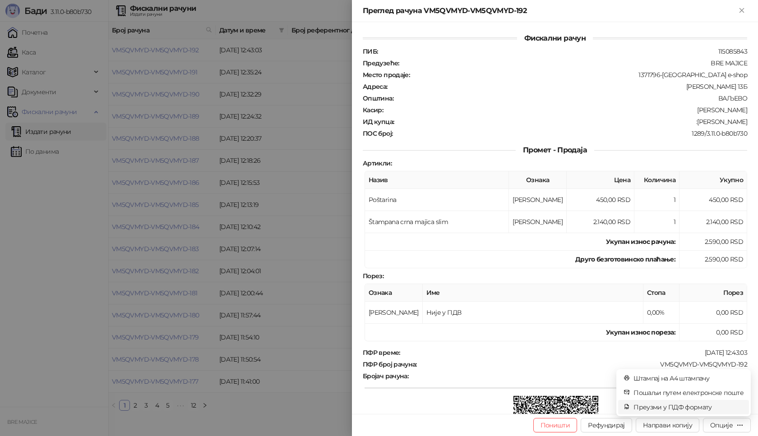
click at [694, 403] on span "Преузми у ПДФ формату" at bounding box center [688, 407] width 110 height 10
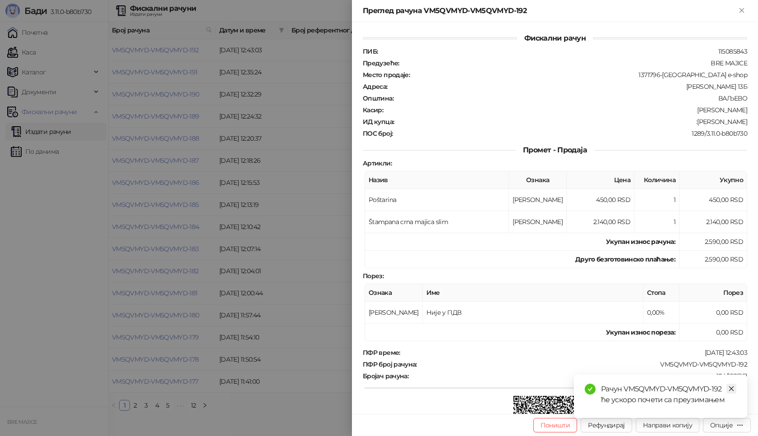
click at [733, 388] on icon "close" at bounding box center [731, 389] width 6 height 6
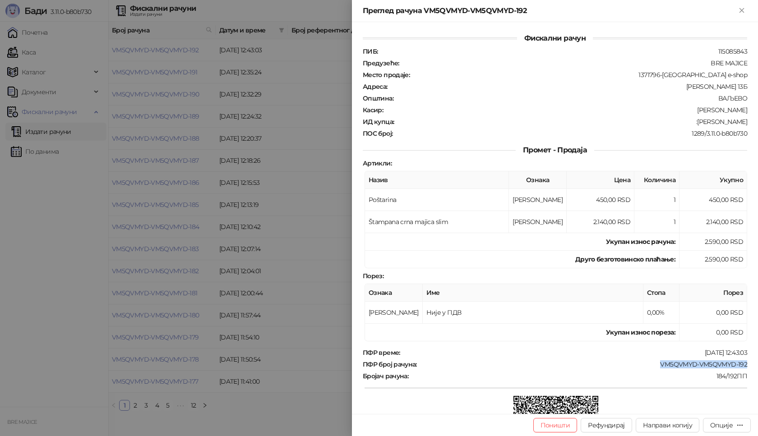
drag, startPoint x: 744, startPoint y: 363, endPoint x: 654, endPoint y: 366, distance: 89.8
click at [654, 366] on div "Фискални рачун ПИБ : 115085843 Предузеће : BRE MAJICE Место продаје : 1371796-B…" at bounding box center [555, 218] width 406 height 392
drag, startPoint x: 740, startPoint y: 122, endPoint x: 689, endPoint y: 120, distance: 50.2
click at [689, 120] on div "Фискални рачун ПИБ : 115085843 Предузеће : BRE MAJICE Место продаје : 1371796-B…" at bounding box center [555, 218] width 406 height 392
click at [726, 131] on div "1289/3.11.0-b80b730" at bounding box center [570, 133] width 355 height 8
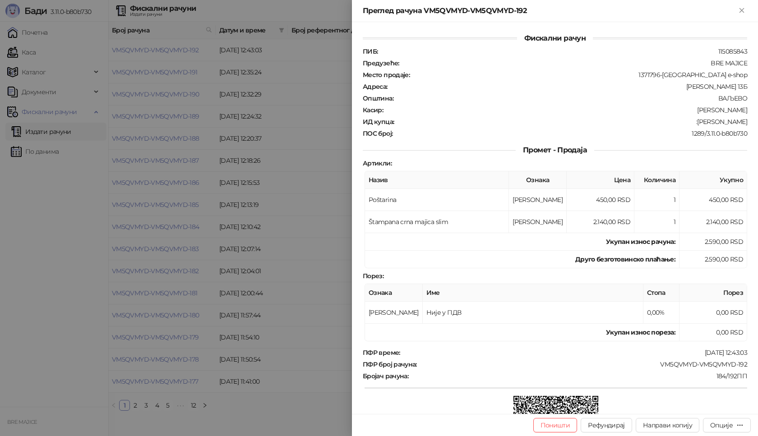
drag, startPoint x: 740, startPoint y: 123, endPoint x: 692, endPoint y: 125, distance: 47.9
click at [692, 125] on div ":[PERSON_NAME]" at bounding box center [571, 122] width 353 height 8
click at [740, 7] on icon "Close" at bounding box center [742, 10] width 8 height 8
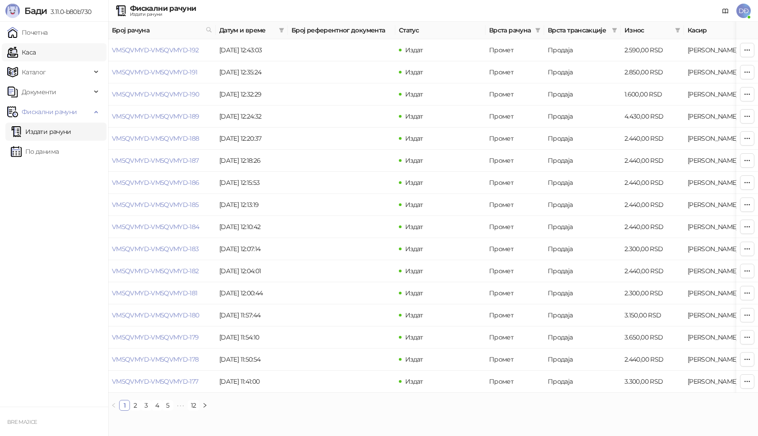
click at [36, 49] on link "Каса" at bounding box center [21, 52] width 28 height 18
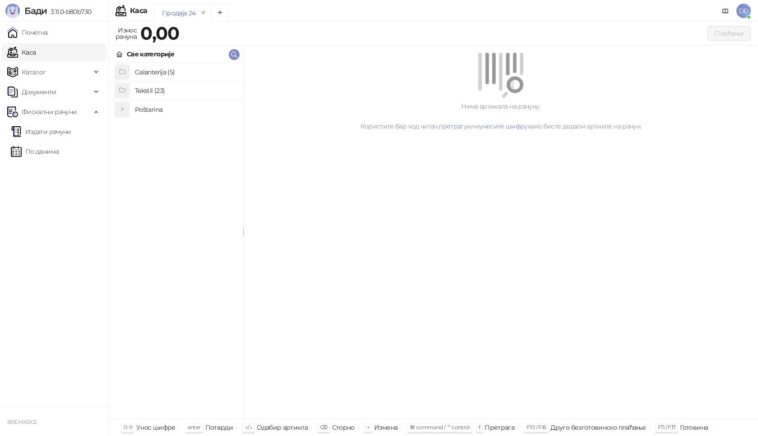
click at [142, 109] on h4 "Poštarina" at bounding box center [185, 109] width 101 height 14
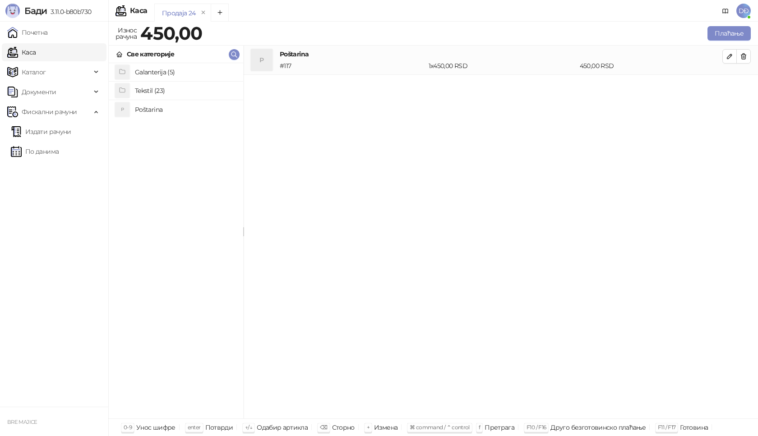
click at [149, 87] on h4 "Tekstil (23)" at bounding box center [185, 90] width 101 height 14
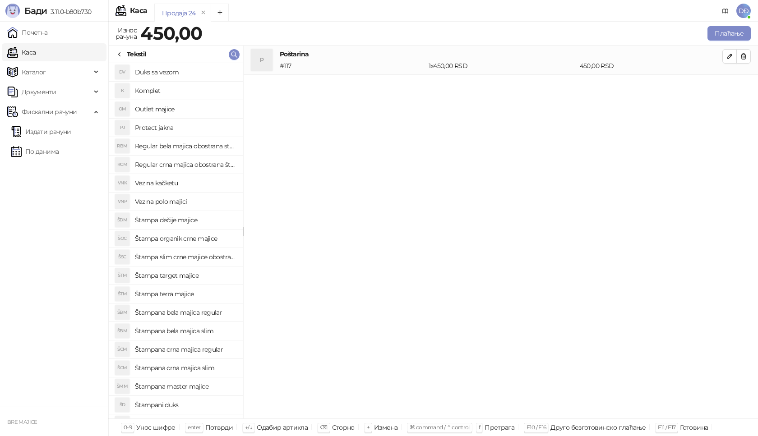
click at [180, 166] on h4 "Regular crna majica obostrana štampa" at bounding box center [185, 164] width 101 height 14
click at [733, 88] on icon "button" at bounding box center [729, 85] width 7 height 7
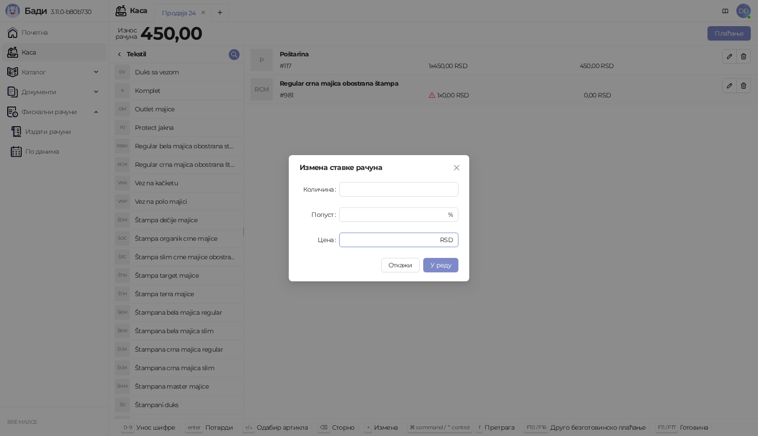
drag, startPoint x: 361, startPoint y: 242, endPoint x: 235, endPoint y: 246, distance: 126.0
click at [235, 246] on div "Измена ставке рачуна Количина * Попуст * % Цена * RSD Откажи У реду" at bounding box center [379, 218] width 758 height 436
type input "****"
click at [439, 269] on button "У реду" at bounding box center [440, 265] width 35 height 14
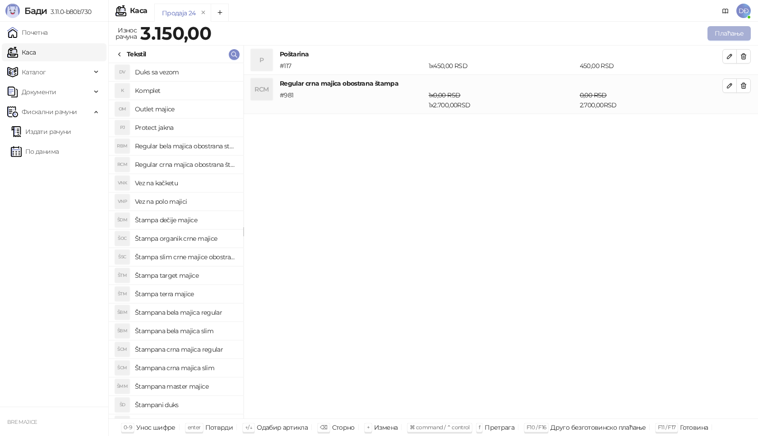
click at [720, 31] on button "Плаћање" at bounding box center [728, 33] width 43 height 14
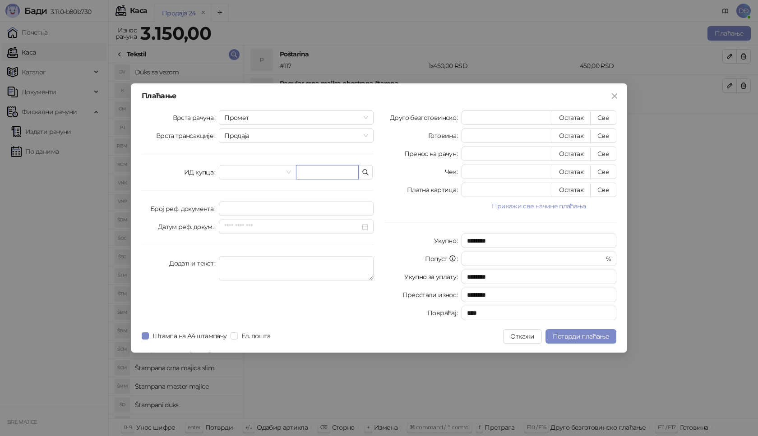
click at [332, 173] on input "text" at bounding box center [327, 172] width 63 height 14
paste input "**********"
type input "**********"
click at [607, 116] on button "Све" at bounding box center [603, 118] width 26 height 14
type input "****"
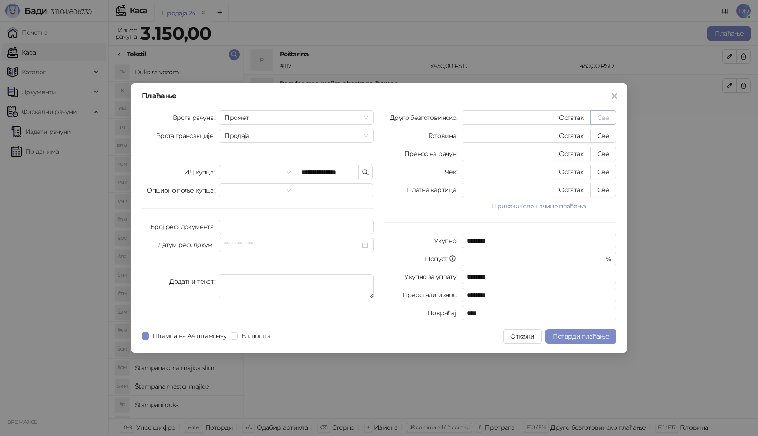
type input "****"
click at [569, 337] on span "Потврди плаћање" at bounding box center [581, 337] width 56 height 8
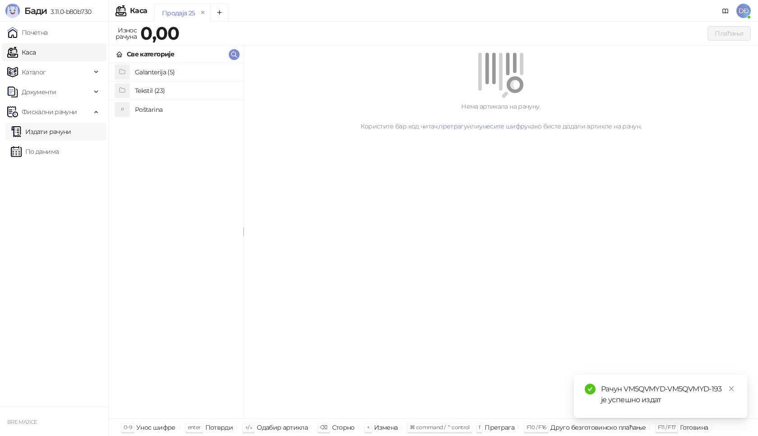
click at [55, 135] on link "Издати рачуни" at bounding box center [41, 132] width 60 height 18
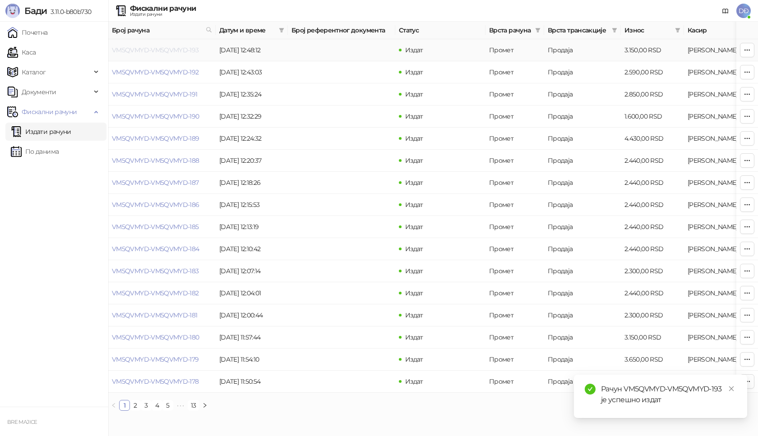
click at [147, 51] on link "VM5QVMYD-VM5QVMYD-193" at bounding box center [155, 50] width 87 height 8
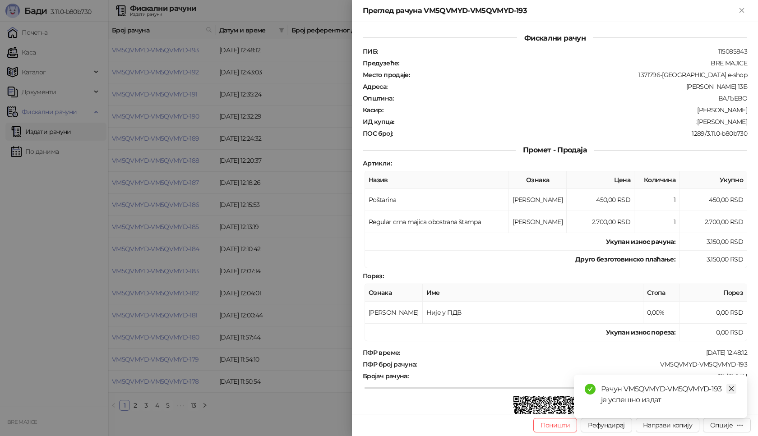
click at [731, 389] on icon "close" at bounding box center [731, 389] width 6 height 6
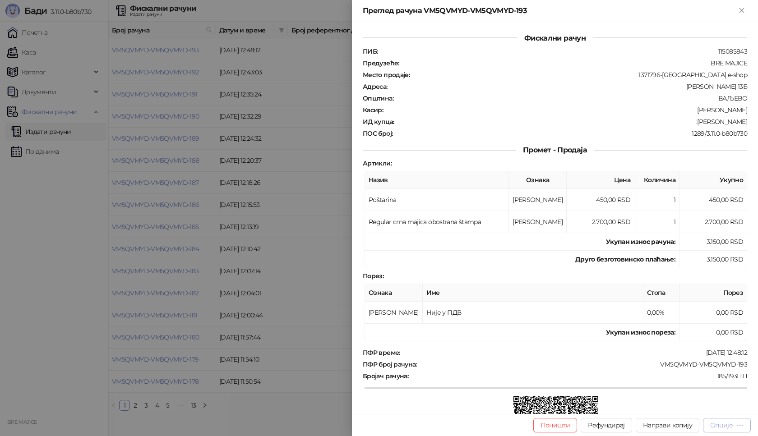
click at [728, 424] on div "Опције" at bounding box center [721, 425] width 23 height 8
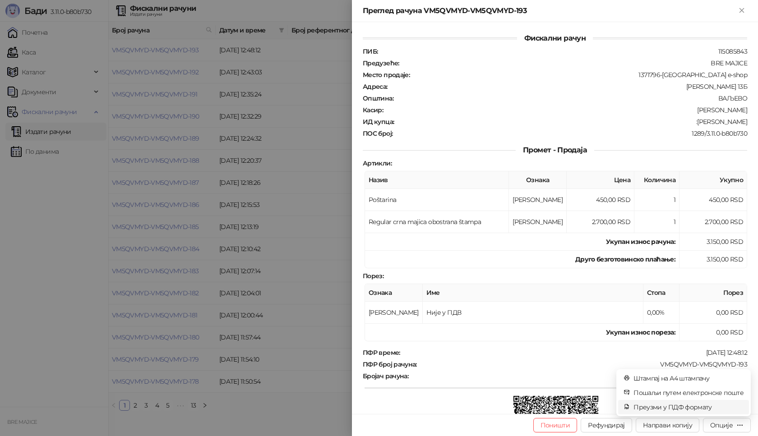
click at [716, 406] on span "Преузми у ПДФ формату" at bounding box center [688, 407] width 110 height 10
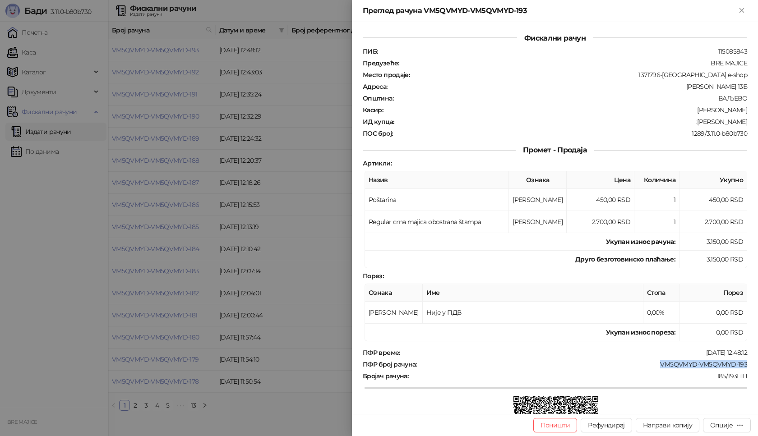
drag, startPoint x: 747, startPoint y: 364, endPoint x: 648, endPoint y: 362, distance: 98.4
click at [648, 362] on div "Фискални рачун ПИБ : 115085843 Предузеће : BRE MAJICE Место продаје : 1371796-[…" at bounding box center [555, 218] width 406 height 392
drag, startPoint x: 741, startPoint y: 120, endPoint x: 696, endPoint y: 124, distance: 44.8
click at [696, 124] on div "ИД купца : :[PERSON_NAME]" at bounding box center [555, 122] width 388 height 8
click at [741, 11] on icon "Close" at bounding box center [742, 10] width 4 height 4
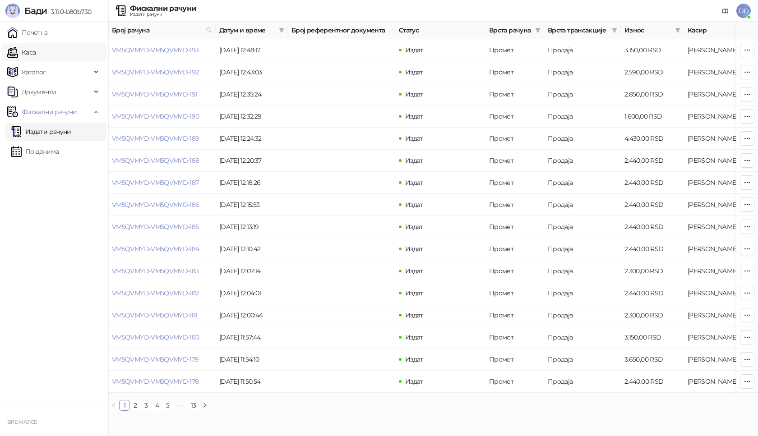
click at [36, 54] on link "Каса" at bounding box center [21, 52] width 28 height 18
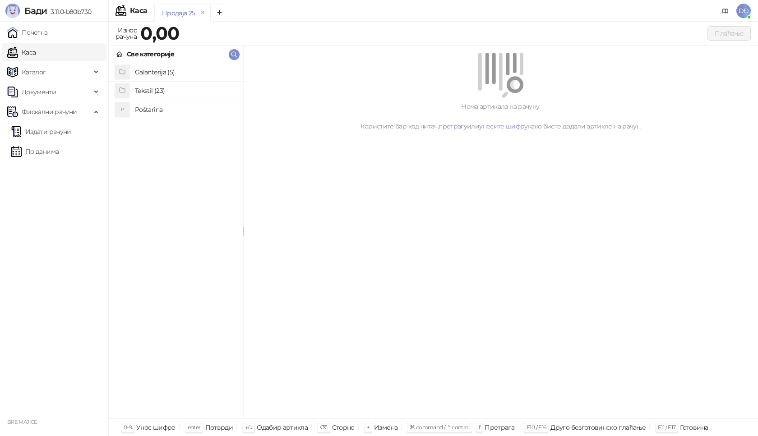
click at [157, 111] on h4 "Poštarina" at bounding box center [185, 109] width 101 height 14
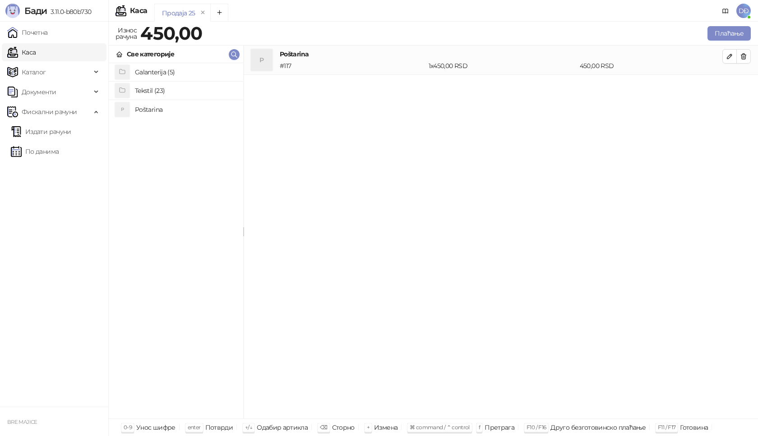
click at [162, 91] on h4 "Tekstil (23)" at bounding box center [185, 90] width 101 height 14
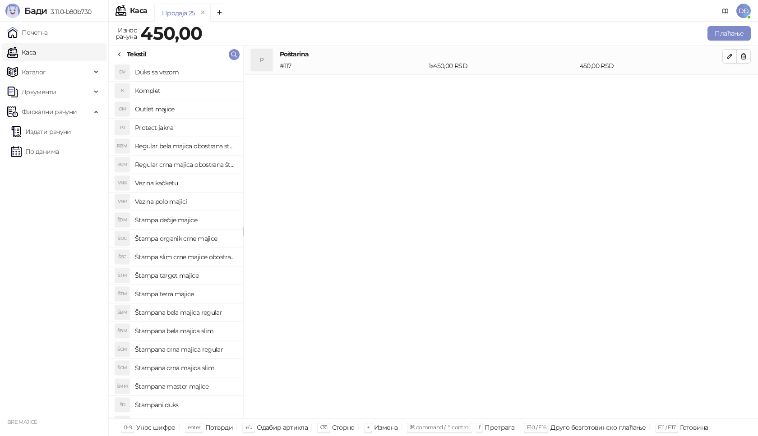
click at [212, 352] on h4 "Štampana crna majica regular" at bounding box center [185, 349] width 101 height 14
click at [731, 84] on icon "button" at bounding box center [729, 85] width 7 height 7
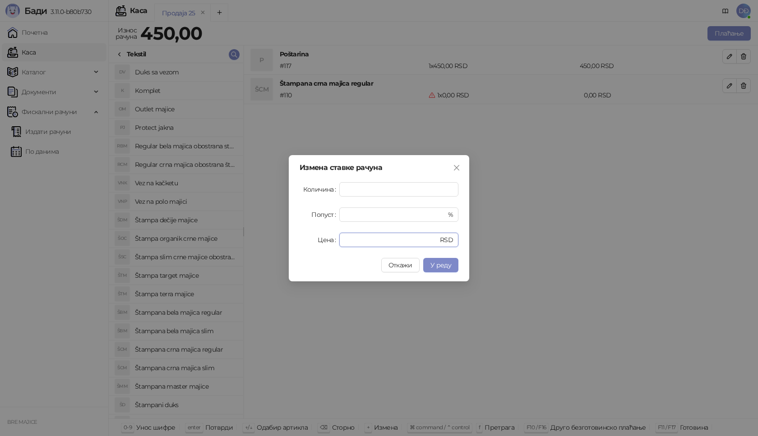
drag, startPoint x: 361, startPoint y: 241, endPoint x: 321, endPoint y: 245, distance: 39.5
click at [321, 245] on div "Цена * RSD" at bounding box center [379, 240] width 159 height 14
type input "****"
click at [444, 267] on span "У реду" at bounding box center [440, 265] width 21 height 8
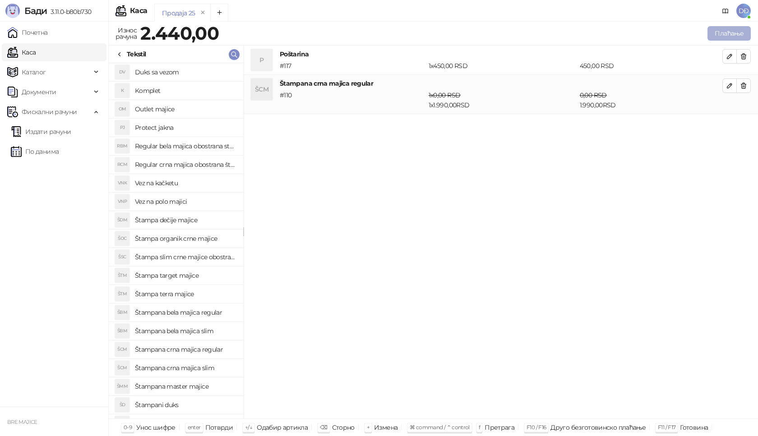
click at [731, 32] on button "Плаћање" at bounding box center [728, 33] width 43 height 14
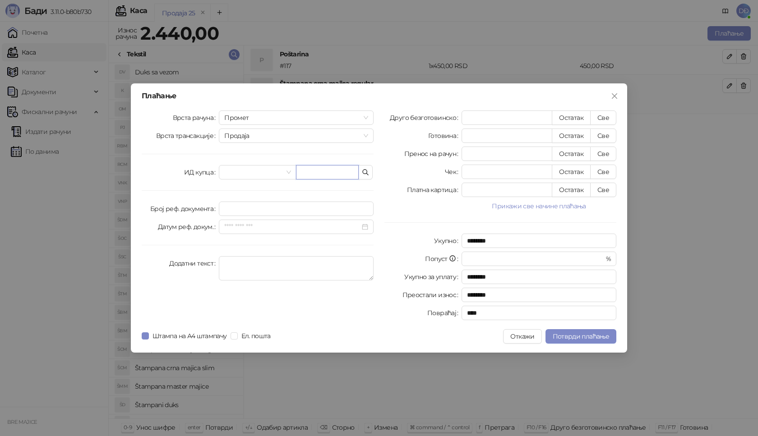
click at [342, 169] on input "text" at bounding box center [327, 172] width 63 height 14
paste input "**********"
type input "**********"
click at [600, 114] on button "Све" at bounding box center [603, 118] width 26 height 14
type input "****"
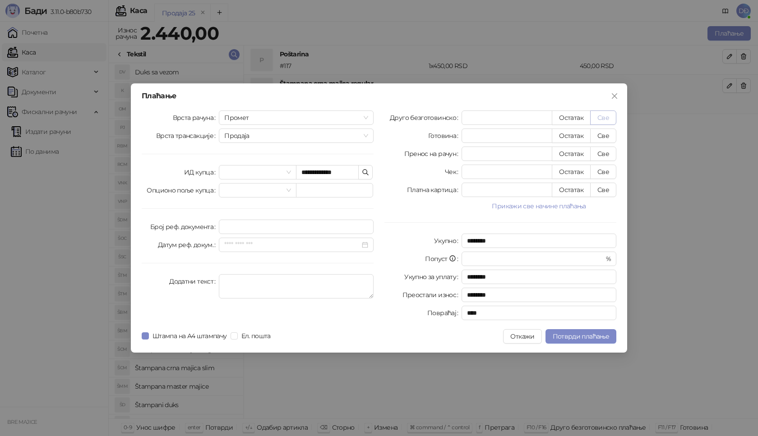
type input "****"
click at [584, 340] on button "Потврди плаћање" at bounding box center [581, 336] width 71 height 14
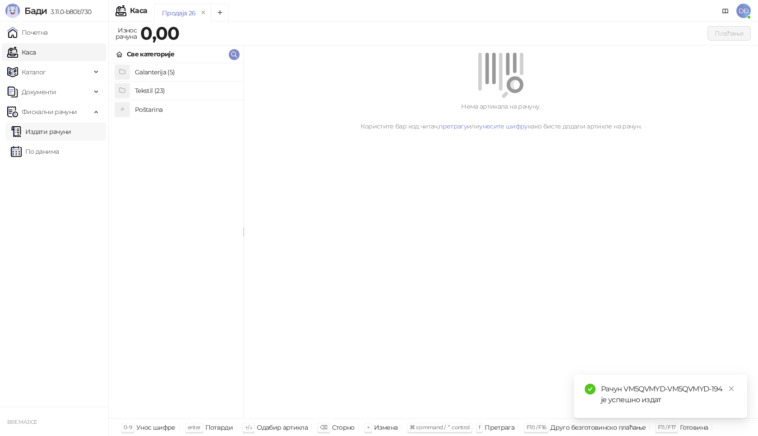
click at [46, 129] on link "Издати рачуни" at bounding box center [41, 132] width 60 height 18
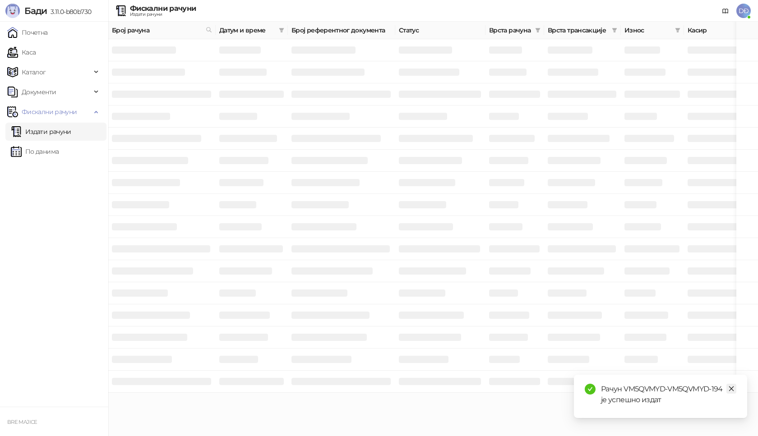
click at [733, 388] on icon "close" at bounding box center [731, 389] width 6 height 6
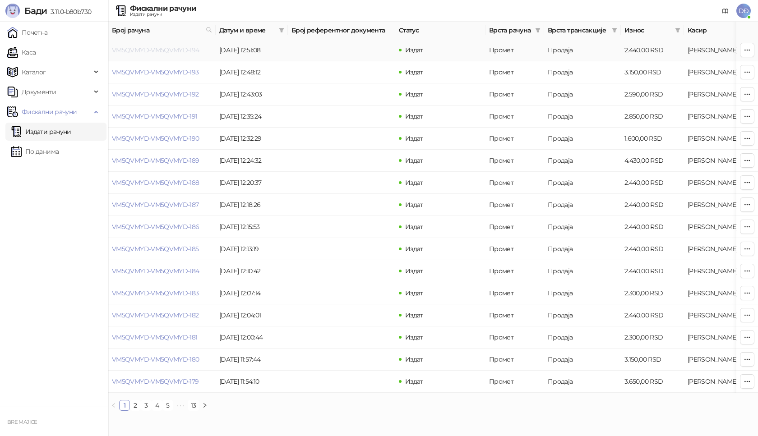
click at [140, 50] on link "VM5QVMYD-VM5QVMYD-194" at bounding box center [156, 50] width 88 height 8
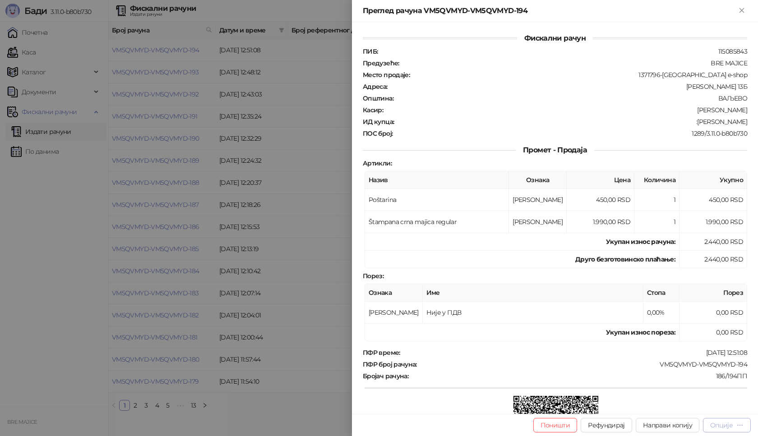
click at [731, 426] on div "Опције" at bounding box center [721, 425] width 23 height 8
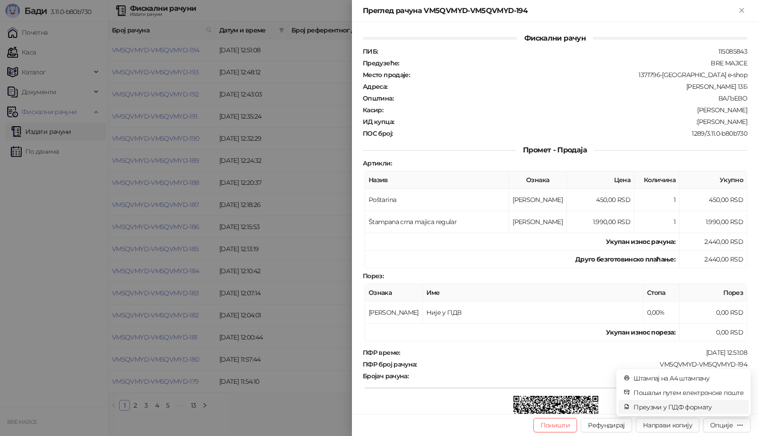
click at [700, 409] on span "Преузми у ПДФ формату" at bounding box center [688, 407] width 110 height 10
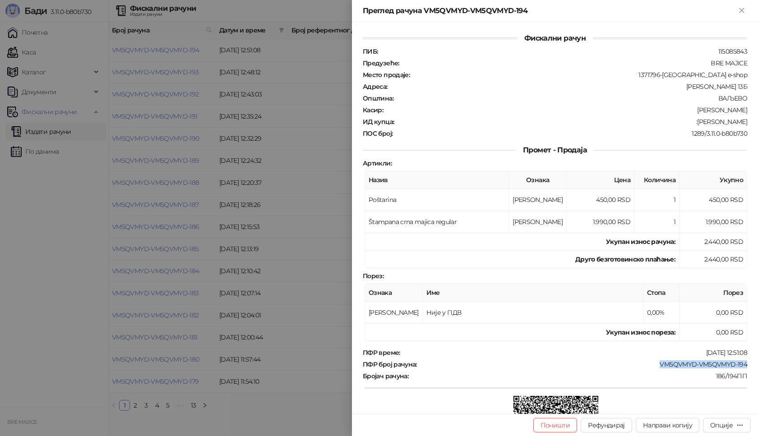
drag, startPoint x: 743, startPoint y: 365, endPoint x: 647, endPoint y: 366, distance: 95.7
click at [647, 366] on div "Фискални рачун ПИБ : 115085843 Предузеће : BRE MAJICE Место продаје : 1371796-[…" at bounding box center [555, 218] width 406 height 392
drag, startPoint x: 740, startPoint y: 120, endPoint x: 697, endPoint y: 120, distance: 43.3
click at [697, 120] on div "ИД купца : :[PERSON_NAME]" at bounding box center [555, 122] width 388 height 8
click at [744, 7] on icon "Close" at bounding box center [742, 10] width 8 height 8
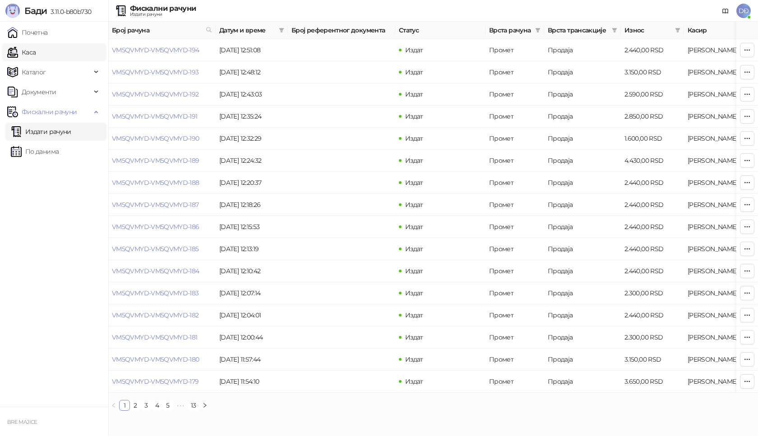
click at [32, 51] on link "Каса" at bounding box center [21, 52] width 28 height 18
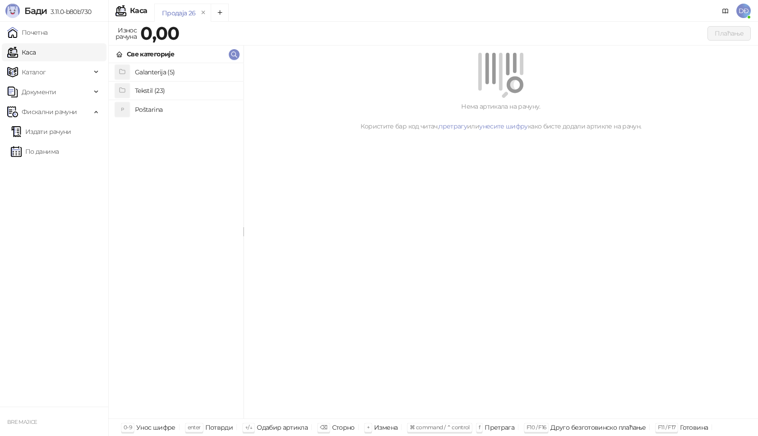
click at [147, 110] on h4 "Poštarina" at bounding box center [185, 109] width 101 height 14
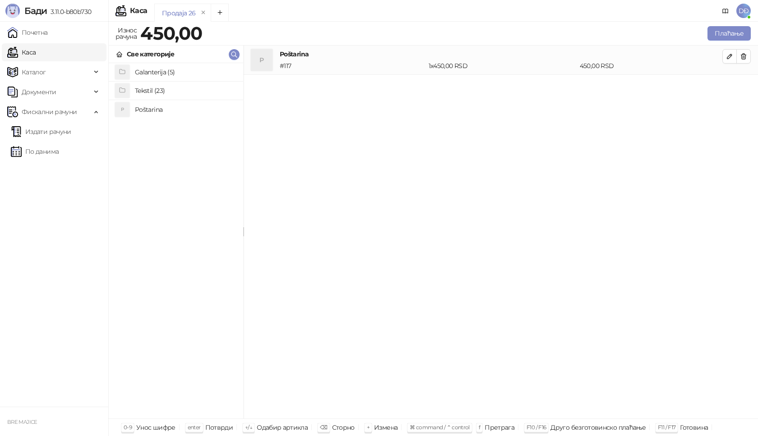
click at [156, 89] on h4 "Tekstil (23)" at bounding box center [185, 90] width 101 height 14
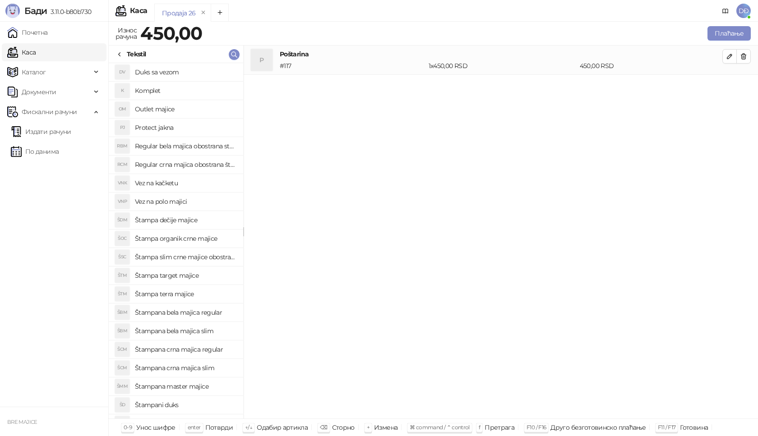
click at [190, 369] on h4 "Štampana crna majica slim" at bounding box center [185, 368] width 101 height 14
click at [728, 83] on icon "button" at bounding box center [729, 85] width 7 height 7
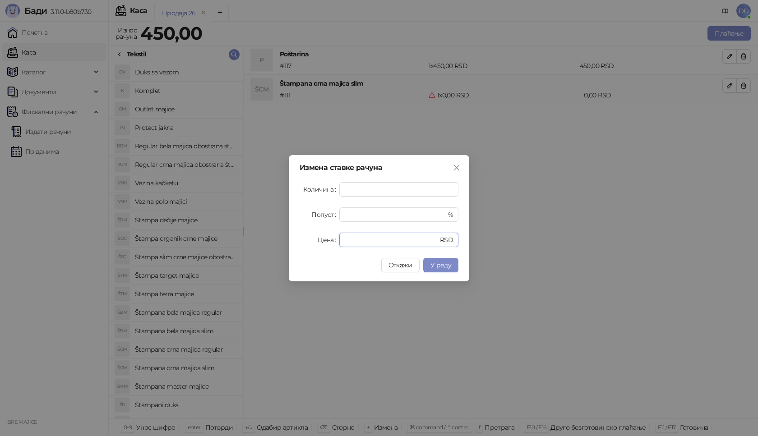
drag, startPoint x: 355, startPoint y: 239, endPoint x: 322, endPoint y: 239, distance: 32.5
click at [323, 239] on div "Цена * RSD" at bounding box center [379, 240] width 159 height 14
click at [440, 265] on span "У реду" at bounding box center [440, 265] width 21 height 8
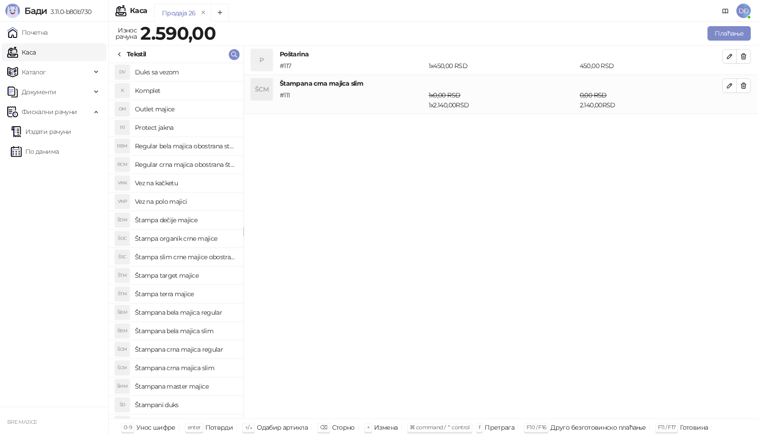
click at [207, 352] on h4 "Štampana crna majica regular" at bounding box center [185, 349] width 101 height 14
click at [730, 127] on icon "button" at bounding box center [729, 124] width 7 height 7
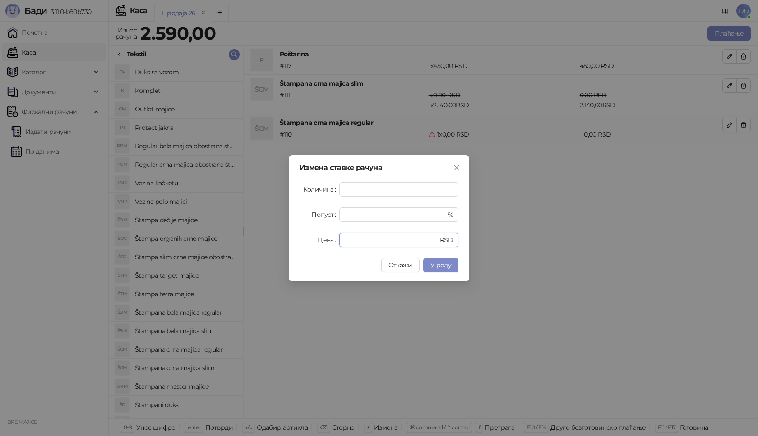
drag, startPoint x: 354, startPoint y: 239, endPoint x: 312, endPoint y: 240, distance: 41.5
click at [325, 240] on div "Цена * RSD" at bounding box center [379, 240] width 159 height 14
type input "****"
click at [435, 264] on span "У реду" at bounding box center [440, 265] width 21 height 8
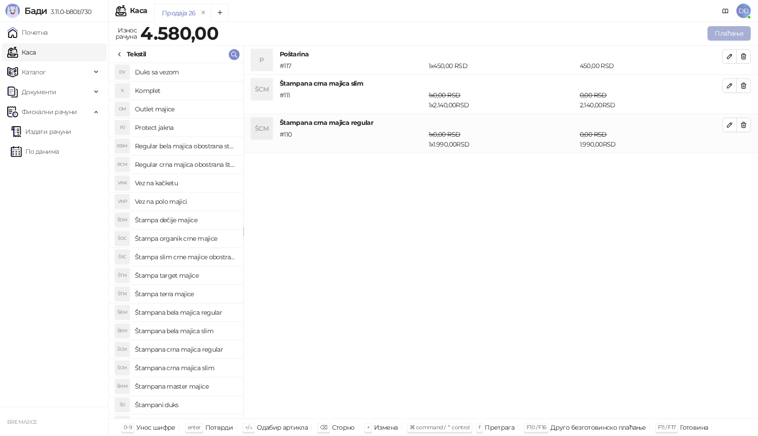
click at [727, 35] on button "Плаћање" at bounding box center [728, 33] width 43 height 14
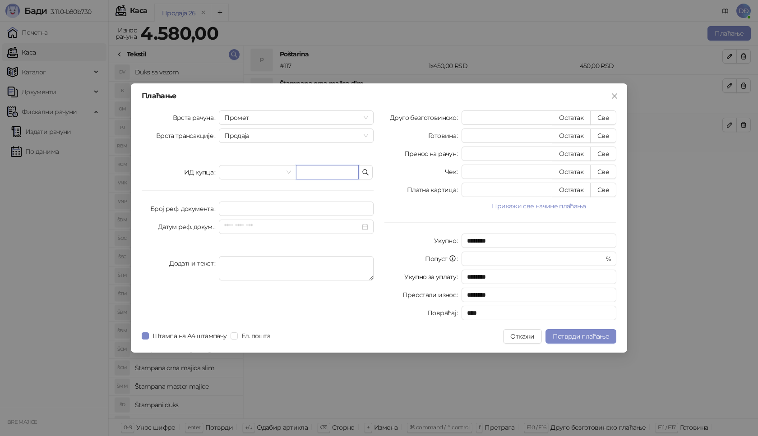
drag, startPoint x: 339, startPoint y: 169, endPoint x: 321, endPoint y: 194, distance: 30.6
click at [339, 170] on input "text" at bounding box center [327, 172] width 63 height 14
paste input "**********"
type input "**********"
click at [609, 118] on button "Све" at bounding box center [603, 118] width 26 height 14
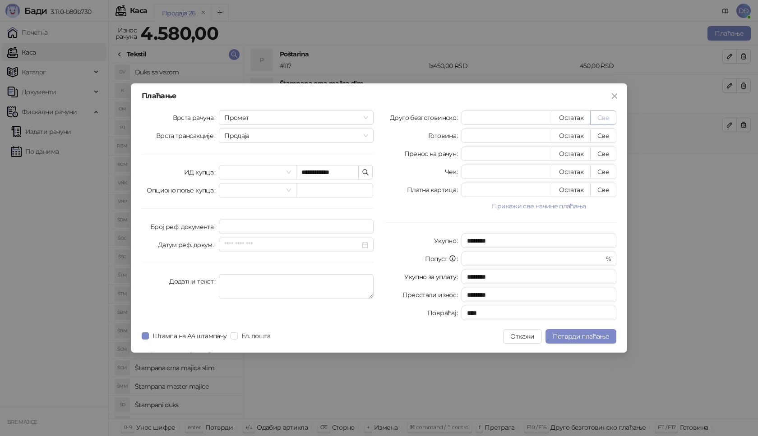
type input "****"
click at [568, 334] on span "Потврди плаћање" at bounding box center [581, 337] width 56 height 8
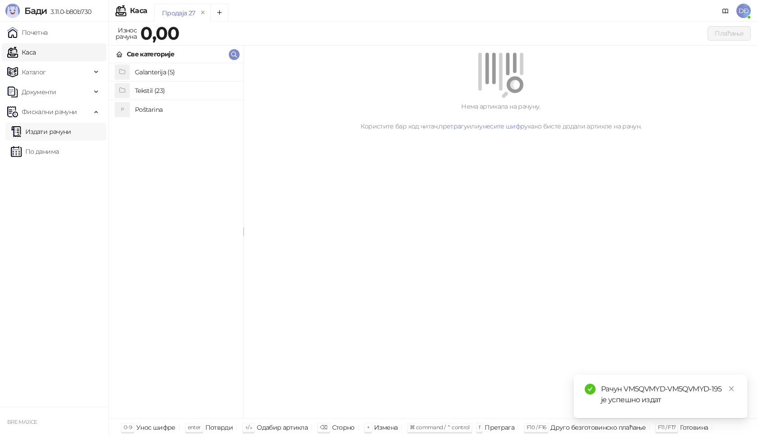
click at [61, 130] on link "Издати рачуни" at bounding box center [41, 132] width 60 height 18
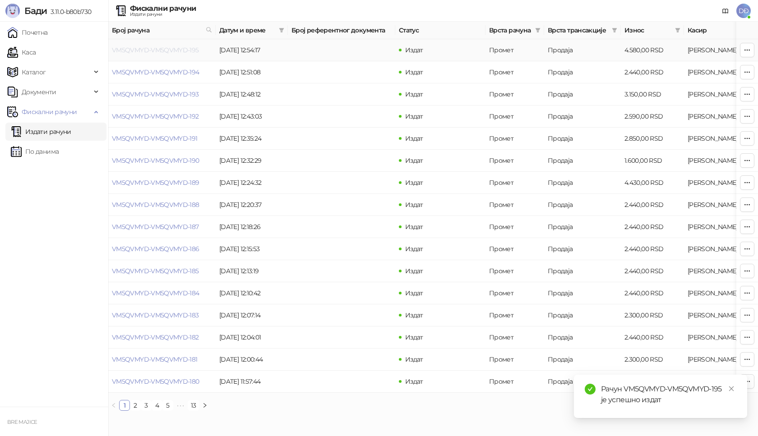
click at [149, 49] on link "VM5QVMYD-VM5QVMYD-195" at bounding box center [155, 50] width 87 height 8
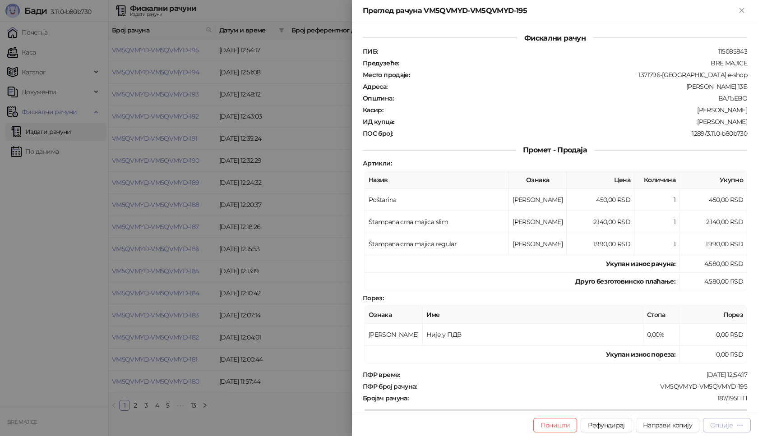
click at [738, 422] on icon "button" at bounding box center [739, 425] width 7 height 7
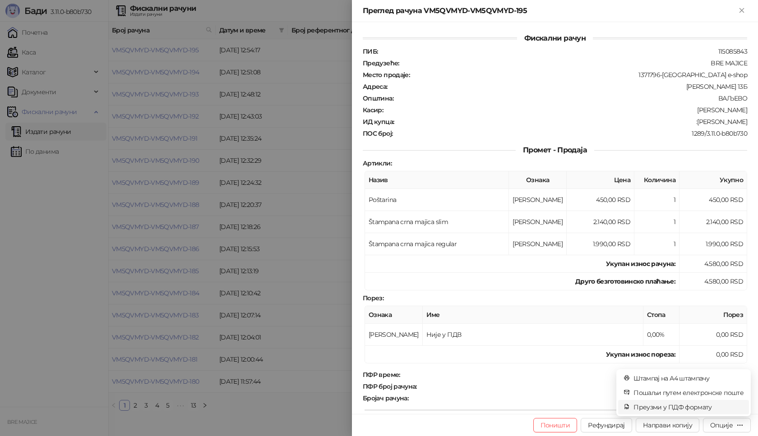
click at [693, 405] on span "Преузми у ПДФ формату" at bounding box center [688, 407] width 110 height 10
click at [733, 389] on icon "close" at bounding box center [731, 389] width 6 height 6
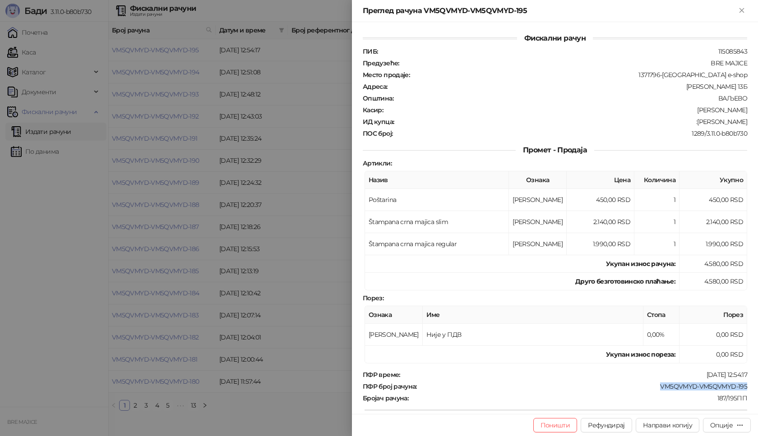
drag, startPoint x: 731, startPoint y: 384, endPoint x: 652, endPoint y: 382, distance: 79.0
click at [652, 382] on div "Фискални рачун ПИБ : 115085843 Предузеће : BRE MAJICE Место продаје : 1371796-[…" at bounding box center [555, 218] width 406 height 392
drag, startPoint x: 732, startPoint y: 122, endPoint x: 704, endPoint y: 125, distance: 28.6
click at [704, 125] on div "ИД купца : :[PERSON_NAME]" at bounding box center [555, 122] width 388 height 8
click at [744, 8] on icon "Close" at bounding box center [742, 10] width 8 height 8
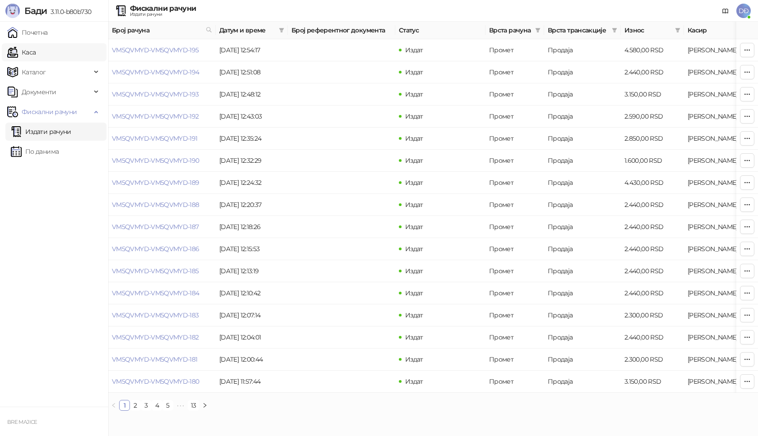
click at [23, 50] on link "Каса" at bounding box center [21, 52] width 28 height 18
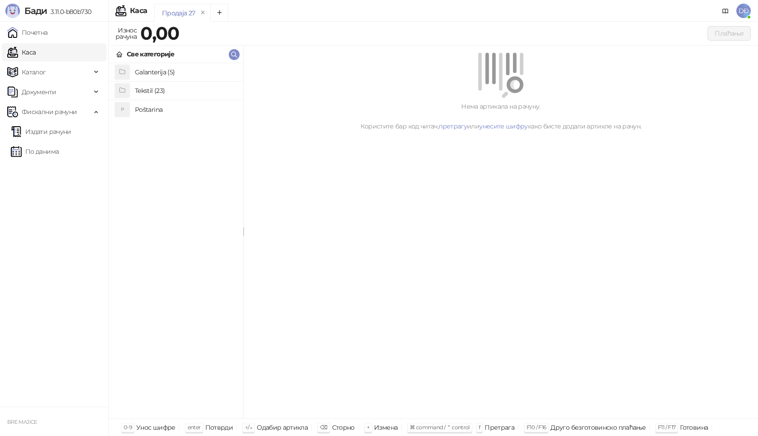
click at [150, 109] on h4 "Poštarina" at bounding box center [185, 109] width 101 height 14
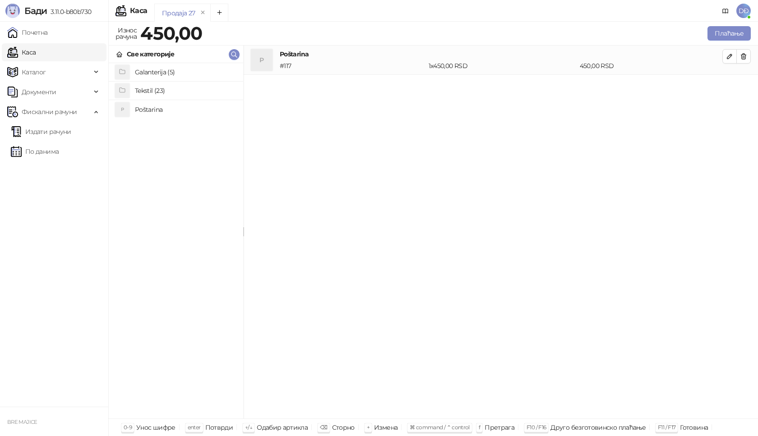
click at [157, 92] on h4 "Tekstil (23)" at bounding box center [185, 90] width 101 height 14
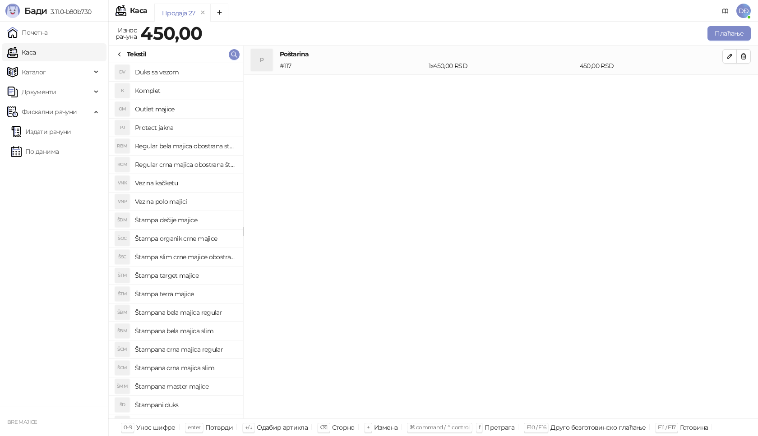
click at [193, 257] on h4 "Štampa slim crne majice obostrano" at bounding box center [185, 257] width 101 height 14
click at [731, 88] on icon "button" at bounding box center [729, 85] width 7 height 7
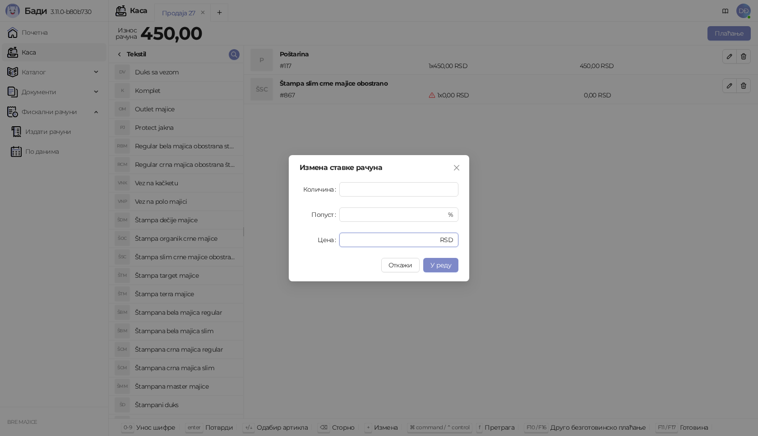
drag, startPoint x: 361, startPoint y: 238, endPoint x: 264, endPoint y: 240, distance: 97.5
click at [300, 246] on div "Цена * RSD" at bounding box center [379, 240] width 159 height 14
click at [447, 266] on span "У реду" at bounding box center [440, 265] width 21 height 8
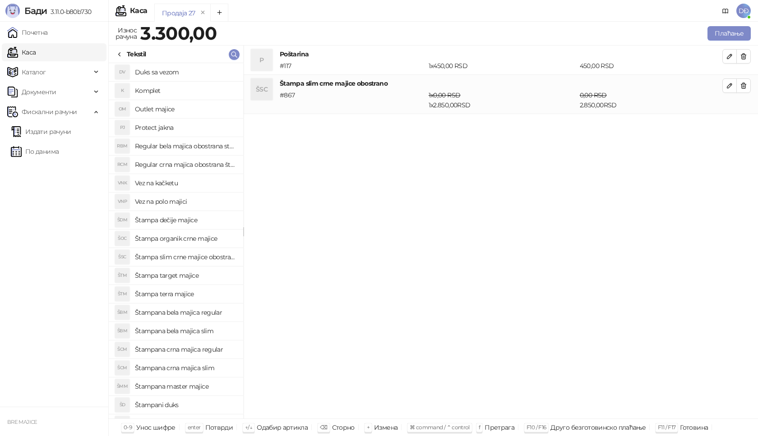
click at [119, 55] on icon at bounding box center [120, 55] width 2 height 4
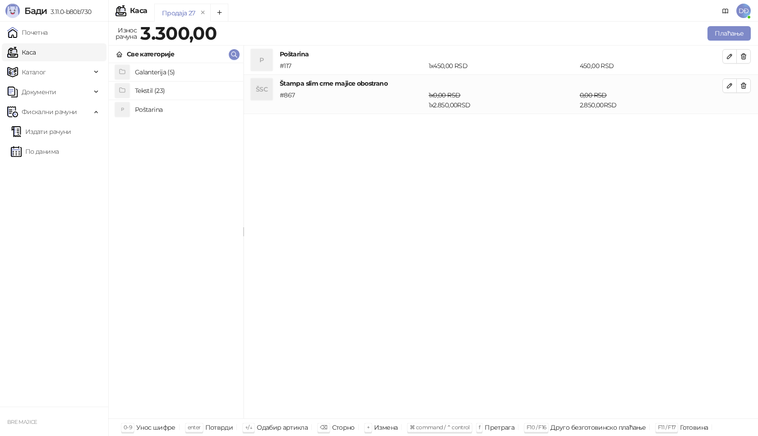
click at [150, 75] on h4 "Galanterija (5)" at bounding box center [185, 72] width 101 height 14
click at [173, 146] on h4 "Štampani notes" at bounding box center [185, 146] width 101 height 14
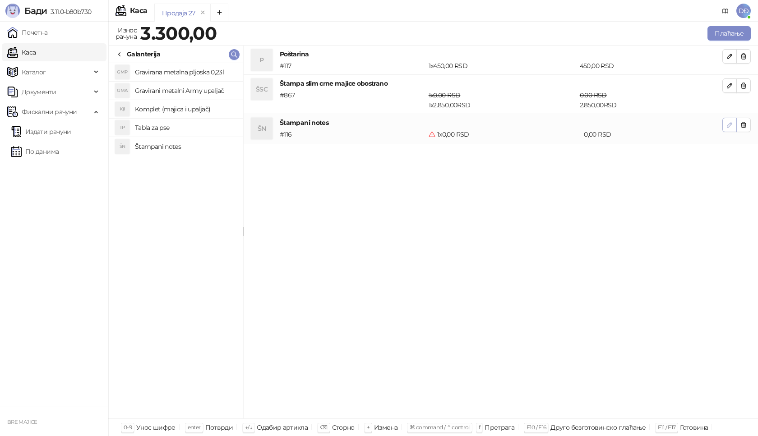
click at [727, 128] on icon "button" at bounding box center [729, 124] width 7 height 7
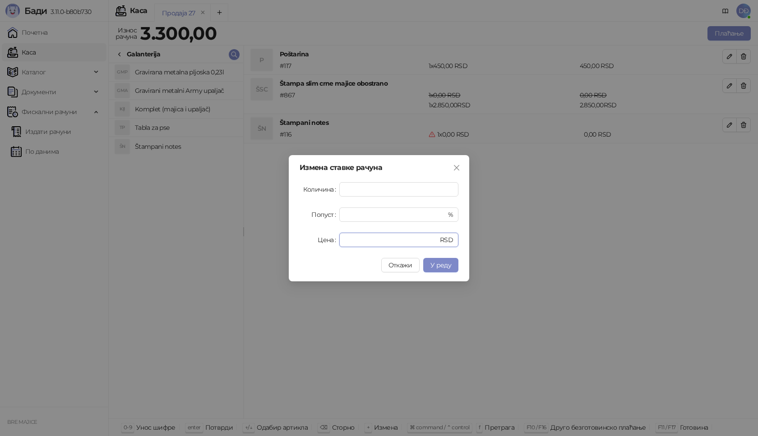
drag, startPoint x: 353, startPoint y: 239, endPoint x: 317, endPoint y: 245, distance: 37.0
click at [317, 245] on div "Цена * RSD" at bounding box center [379, 240] width 159 height 14
type input "****"
click at [450, 265] on span "У реду" at bounding box center [440, 265] width 21 height 8
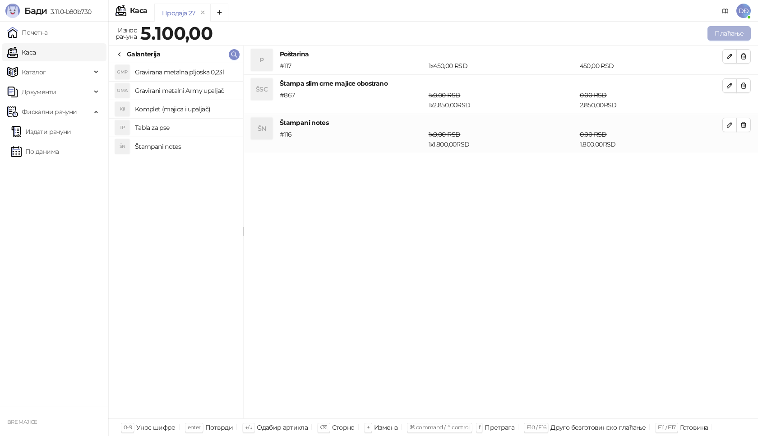
click at [730, 31] on button "Плаћање" at bounding box center [728, 33] width 43 height 14
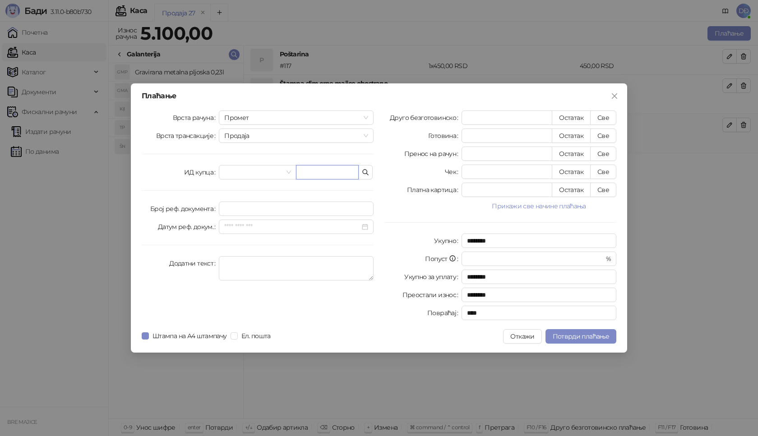
click at [324, 173] on input "text" at bounding box center [327, 172] width 63 height 14
paste input "**********"
type input "**********"
click at [608, 116] on button "Све" at bounding box center [603, 118] width 26 height 14
type input "****"
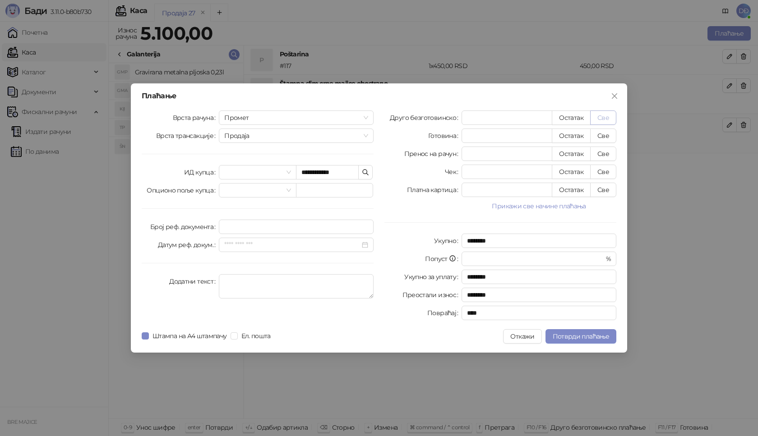
type input "****"
click at [570, 341] on button "Потврди плаћање" at bounding box center [581, 336] width 71 height 14
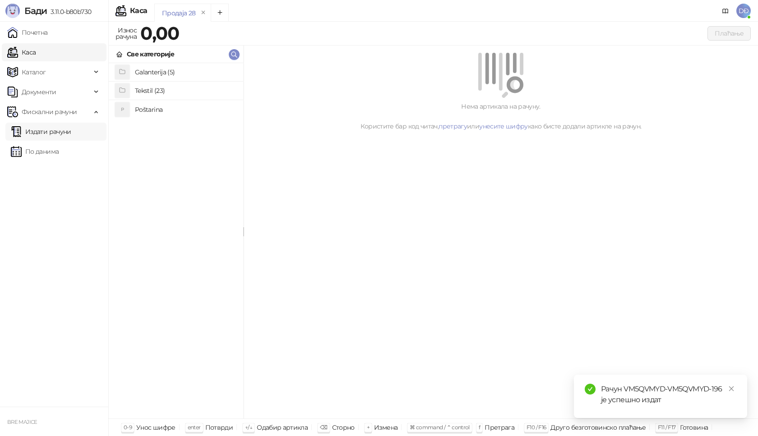
click at [60, 133] on link "Издати рачуни" at bounding box center [41, 132] width 60 height 18
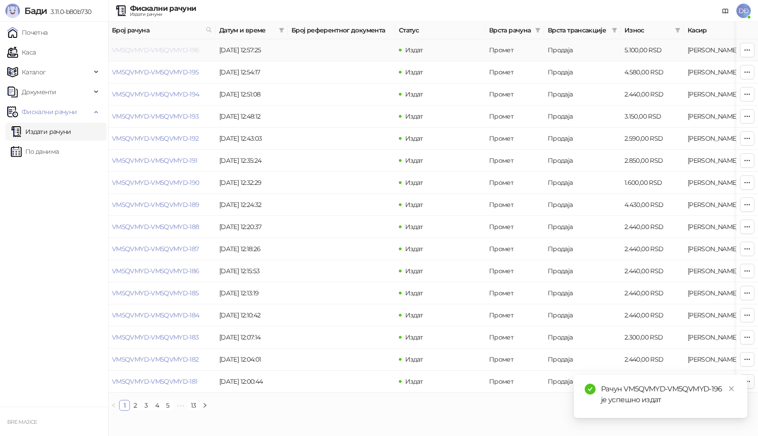
click at [165, 50] on link "VM5QVMYD-VM5QVMYD-196" at bounding box center [156, 50] width 88 height 8
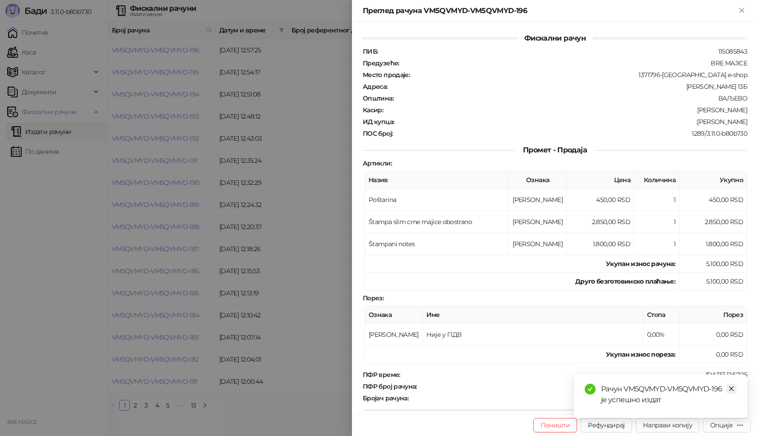
click at [732, 390] on icon "close" at bounding box center [731, 389] width 6 height 6
click at [732, 428] on div "Опције" at bounding box center [721, 425] width 23 height 8
click at [699, 408] on span "Преузми у ПДФ формату" at bounding box center [688, 407] width 110 height 10
click at [731, 391] on icon "close" at bounding box center [731, 389] width 6 height 6
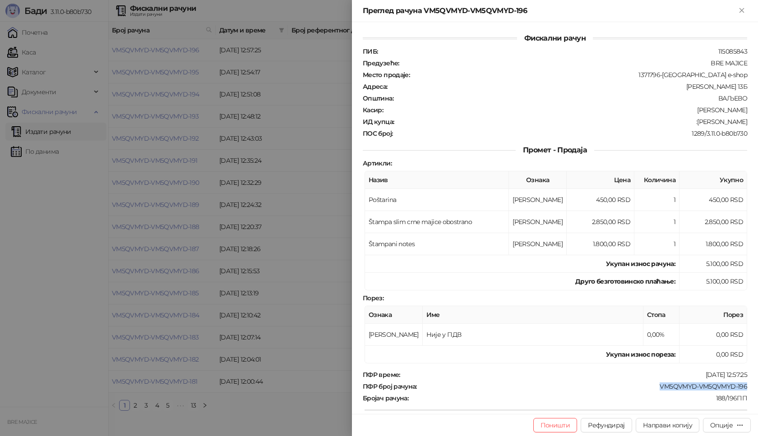
drag, startPoint x: 742, startPoint y: 387, endPoint x: 648, endPoint y: 388, distance: 94.3
click at [649, 388] on div "Фискални рачун ПИБ : 115085843 Предузеће : BRE MAJICE Место продаје : 1371796-B…" at bounding box center [555, 218] width 406 height 392
drag, startPoint x: 739, startPoint y: 123, endPoint x: 702, endPoint y: 120, distance: 37.1
click at [702, 120] on div ":[PERSON_NAME]" at bounding box center [571, 122] width 353 height 8
click at [743, 9] on icon "Close" at bounding box center [742, 10] width 4 height 4
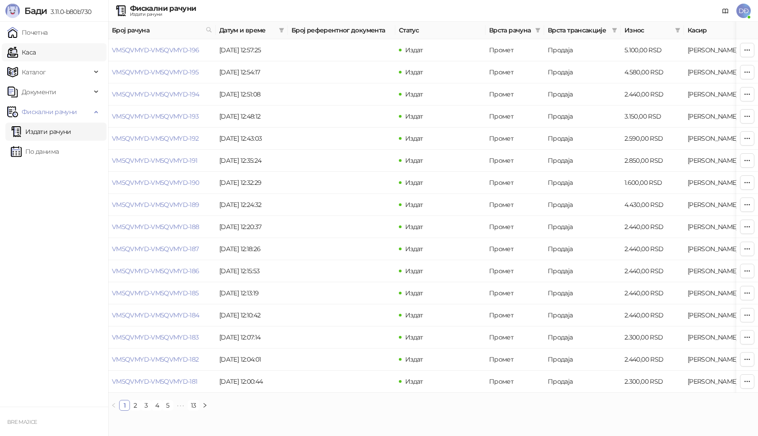
click at [36, 53] on link "Каса" at bounding box center [21, 52] width 28 height 18
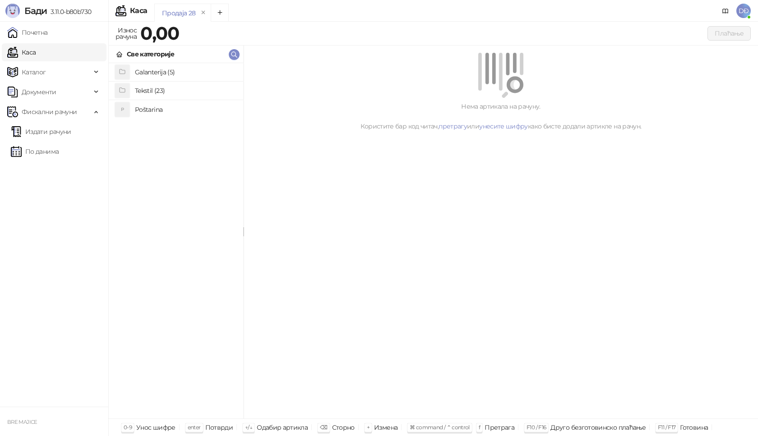
click at [149, 106] on h4 "Poštarina" at bounding box center [185, 109] width 101 height 14
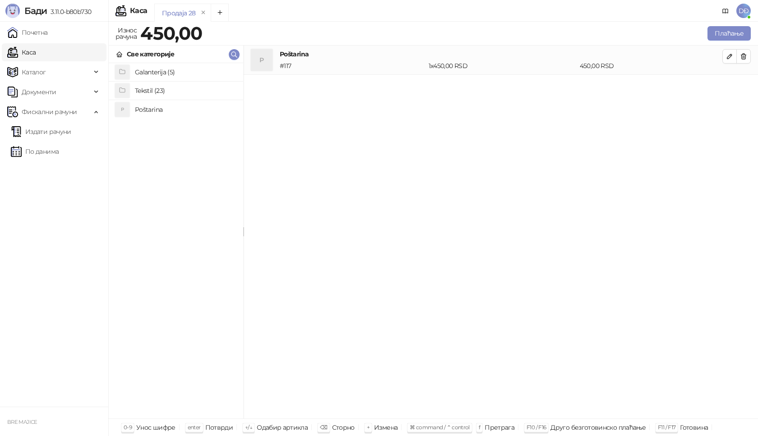
click at [160, 89] on h4 "Tekstil (23)" at bounding box center [185, 90] width 101 height 14
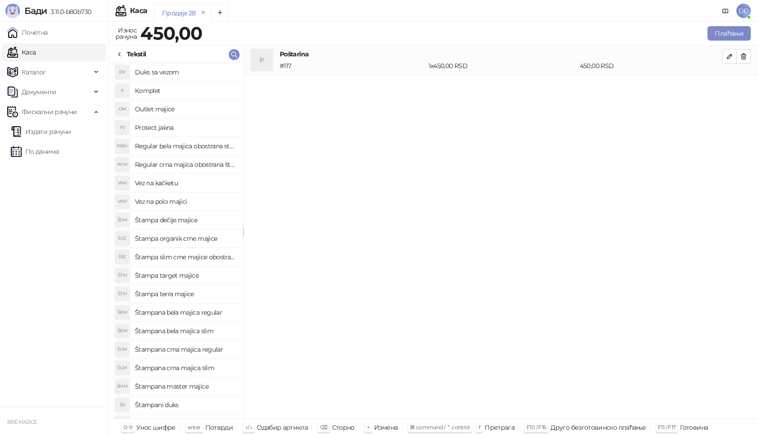
click at [202, 368] on h4 "Štampana crna majica slim" at bounding box center [185, 368] width 101 height 14
click at [729, 83] on icon "button" at bounding box center [729, 85] width 7 height 7
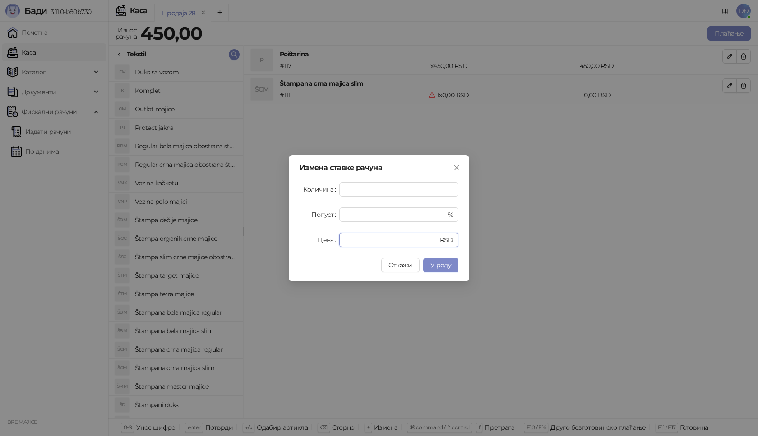
drag, startPoint x: 348, startPoint y: 242, endPoint x: 287, endPoint y: 252, distance: 61.7
click at [306, 248] on div "Измена ставке рачуна Количина * Попуст * % Цена * RSD Откажи У реду" at bounding box center [379, 218] width 180 height 126
type input "****"
click at [448, 268] on span "У реду" at bounding box center [440, 265] width 21 height 8
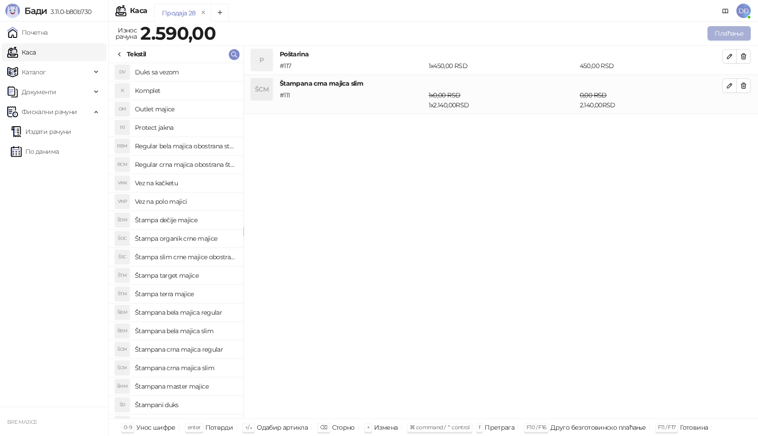
click at [735, 32] on button "Плаћање" at bounding box center [728, 33] width 43 height 14
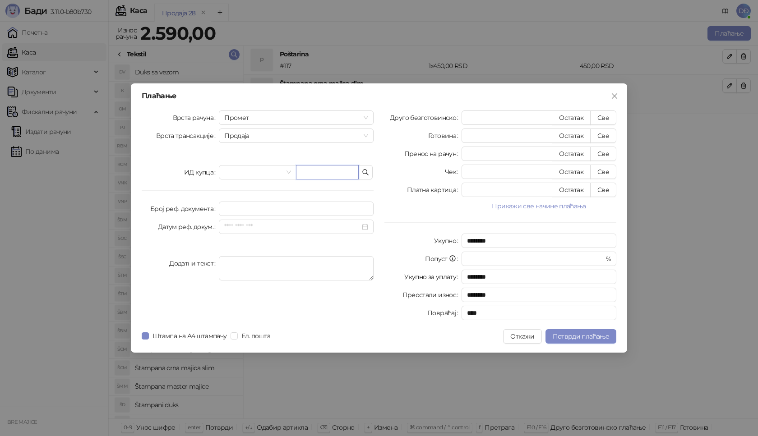
click at [328, 174] on input "text" at bounding box center [327, 172] width 63 height 14
paste input "**********"
type input "**********"
click at [605, 116] on button "Све" at bounding box center [603, 118] width 26 height 14
type input "****"
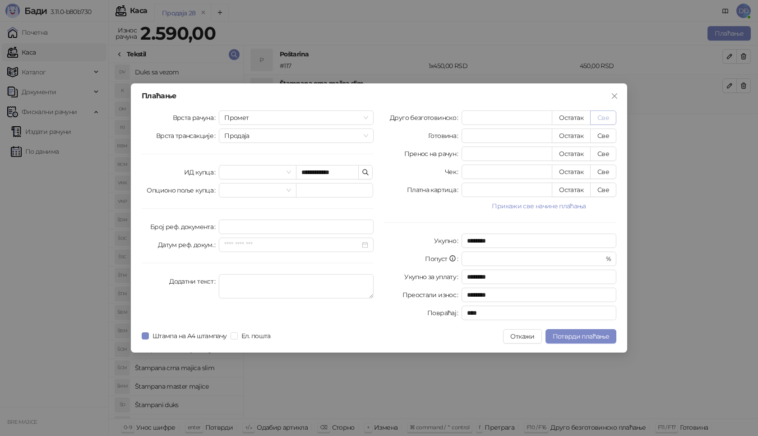
type input "****"
click at [572, 347] on div "**********" at bounding box center [379, 217] width 496 height 269
click at [565, 341] on button "Потврди плаћање" at bounding box center [581, 336] width 71 height 14
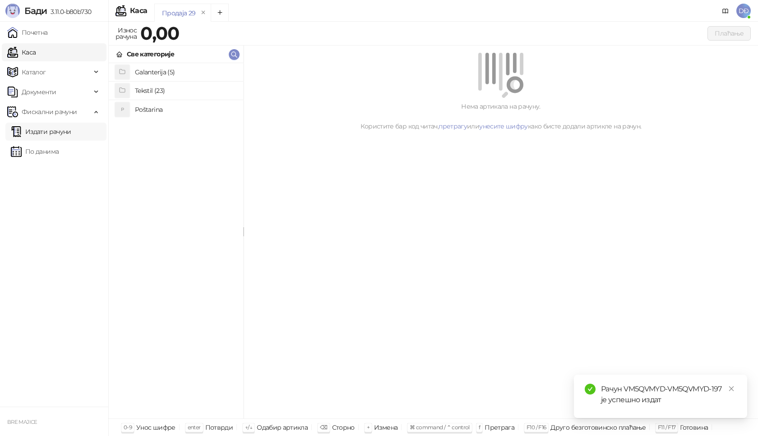
click at [62, 134] on link "Издати рачуни" at bounding box center [41, 132] width 60 height 18
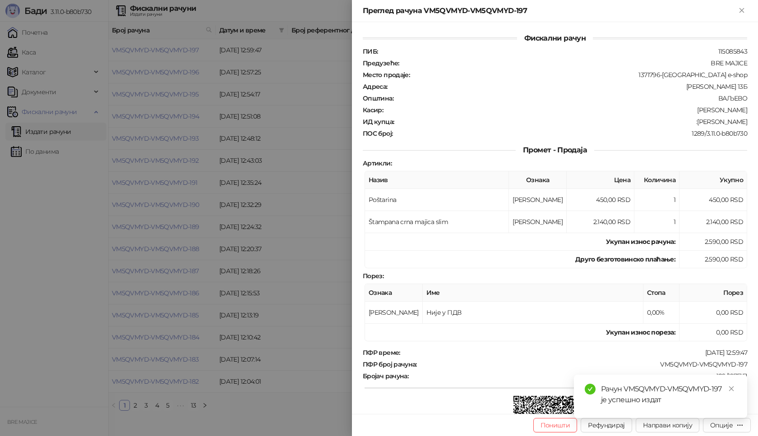
click at [154, 53] on div at bounding box center [379, 218] width 758 height 436
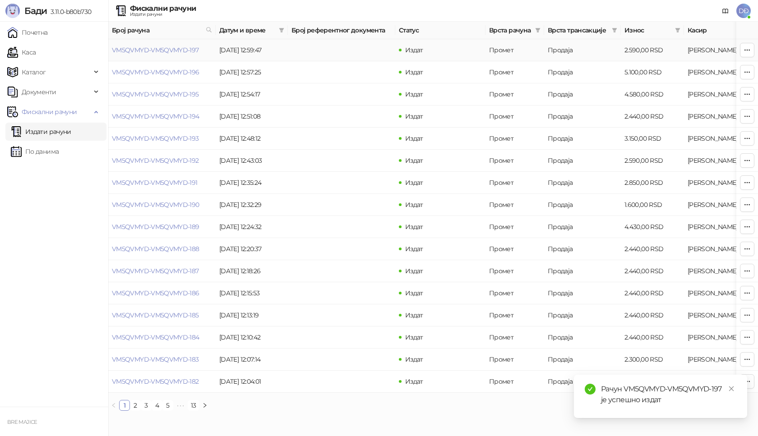
click at [187, 55] on td "VM5QVMYD-VM5QVMYD-197" at bounding box center [161, 50] width 107 height 22
click at [179, 50] on link "VM5QVMYD-VM5QVMYD-197" at bounding box center [155, 50] width 87 height 8
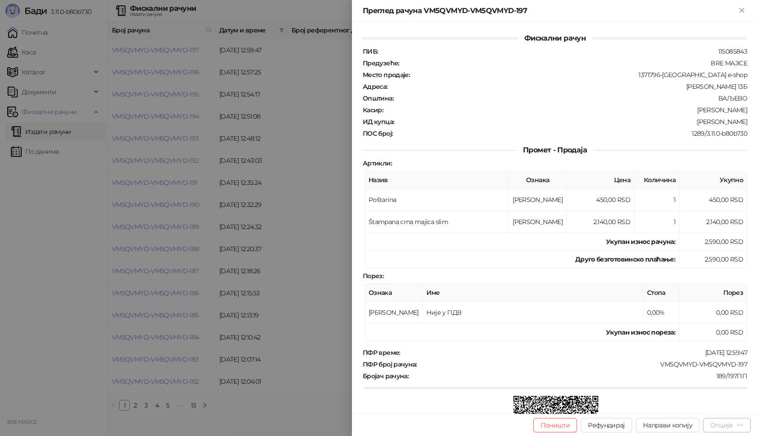
click at [735, 427] on div "Опције" at bounding box center [726, 425] width 33 height 9
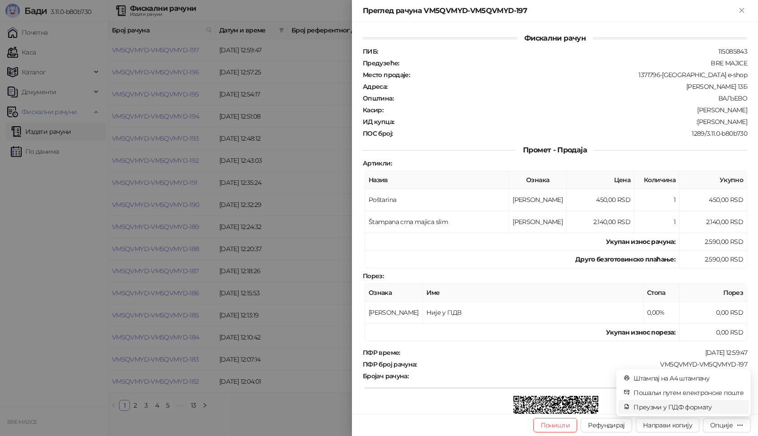
click at [705, 409] on span "Преузми у ПДФ формату" at bounding box center [688, 407] width 110 height 10
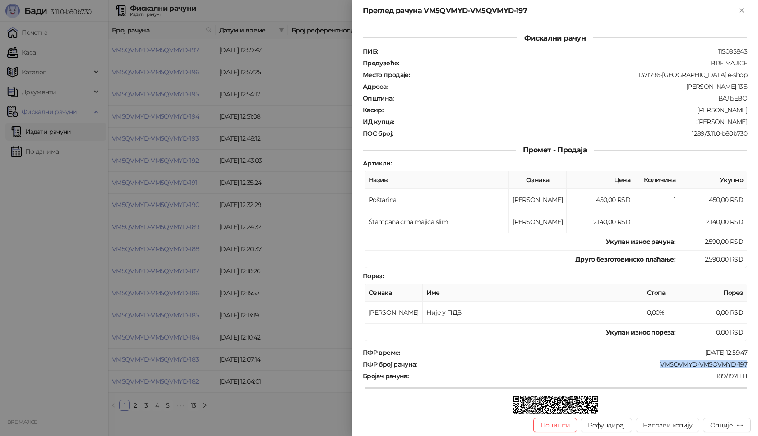
drag, startPoint x: 744, startPoint y: 364, endPoint x: 646, endPoint y: 365, distance: 97.5
click at [651, 365] on div "Фискални рачун ПИБ : 115085843 Предузеће : BRE MAJICE Место продаје : 1371796-[…" at bounding box center [555, 218] width 406 height 392
drag, startPoint x: 701, startPoint y: 121, endPoint x: 744, endPoint y: 118, distance: 43.0
click at [744, 118] on div "Фискални рачун ПИБ : 115085843 Предузеће : BRE MAJICE Место продаје : 1371796-[…" at bounding box center [555, 218] width 406 height 392
click at [744, 11] on icon "Close" at bounding box center [742, 10] width 8 height 8
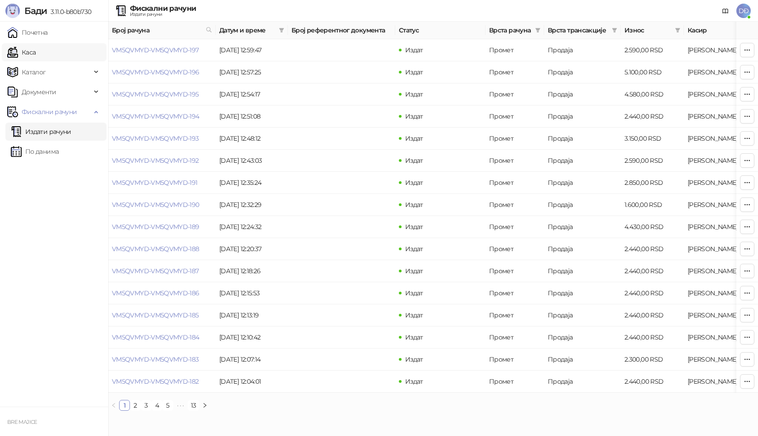
click at [36, 53] on link "Каса" at bounding box center [21, 52] width 28 height 18
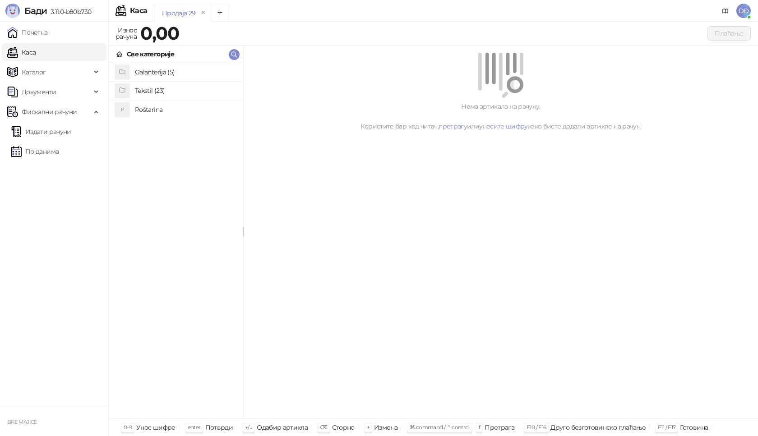
click at [148, 108] on h4 "Poštarina" at bounding box center [185, 109] width 101 height 14
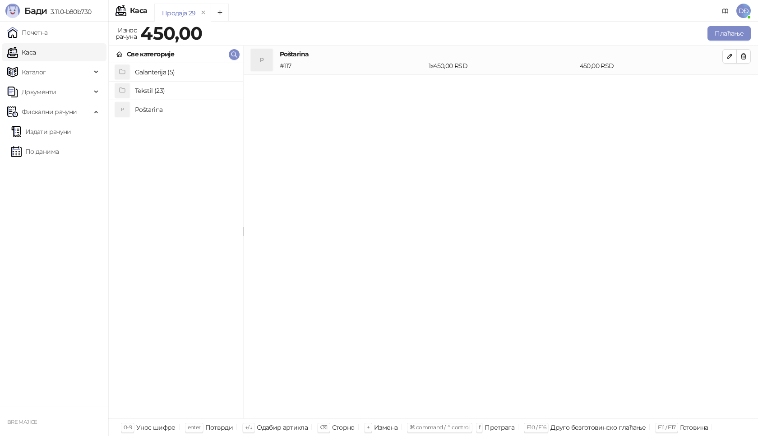
click at [152, 91] on h4 "Tekstil (23)" at bounding box center [185, 90] width 101 height 14
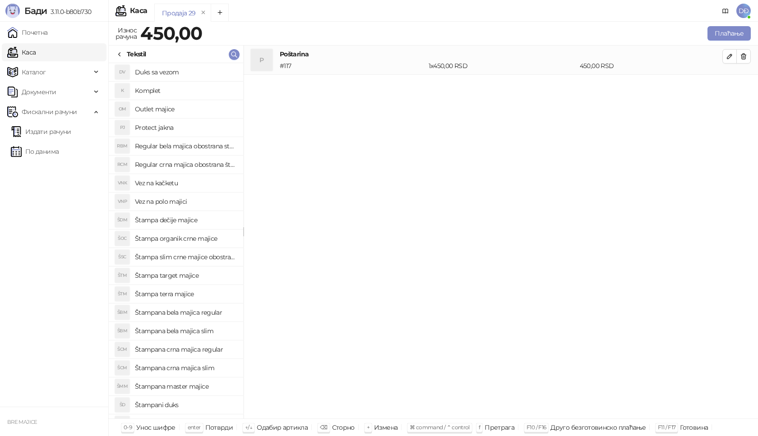
click at [191, 313] on h4 "Štampana bela majica regular" at bounding box center [185, 312] width 101 height 14
click at [731, 88] on icon "button" at bounding box center [729, 85] width 7 height 7
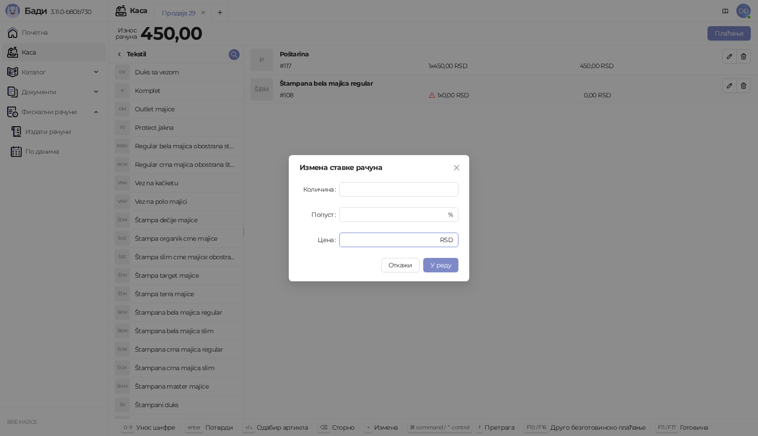
drag, startPoint x: 375, startPoint y: 243, endPoint x: 307, endPoint y: 243, distance: 67.7
click at [313, 245] on div "Цена * RSD" at bounding box center [379, 240] width 159 height 14
type input "****"
click at [428, 263] on button "У реду" at bounding box center [440, 265] width 35 height 14
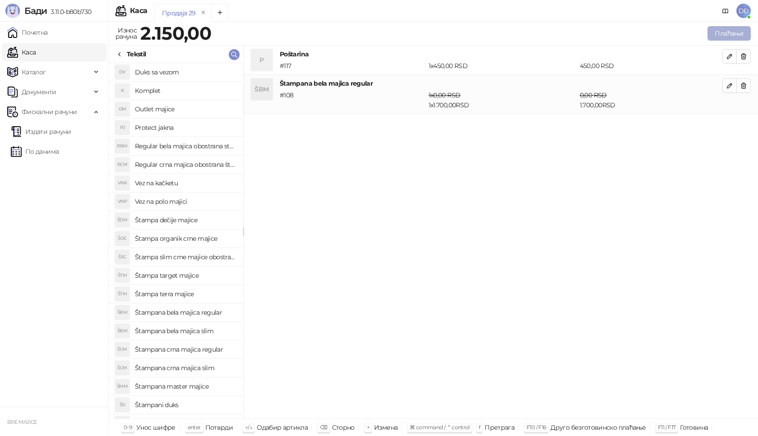
click at [736, 35] on button "Плаћање" at bounding box center [728, 33] width 43 height 14
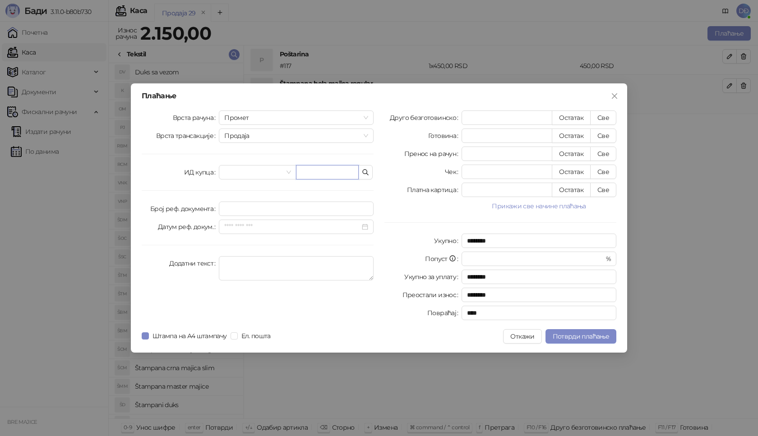
click at [312, 174] on input "text" at bounding box center [327, 172] width 63 height 14
paste input "**********"
type input "**********"
click at [598, 118] on button "Све" at bounding box center [603, 118] width 26 height 14
type input "****"
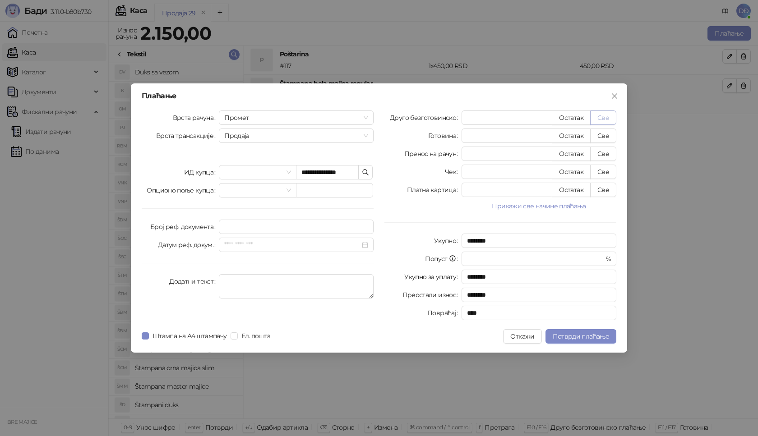
type input "****"
click at [593, 339] on span "Потврди плаћање" at bounding box center [581, 337] width 56 height 8
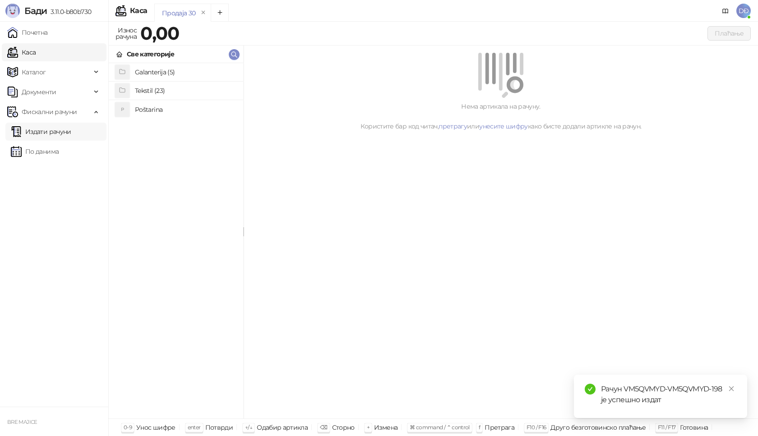
click at [51, 131] on link "Издати рачуни" at bounding box center [41, 132] width 60 height 18
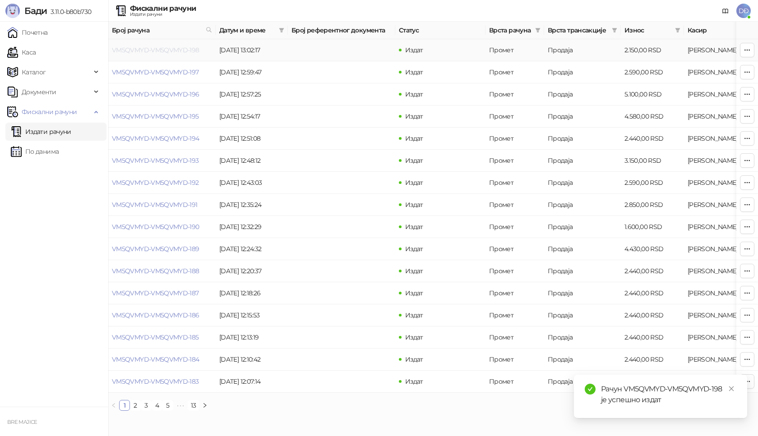
click at [143, 49] on link "VM5QVMYD-VM5QVMYD-198" at bounding box center [156, 50] width 88 height 8
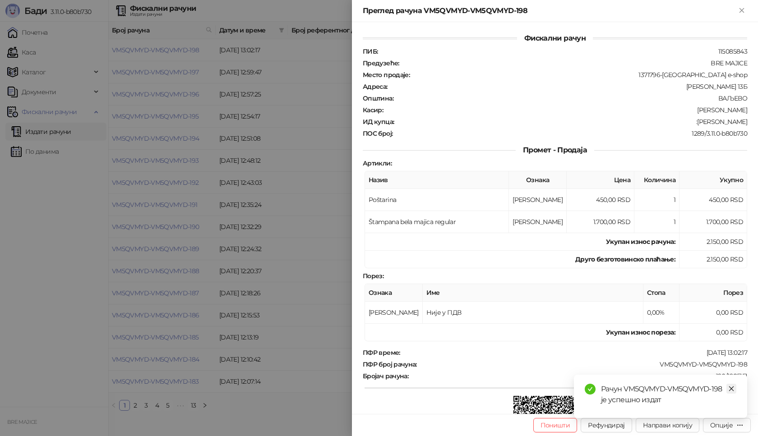
click at [732, 384] on link "Close" at bounding box center [731, 389] width 10 height 10
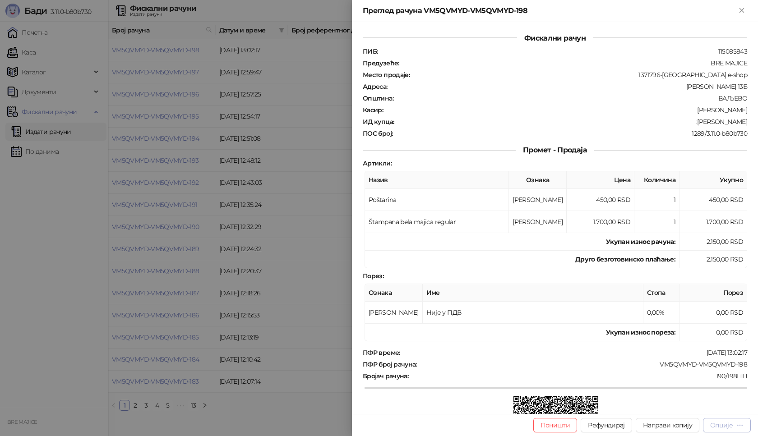
click at [734, 426] on div "Опције" at bounding box center [726, 425] width 33 height 9
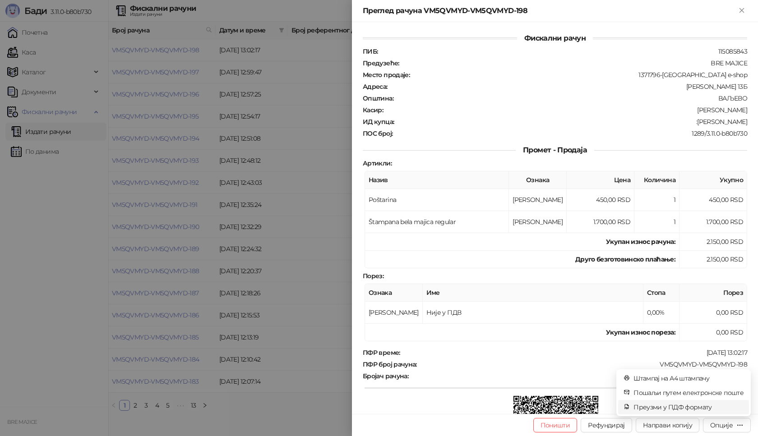
click at [710, 407] on span "Преузми у ПДФ формату" at bounding box center [688, 407] width 110 height 10
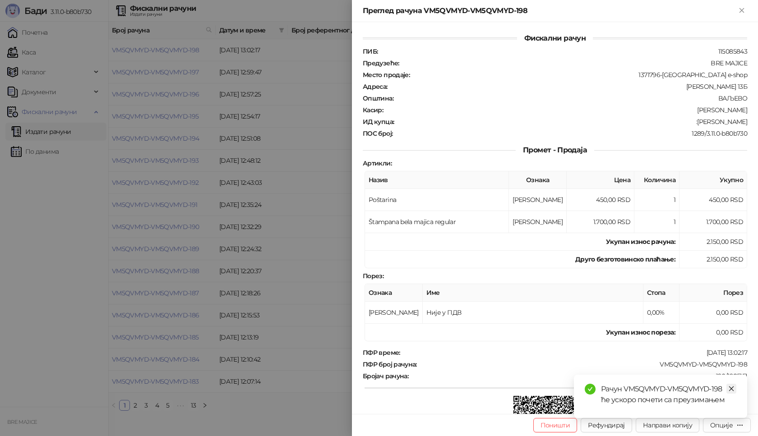
click at [728, 389] on link "Close" at bounding box center [731, 389] width 10 height 10
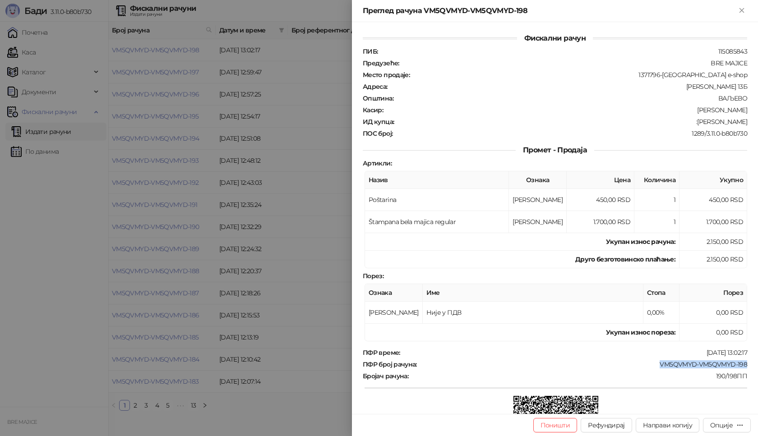
drag, startPoint x: 744, startPoint y: 365, endPoint x: 652, endPoint y: 366, distance: 91.6
click at [653, 366] on div "Фискални рачун ПИБ : 115085843 Предузеће : BRE MAJICE Место продаје : 1371796-B…" at bounding box center [555, 218] width 406 height 392
drag, startPoint x: 742, startPoint y: 120, endPoint x: 698, endPoint y: 122, distance: 43.4
click at [698, 122] on div "Фискални рачун ПИБ : 115085843 Предузеће : BRE MAJICE Место продаје : 1371796-B…" at bounding box center [555, 218] width 406 height 392
click at [746, 10] on icon "Close" at bounding box center [742, 10] width 8 height 8
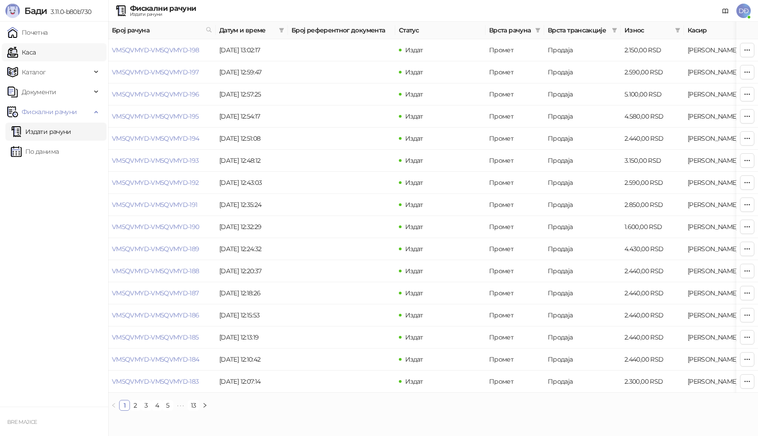
click at [36, 53] on link "Каса" at bounding box center [21, 52] width 28 height 18
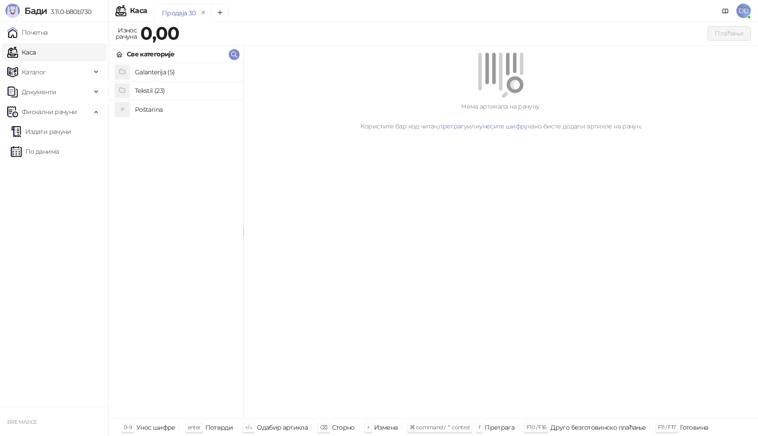
click at [146, 108] on h4 "Poštarina" at bounding box center [185, 109] width 101 height 14
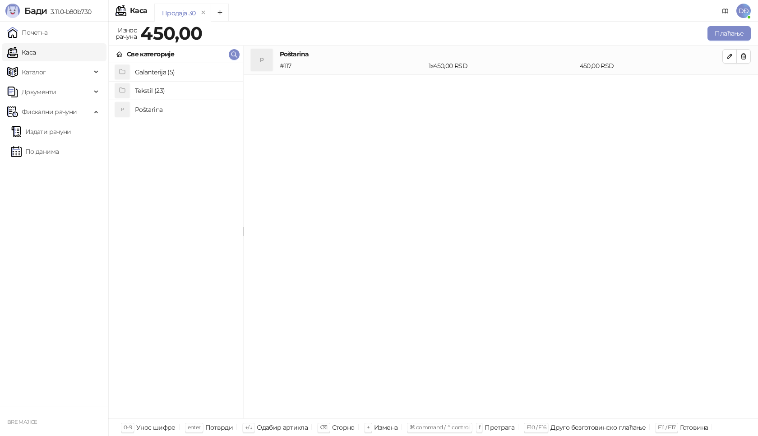
click at [168, 92] on h4 "Tekstil (23)" at bounding box center [185, 90] width 101 height 14
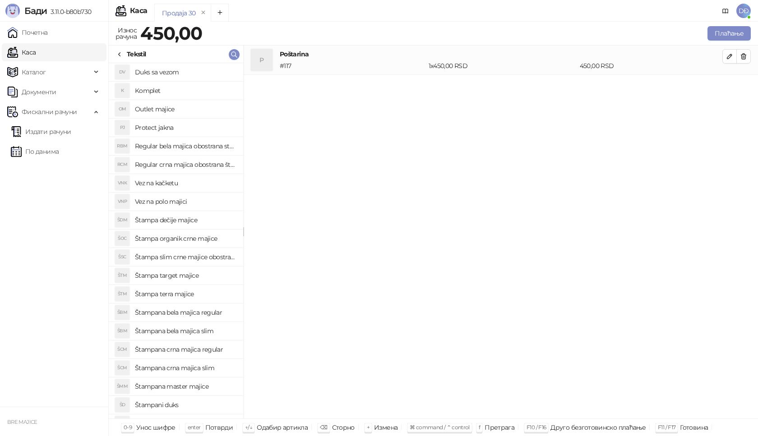
click at [205, 351] on h4 "Štampana crna majica regular" at bounding box center [185, 349] width 101 height 14
click at [729, 84] on icon "button" at bounding box center [729, 85] width 7 height 7
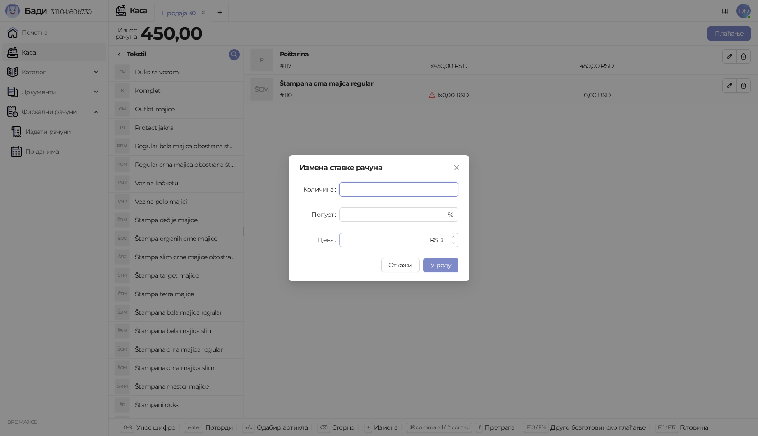
type input "*"
drag, startPoint x: 361, startPoint y: 238, endPoint x: 287, endPoint y: 248, distance: 74.2
click at [287, 248] on div "Измена ставке рачуна Количина * Попуст * % Цена * RSD Откажи У реду" at bounding box center [379, 218] width 758 height 436
type input "****"
click at [446, 265] on span "У реду" at bounding box center [440, 265] width 21 height 8
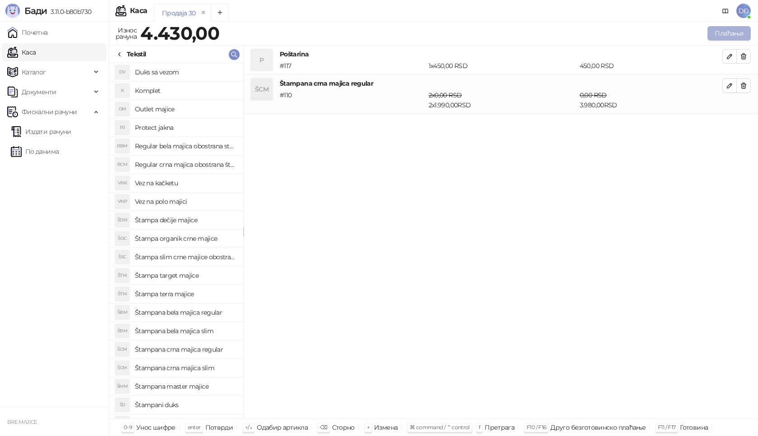
click at [732, 32] on button "Плаћање" at bounding box center [728, 33] width 43 height 14
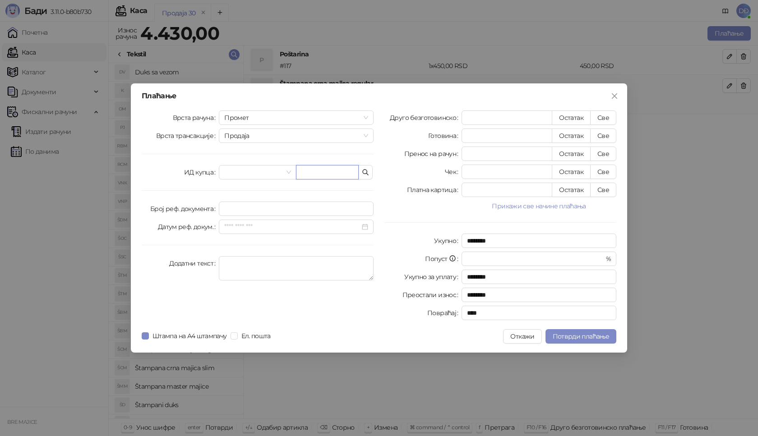
click at [307, 172] on input "text" at bounding box center [327, 172] width 63 height 14
paste input "**********"
type input "**********"
click at [607, 120] on button "Све" at bounding box center [603, 118] width 26 height 14
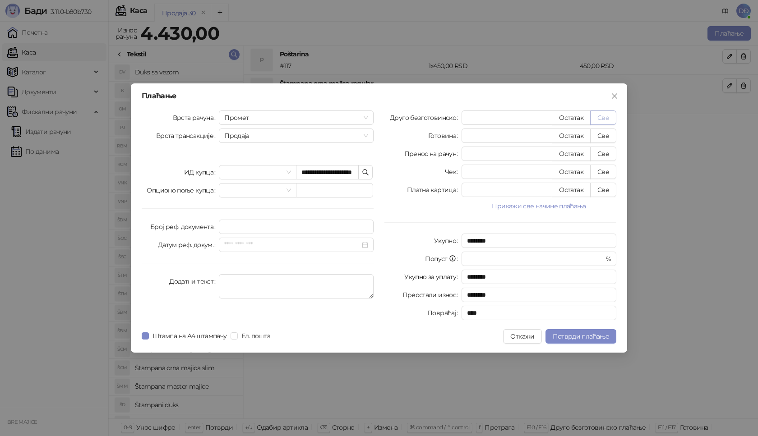
type input "****"
click at [568, 335] on span "Потврди плаћање" at bounding box center [581, 337] width 56 height 8
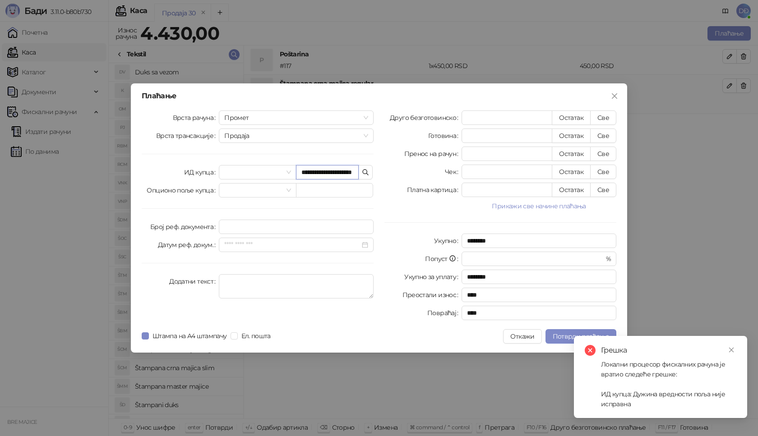
click at [324, 172] on input "**********" at bounding box center [327, 172] width 63 height 14
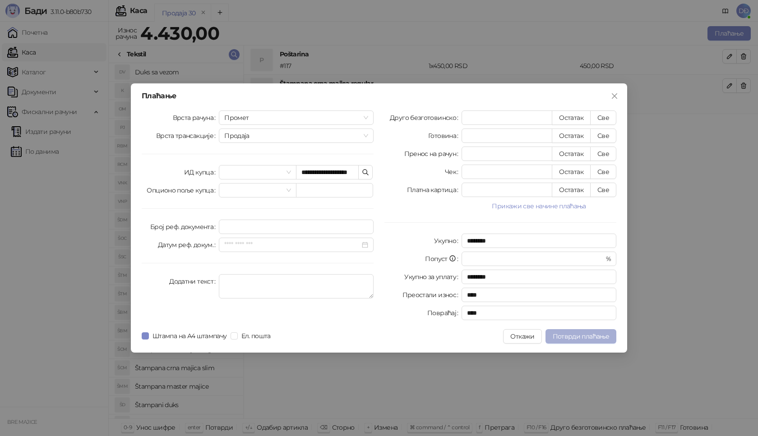
click at [569, 337] on span "Потврди плаћање" at bounding box center [581, 337] width 56 height 8
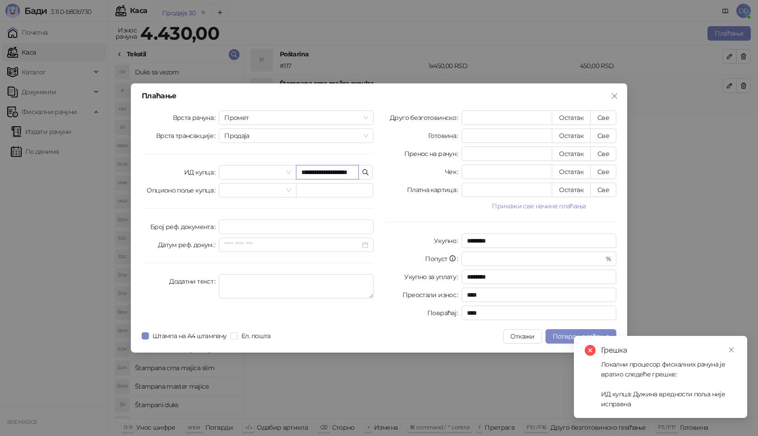
click at [342, 173] on input "**********" at bounding box center [327, 172] width 63 height 14
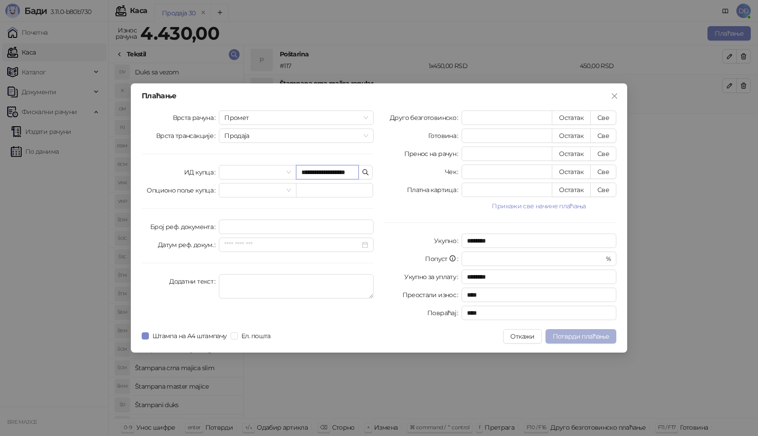
type input "**********"
click at [583, 335] on span "Потврди плаћање" at bounding box center [581, 337] width 56 height 8
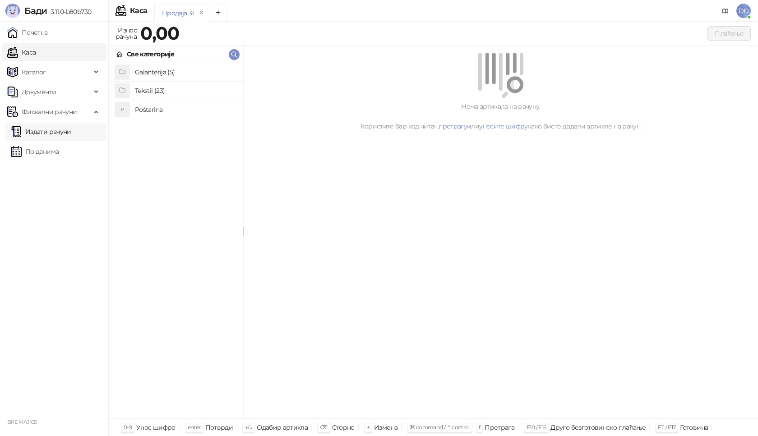
click at [53, 131] on link "Издати рачуни" at bounding box center [41, 132] width 60 height 18
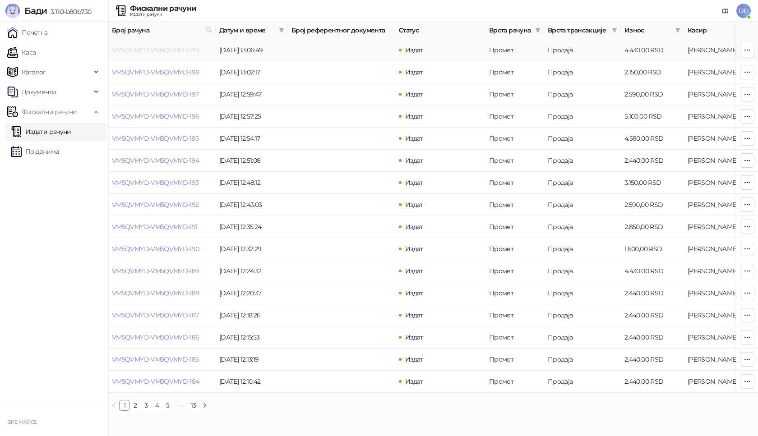
click at [166, 50] on link "VM5QVMYD-VM5QVMYD-199" at bounding box center [156, 50] width 88 height 8
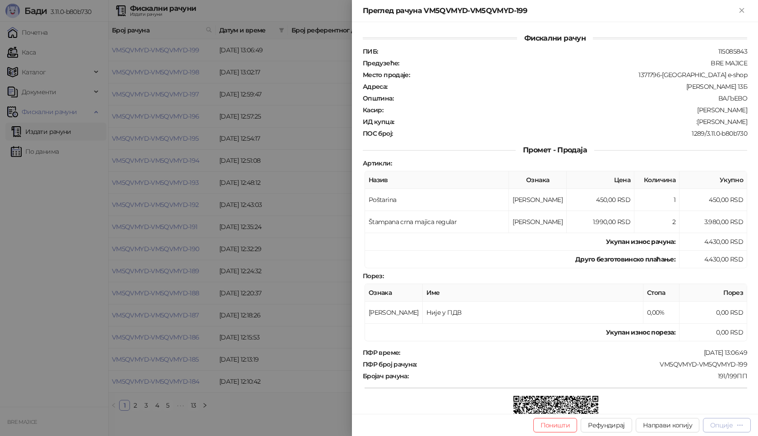
click at [737, 425] on icon "button" at bounding box center [739, 425] width 7 height 7
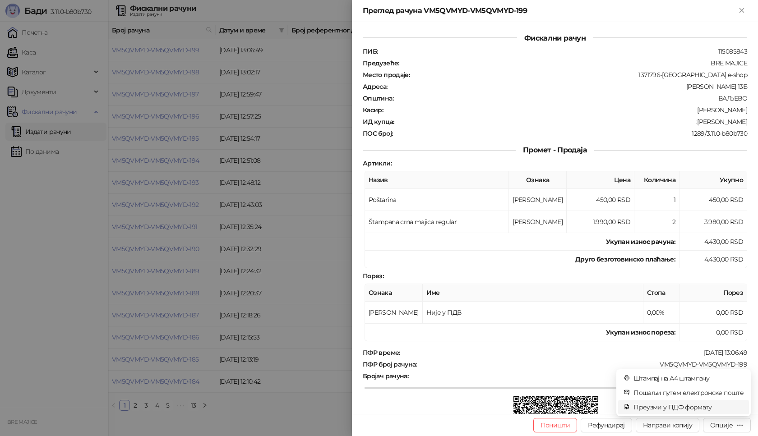
click at [717, 404] on span "Преузми у ПДФ формату" at bounding box center [688, 407] width 110 height 10
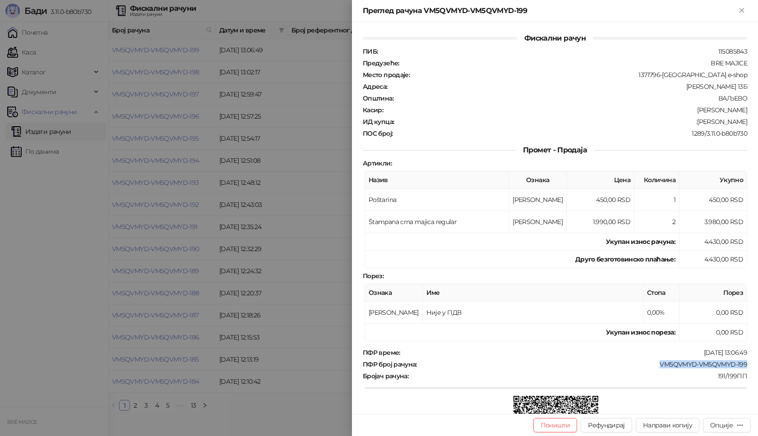
drag, startPoint x: 742, startPoint y: 361, endPoint x: 645, endPoint y: 369, distance: 97.3
click at [645, 369] on div "Фискални рачун ПИБ : 115085843 Предузеће : BRE MAJICE Место продаје : 1371796-B…" at bounding box center [555, 218] width 406 height 392
drag, startPoint x: 742, startPoint y: 119, endPoint x: 679, endPoint y: 124, distance: 63.3
click at [679, 124] on div "Фискални рачун ПИБ : 115085843 Предузеће : BRE MAJICE Место продаје : 1371796-B…" at bounding box center [555, 218] width 406 height 392
click at [745, 10] on icon "Close" at bounding box center [742, 10] width 8 height 8
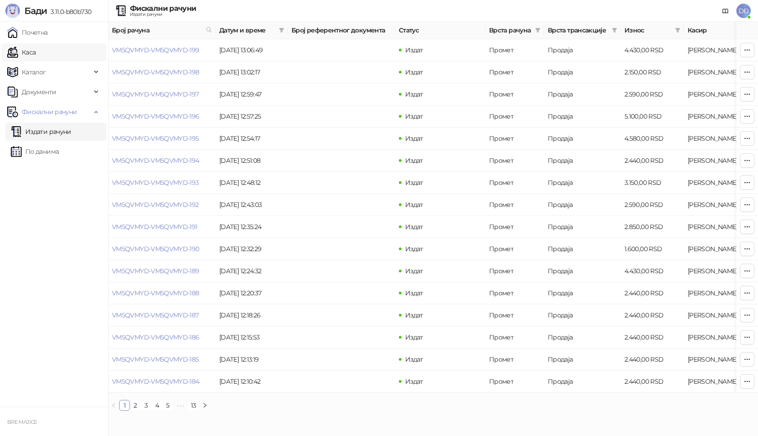
click at [36, 51] on link "Каса" at bounding box center [21, 52] width 28 height 18
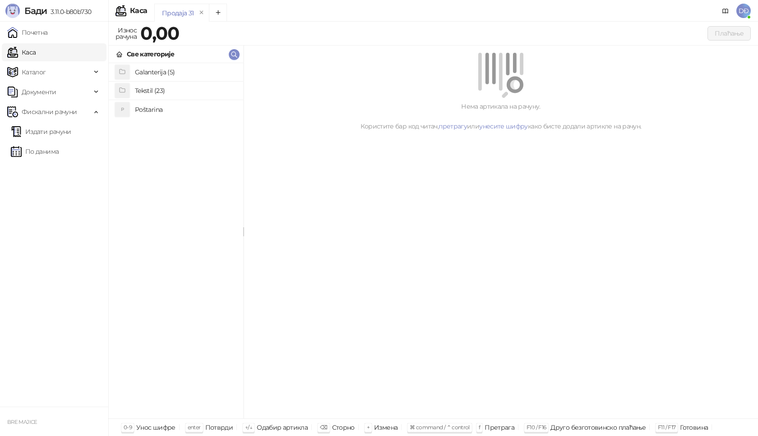
click at [164, 91] on h4 "Tekstil (23)" at bounding box center [185, 90] width 101 height 14
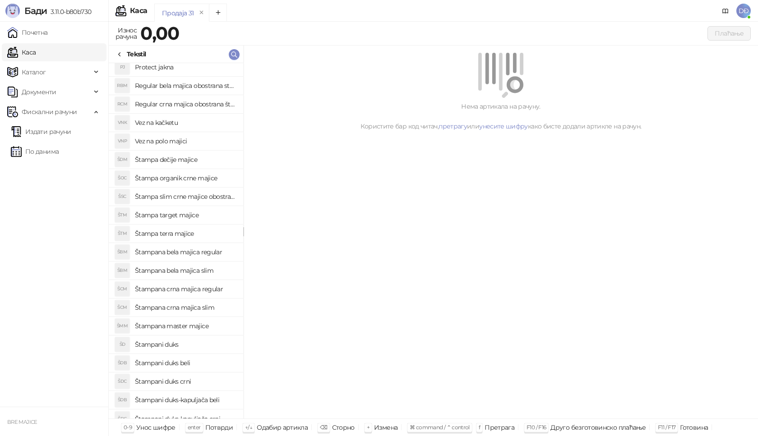
scroll to position [70, 0]
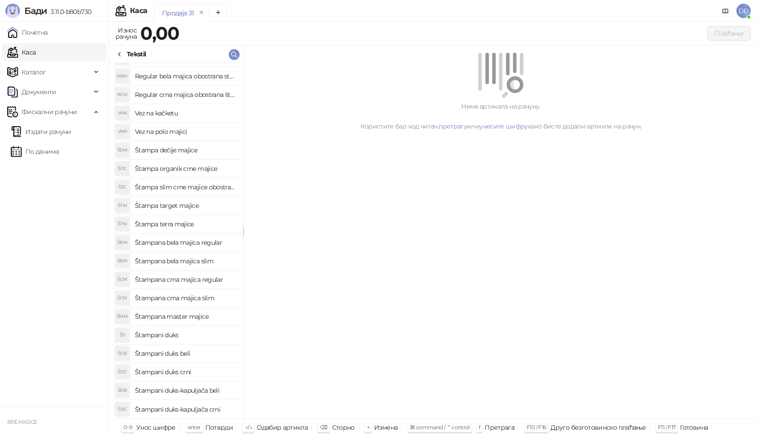
click at [213, 409] on h4 "Štampani duks-kapuljača crni" at bounding box center [185, 409] width 101 height 14
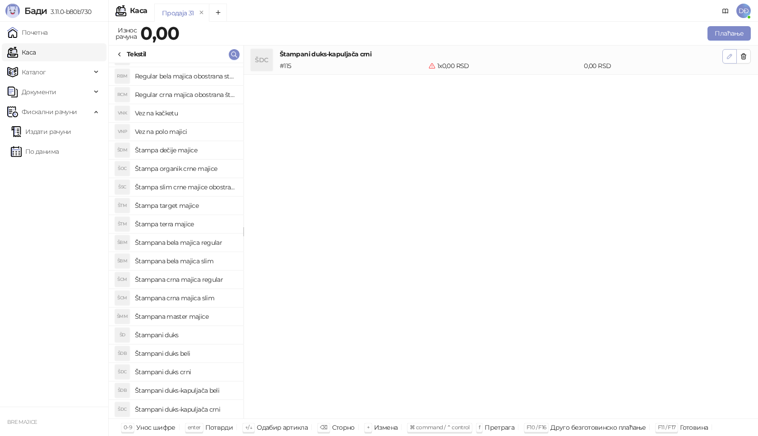
click at [731, 58] on icon "button" at bounding box center [729, 56] width 7 height 7
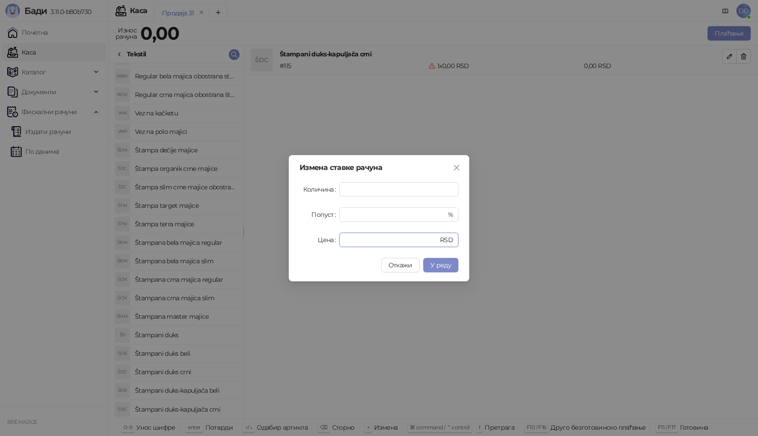
drag, startPoint x: 361, startPoint y: 240, endPoint x: 309, endPoint y: 239, distance: 51.9
click at [317, 239] on div "Цена * RSD" at bounding box center [379, 240] width 159 height 14
type input "****"
drag, startPoint x: 353, startPoint y: 187, endPoint x: 312, endPoint y: 186, distance: 40.6
click at [324, 190] on div "Количина *" at bounding box center [379, 189] width 159 height 14
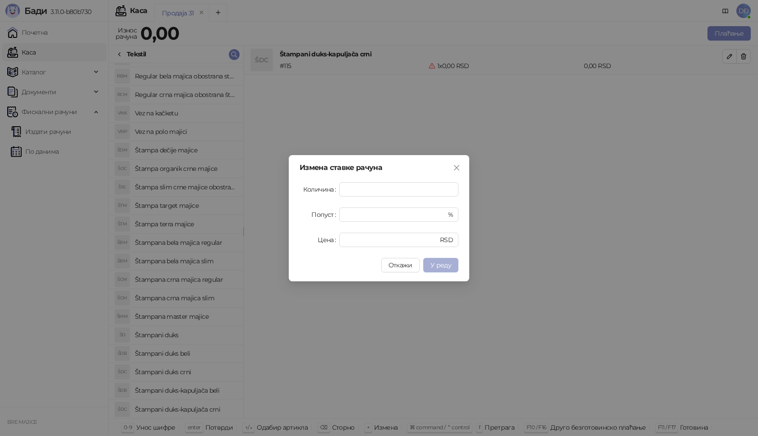
click at [435, 264] on span "У реду" at bounding box center [440, 265] width 21 height 8
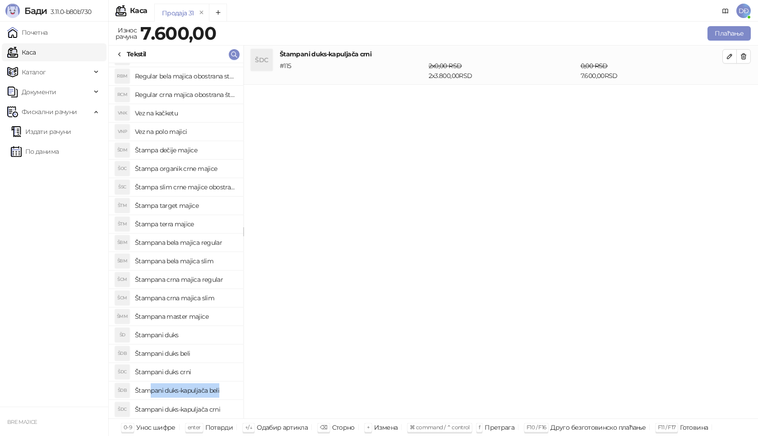
drag, startPoint x: 226, startPoint y: 391, endPoint x: 151, endPoint y: 387, distance: 75.0
click at [151, 387] on h4 "Štampani duks-kapuljača beli" at bounding box center [185, 391] width 101 height 14
click at [726, 93] on button "button" at bounding box center [729, 95] width 14 height 14
type input "*"
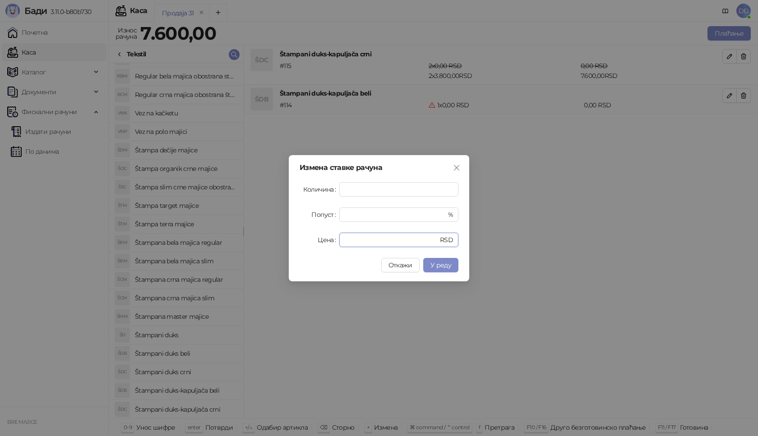
drag, startPoint x: 363, startPoint y: 241, endPoint x: 308, endPoint y: 239, distance: 54.6
click at [317, 243] on div "Цена * RSD" at bounding box center [379, 240] width 159 height 14
type input "****"
click at [440, 264] on span "У реду" at bounding box center [440, 265] width 21 height 8
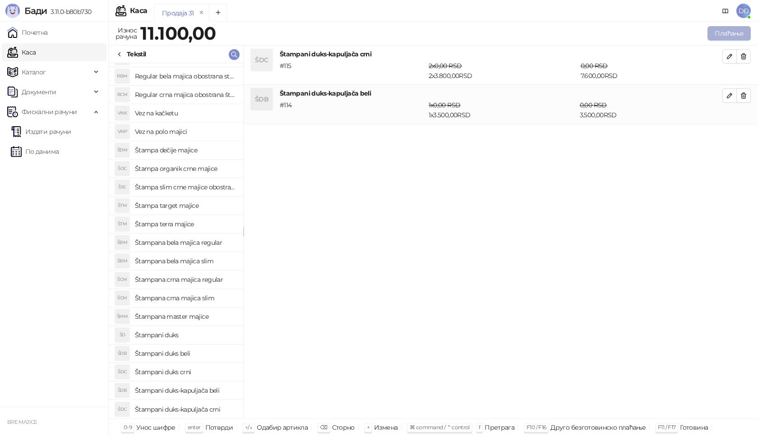
click at [729, 31] on button "Плаћање" at bounding box center [728, 33] width 43 height 14
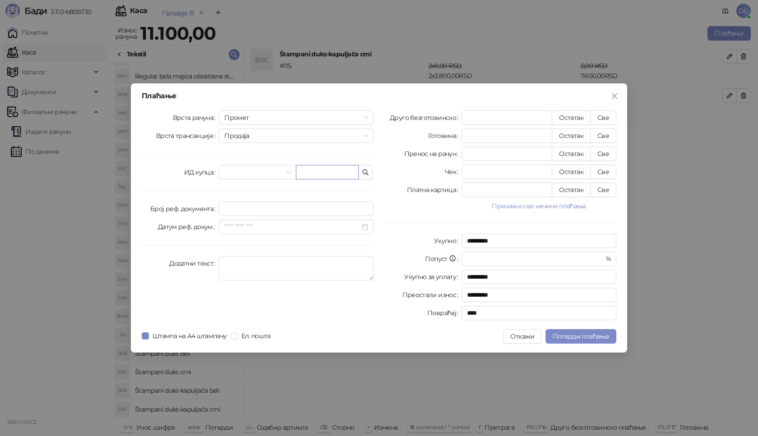
click at [313, 175] on input "text" at bounding box center [327, 172] width 63 height 14
paste input "**********"
type input "**********"
click at [600, 116] on button "Све" at bounding box center [603, 118] width 26 height 14
type input "*****"
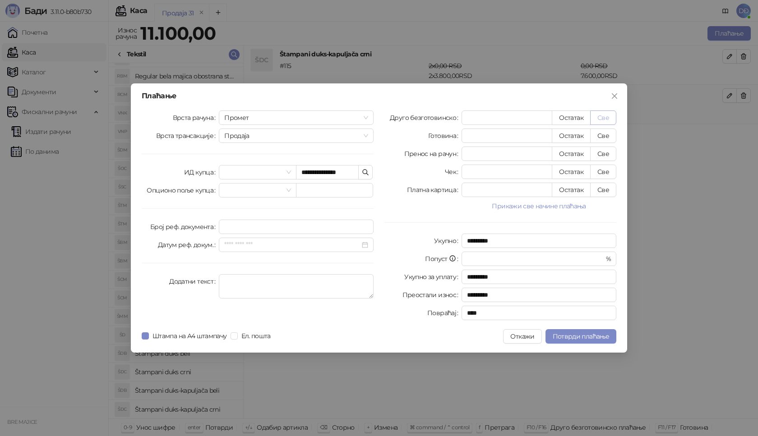
type input "****"
click at [570, 339] on span "Потврди плаћање" at bounding box center [581, 337] width 56 height 8
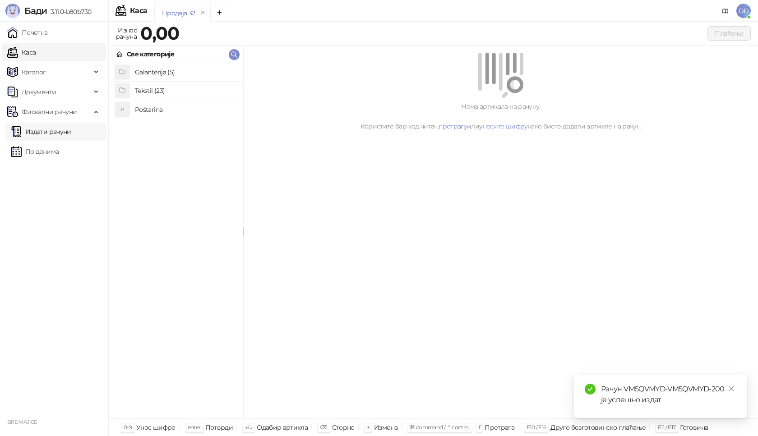
click at [61, 134] on link "Издати рачуни" at bounding box center [41, 132] width 60 height 18
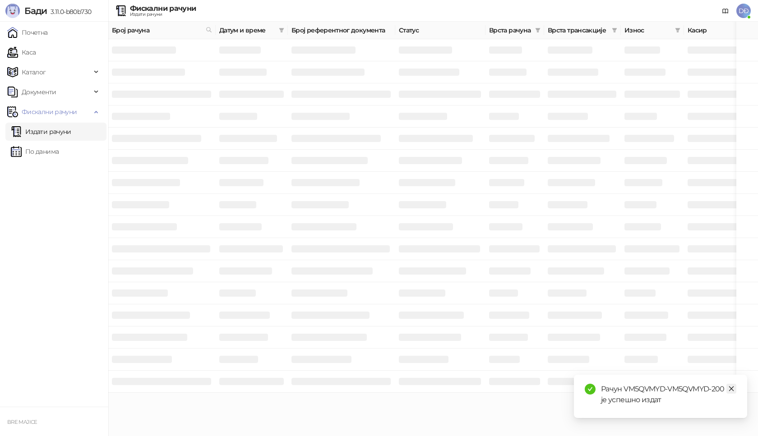
click at [731, 388] on icon "close" at bounding box center [731, 389] width 6 height 6
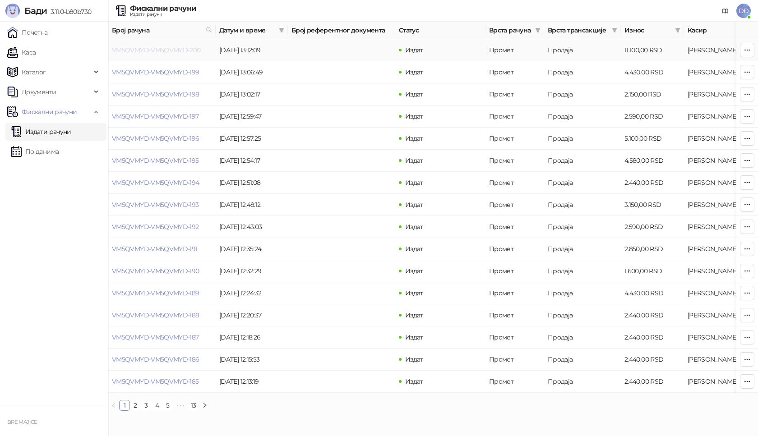
click at [179, 51] on link "VM5QVMYD-VM5QVMYD-200" at bounding box center [156, 50] width 89 height 8
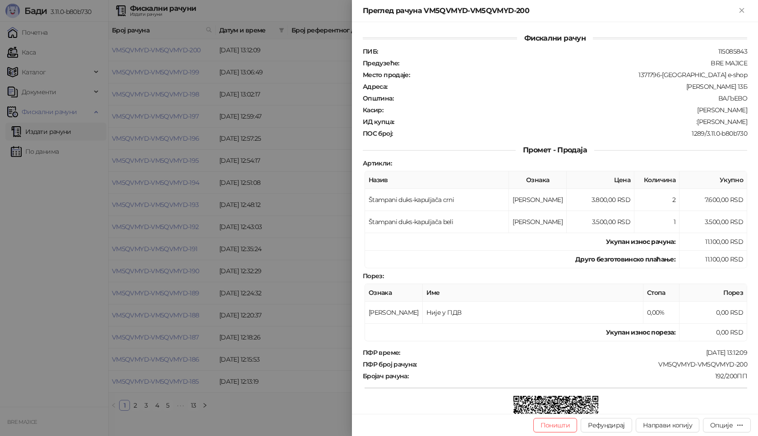
click at [723, 365] on div "VM5QVMYD-VM5QVMYD-200" at bounding box center [583, 365] width 330 height 8
click at [727, 426] on div "Опције" at bounding box center [721, 425] width 23 height 8
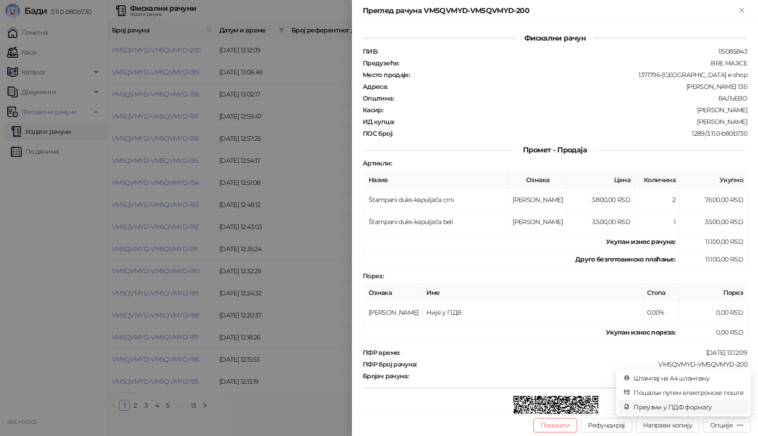
click at [704, 409] on span "Преузми у ПДФ формату" at bounding box center [688, 407] width 110 height 10
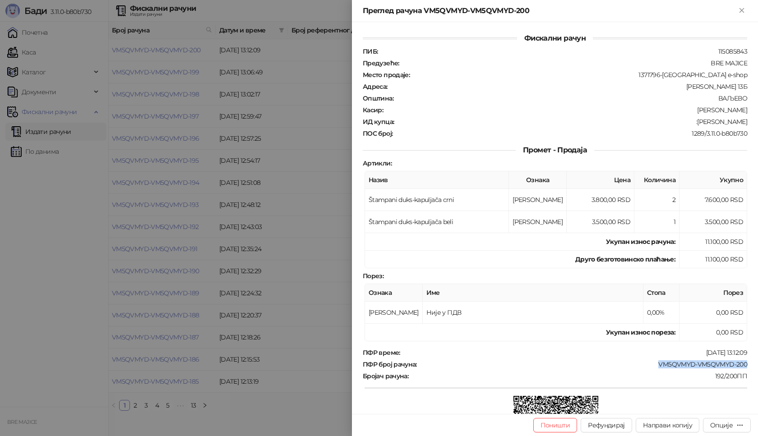
drag, startPoint x: 745, startPoint y: 360, endPoint x: 651, endPoint y: 368, distance: 94.7
click at [651, 368] on div "Фискални рачун ПИБ : 115085843 Предузеће : BRE MAJICE Место продаје : 1371796-B…" at bounding box center [555, 218] width 406 height 392
copy div "VM5QVMYD-VM5QVMYD-200"
drag, startPoint x: 743, startPoint y: 120, endPoint x: 695, endPoint y: 123, distance: 47.4
click at [695, 123] on div "Фискални рачун ПИБ : 115085843 Предузеће : BRE MAJICE Место продаје : 1371796-B…" at bounding box center [555, 218] width 406 height 392
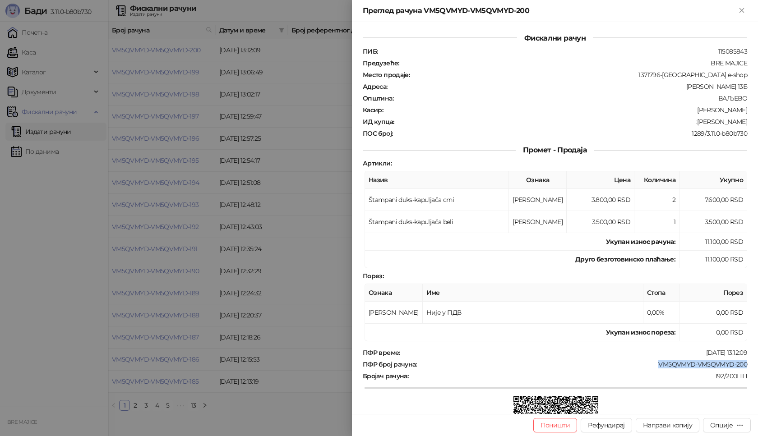
copy div "Jelena Janković"
click at [744, 14] on icon "Close" at bounding box center [742, 10] width 8 height 8
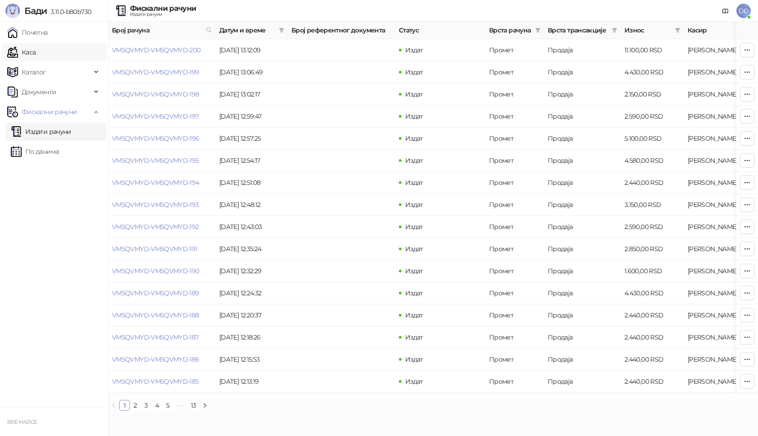
click at [28, 48] on link "Каса" at bounding box center [21, 52] width 28 height 18
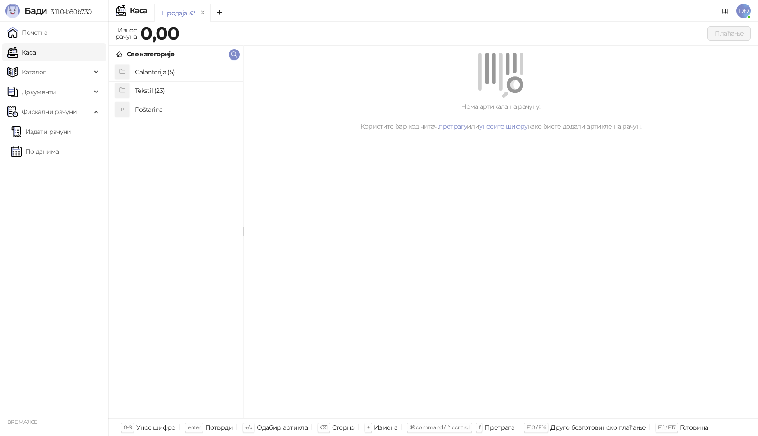
click at [163, 107] on h4 "Poštarina" at bounding box center [185, 109] width 101 height 14
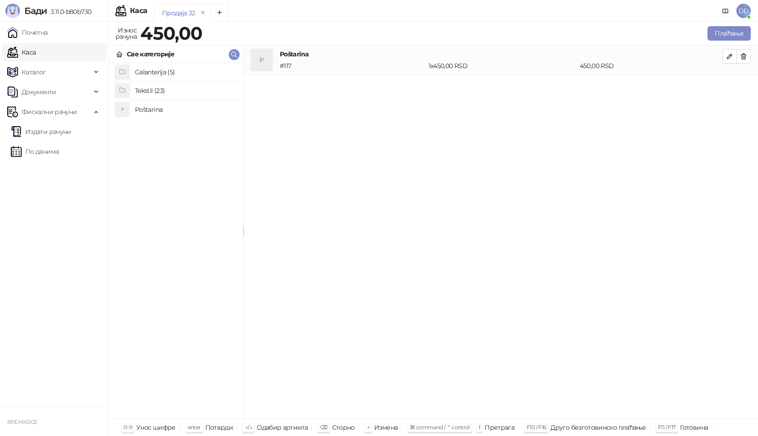
click at [161, 92] on h4 "Tekstil (23)" at bounding box center [185, 90] width 101 height 14
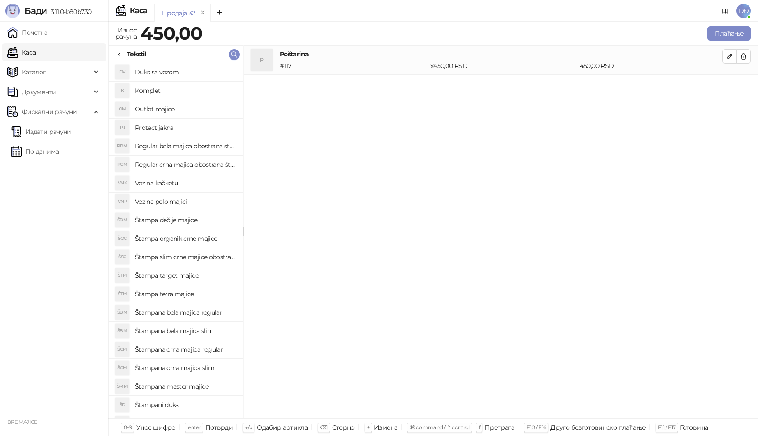
click at [214, 350] on h4 "Štampana crna majica regular" at bounding box center [185, 349] width 101 height 14
click at [730, 85] on icon "button" at bounding box center [729, 85] width 7 height 7
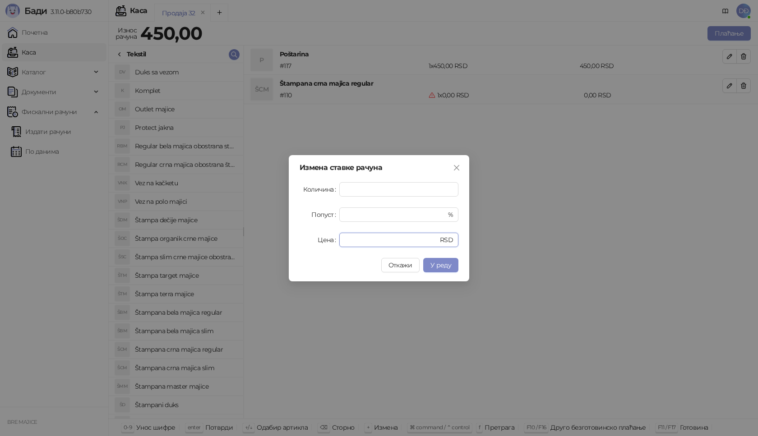
drag, startPoint x: 351, startPoint y: 245, endPoint x: 327, endPoint y: 244, distance: 24.0
click at [332, 245] on div "Цена * RSD" at bounding box center [379, 240] width 159 height 14
type input "****"
click at [440, 266] on span "У реду" at bounding box center [440, 265] width 21 height 8
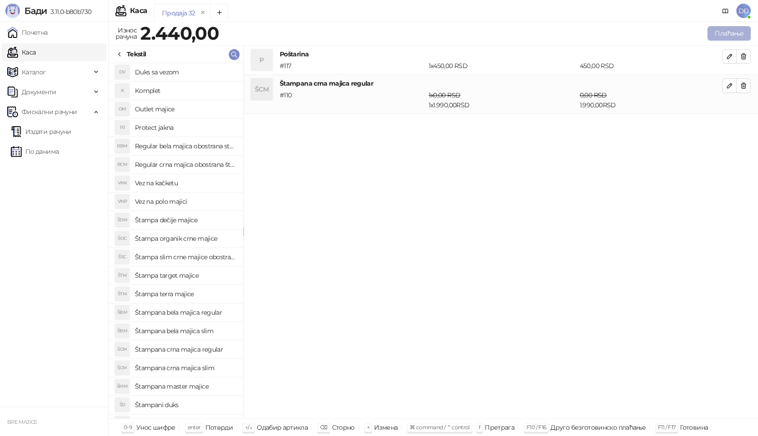
click at [726, 31] on button "Плаћање" at bounding box center [728, 33] width 43 height 14
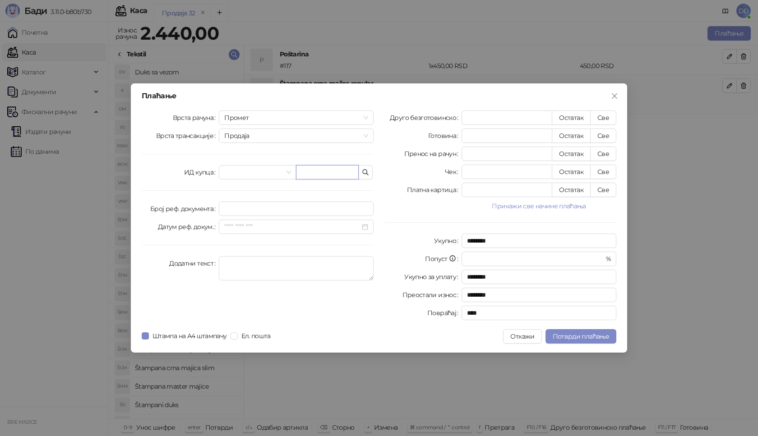
click at [327, 173] on input "text" at bounding box center [327, 172] width 63 height 14
paste input "**********"
type input "**********"
click at [601, 119] on button "Све" at bounding box center [603, 118] width 26 height 14
type input "****"
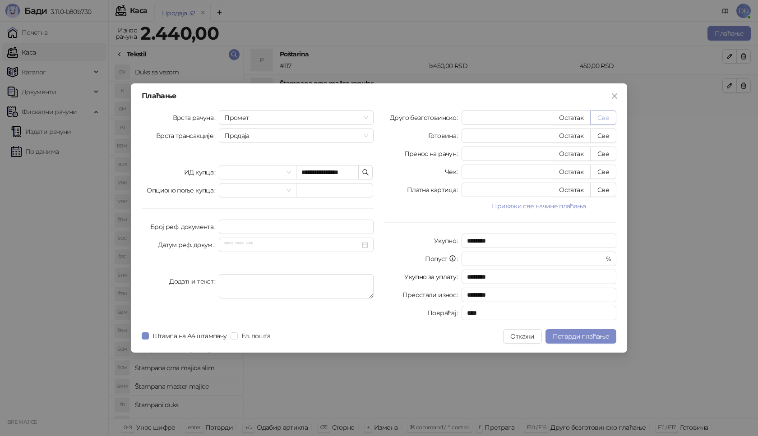
type input "****"
click at [567, 338] on span "Потврди плаћање" at bounding box center [581, 337] width 56 height 8
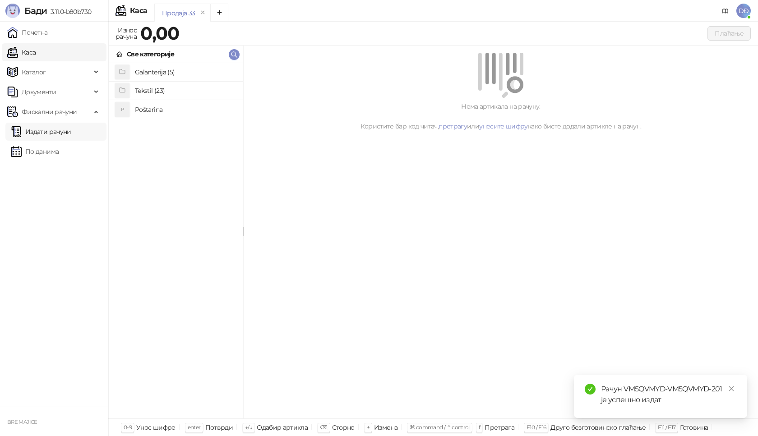
click at [65, 134] on link "Издати рачуни" at bounding box center [41, 132] width 60 height 18
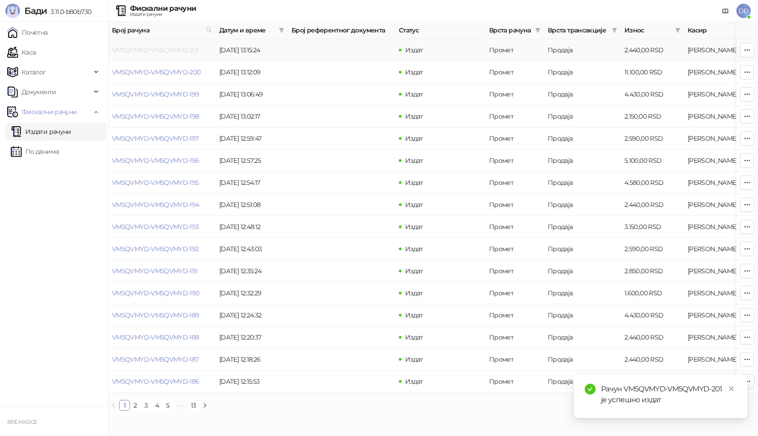
click at [153, 48] on link "VM5QVMYD-VM5QVMYD-201" at bounding box center [155, 50] width 87 height 8
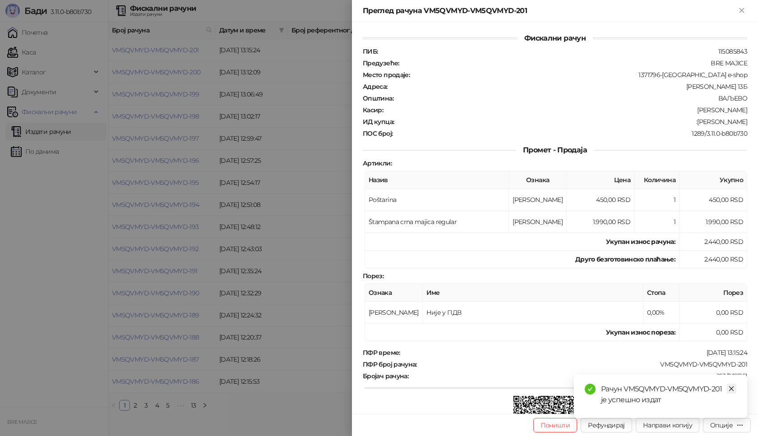
click at [726, 387] on link "Close" at bounding box center [731, 389] width 10 height 10
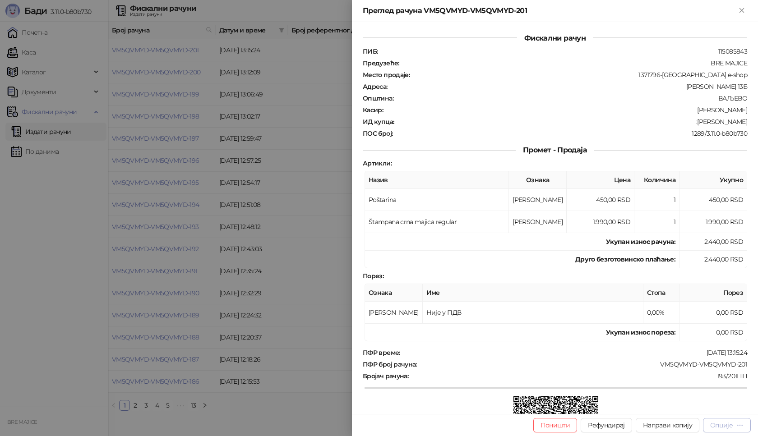
click at [715, 428] on div "Опције" at bounding box center [721, 425] width 23 height 8
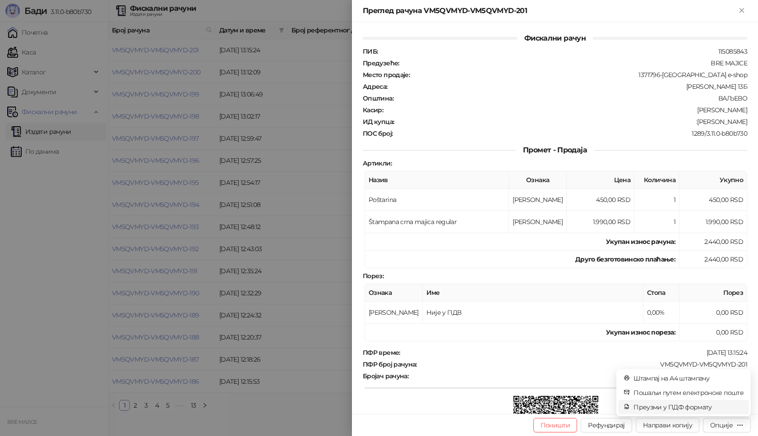
click at [708, 408] on span "Преузми у ПДФ формату" at bounding box center [688, 407] width 110 height 10
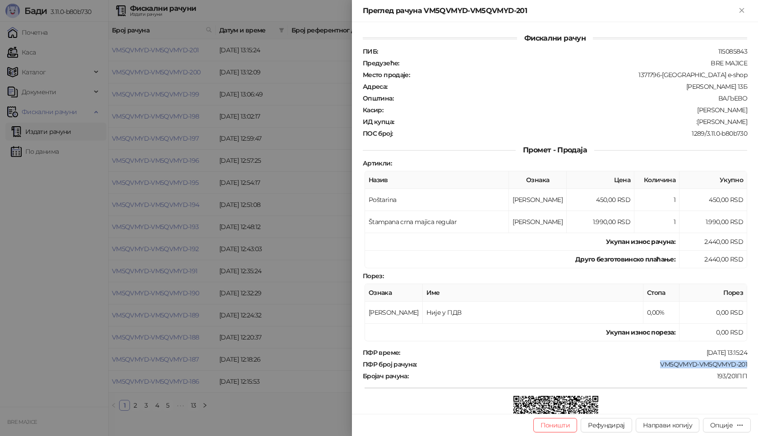
drag, startPoint x: 742, startPoint y: 363, endPoint x: 654, endPoint y: 359, distance: 88.1
click at [654, 359] on div "Фискални рачун ПИБ : 115085843 Предузеће : BRE MAJICE Место продаје : 1371796-B…" at bounding box center [555, 218] width 406 height 392
copy div "VM5QVMYD-VM5QVMYD-201"
drag, startPoint x: 721, startPoint y: 123, endPoint x: 696, endPoint y: 125, distance: 25.3
click at [696, 125] on div ":Branka Filipovic" at bounding box center [571, 122] width 353 height 8
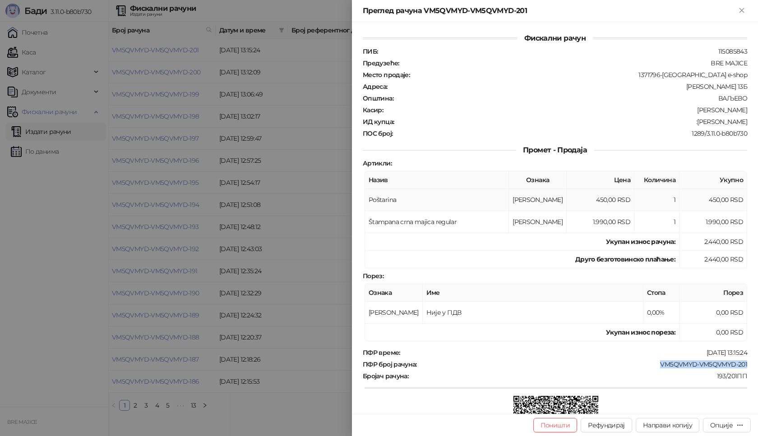
copy div "Branka Filipovic"
click at [742, 5] on div "Преглед рачуна VM5QVMYD-VM5QVMYD-201" at bounding box center [555, 11] width 406 height 22
click at [743, 8] on icon "Close" at bounding box center [742, 10] width 8 height 8
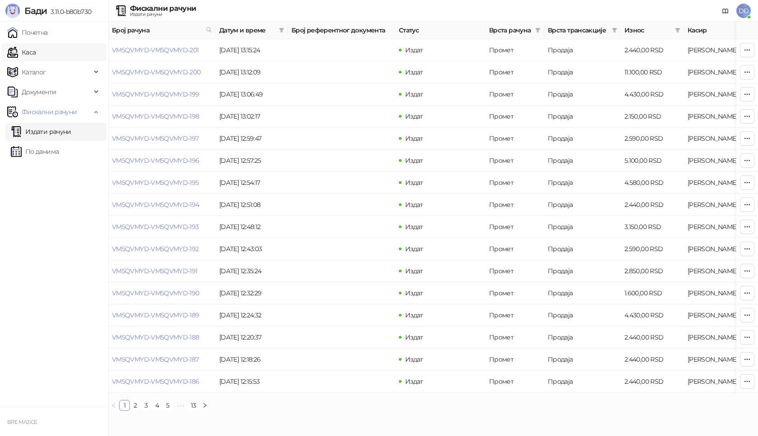
click at [33, 54] on link "Каса" at bounding box center [21, 52] width 28 height 18
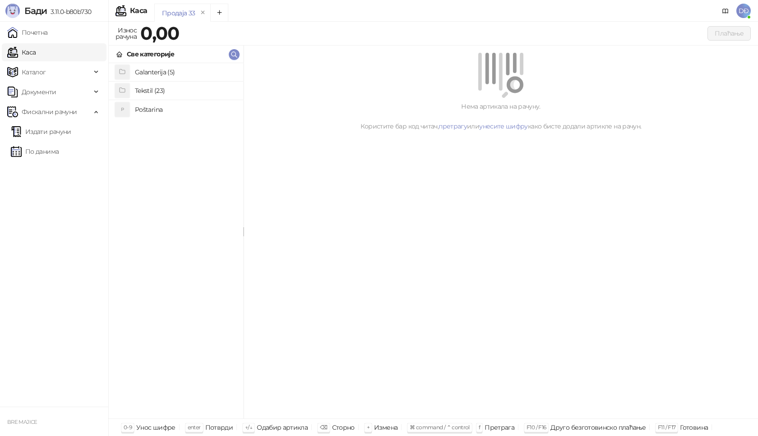
click at [148, 106] on h4 "Poštarina" at bounding box center [185, 109] width 101 height 14
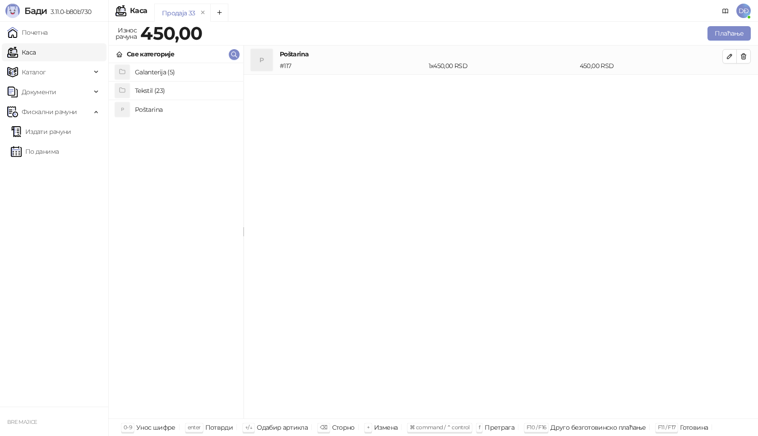
click at [151, 89] on h4 "Tekstil (23)" at bounding box center [185, 90] width 101 height 14
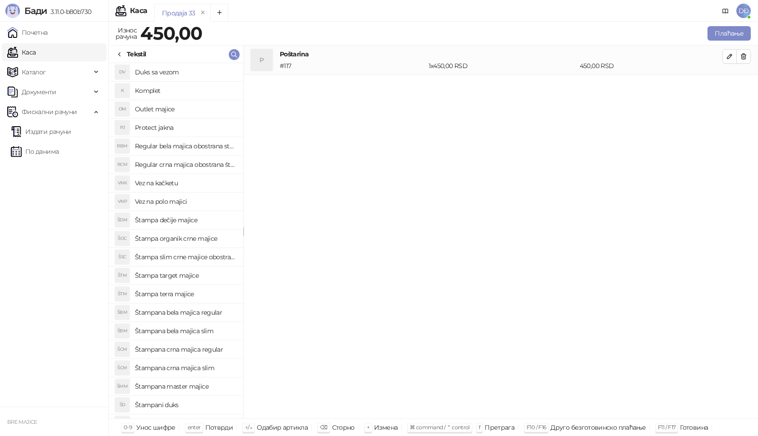
click at [171, 182] on h4 "Vez na kačketu" at bounding box center [185, 183] width 101 height 14
click at [731, 88] on icon "button" at bounding box center [729, 85] width 7 height 7
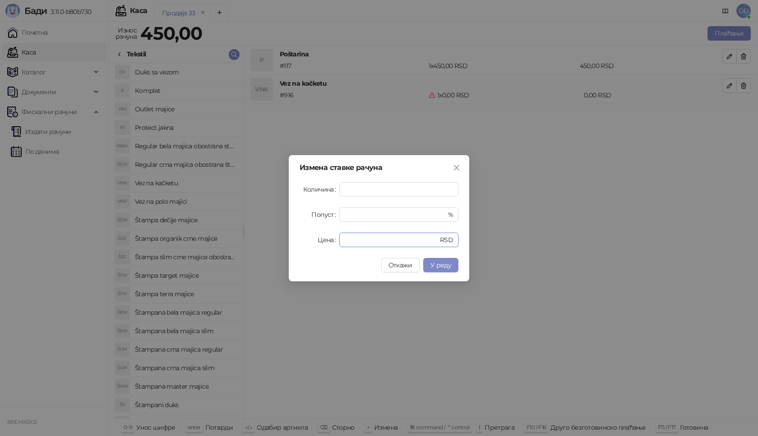
drag, startPoint x: 361, startPoint y: 238, endPoint x: 296, endPoint y: 243, distance: 65.2
click at [296, 243] on div "Измена ставке рачуна Количина * Попуст * % Цена * RSD Откажи У реду" at bounding box center [379, 218] width 180 height 126
type input "****"
click at [455, 262] on button "У реду" at bounding box center [440, 265] width 35 height 14
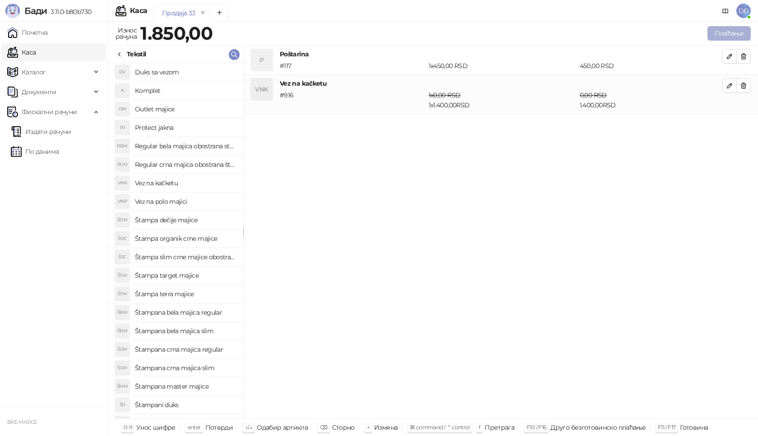
click at [723, 30] on button "Плаћање" at bounding box center [728, 33] width 43 height 14
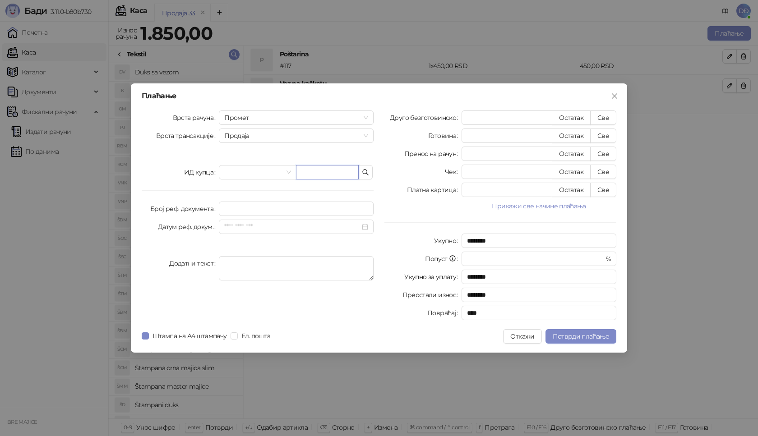
click at [329, 175] on input "text" at bounding box center [327, 172] width 63 height 14
paste input "**********"
click at [332, 172] on input "**********" at bounding box center [327, 172] width 63 height 14
click at [333, 172] on input "**********" at bounding box center [327, 172] width 63 height 14
click at [331, 172] on input "**********" at bounding box center [327, 172] width 63 height 14
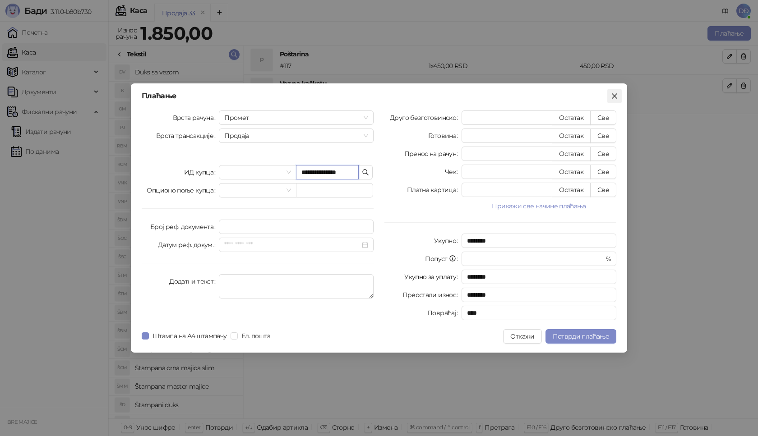
type input "**********"
click at [617, 97] on icon "close" at bounding box center [614, 95] width 7 height 7
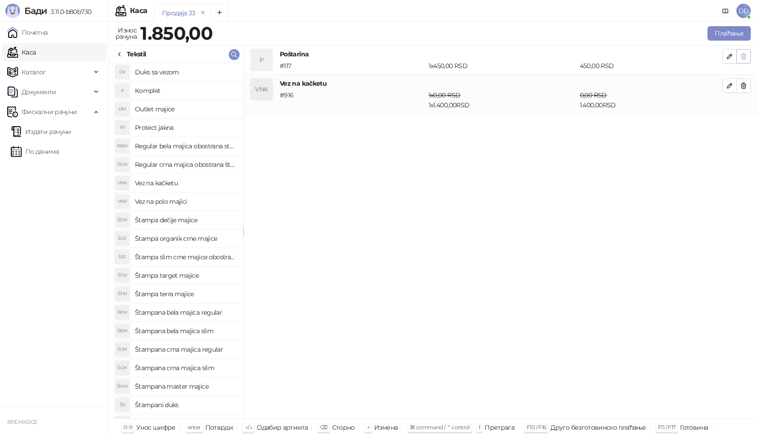
click at [743, 59] on icon "button" at bounding box center [743, 56] width 5 height 5
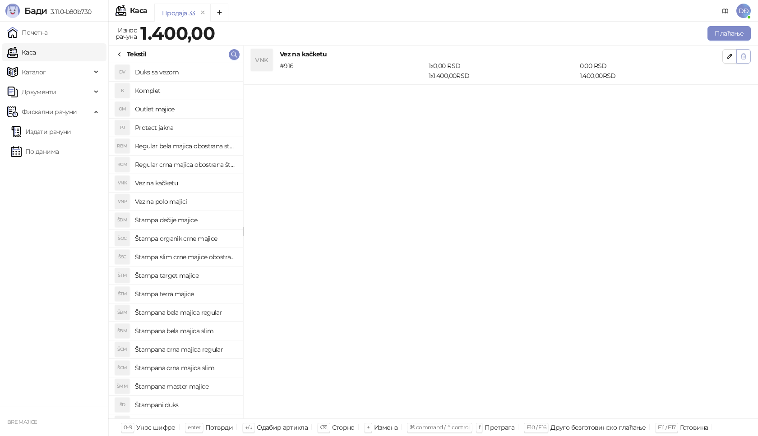
click at [744, 57] on icon "button" at bounding box center [743, 56] width 7 height 7
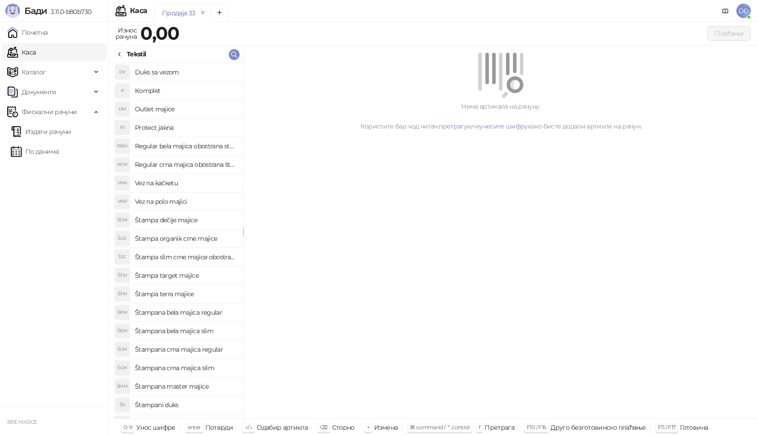
click at [121, 51] on icon at bounding box center [119, 54] width 7 height 7
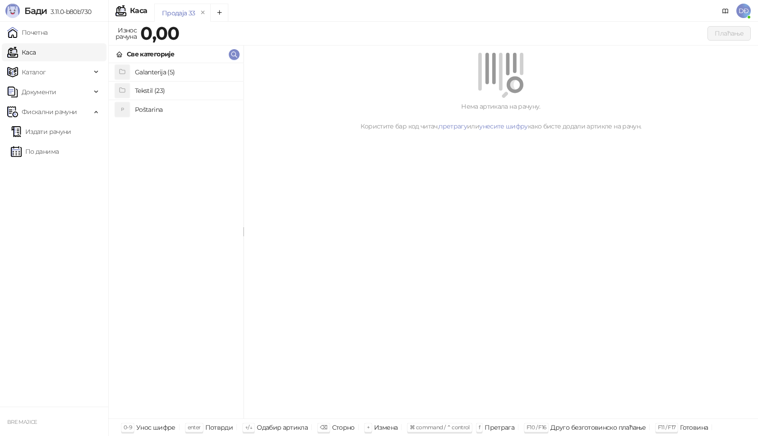
click at [149, 111] on h4 "Poštarina" at bounding box center [185, 109] width 101 height 14
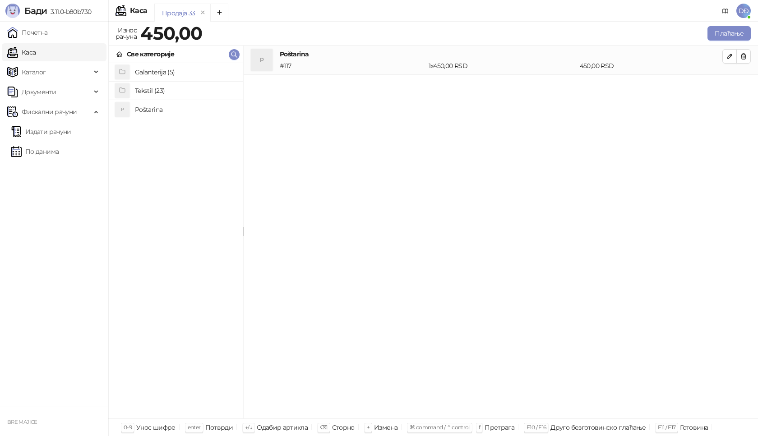
click at [152, 92] on h4 "Tekstil (23)" at bounding box center [185, 90] width 101 height 14
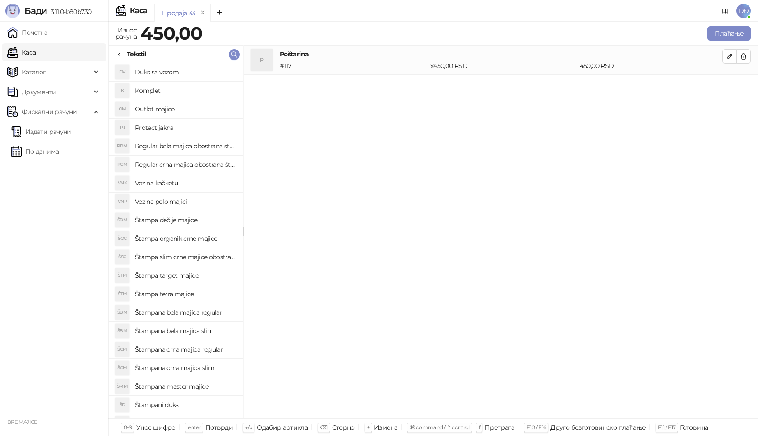
click at [167, 185] on h4 "Vez na kačketu" at bounding box center [185, 183] width 101 height 14
click at [731, 87] on icon "button" at bounding box center [729, 85] width 7 height 7
type input "*"
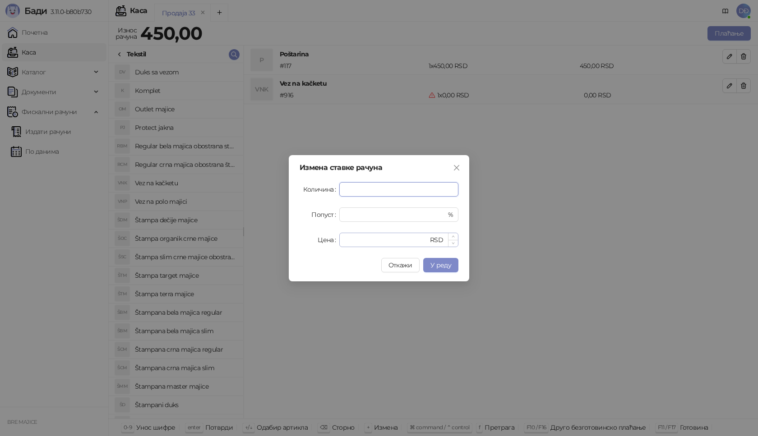
type input "*"
drag, startPoint x: 358, startPoint y: 240, endPoint x: 315, endPoint y: 243, distance: 43.4
click at [315, 243] on div "Цена * RSD" at bounding box center [379, 240] width 159 height 14
type input "****"
click at [446, 265] on span "У реду" at bounding box center [440, 265] width 21 height 8
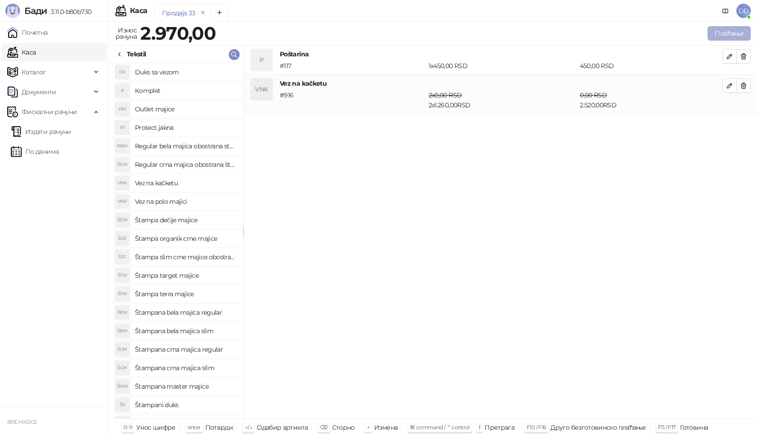
click at [731, 31] on button "Плаћање" at bounding box center [728, 33] width 43 height 14
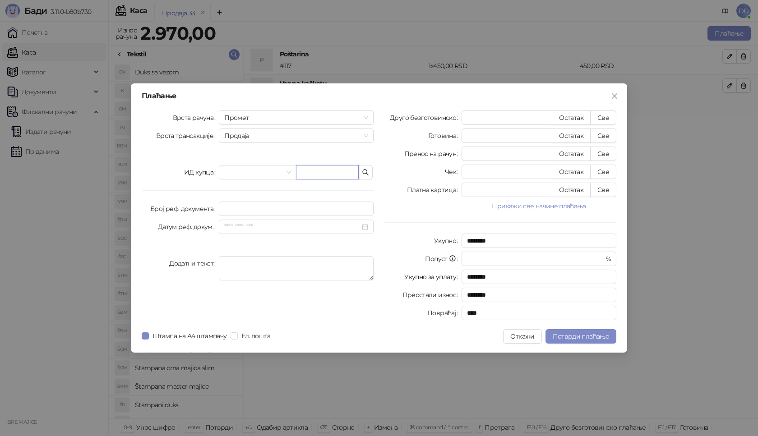
click at [329, 174] on input "text" at bounding box center [327, 172] width 63 height 14
paste input "**********"
type input "**********"
click at [605, 119] on button "Све" at bounding box center [603, 118] width 26 height 14
type input "****"
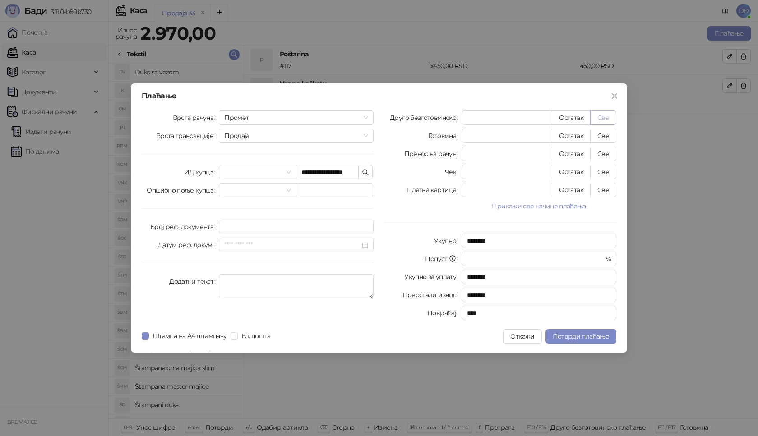
type input "****"
click at [556, 333] on span "Потврди плаћање" at bounding box center [581, 337] width 56 height 8
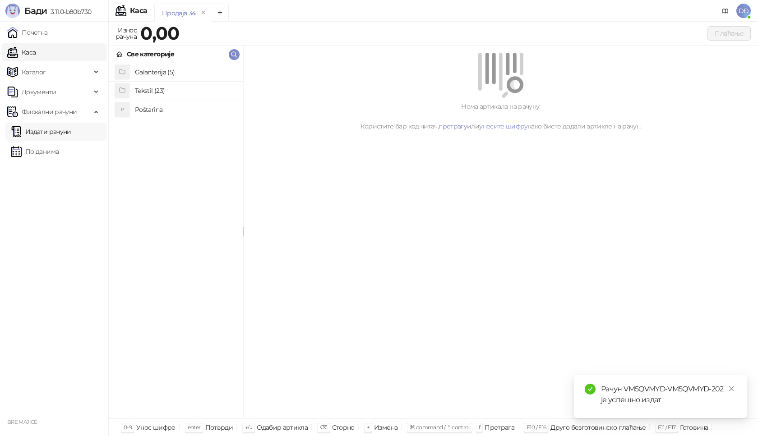
click at [71, 131] on link "Издати рачуни" at bounding box center [41, 132] width 60 height 18
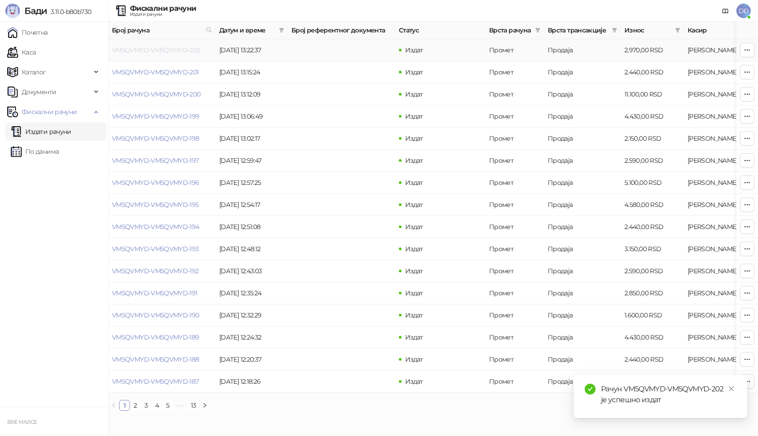
click at [182, 47] on link "VM5QVMYD-VM5QVMYD-202" at bounding box center [156, 50] width 88 height 8
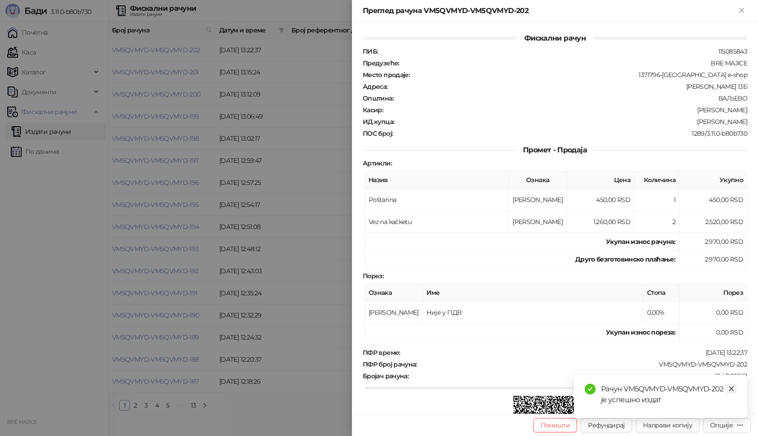
click at [731, 387] on icon "close" at bounding box center [731, 389] width 6 height 6
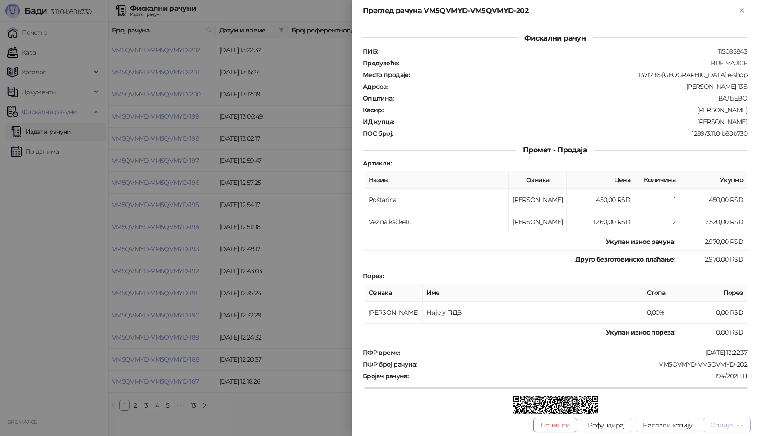
click at [733, 431] on button "Опције" at bounding box center [727, 425] width 48 height 14
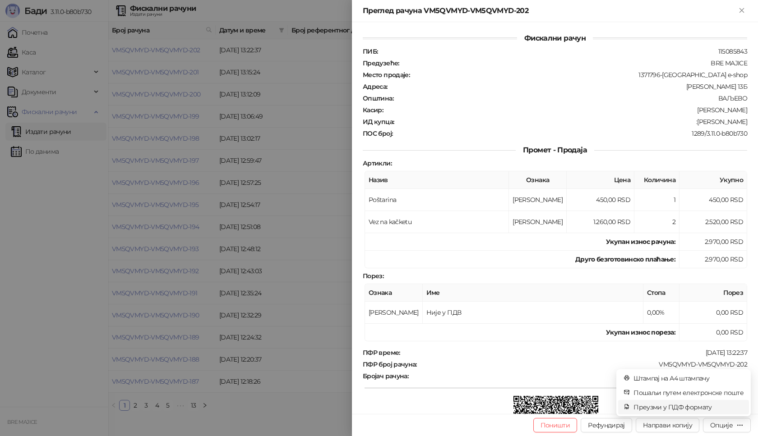
click at [707, 407] on span "Преузми у ПДФ формату" at bounding box center [688, 407] width 110 height 10
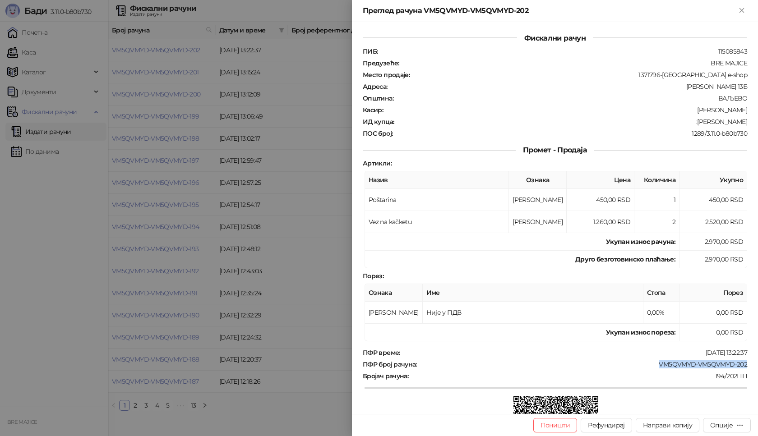
drag, startPoint x: 745, startPoint y: 366, endPoint x: 651, endPoint y: 365, distance: 94.3
click at [651, 365] on div "Фискални рачун ПИБ : 115085843 Предузеће : BRE MAJICE Место продаје : 1371796-B…" at bounding box center [555, 218] width 406 height 392
copy div "VM5QVMYD-VM5QVMYD-202"
drag, startPoint x: 740, startPoint y: 123, endPoint x: 690, endPoint y: 123, distance: 50.1
click at [690, 123] on div ":Nikola Frfalanovic" at bounding box center [571, 122] width 353 height 8
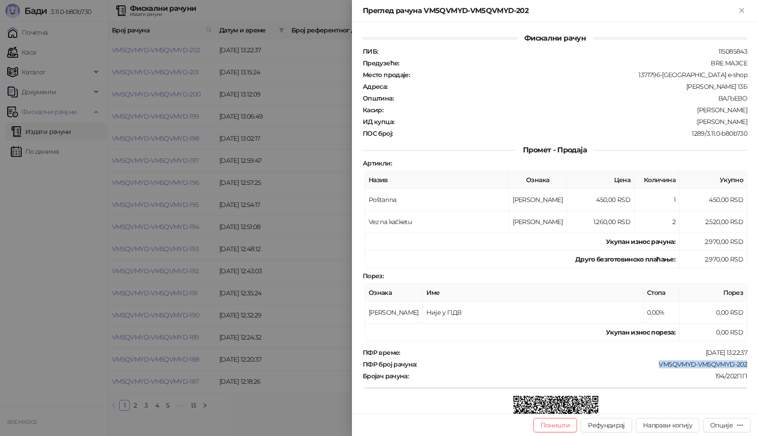
copy div "Nikola Frfalanovic"
click at [743, 12] on icon "Close" at bounding box center [742, 10] width 4 height 4
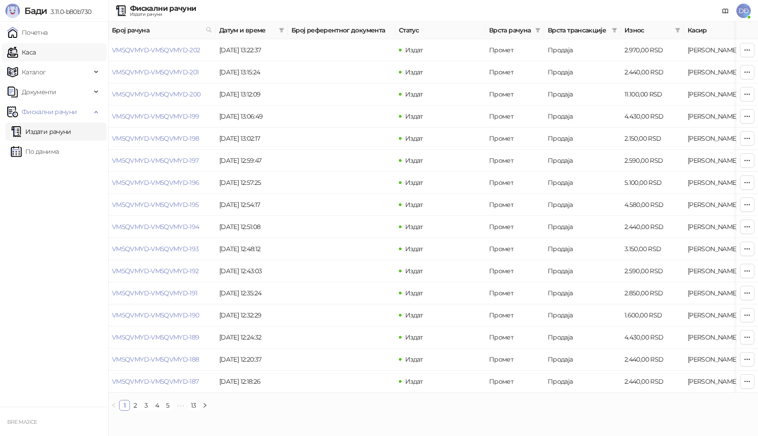
click at [36, 53] on link "Каса" at bounding box center [21, 52] width 28 height 18
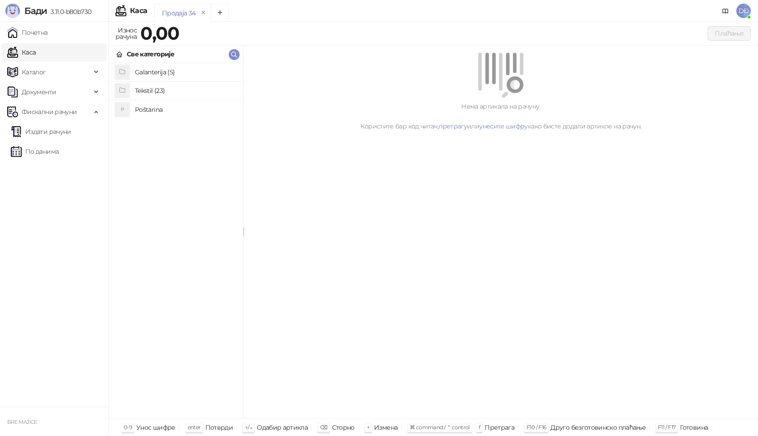
click at [144, 107] on h4 "Poštarina" at bounding box center [185, 109] width 101 height 14
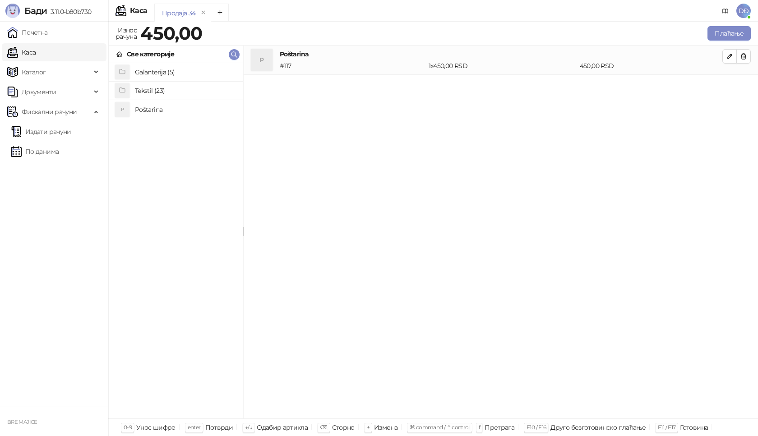
click at [150, 88] on h4 "Tekstil (23)" at bounding box center [185, 90] width 101 height 14
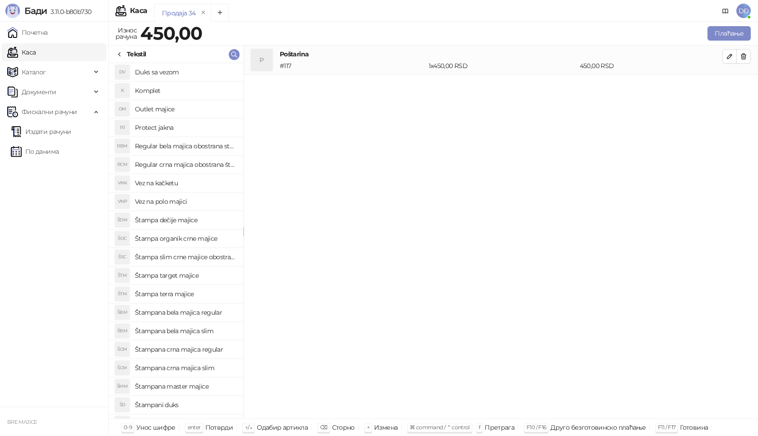
click at [171, 185] on h4 "Vez na kačketu" at bounding box center [185, 183] width 101 height 14
click at [727, 89] on span "button" at bounding box center [729, 85] width 7 height 9
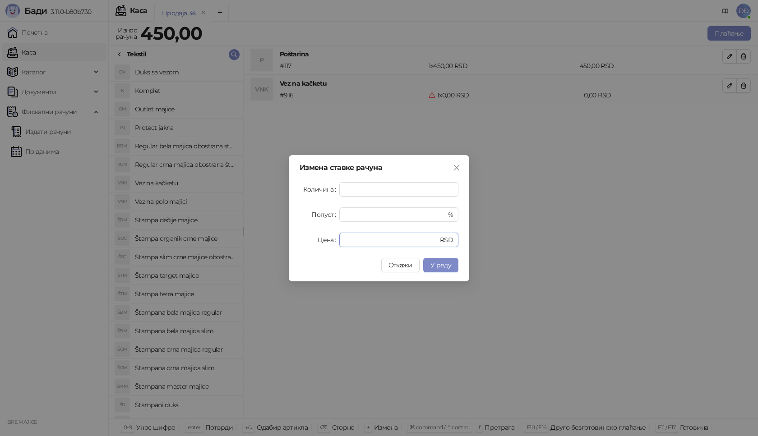
drag, startPoint x: 356, startPoint y: 240, endPoint x: 313, endPoint y: 241, distance: 42.4
click at [323, 241] on div "Цена * RSD" at bounding box center [379, 240] width 159 height 14
type input "****"
click at [442, 264] on span "У реду" at bounding box center [440, 265] width 21 height 8
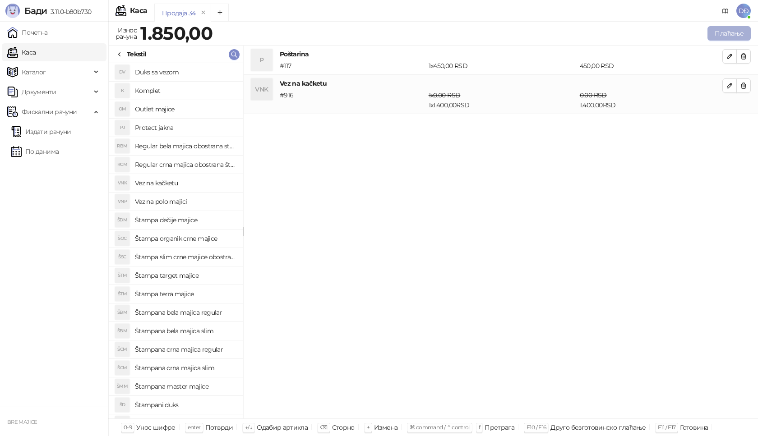
click at [724, 33] on button "Плаћање" at bounding box center [728, 33] width 43 height 14
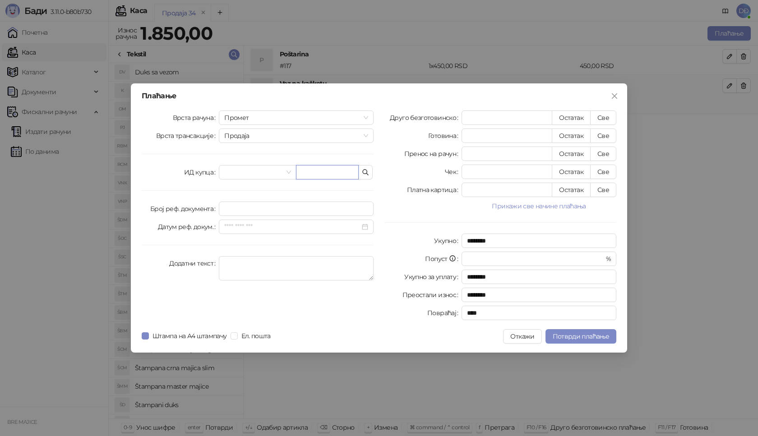
click at [318, 173] on input "text" at bounding box center [327, 172] width 63 height 14
paste input "**********"
type input "**********"
click at [600, 119] on button "Све" at bounding box center [603, 118] width 26 height 14
type input "****"
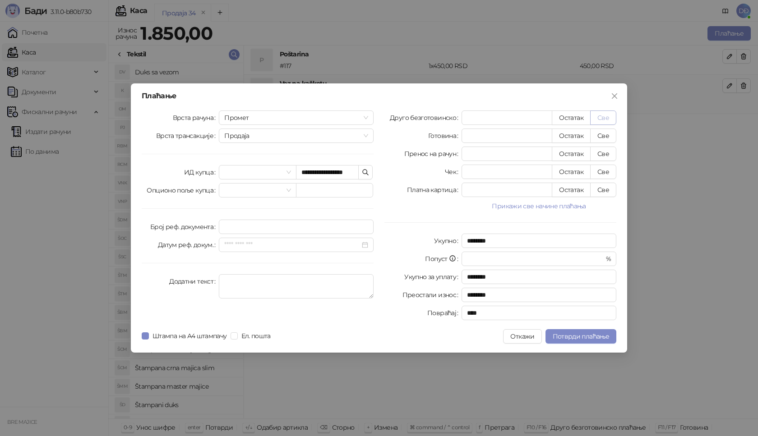
type input "****"
click at [571, 335] on span "Потврди плаћање" at bounding box center [581, 337] width 56 height 8
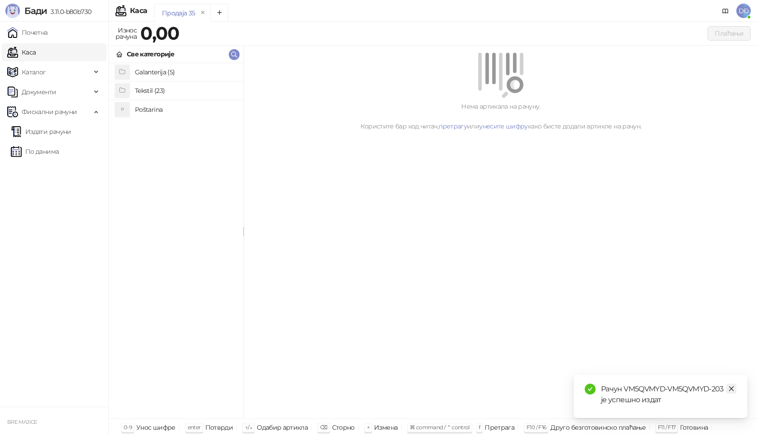
click at [728, 388] on icon "close" at bounding box center [731, 389] width 6 height 6
click at [55, 130] on link "Издати рачуни" at bounding box center [41, 132] width 60 height 18
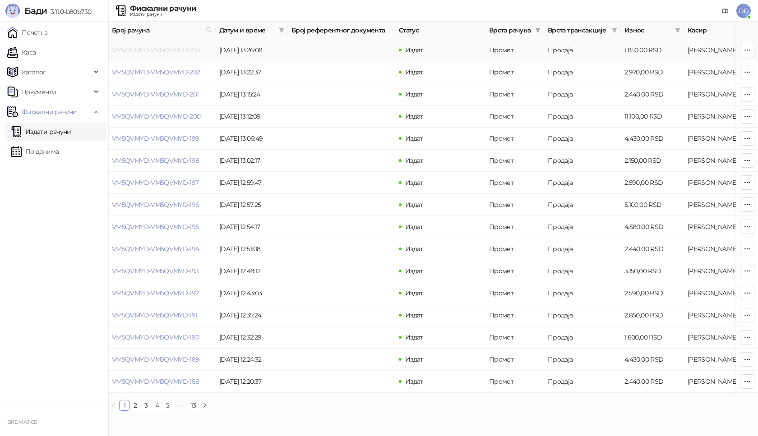
click at [157, 48] on link "VM5QVMYD-VM5QVMYD-203" at bounding box center [156, 50] width 88 height 8
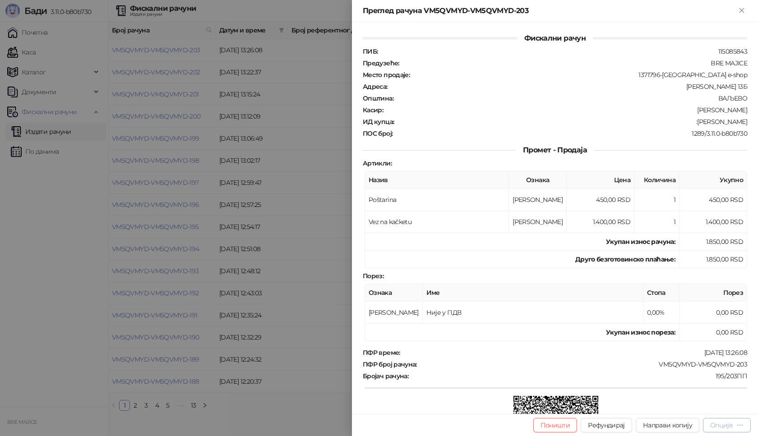
click at [731, 423] on div "Опције" at bounding box center [721, 425] width 23 height 8
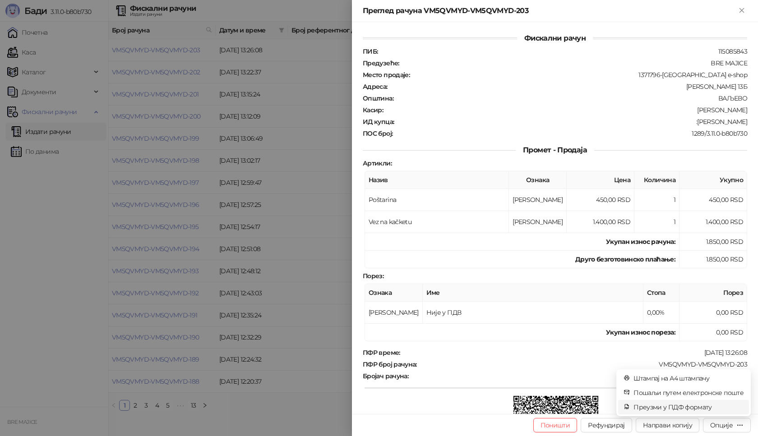
click at [709, 407] on span "Преузми у ПДФ формату" at bounding box center [688, 407] width 110 height 10
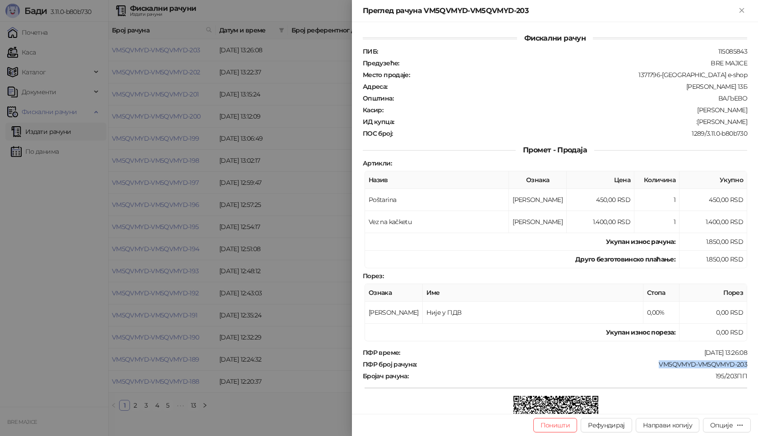
drag, startPoint x: 747, startPoint y: 366, endPoint x: 651, endPoint y: 364, distance: 95.7
click at [651, 364] on div "Фискални рачун ПИБ : 115085843 Предузеће : BRE MAJICE Место продаје : 1371796-B…" at bounding box center [555, 218] width 406 height 392
copy div "VM5QVMYD-VM5QVMYD-203"
drag, startPoint x: 743, startPoint y: 124, endPoint x: 688, endPoint y: 123, distance: 55.1
click at [688, 123] on div "Фискални рачун ПИБ : 115085843 Предузеће : BRE MAJICE Место продаје : 1371796-B…" at bounding box center [555, 218] width 406 height 392
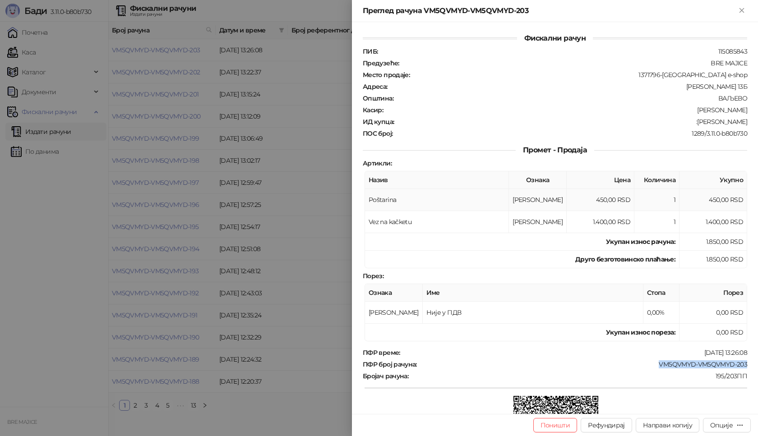
copy div "Dalibor Djordjevic"
click at [742, 8] on icon "Close" at bounding box center [742, 10] width 8 height 8
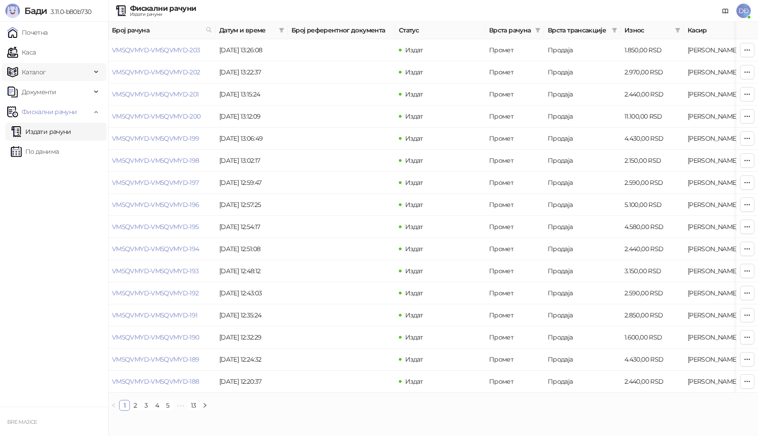
click at [34, 51] on link "Каса" at bounding box center [21, 52] width 28 height 18
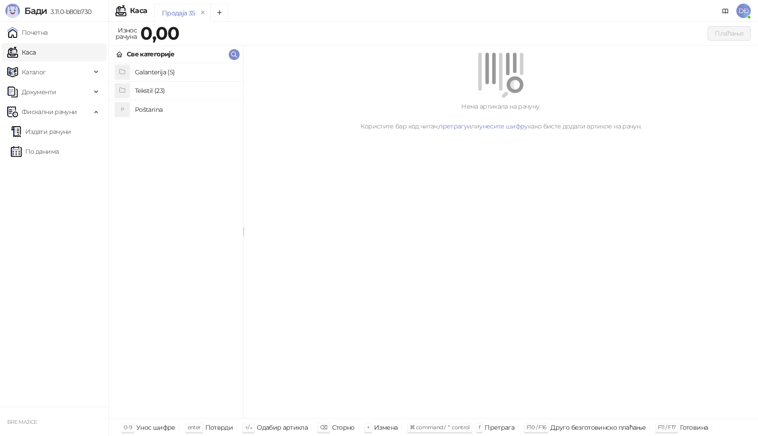
click at [146, 106] on h4 "Poštarina" at bounding box center [185, 109] width 101 height 14
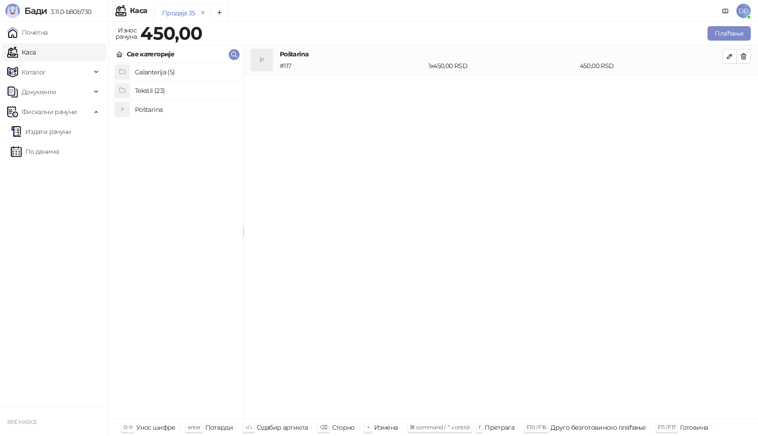
click at [167, 75] on h4 "Galanterija (5)" at bounding box center [185, 72] width 101 height 14
click at [116, 51] on div "Galanterija" at bounding box center [176, 55] width 134 height 18
click at [153, 88] on h4 "Tekstil (23)" at bounding box center [185, 90] width 101 height 14
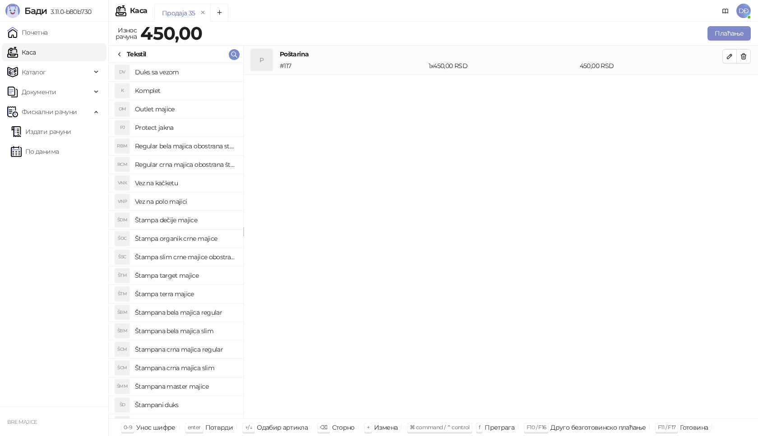
click at [169, 185] on h4 "Vez na kačketu" at bounding box center [185, 183] width 101 height 14
click at [732, 84] on icon "button" at bounding box center [729, 85] width 7 height 7
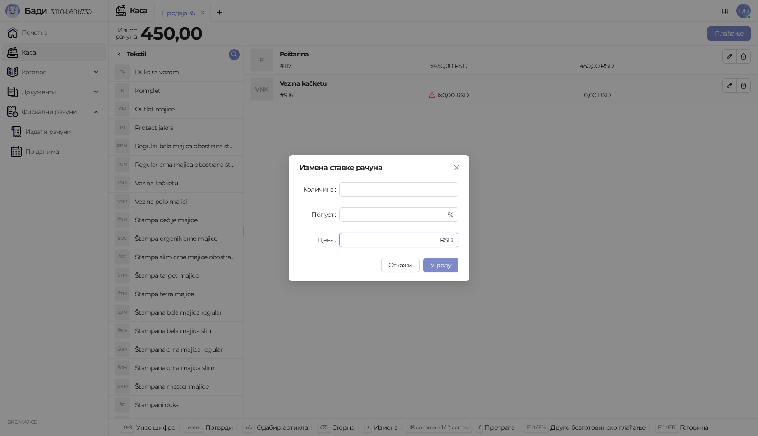
drag, startPoint x: 351, startPoint y: 240, endPoint x: 307, endPoint y: 242, distance: 43.8
click at [314, 243] on div "Цена * RSD" at bounding box center [379, 240] width 159 height 14
type input "****"
click at [443, 267] on span "У реду" at bounding box center [440, 265] width 21 height 8
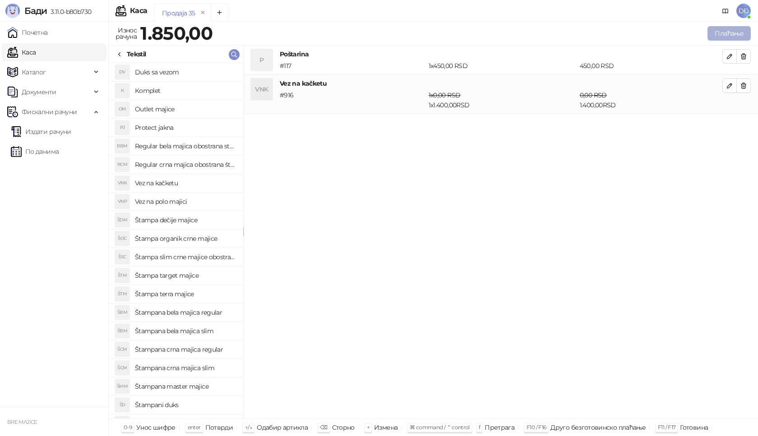
click at [732, 28] on button "Плаћање" at bounding box center [728, 33] width 43 height 14
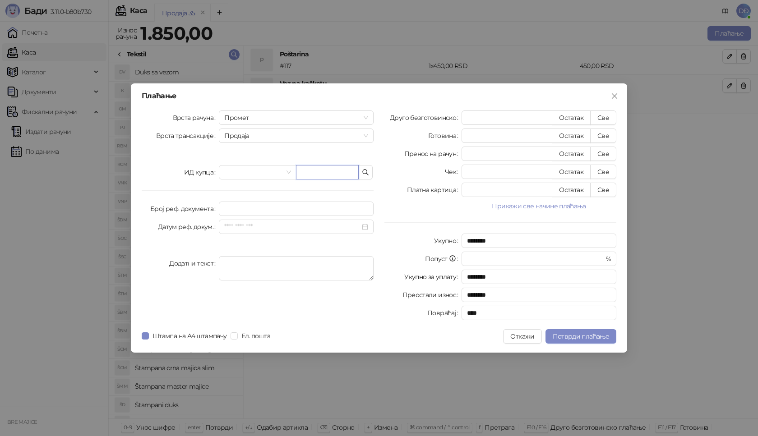
click at [314, 176] on input "text" at bounding box center [327, 172] width 63 height 14
paste input "**********"
type input "**********"
click at [604, 120] on button "Све" at bounding box center [603, 118] width 26 height 14
type input "****"
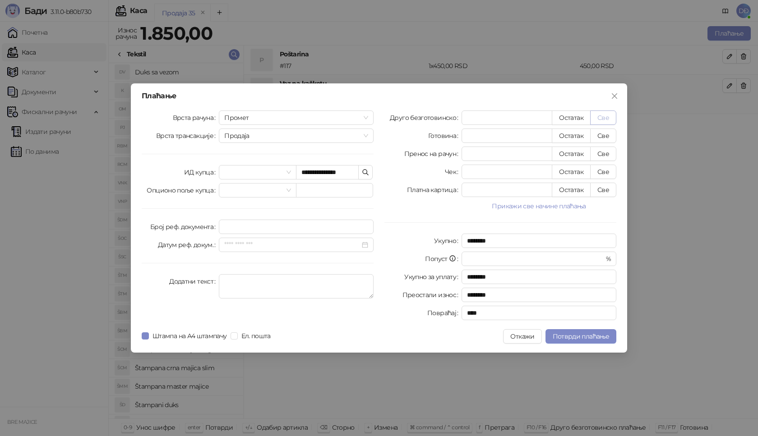
type input "****"
click at [560, 337] on span "Потврди плаћање" at bounding box center [581, 337] width 56 height 8
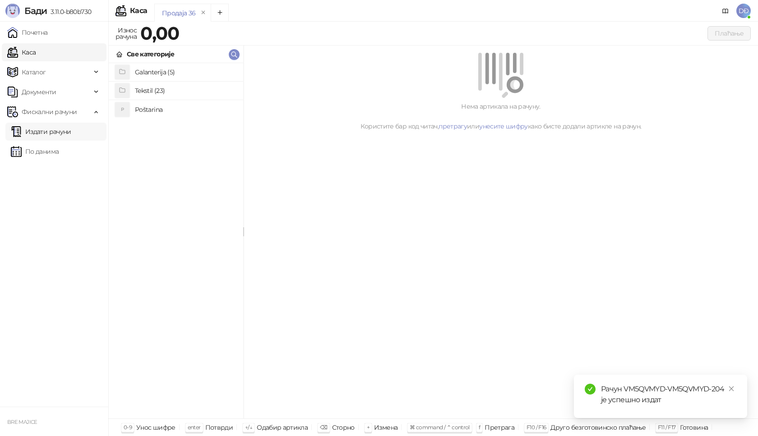
click at [61, 133] on link "Издати рачуни" at bounding box center [41, 132] width 60 height 18
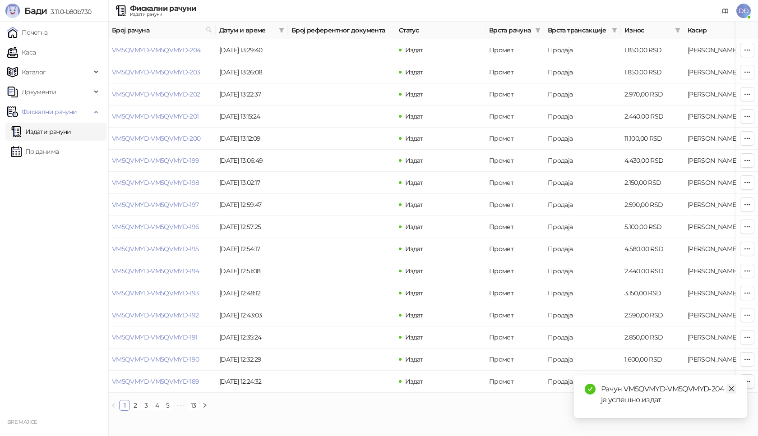
click at [729, 386] on icon "close" at bounding box center [731, 389] width 6 height 6
click at [159, 52] on link "VM5QVMYD-VM5QVMYD-204" at bounding box center [156, 50] width 89 height 8
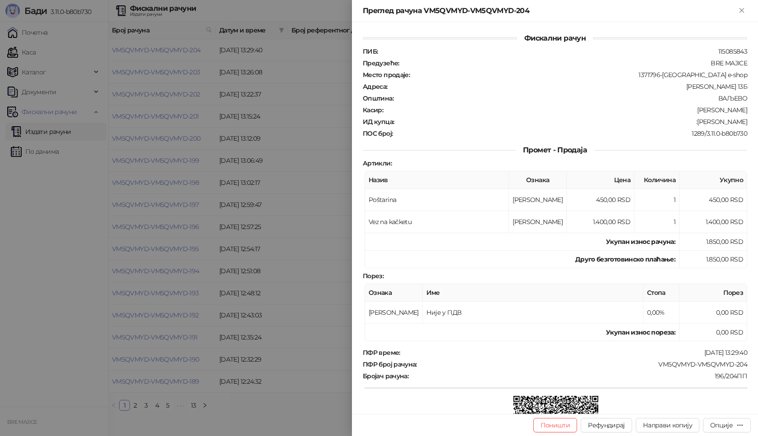
click at [718, 433] on div "Поништи Рефундирај Направи копију Опције" at bounding box center [555, 425] width 406 height 22
click at [716, 428] on div "Опције" at bounding box center [721, 425] width 23 height 8
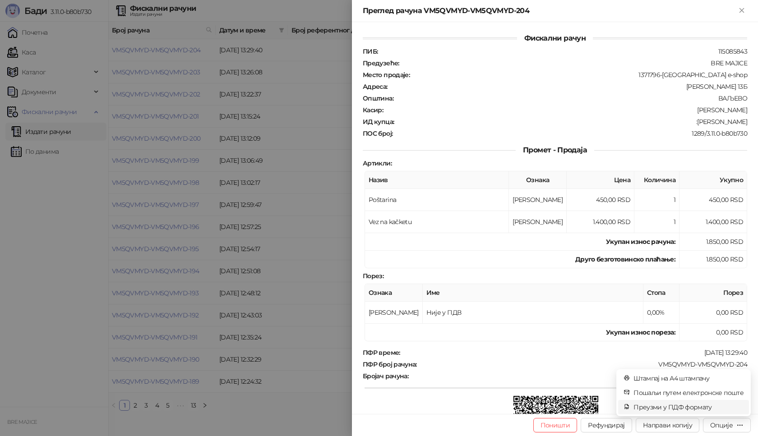
click at [698, 406] on span "Преузми у ПДФ формату" at bounding box center [688, 407] width 110 height 10
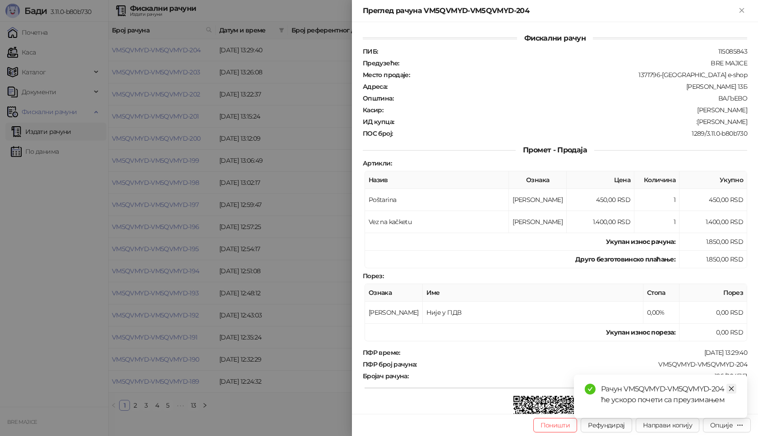
click at [731, 389] on icon "close" at bounding box center [731, 389] width 6 height 6
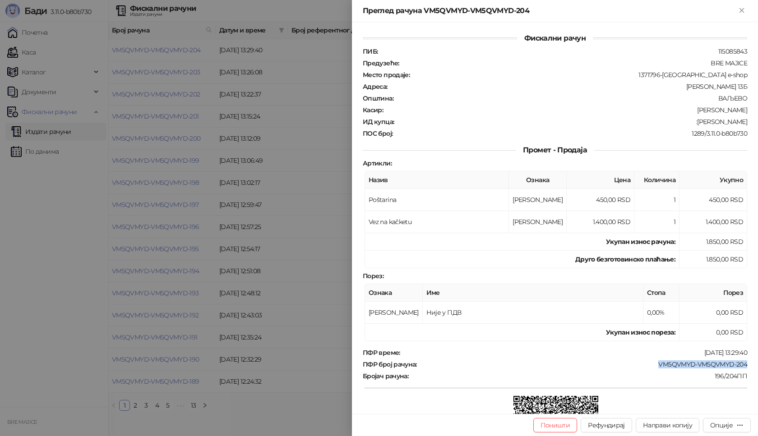
drag, startPoint x: 742, startPoint y: 364, endPoint x: 653, endPoint y: 359, distance: 89.0
click at [653, 359] on div "Фискални рачун ПИБ : 115085843 Предузеће : BRE MAJICE Место продаје : 1371796-B…" at bounding box center [555, 218] width 406 height 392
copy div "VM5QVMYD-VM5QVMYD-204"
drag, startPoint x: 740, startPoint y: 122, endPoint x: 695, endPoint y: 125, distance: 45.7
click at [695, 125] on div "ИД купца : :Mitar Mutavdzic" at bounding box center [555, 122] width 388 height 8
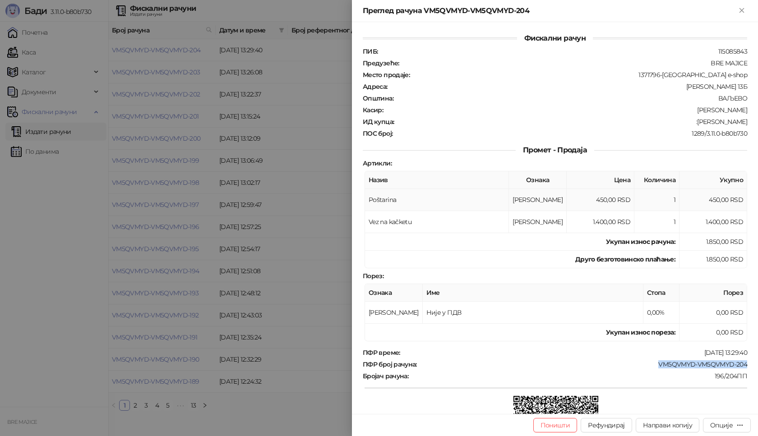
copy div "Mitar Mutavdzic"
